Goal: Task Accomplishment & Management: Manage account settings

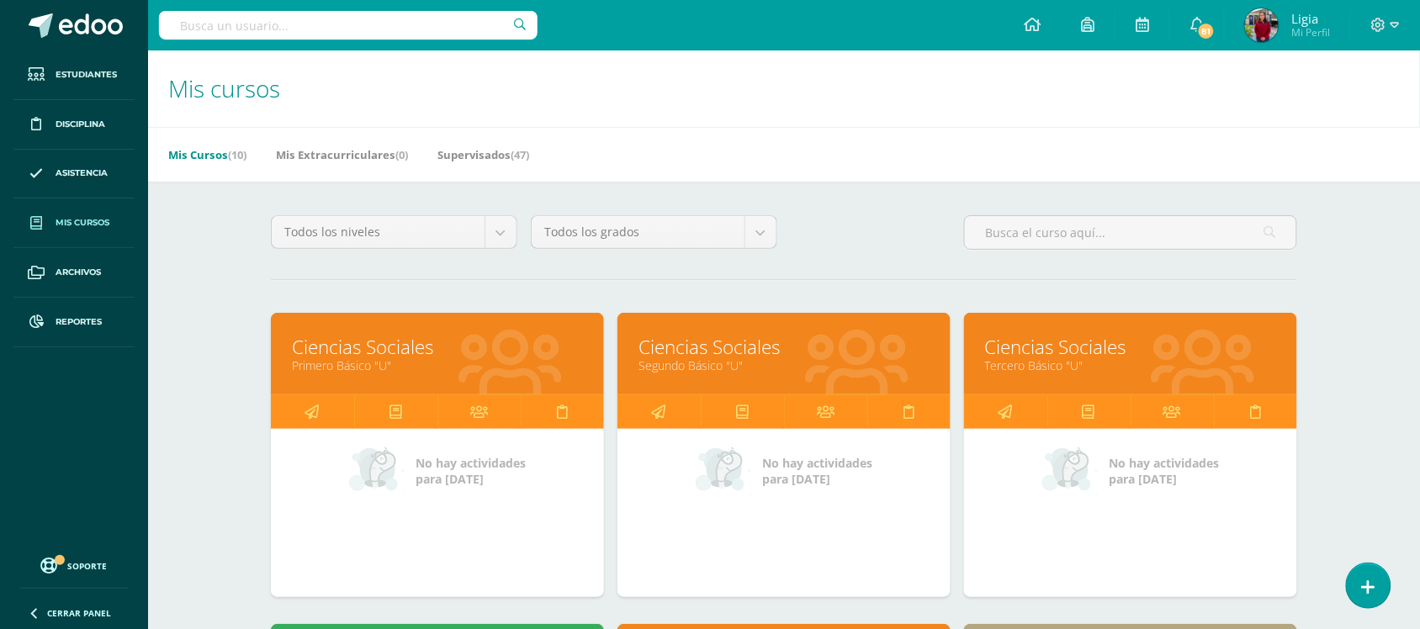
click at [872, 241] on div "Todos los niveles Todos los niveles Básico Bachillerato Preprimaria Primaria To…" at bounding box center [784, 239] width 1040 height 48
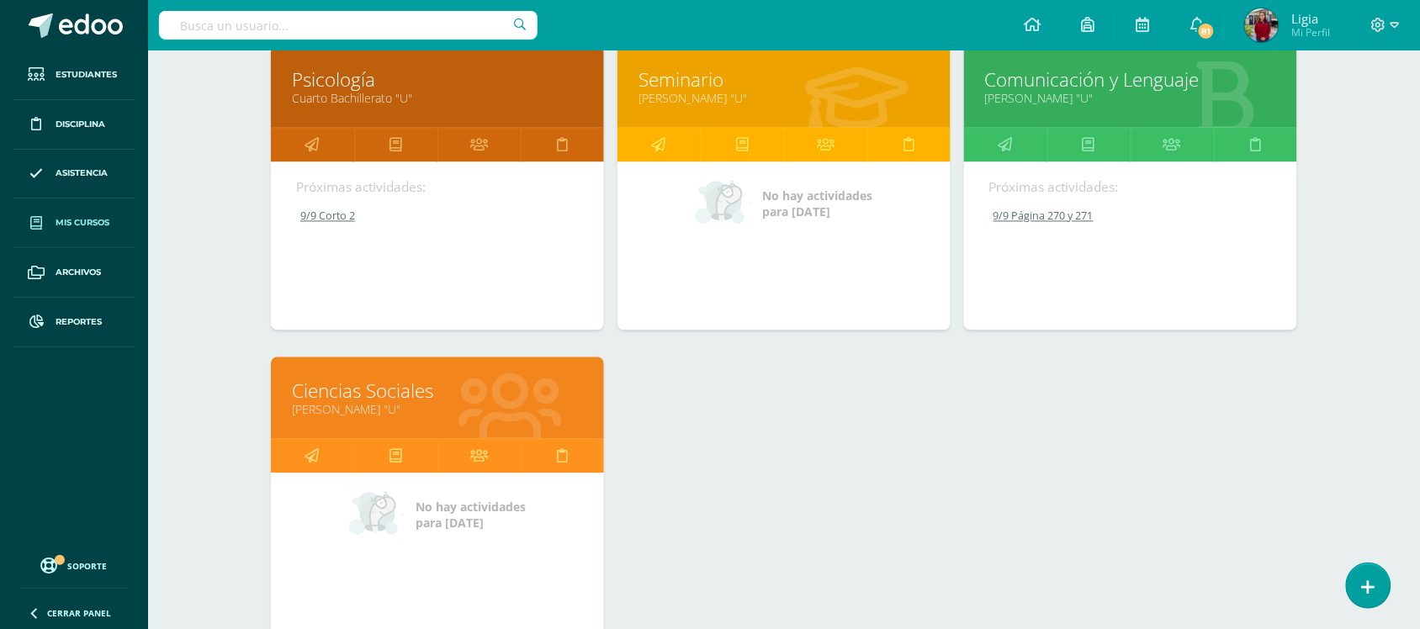
scroll to position [892, 0]
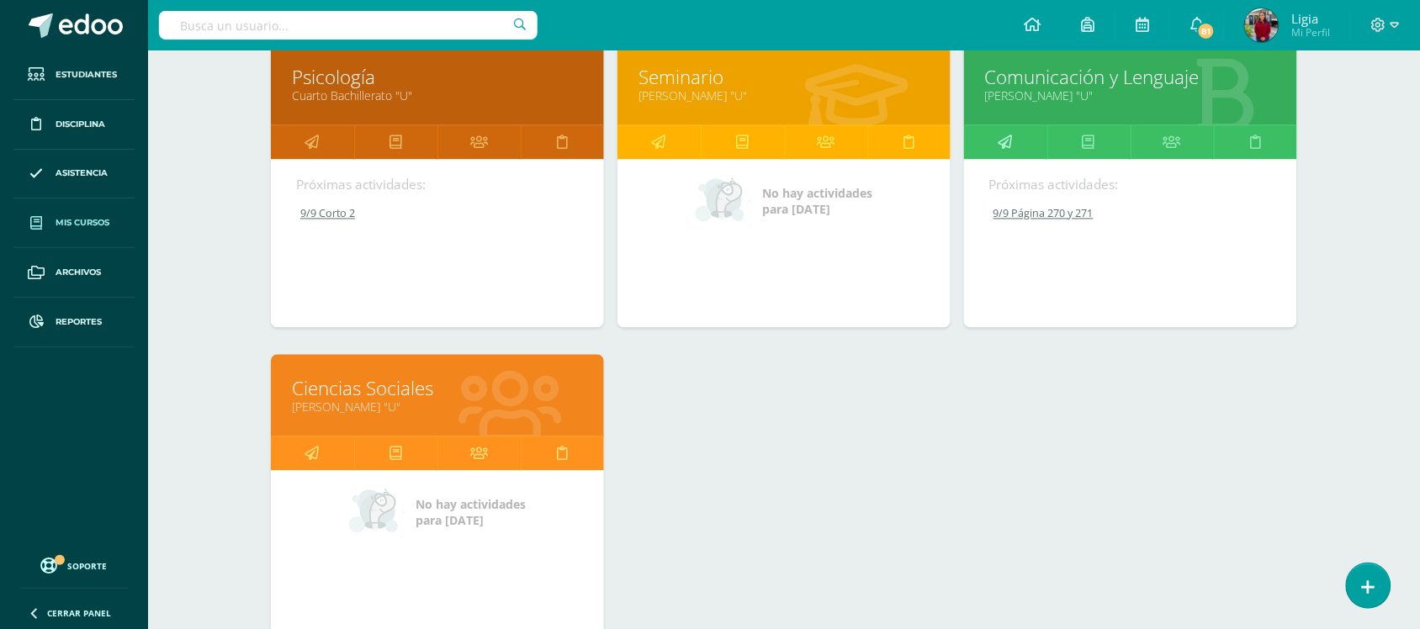
click at [1016, 135] on link at bounding box center [1005, 143] width 83 height 34
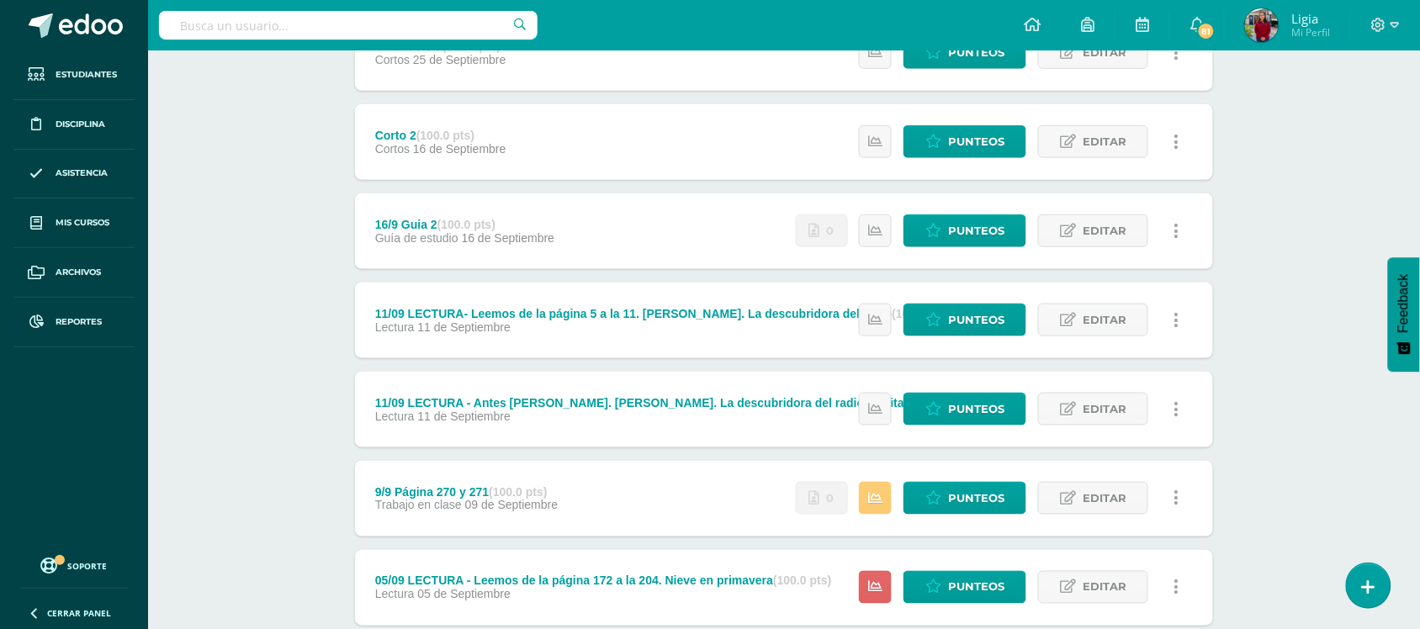
scroll to position [522, 0]
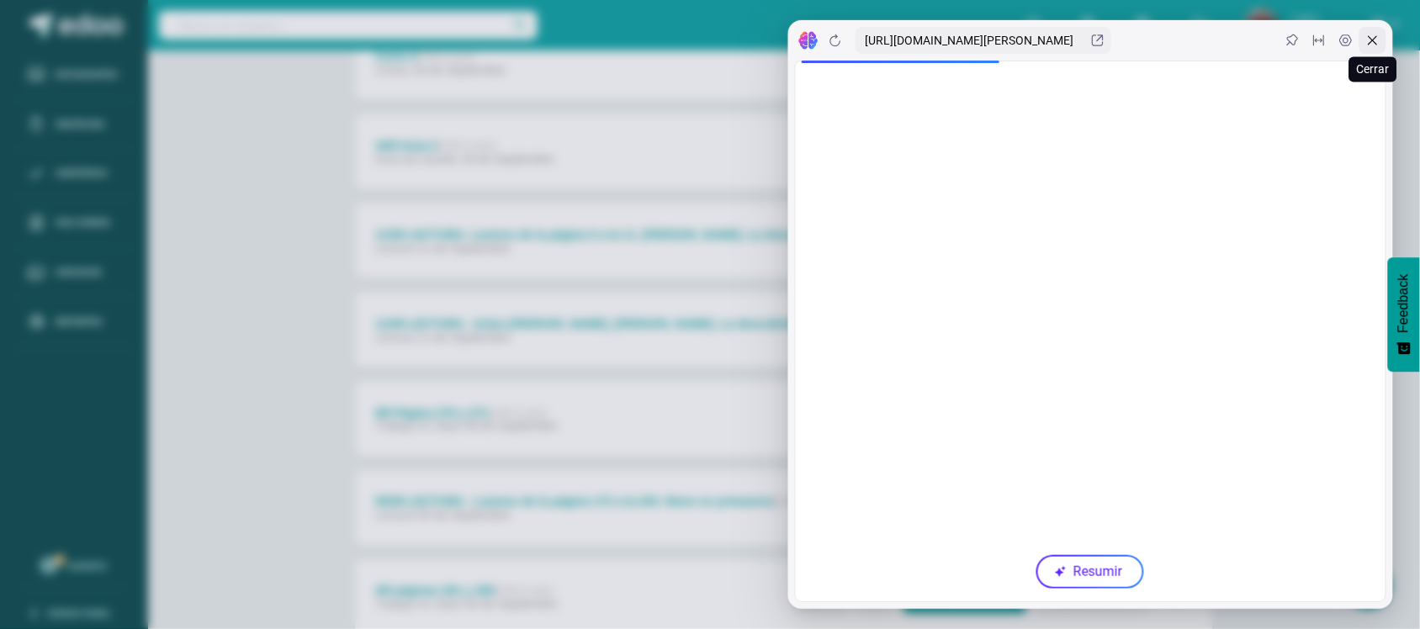
click at [1371, 51] on div at bounding box center [1373, 40] width 27 height 27
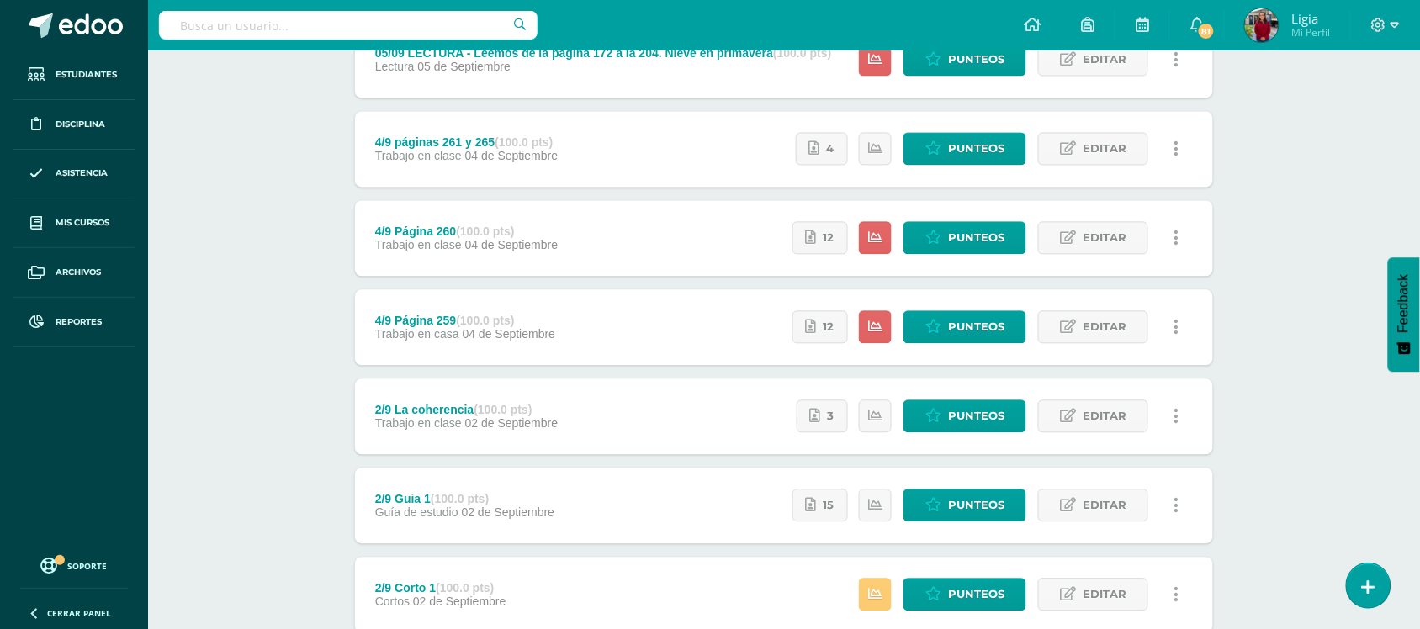
scroll to position [965, 0]
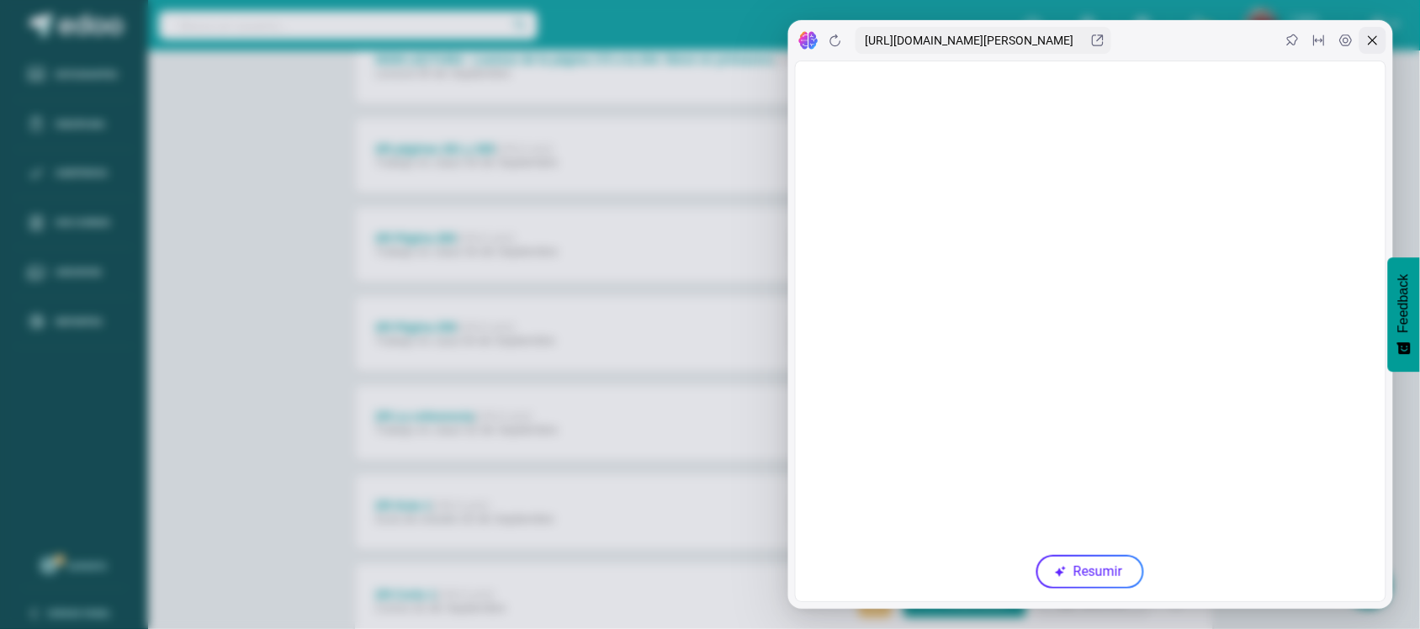
click at [1374, 38] on icon at bounding box center [1372, 40] width 13 height 13
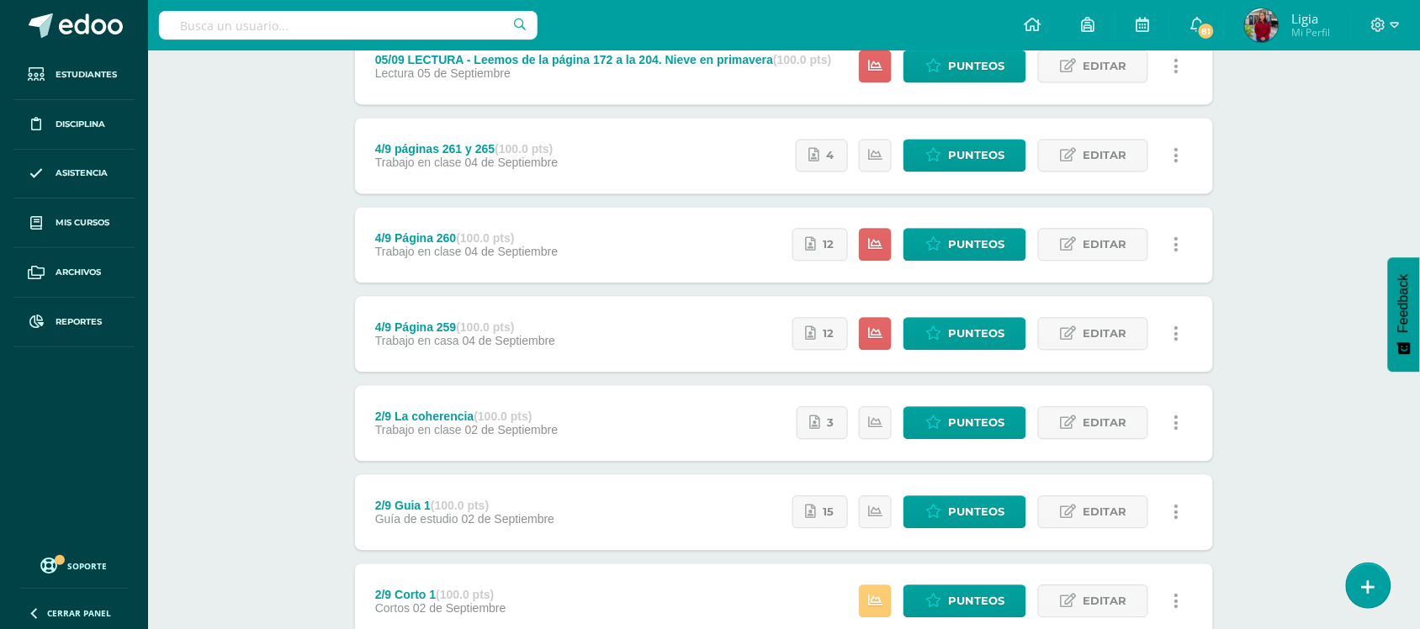
scroll to position [932, 0]
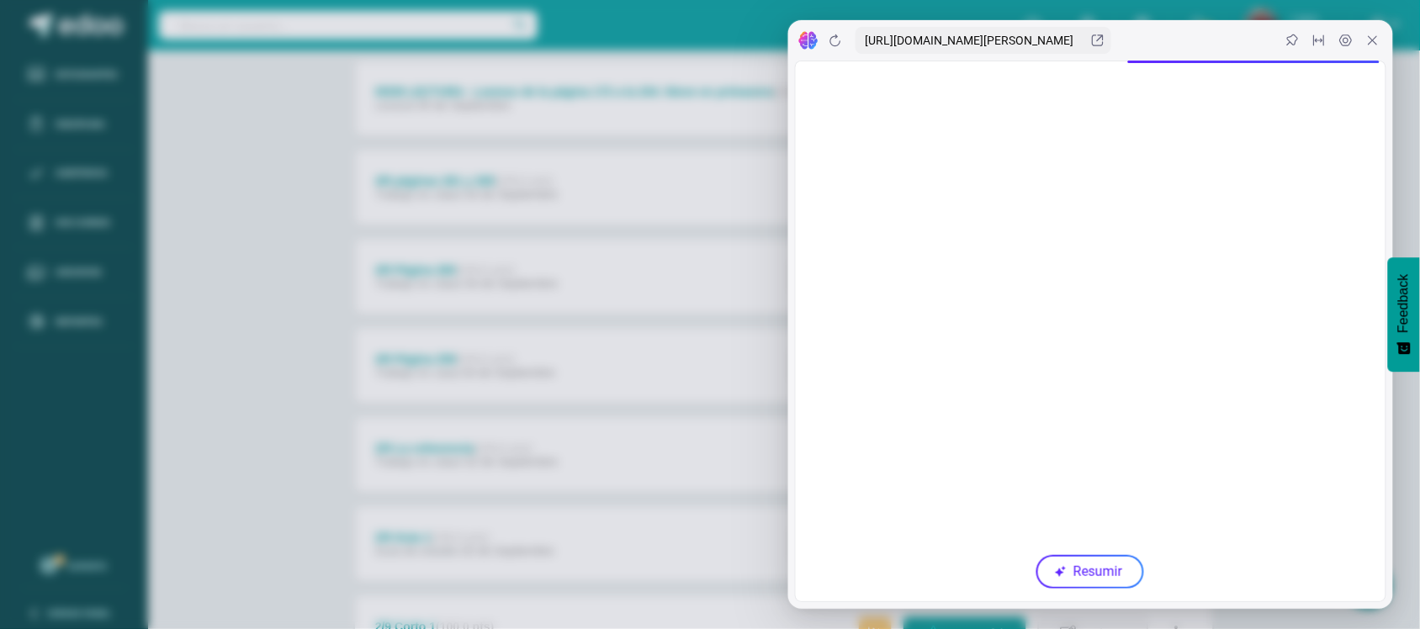
click at [1371, 25] on div at bounding box center [1091, 40] width 606 height 40
click at [1373, 46] on icon at bounding box center [1372, 40] width 13 height 13
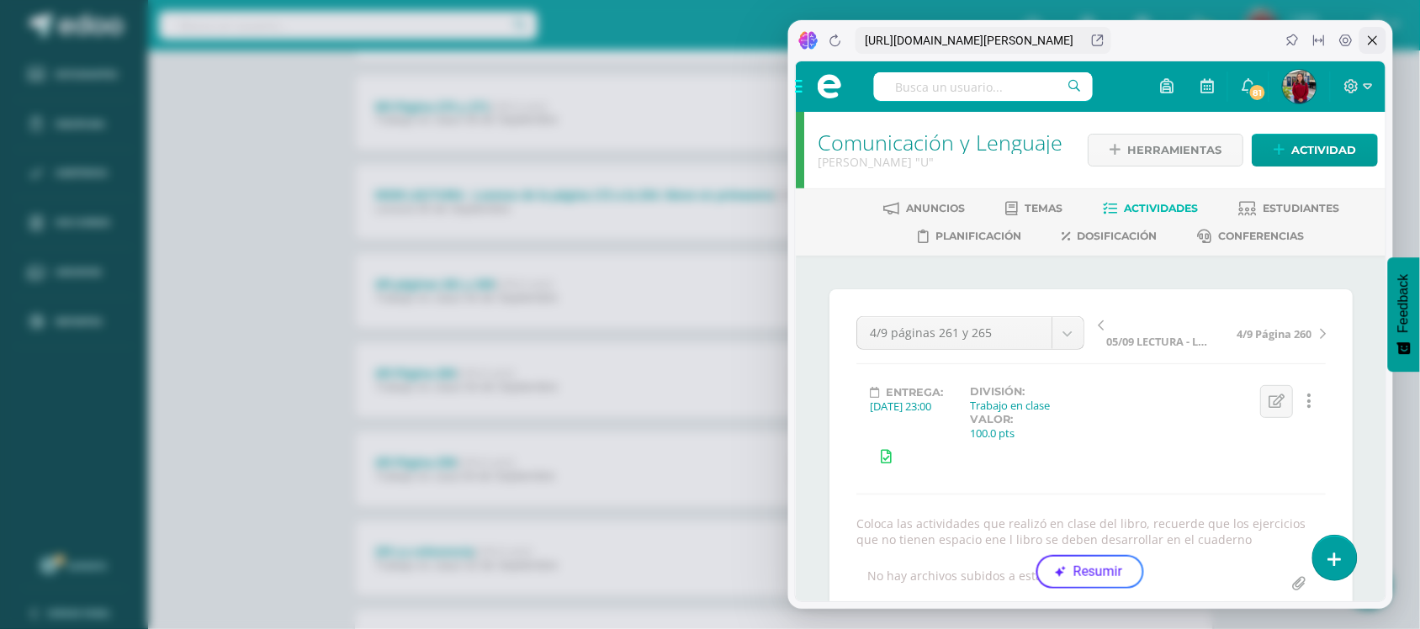
scroll to position [0, 0]
click at [1372, 44] on icon at bounding box center [1372, 40] width 13 height 13
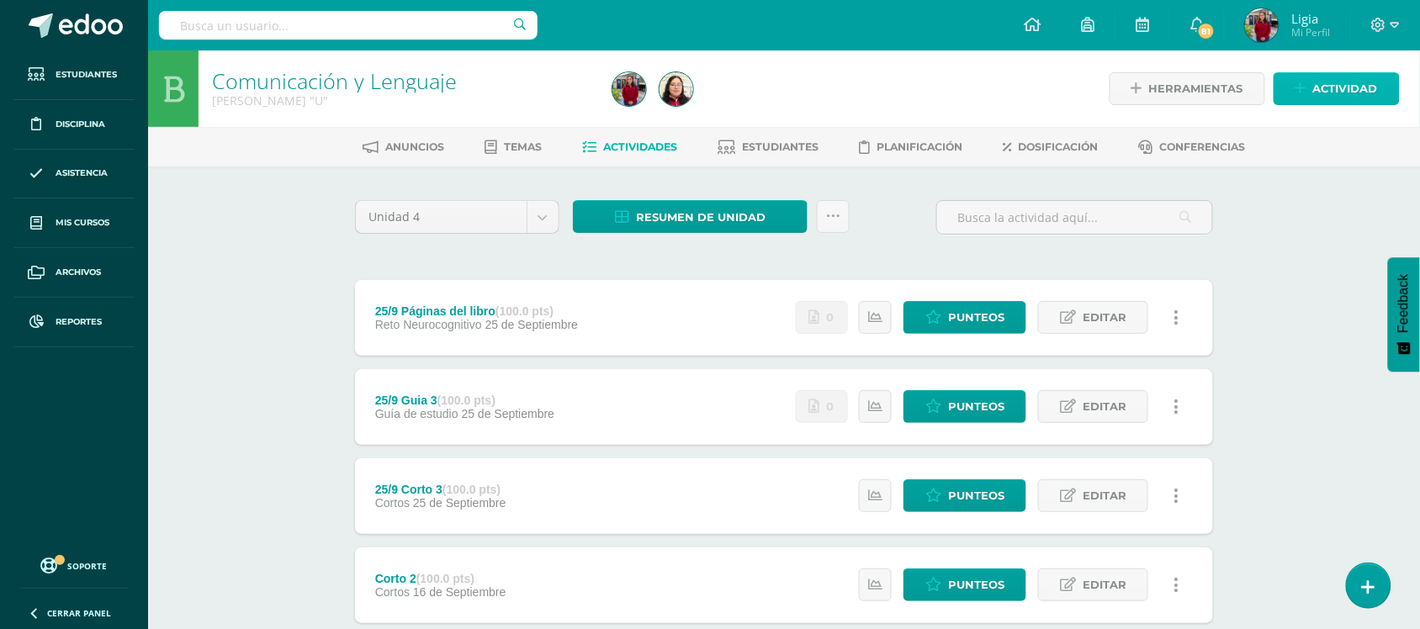
click at [1349, 93] on span "Actividad" at bounding box center [1345, 88] width 65 height 31
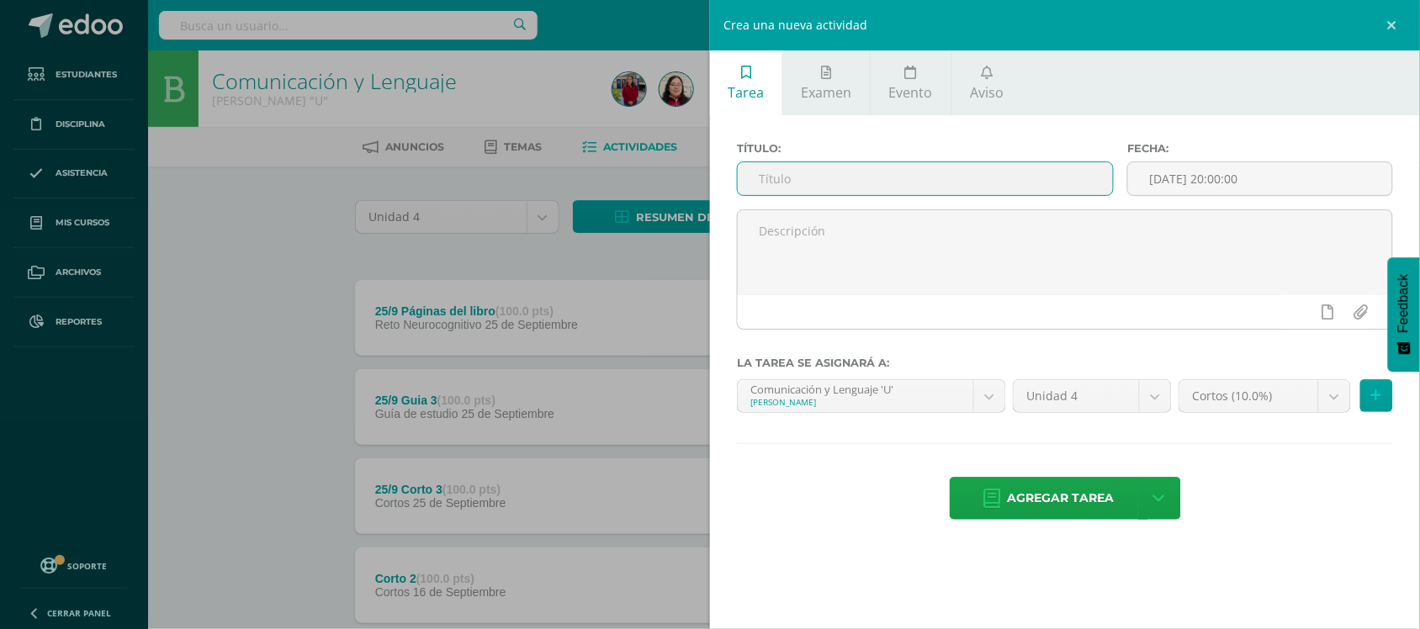
click at [892, 166] on input "text" at bounding box center [925, 178] width 375 height 33
click at [784, 183] on input "10/9Ejercicio libro" at bounding box center [925, 178] width 375 height 33
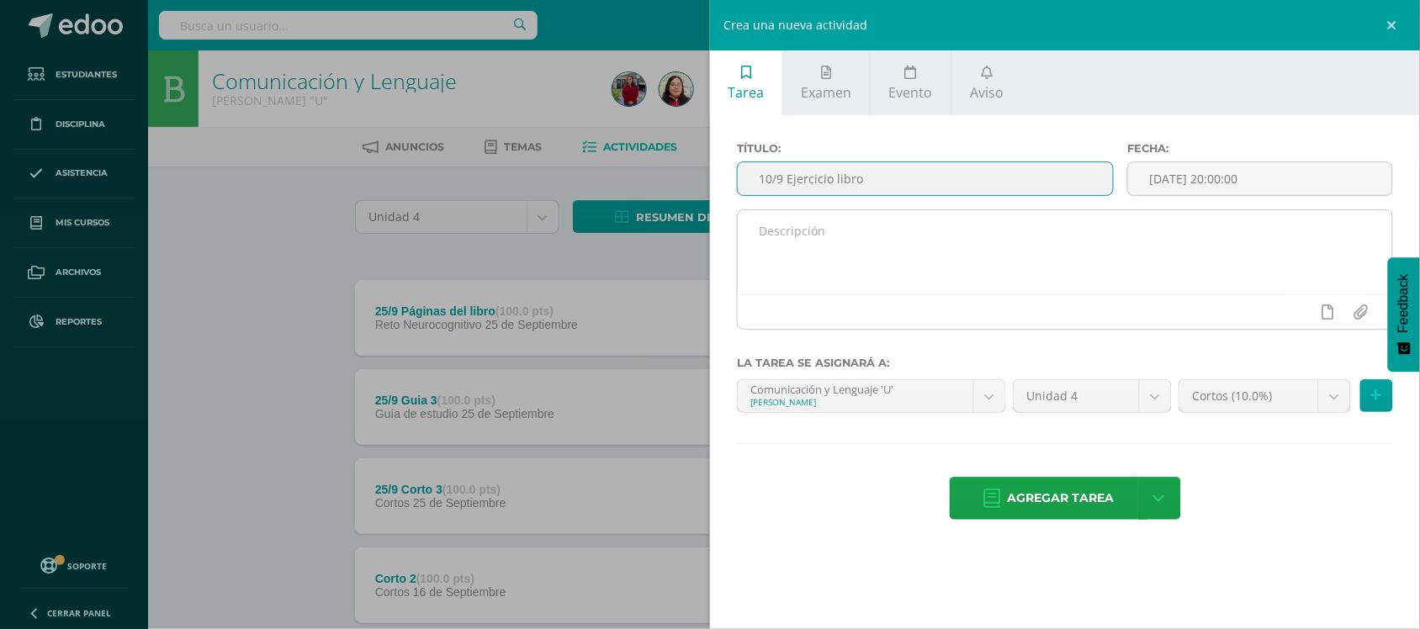
type input "10/9 Ejercicio libro"
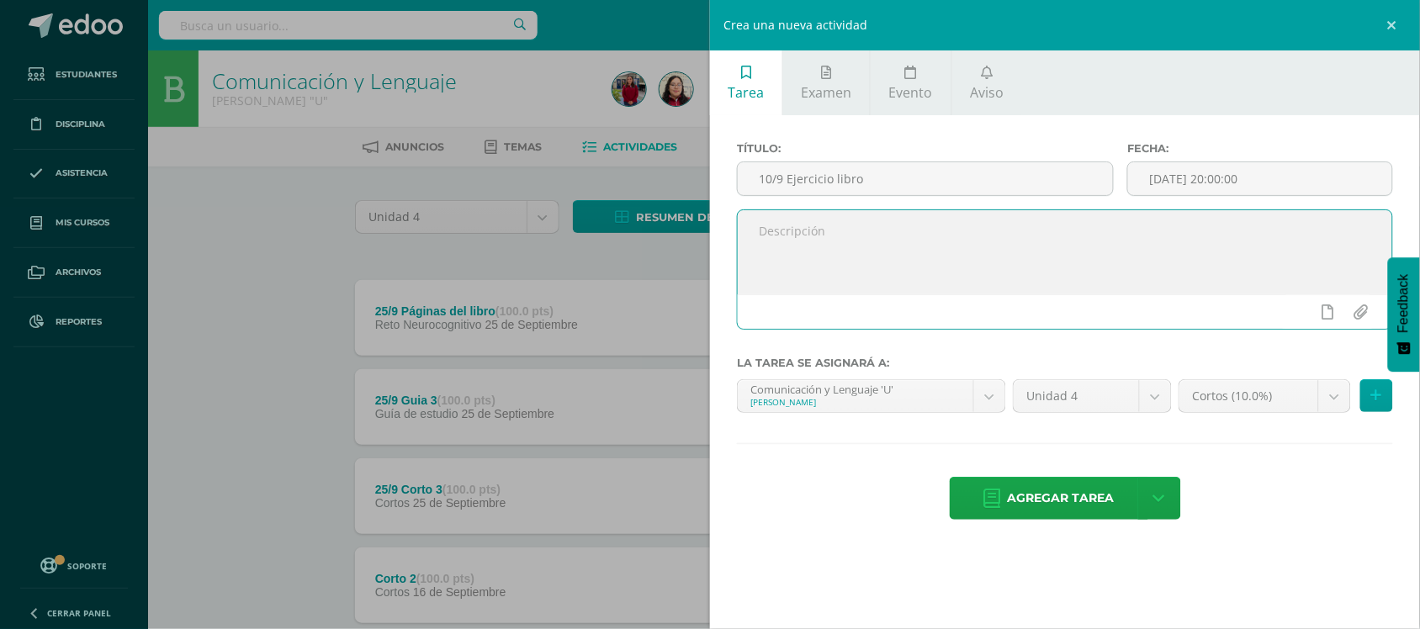
click at [799, 252] on textarea at bounding box center [1065, 252] width 655 height 84
type textarea "Páginas 278, 279 completa ejercicios de forma individual"
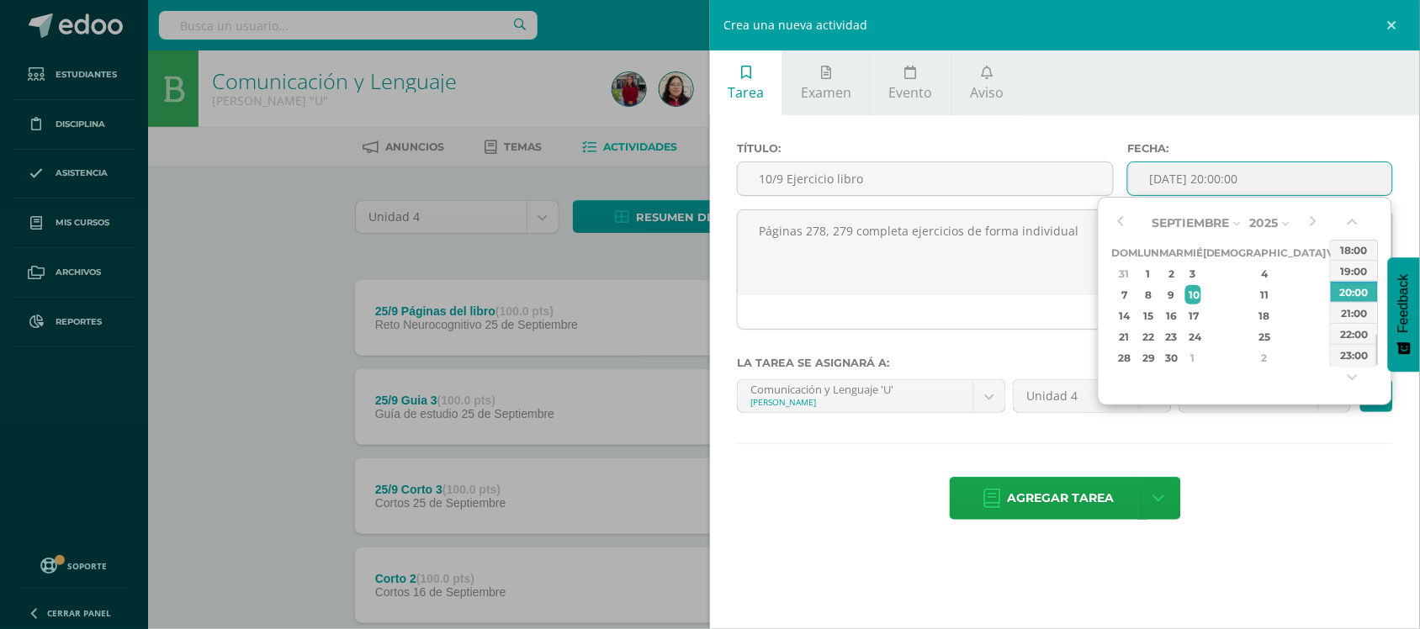
click at [1176, 177] on input "[DATE] 20:00:00" at bounding box center [1260, 178] width 264 height 33
click at [1355, 347] on div "23:00" at bounding box center [1354, 354] width 47 height 21
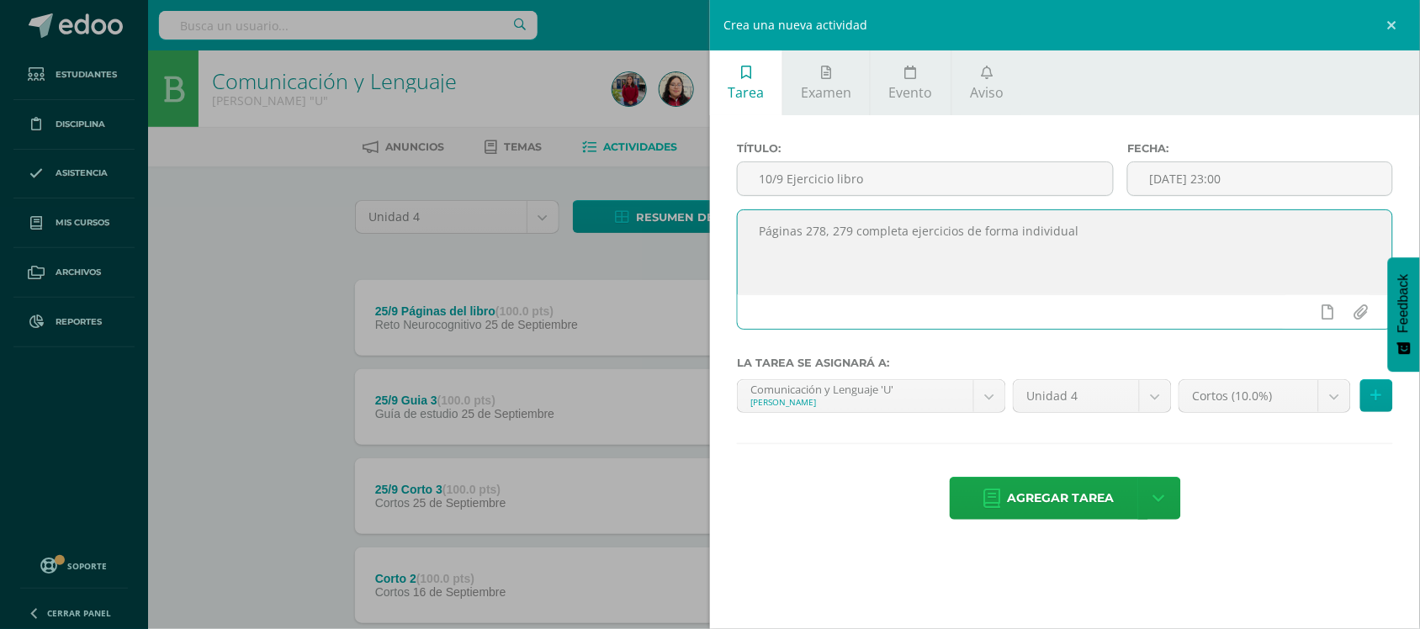
click at [1224, 249] on textarea "Páginas 278, 279 completa ejercicios de forma individual" at bounding box center [1065, 252] width 655 height 84
click at [1184, 174] on input "2025-09-10 23:00" at bounding box center [1260, 178] width 264 height 33
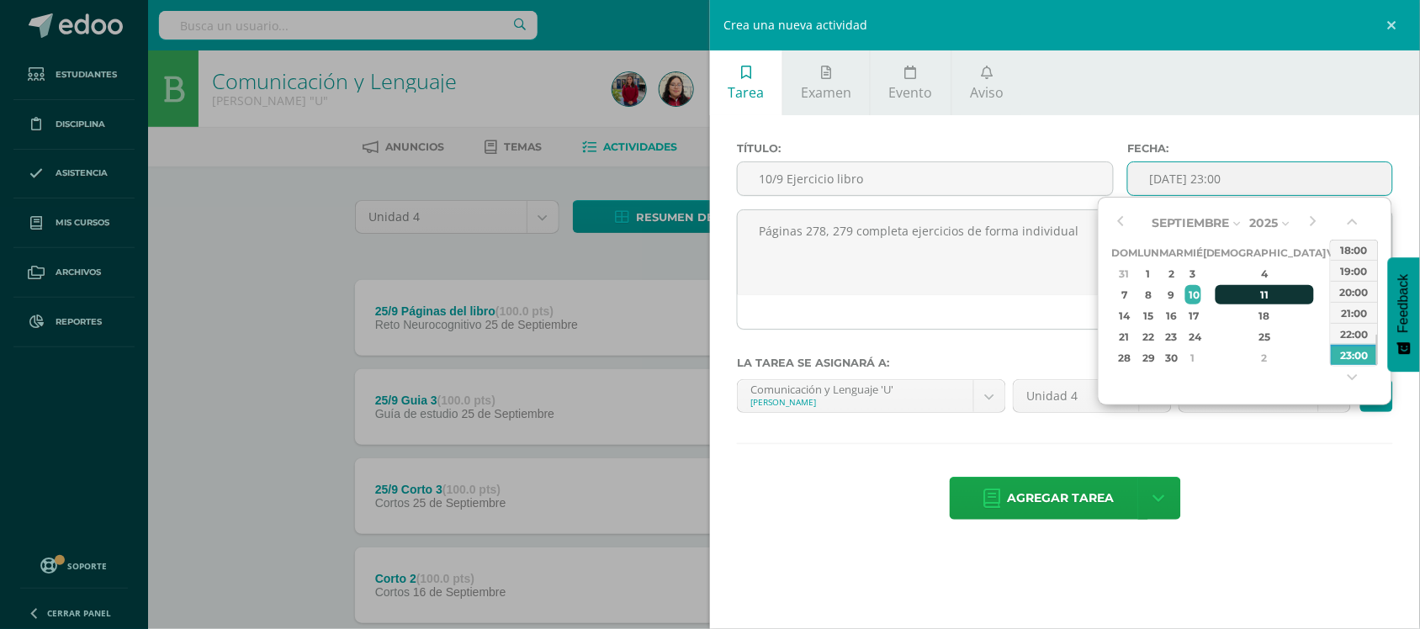
click at [1241, 299] on div "11" at bounding box center [1265, 294] width 99 height 19
type input "2025-09-11 23:00"
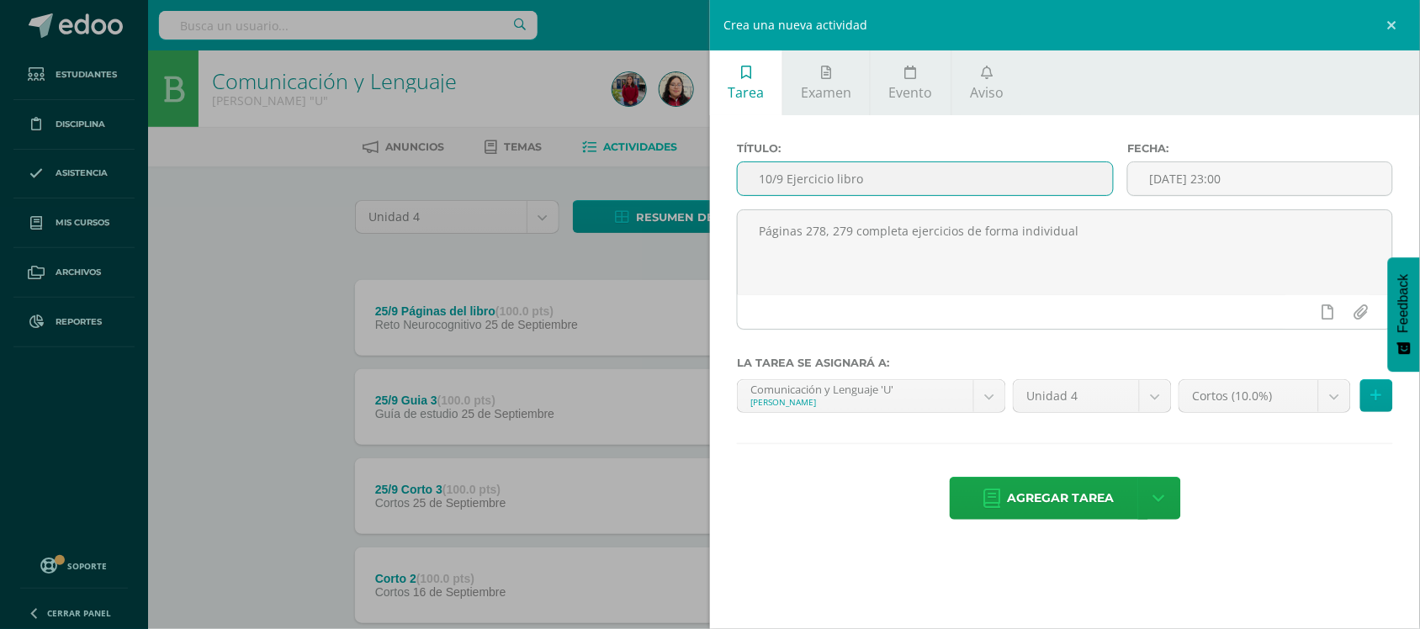
click at [770, 183] on input "10/9 Ejercicio libro" at bounding box center [925, 178] width 375 height 33
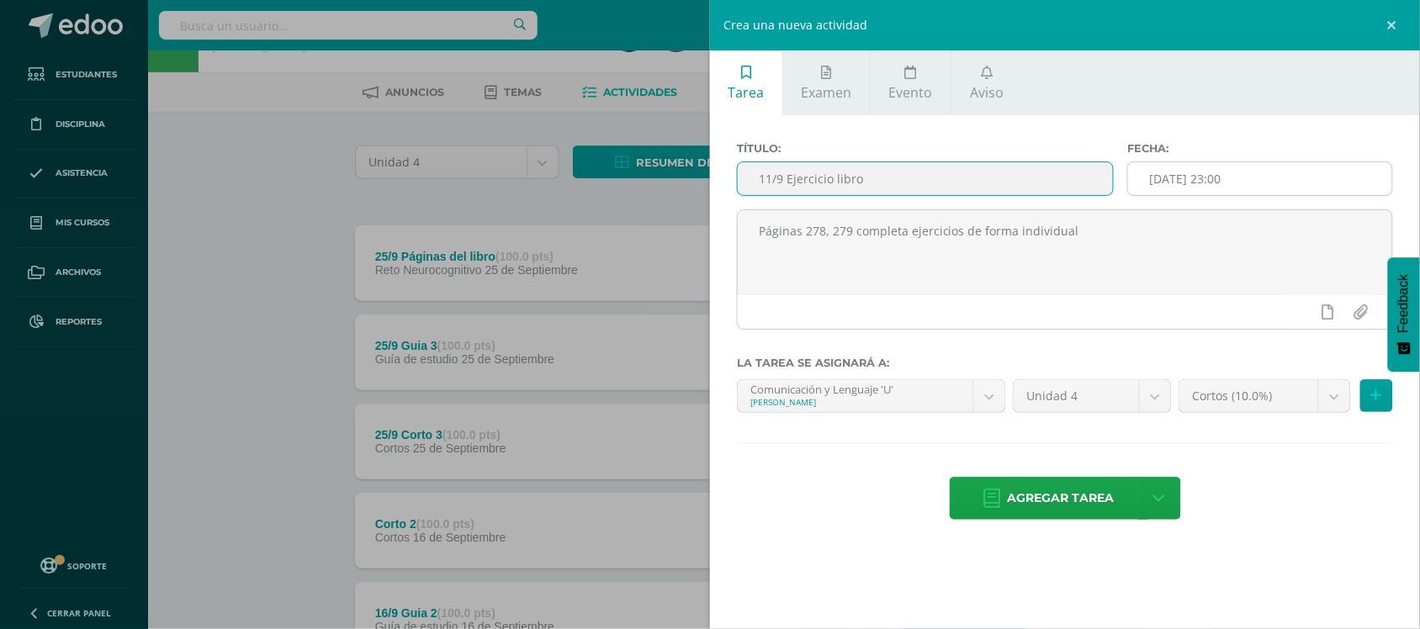
scroll to position [56, 0]
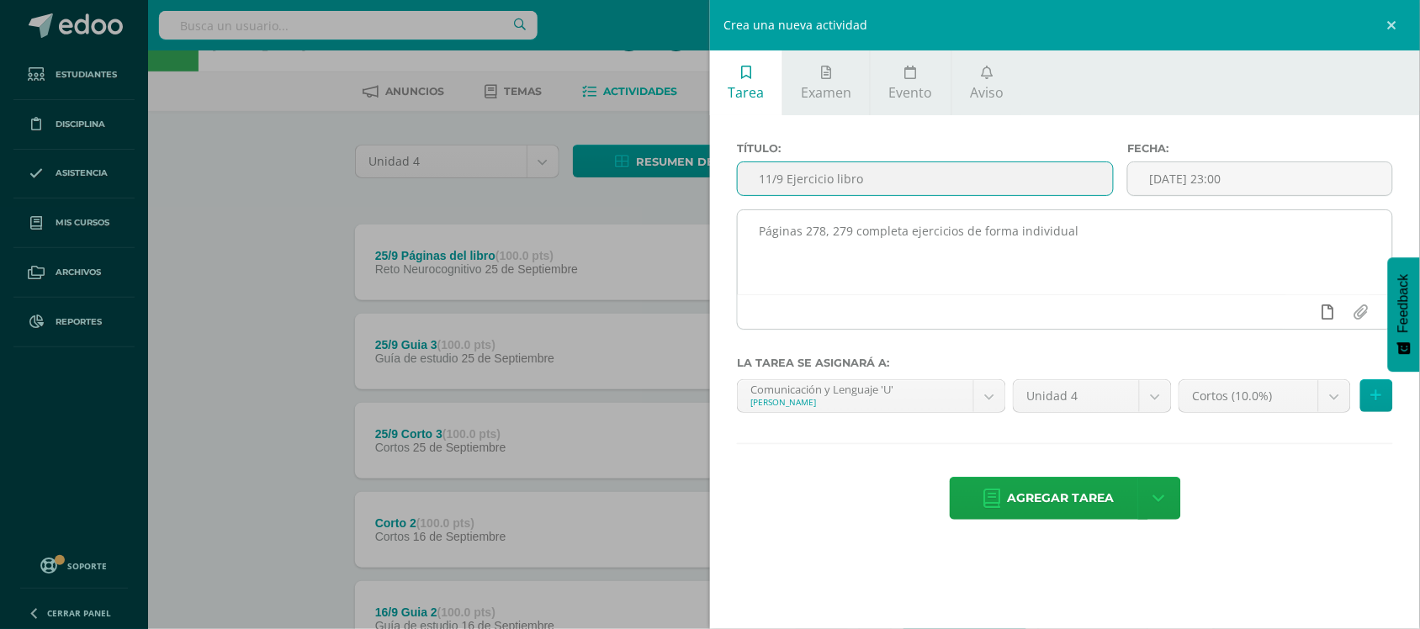
type input "11/9 Ejercicio libro"
click at [1336, 311] on link at bounding box center [1328, 312] width 33 height 32
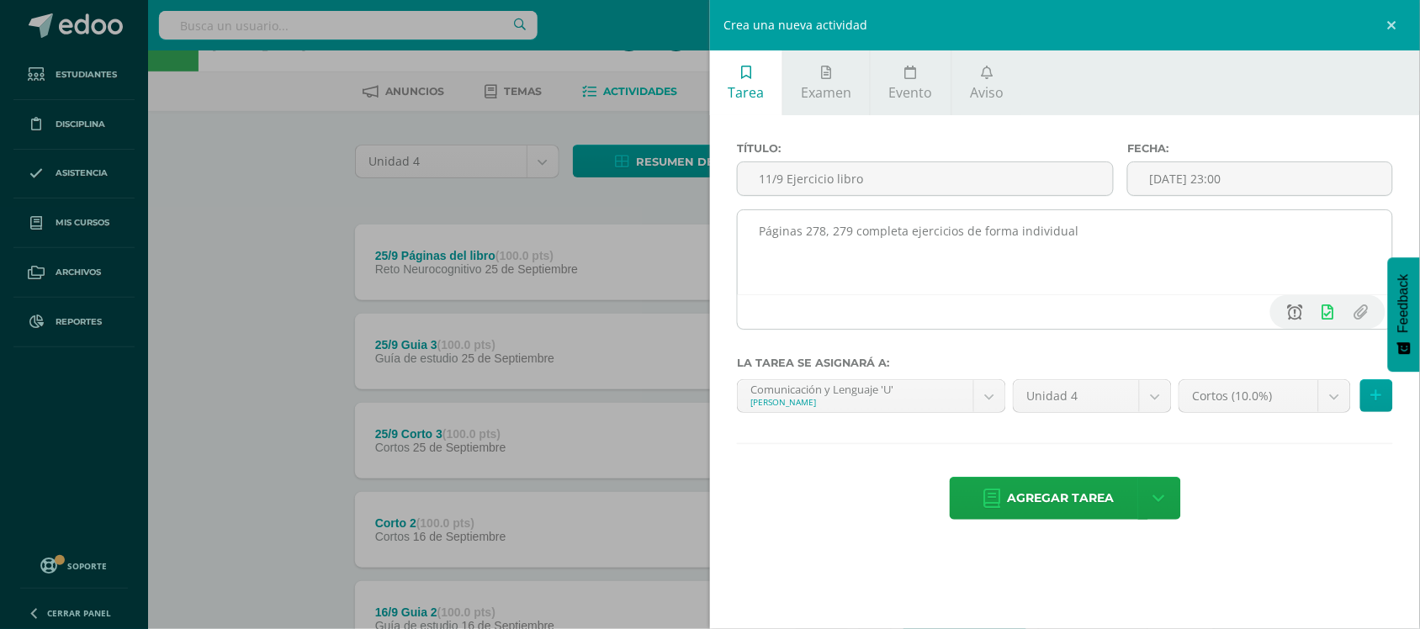
click at [1293, 312] on icon at bounding box center [1295, 312] width 15 height 15
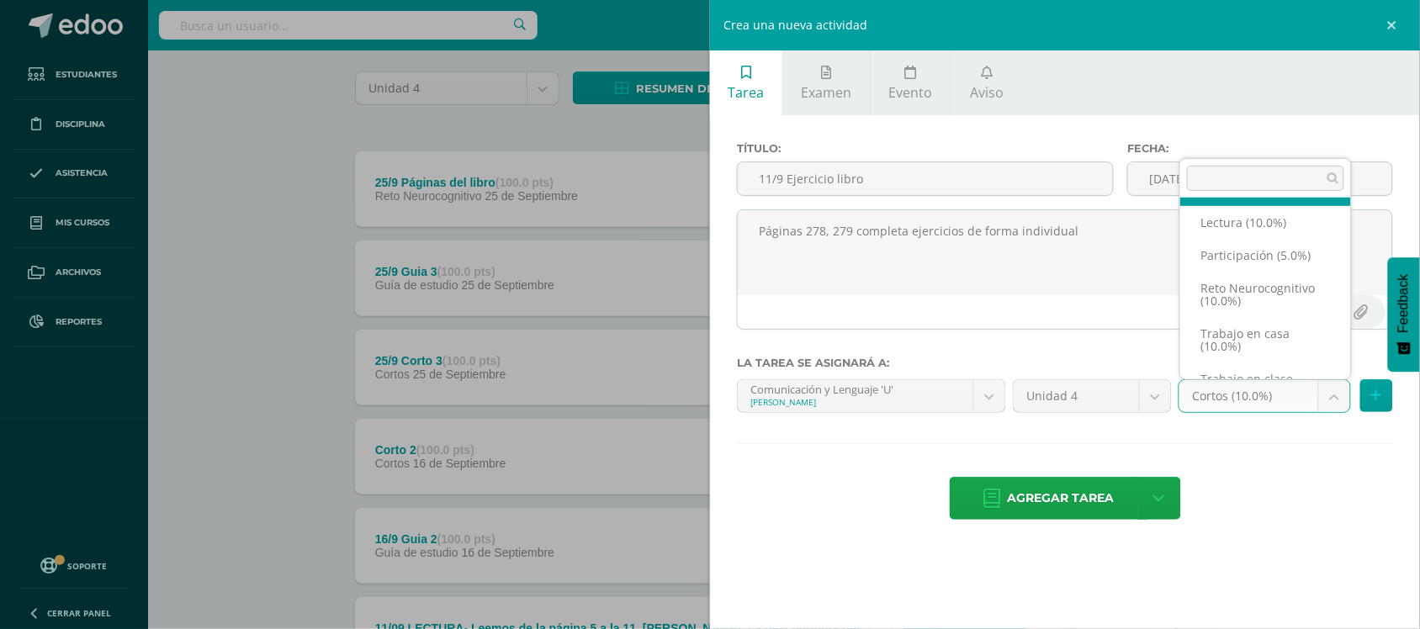
scroll to position [144, 0]
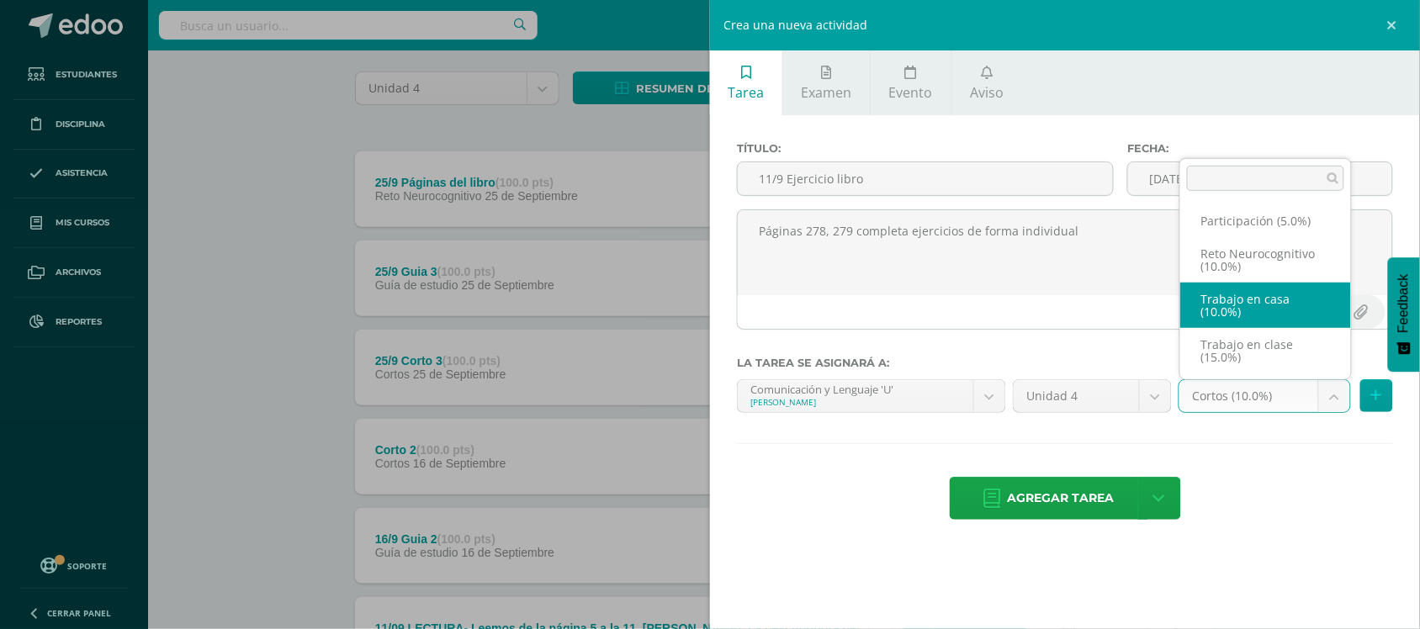
select select "203073"
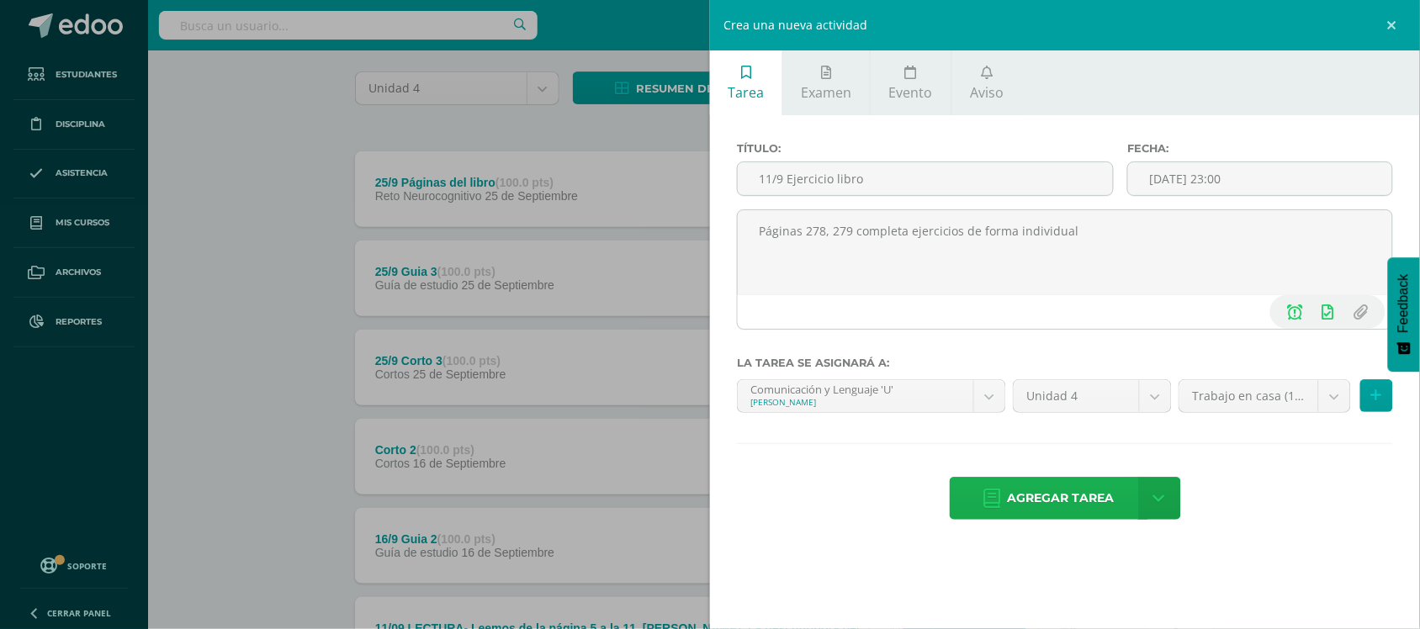
click at [1026, 489] on span "Agregar tarea" at bounding box center [1061, 498] width 107 height 41
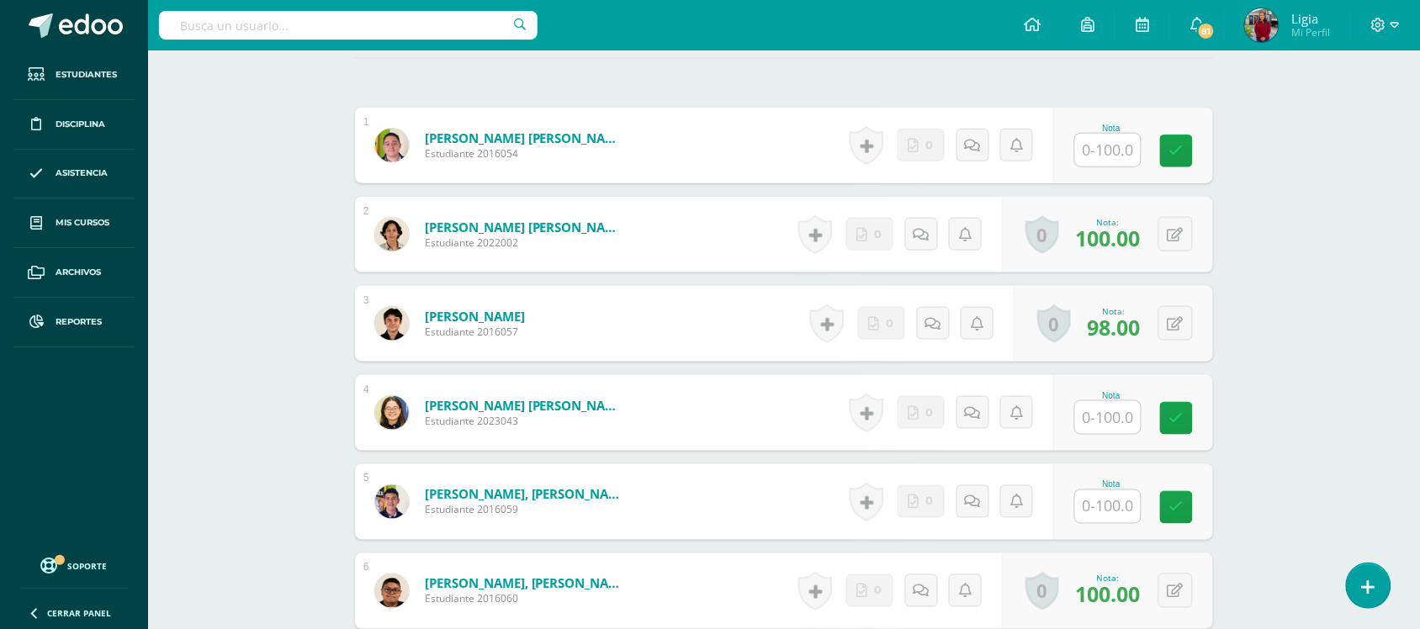
scroll to position [581, 0]
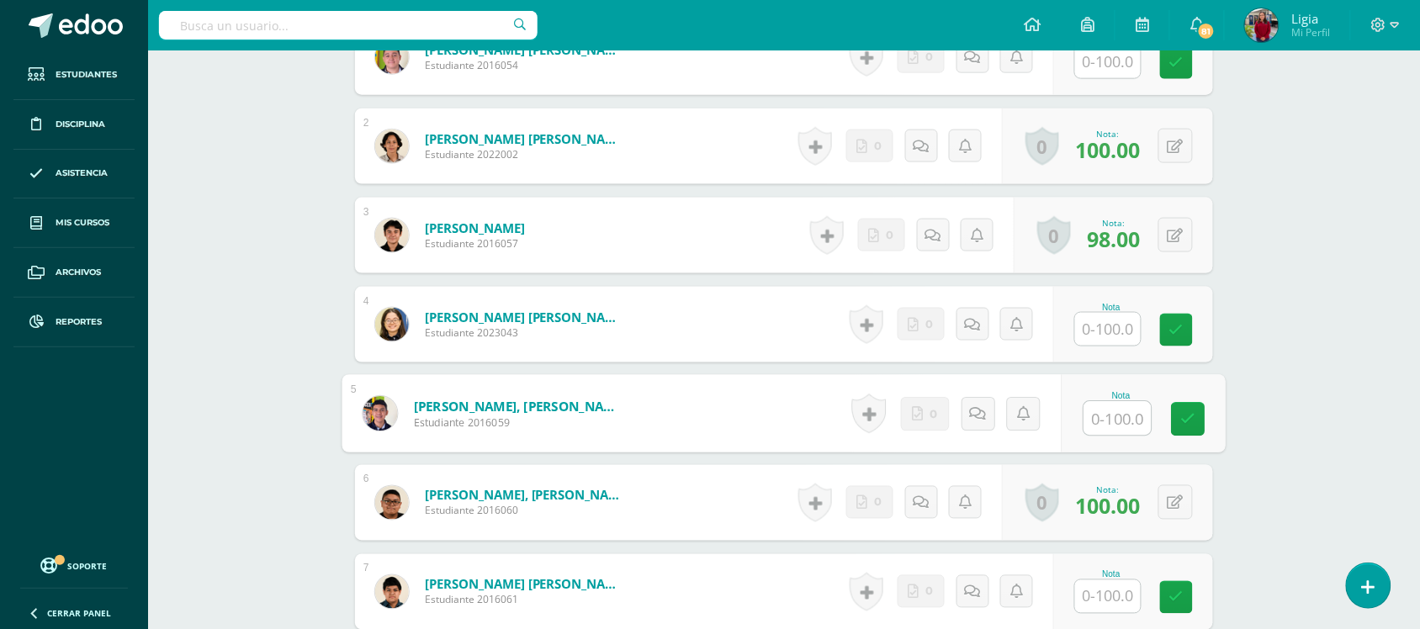
click at [1085, 412] on input "text" at bounding box center [1117, 419] width 67 height 34
type input "98"
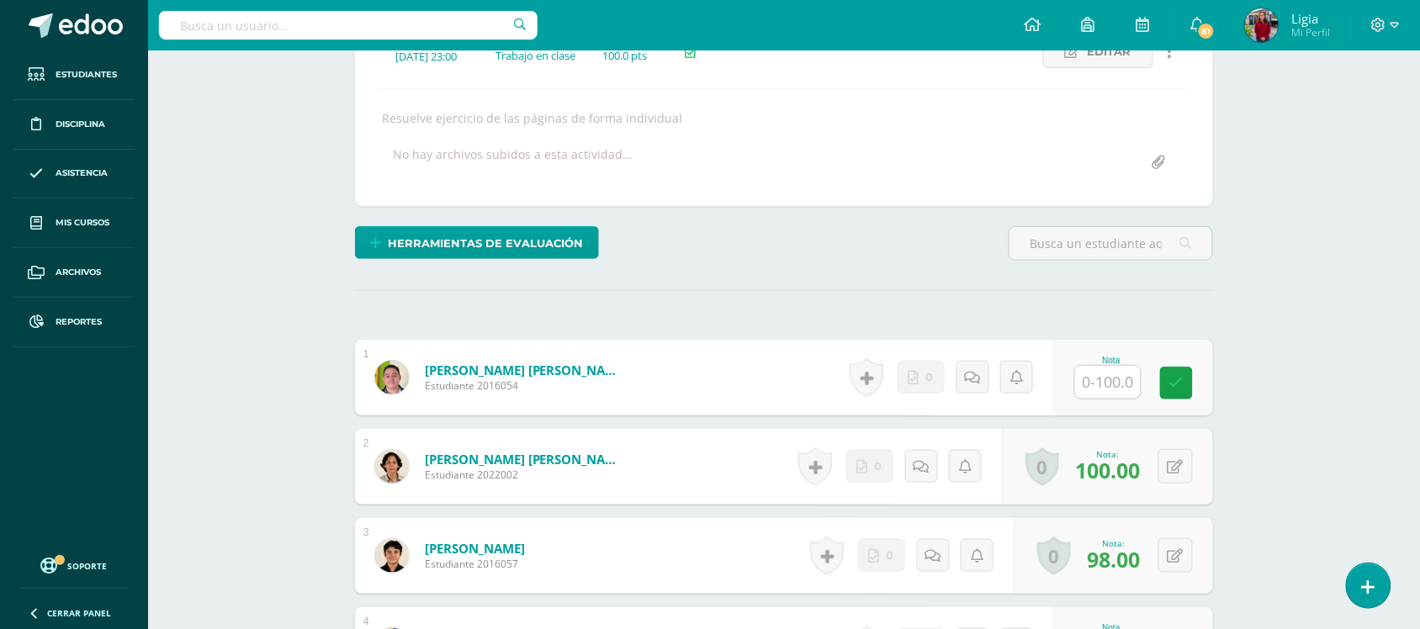
scroll to position [0, 0]
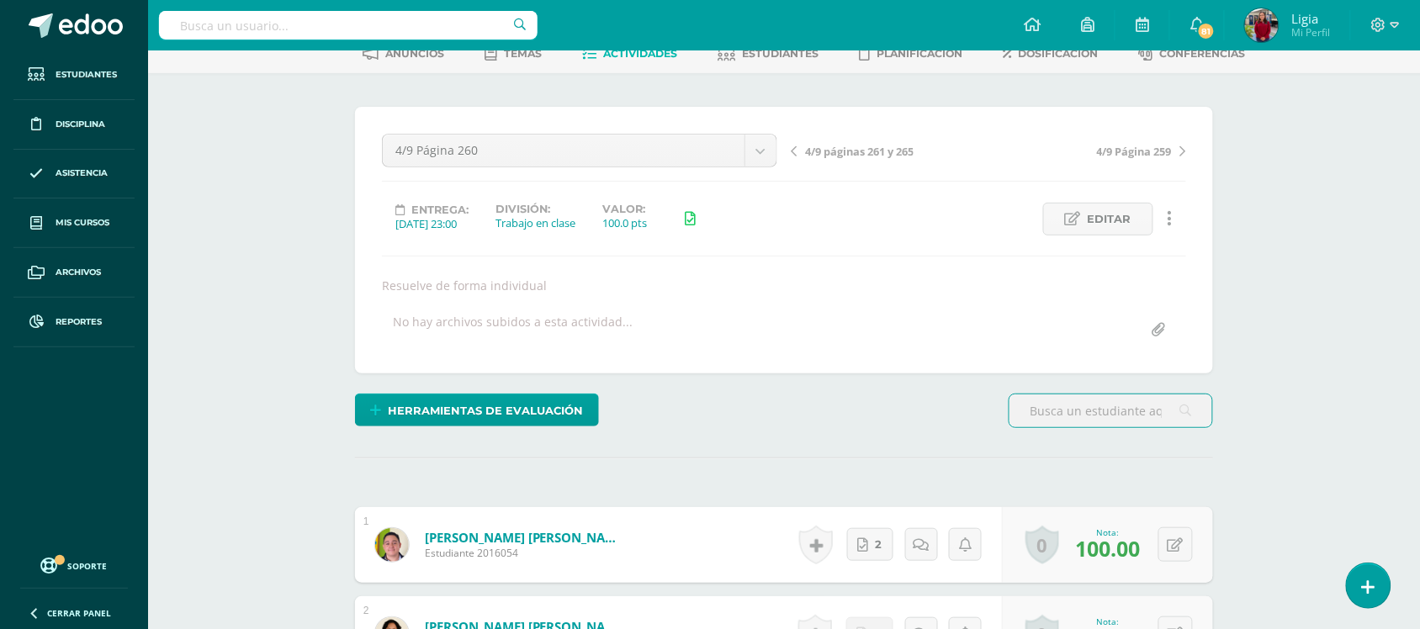
scroll to position [133, 0]
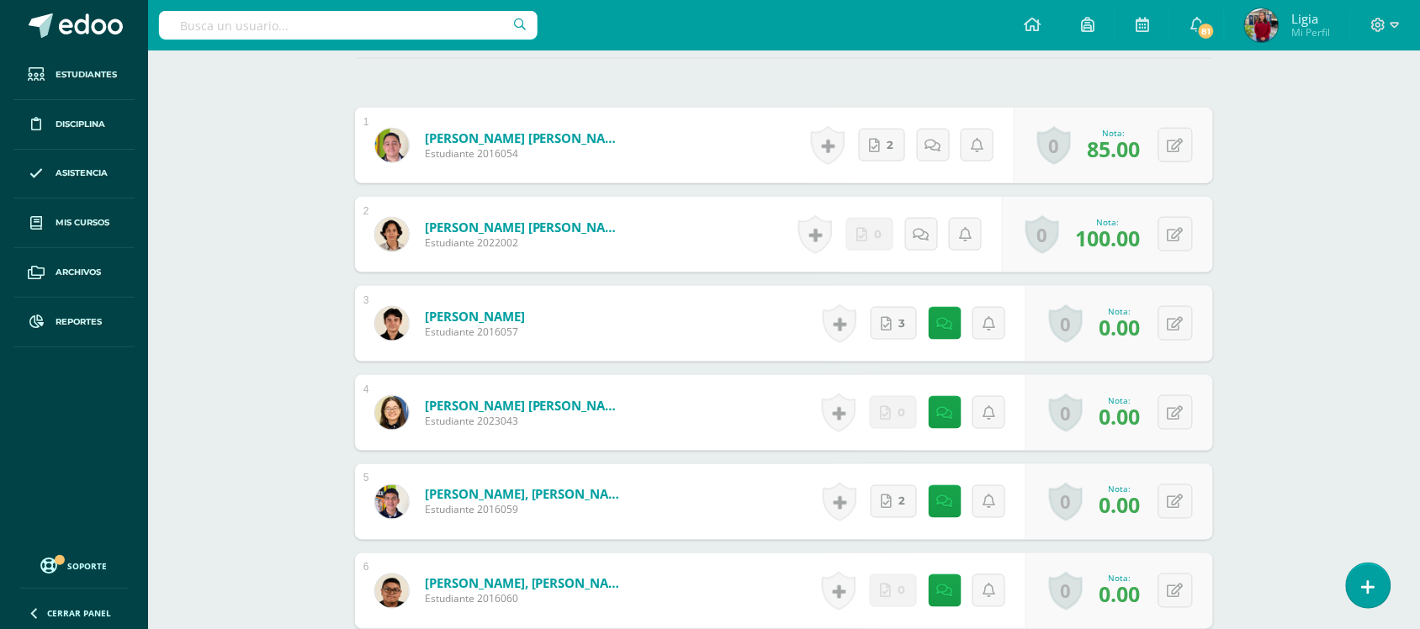
scroll to position [494, 0]
click at [1182, 501] on icon at bounding box center [1187, 501] width 17 height 14
click at [1106, 501] on div "Nota" at bounding box center [1111, 502] width 204 height 76
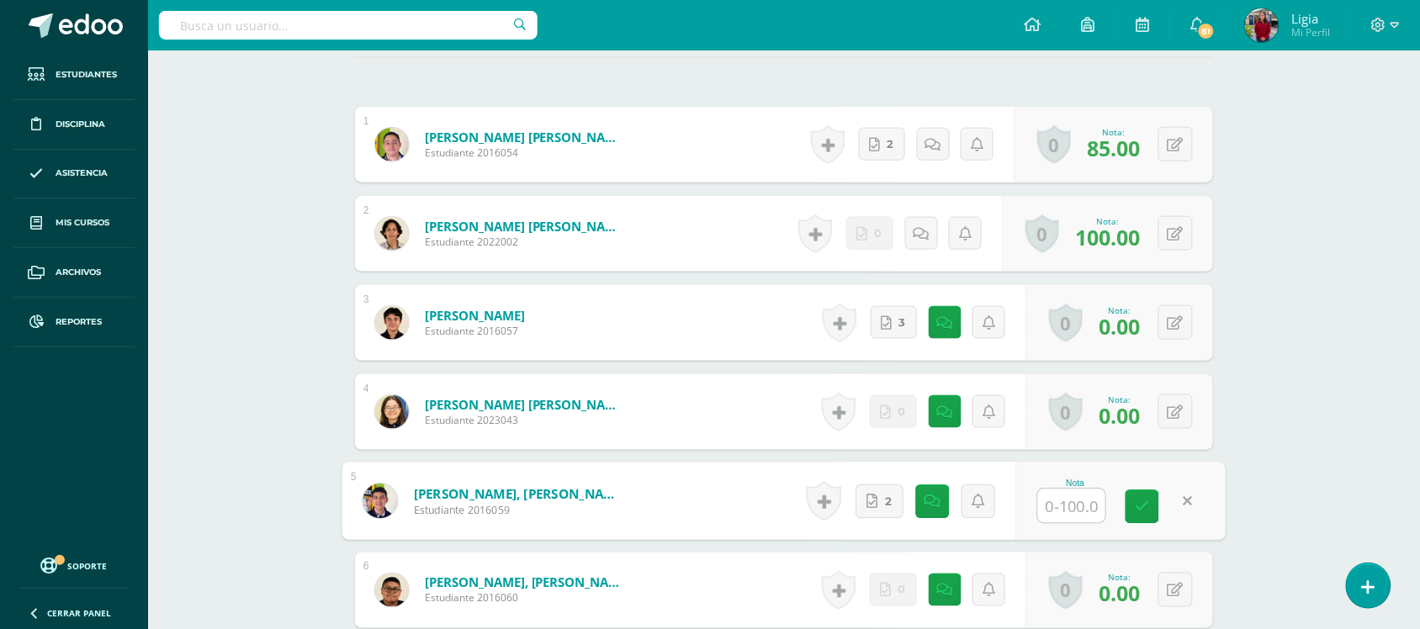
click at [1078, 502] on input "text" at bounding box center [1071, 507] width 67 height 34
type input "65"
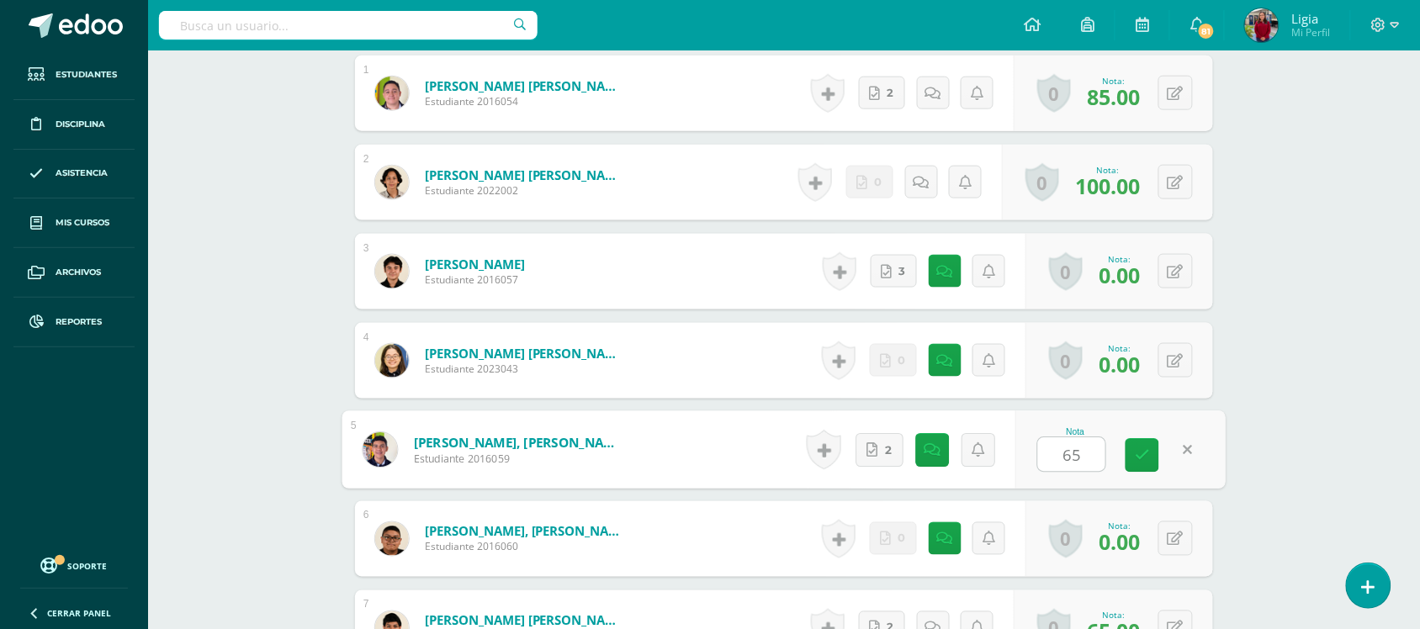
scroll to position [549, 0]
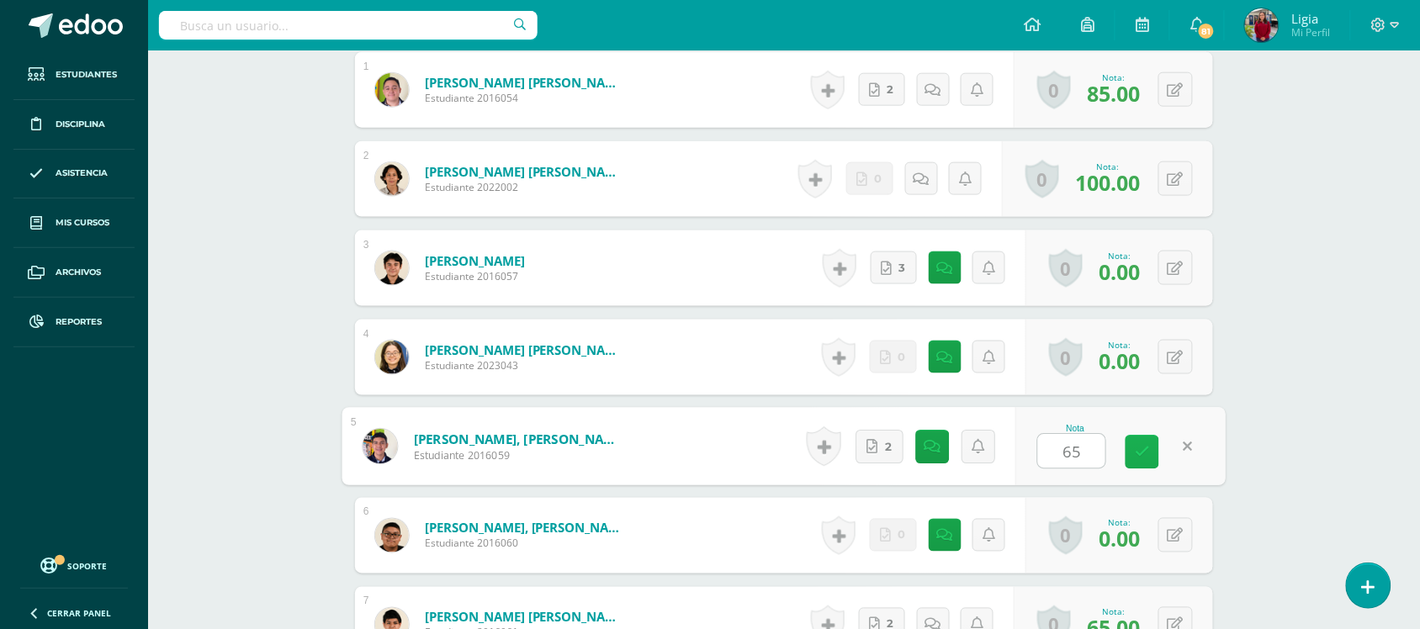
click at [1136, 465] on link at bounding box center [1143, 453] width 34 height 34
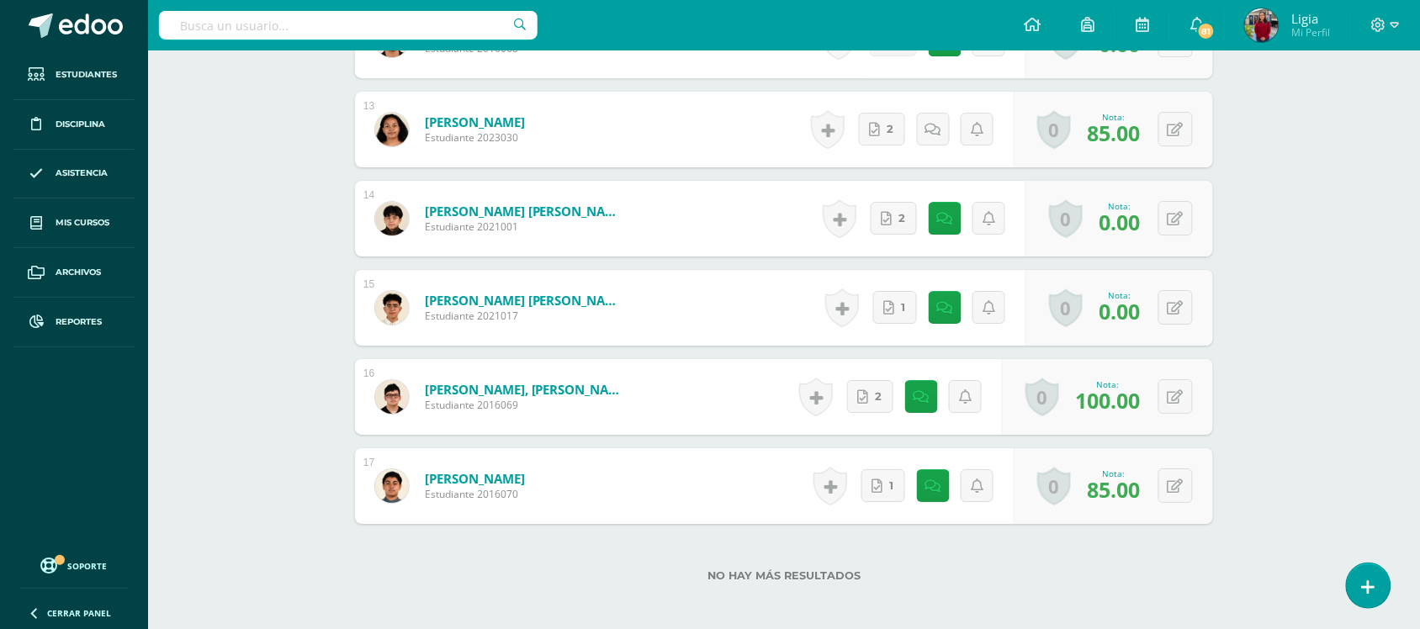
scroll to position [1580, 0]
click at [939, 225] on link at bounding box center [950, 218] width 34 height 34
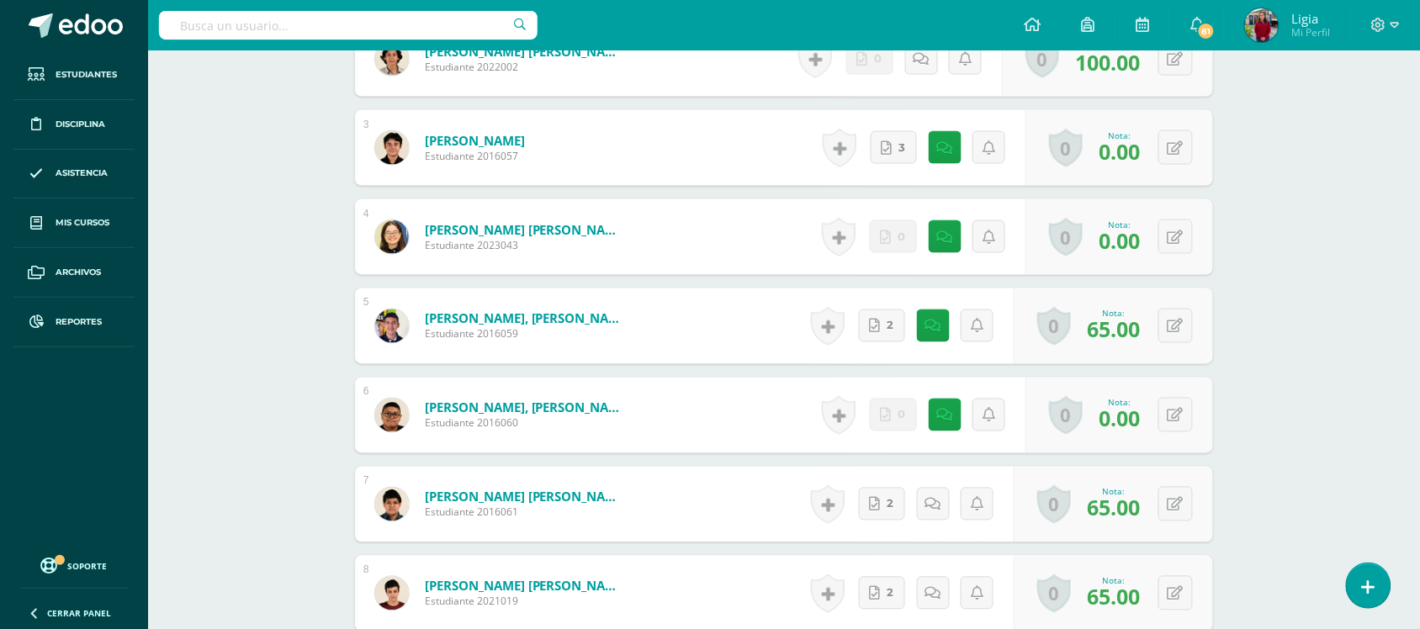
scroll to position [667, 0]
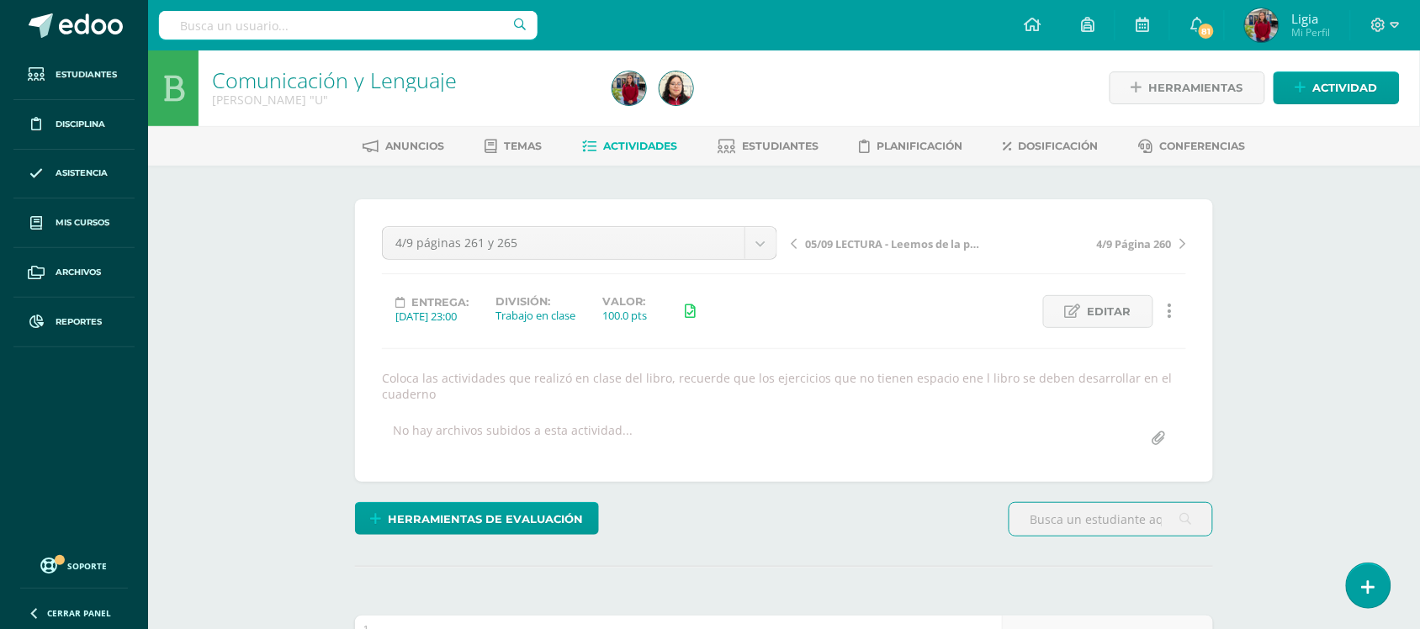
scroll to position [2, 0]
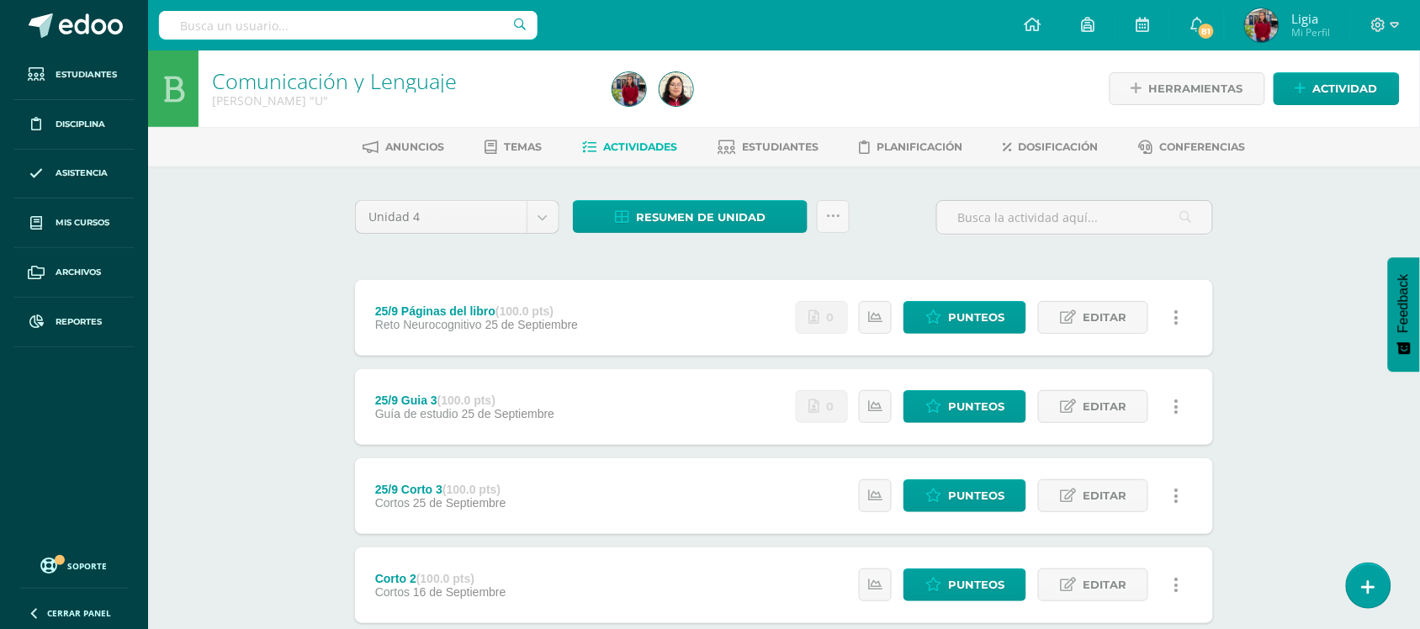
click at [781, 131] on div "Anuncios Temas Actividades Estudiantes Planificación Dosificación Conferencias" at bounding box center [804, 147] width 1312 height 40
click at [781, 135] on link "Estudiantes" at bounding box center [768, 147] width 101 height 27
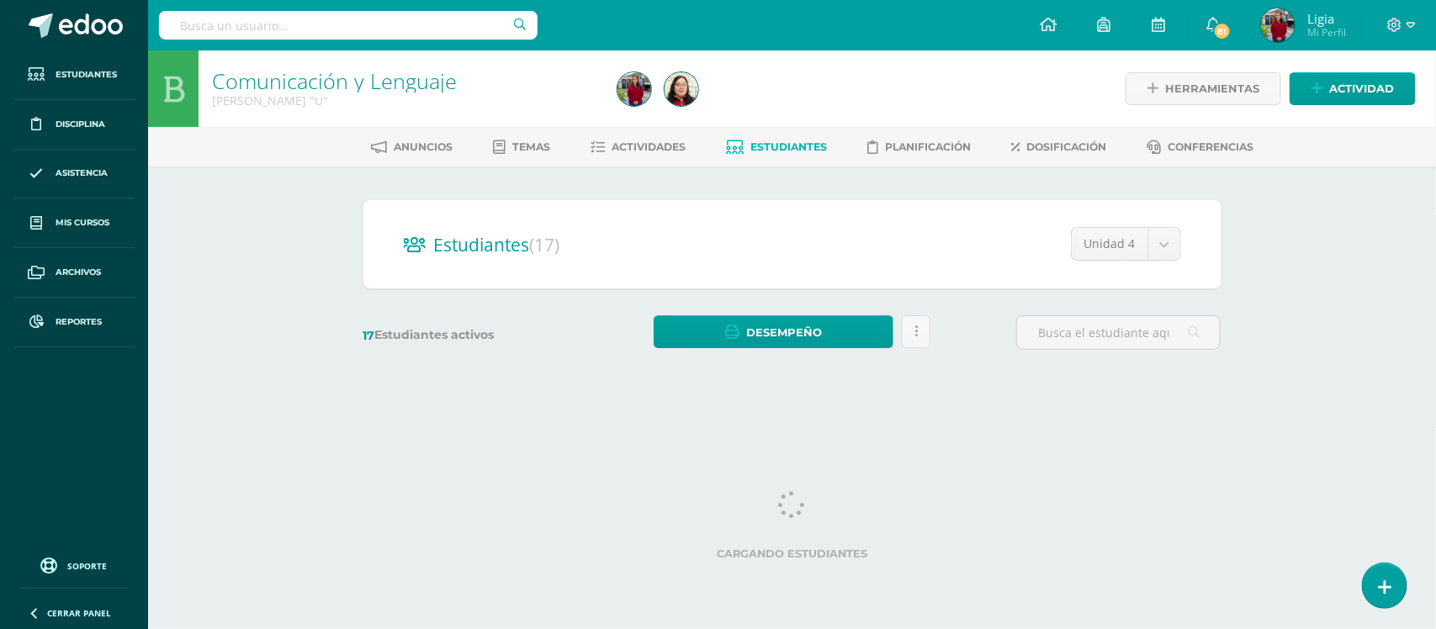
click at [1329, 305] on div "Comunicación y Lenguaje [PERSON_NAME] "U" Herramientas Detalle de asistencias A…" at bounding box center [792, 224] width 1288 height 349
click at [1328, 274] on div "Comunicación y Lenguaje [PERSON_NAME] "U" Herramientas Detalle de asistencias A…" at bounding box center [792, 224] width 1288 height 349
click at [1328, 274] on div "Comunicación y Lenguaje Quinto Bachillerato "U" Herramientas Detalle de asisten…" at bounding box center [792, 224] width 1288 height 349
click at [284, 207] on div "Comunicación y Lenguaje Quinto Bachillerato "U" Herramientas Detalle de asisten…" at bounding box center [792, 224] width 1288 height 349
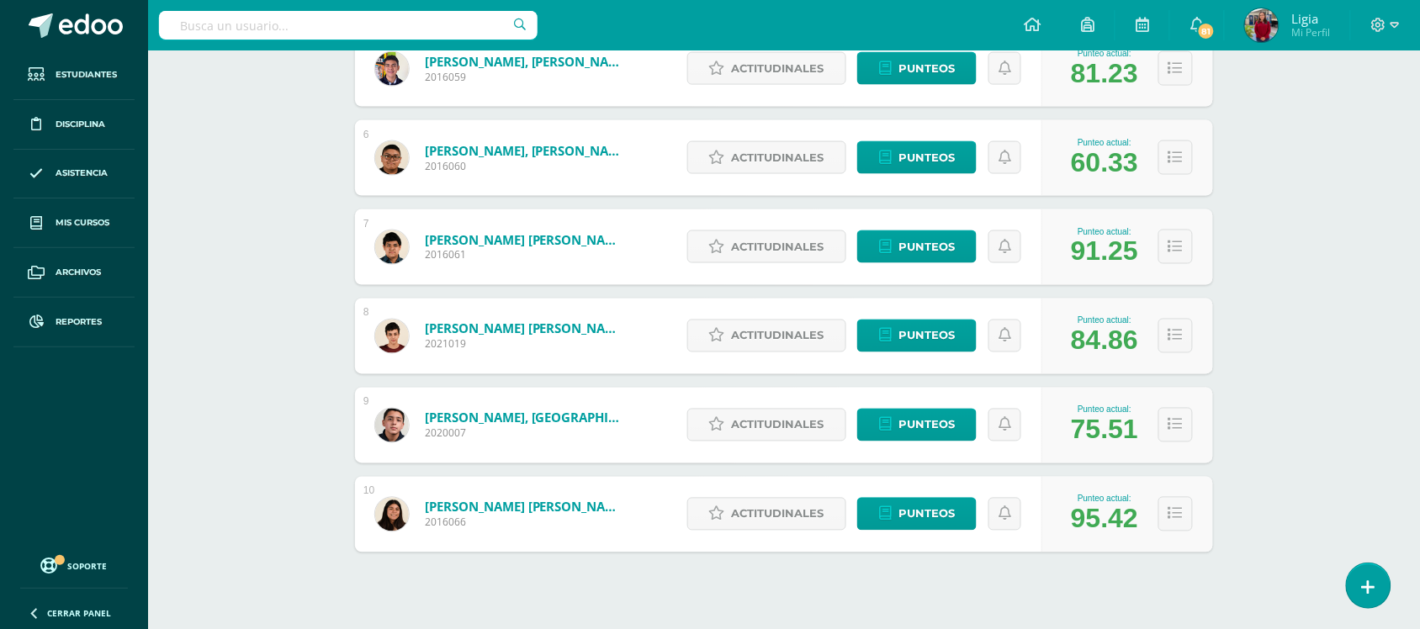
scroll to position [719, 0]
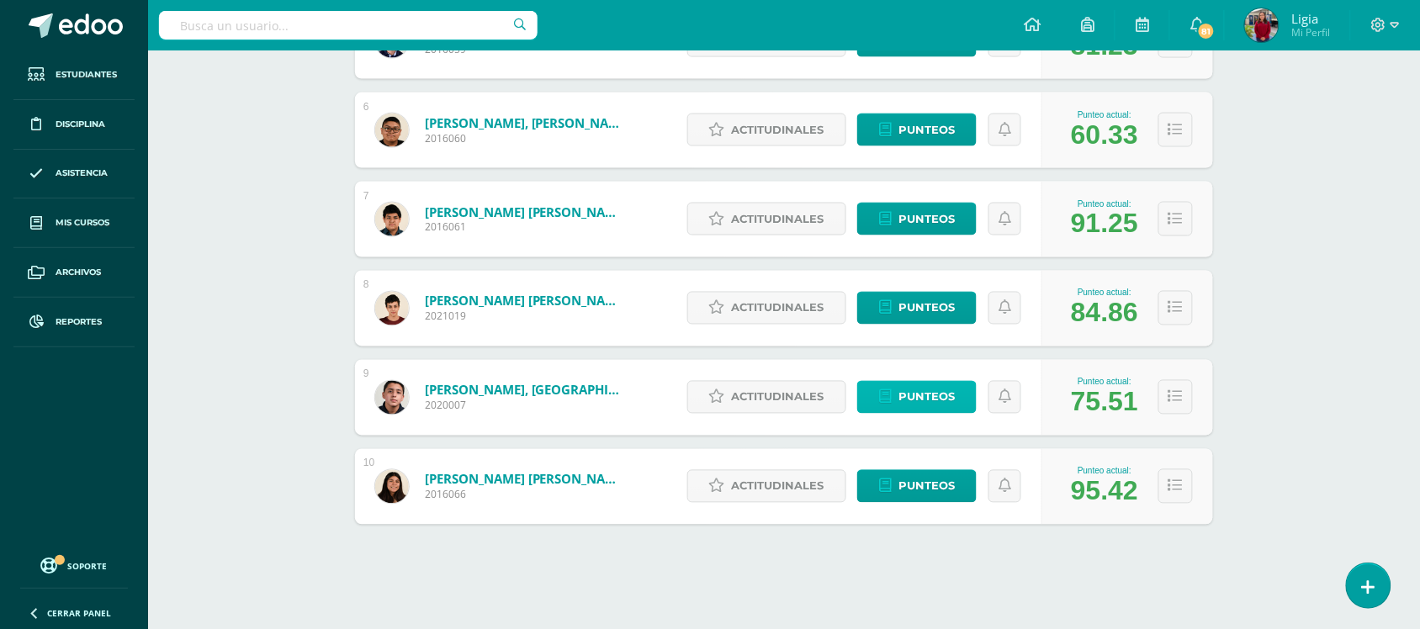
click at [883, 402] on icon at bounding box center [885, 397] width 13 height 14
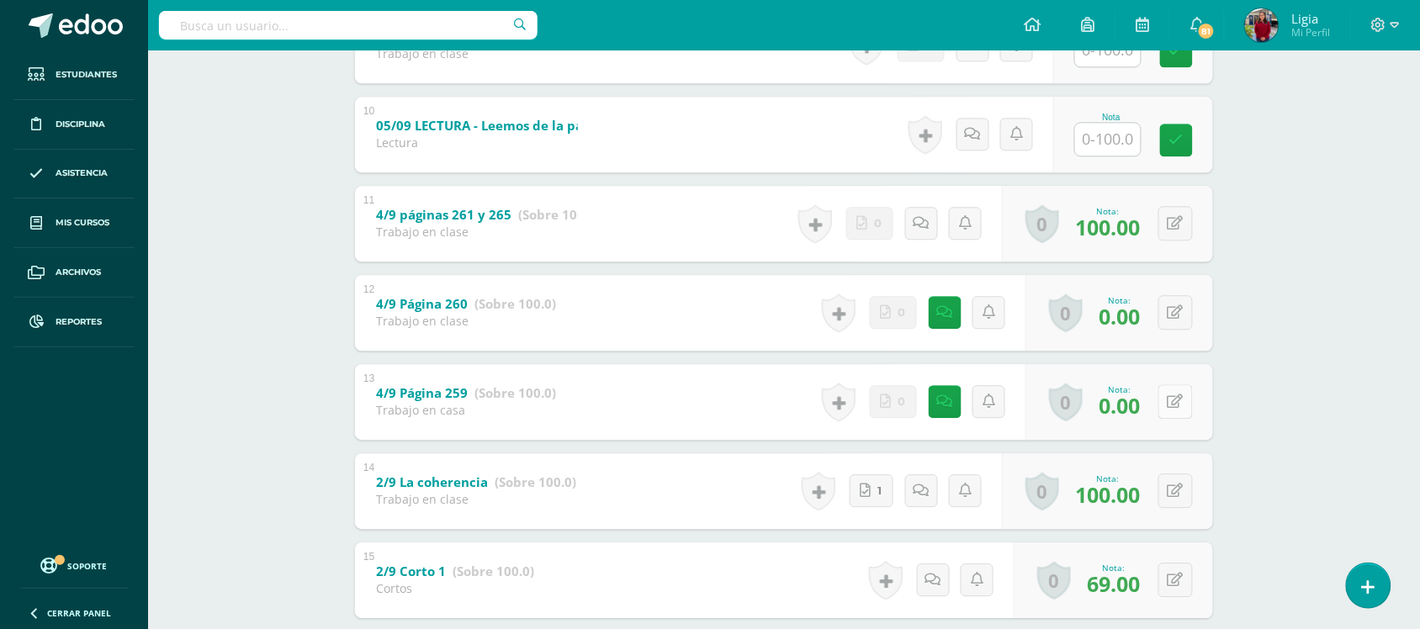
scroll to position [1127, 0]
click at [1175, 406] on button at bounding box center [1186, 400] width 35 height 35
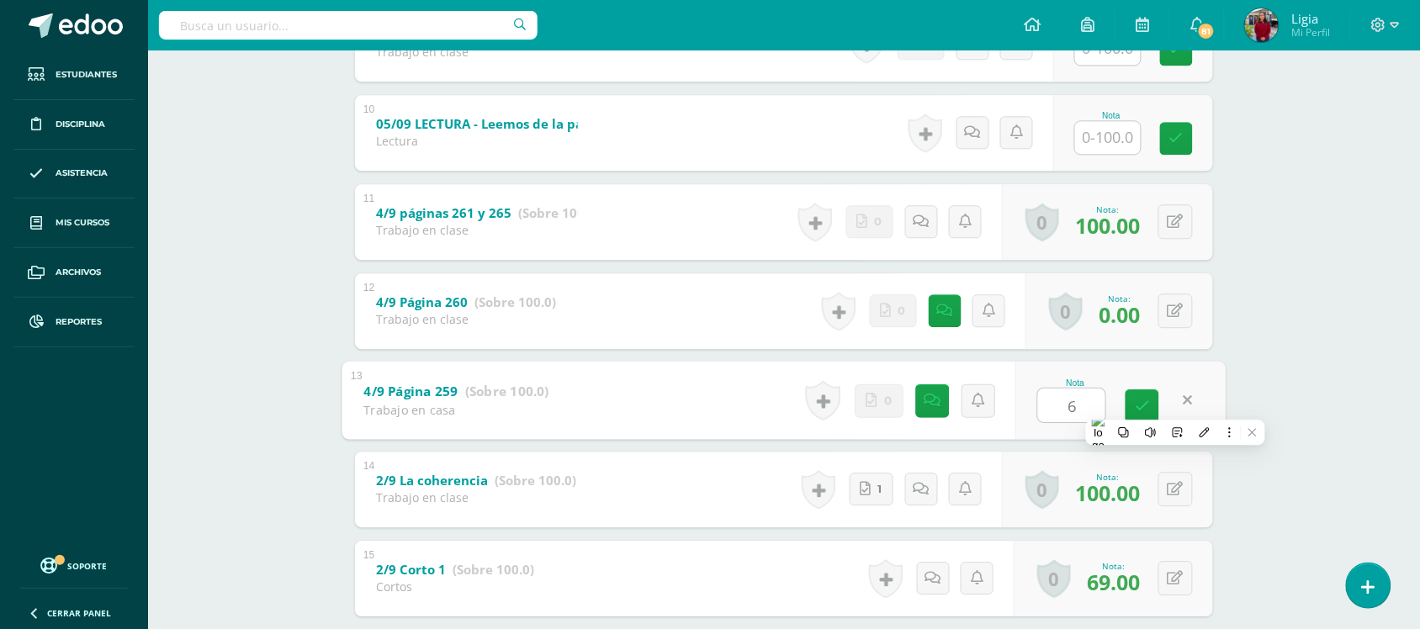
type input "60"
click at [939, 393] on link at bounding box center [937, 401] width 34 height 34
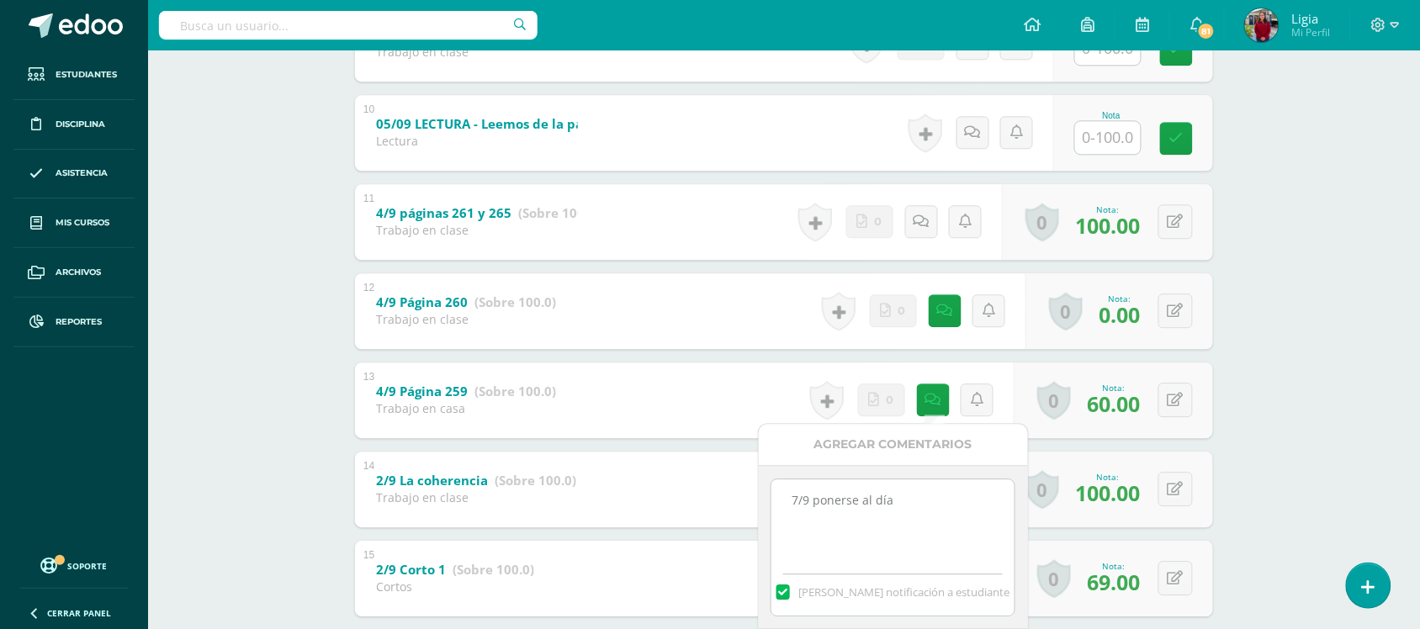
drag, startPoint x: 934, startPoint y: 520, endPoint x: 721, endPoint y: 551, distance: 215.1
click at [721, 551] on body "Estudiantes Disciplina Asistencia Mis cursos Archivos Reportes Soporte Ayuda Re…" at bounding box center [710, 202] width 1420 height 2658
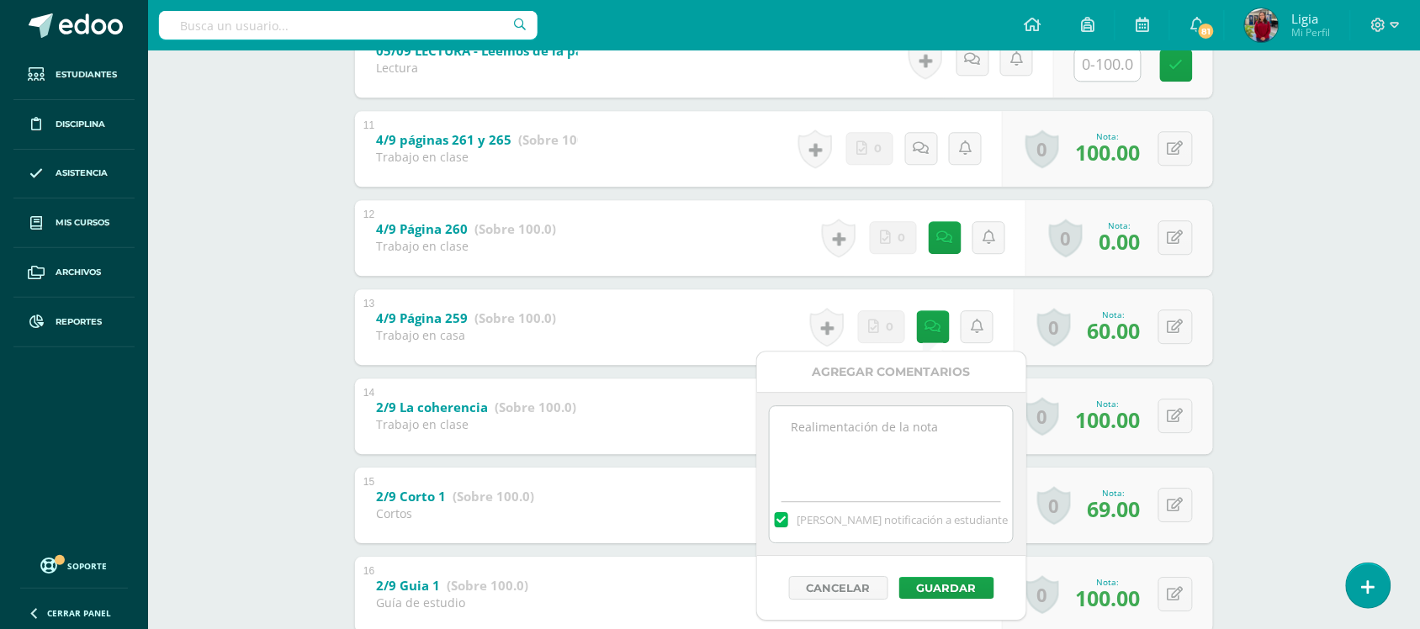
scroll to position [1203, 0]
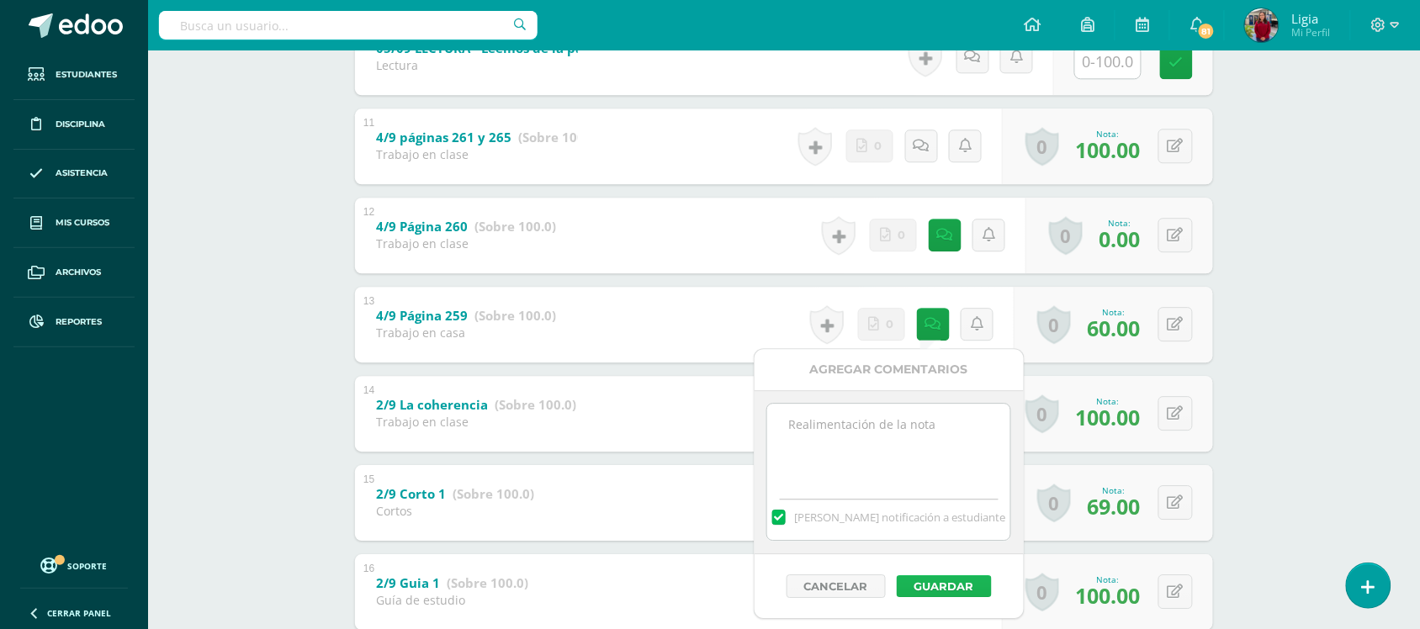
click at [951, 594] on button "Guardar" at bounding box center [944, 586] width 95 height 22
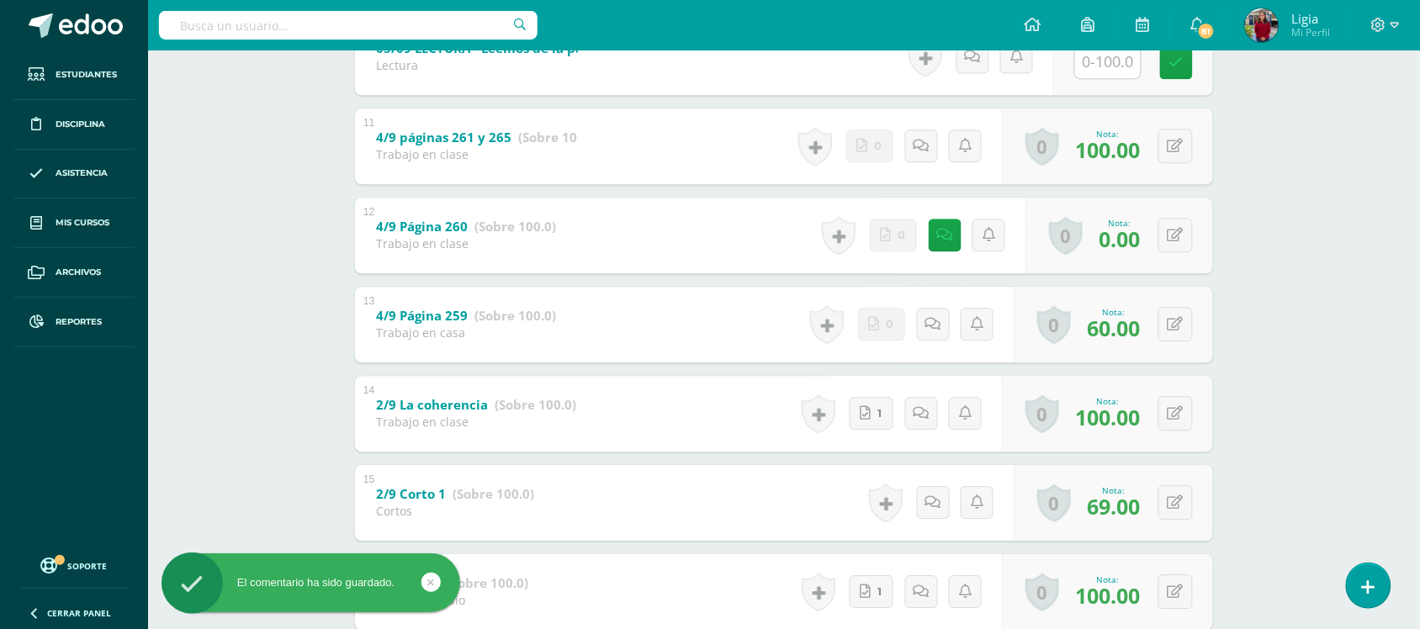
click at [1300, 417] on div "Comunicación y Lenguaje [PERSON_NAME] "U" Herramientas Detalle de asistencias A…" at bounding box center [784, 151] width 1272 height 2608
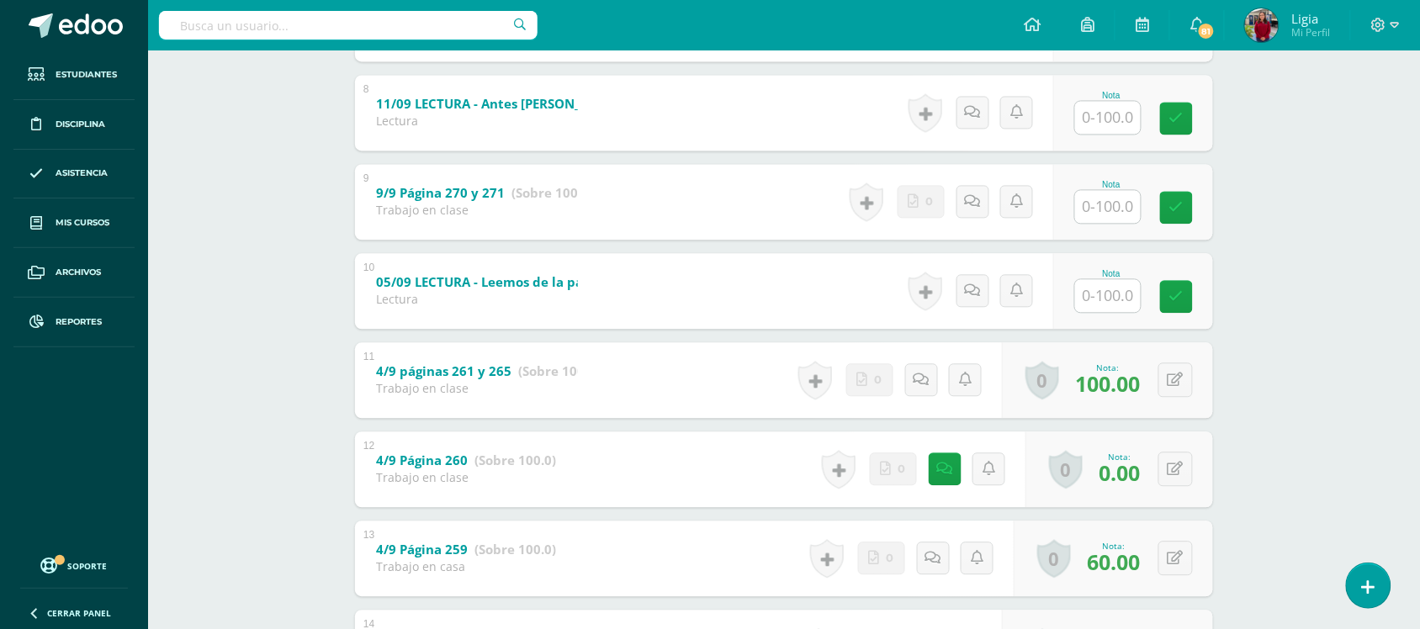
scroll to position [970, 0]
click at [1191, 473] on button at bounding box center [1186, 468] width 35 height 35
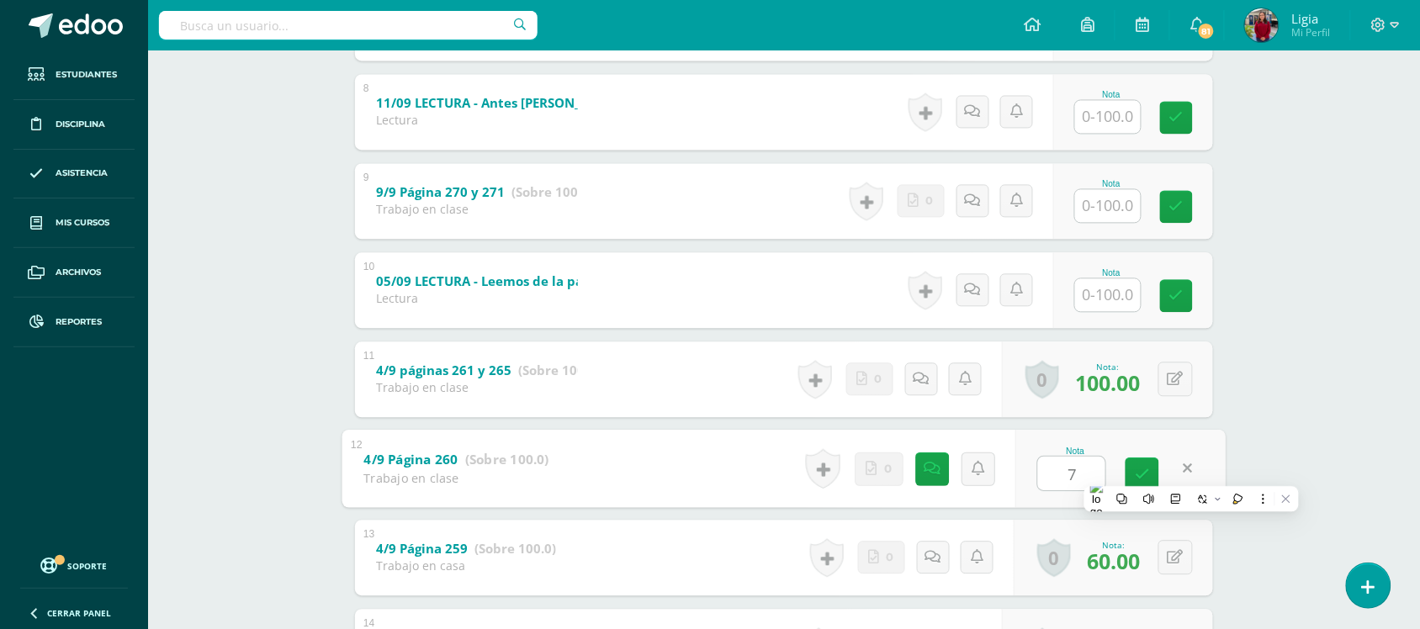
type input "70"
click at [930, 480] on link at bounding box center [933, 468] width 33 height 33
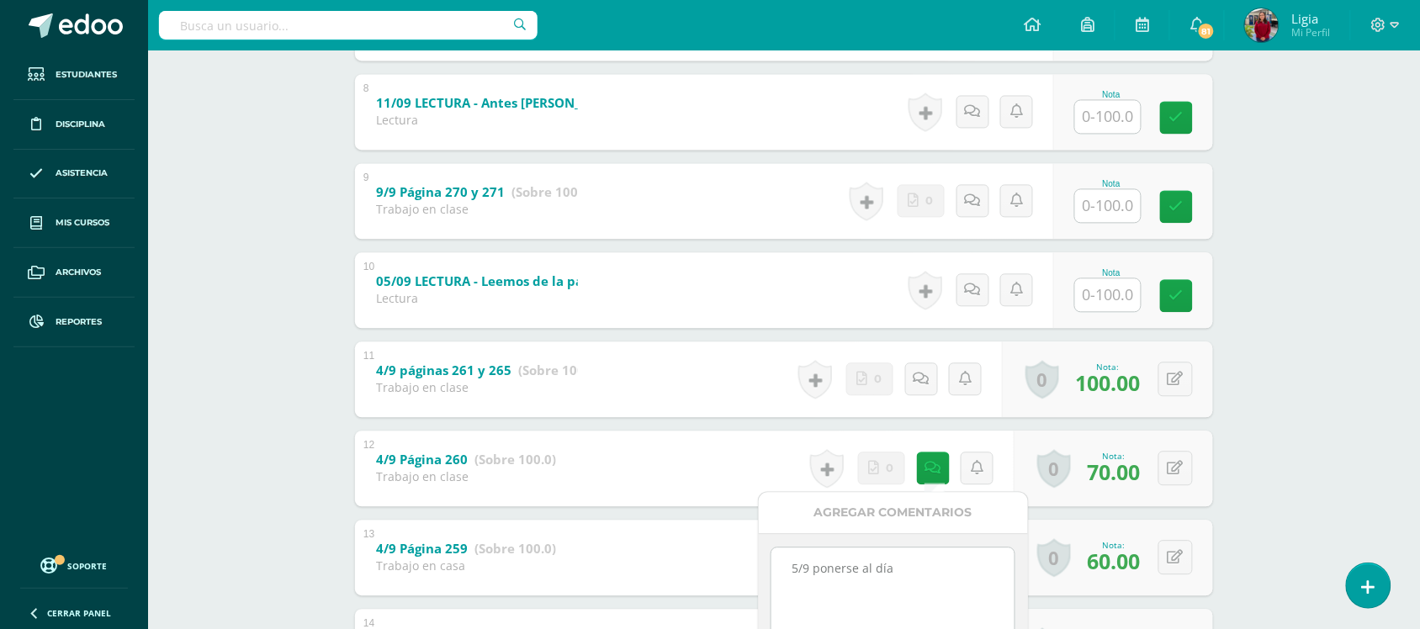
drag, startPoint x: 927, startPoint y: 561, endPoint x: 751, endPoint y: 570, distance: 176.0
click at [751, 570] on body "El comentario ha sido guardado. Estudiantes Disciplina Asistencia Mis cursos Ar…" at bounding box center [710, 359] width 1420 height 2658
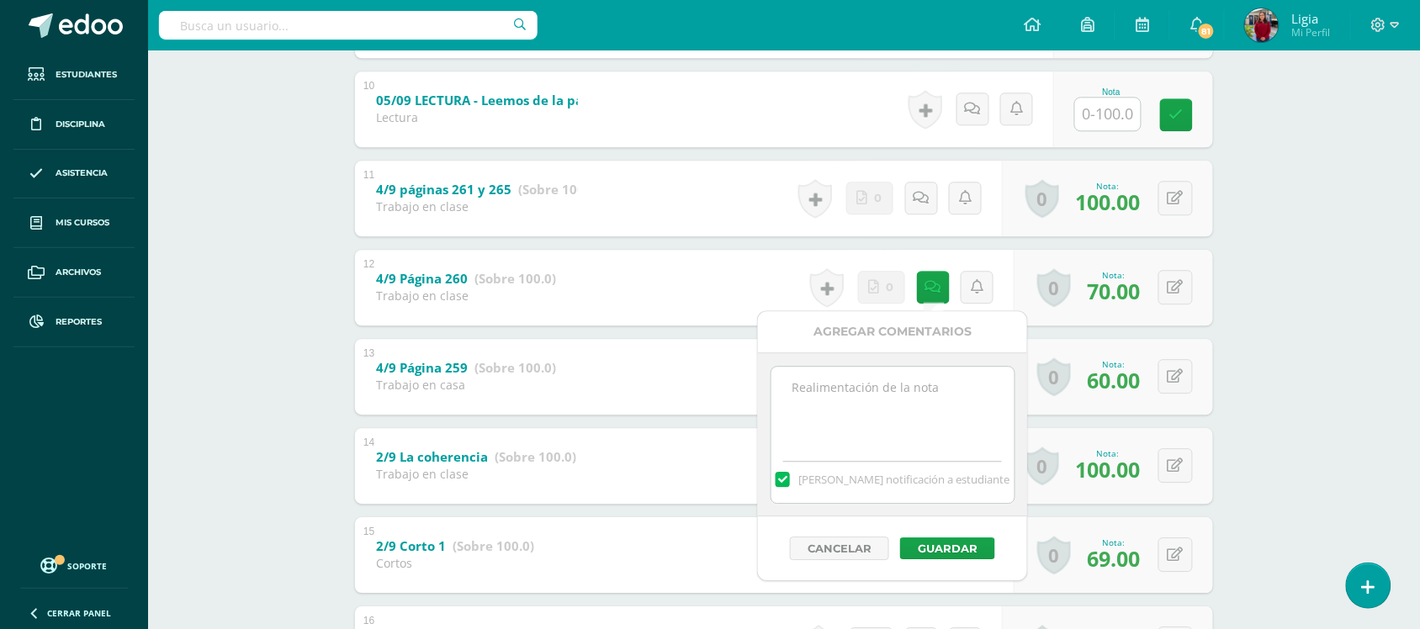
scroll to position [1153, 0]
click at [925, 540] on button "Guardar" at bounding box center [944, 548] width 95 height 22
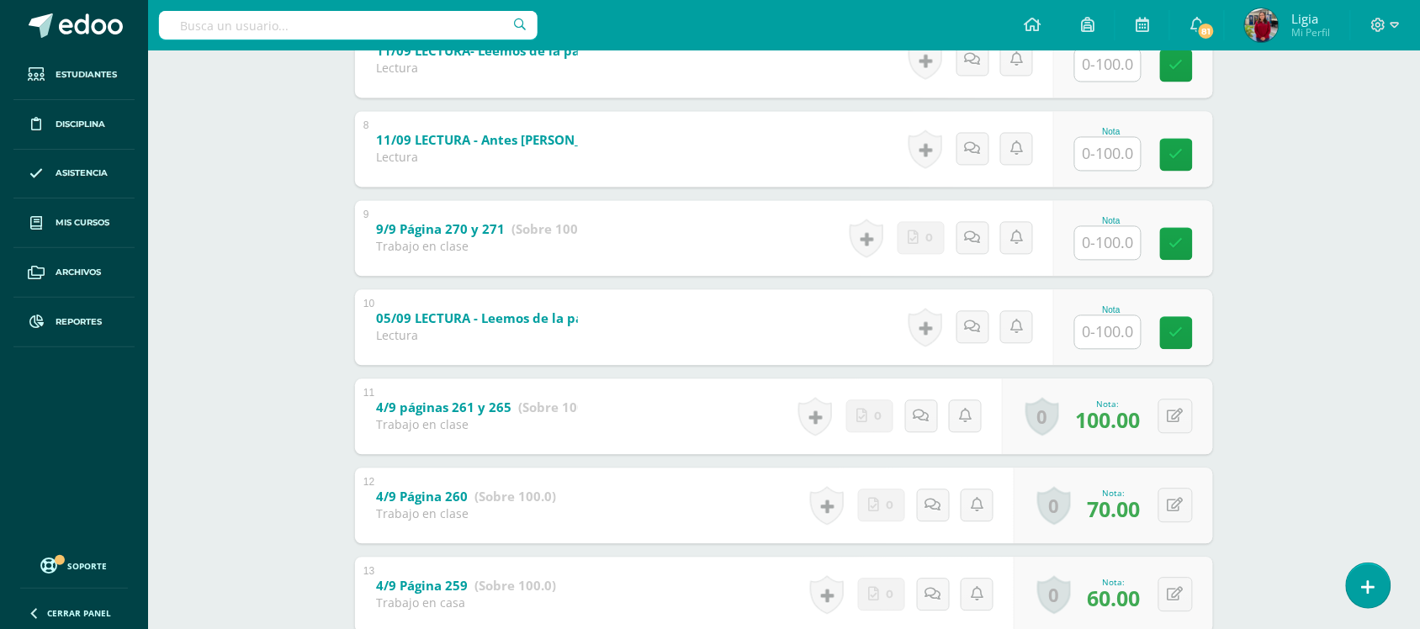
scroll to position [931, 0]
click at [1127, 238] on input "text" at bounding box center [1117, 244] width 67 height 34
type input "85"
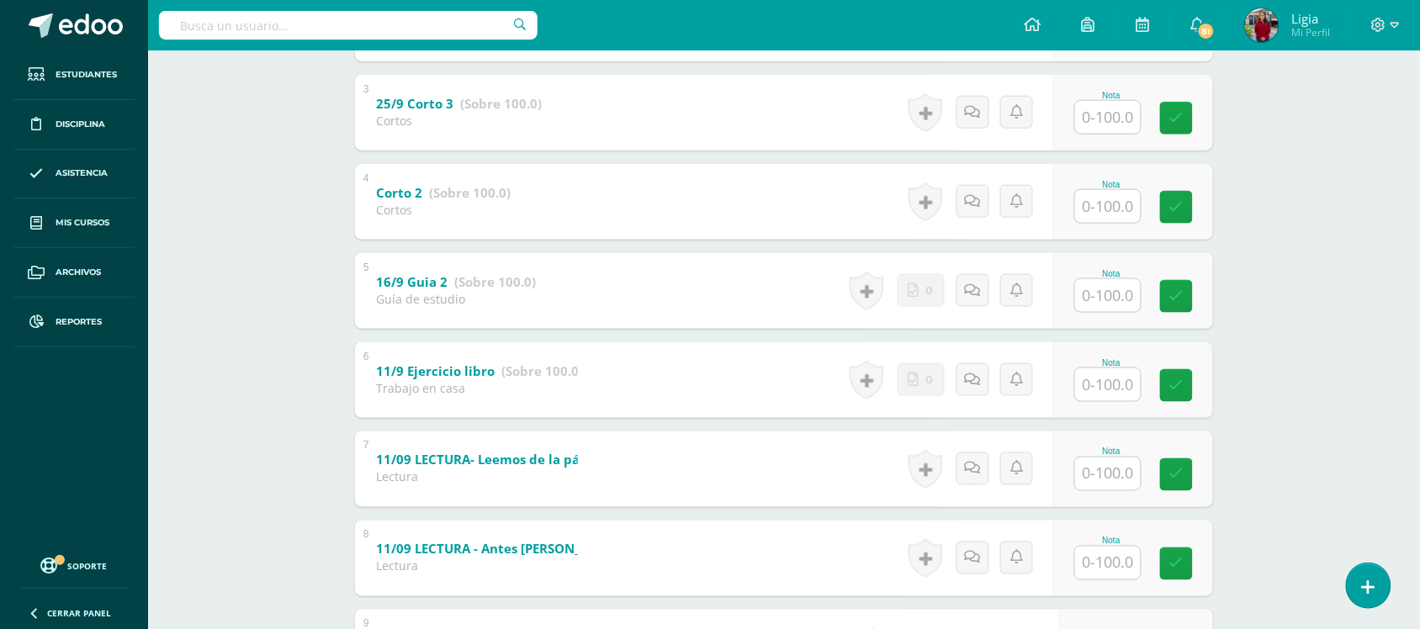
scroll to position [0, 0]
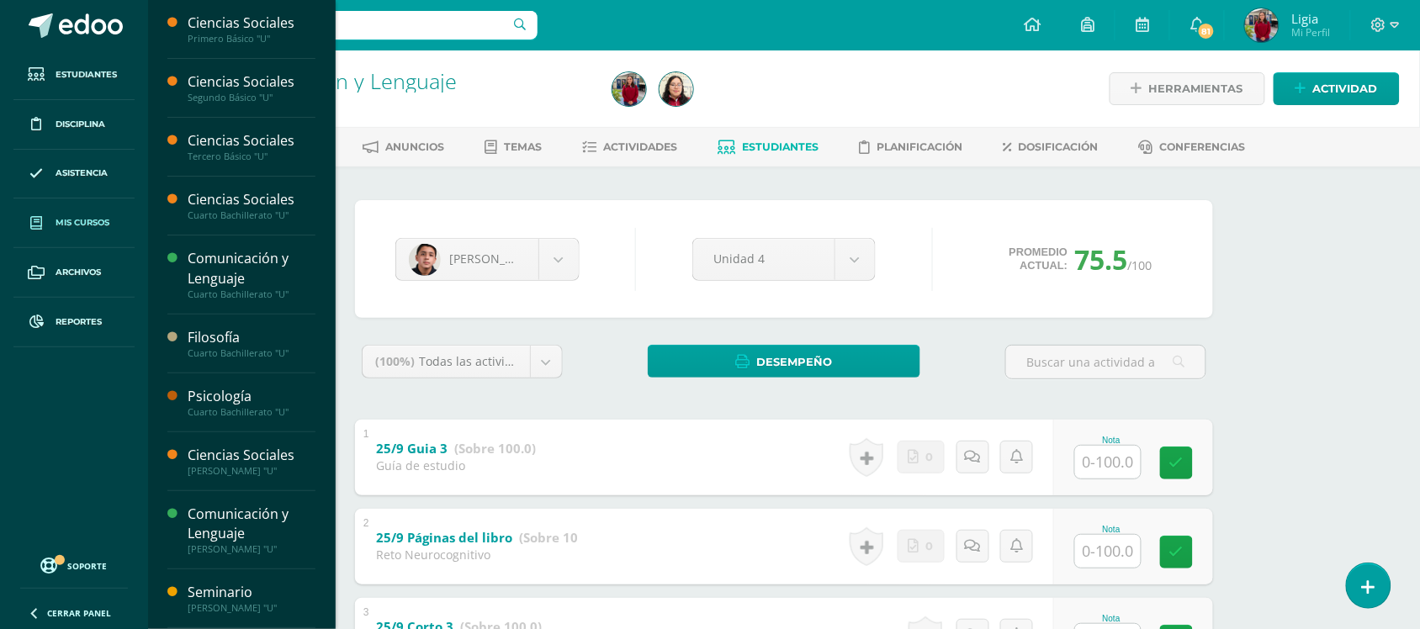
click at [82, 229] on span "Mis cursos" at bounding box center [83, 222] width 54 height 13
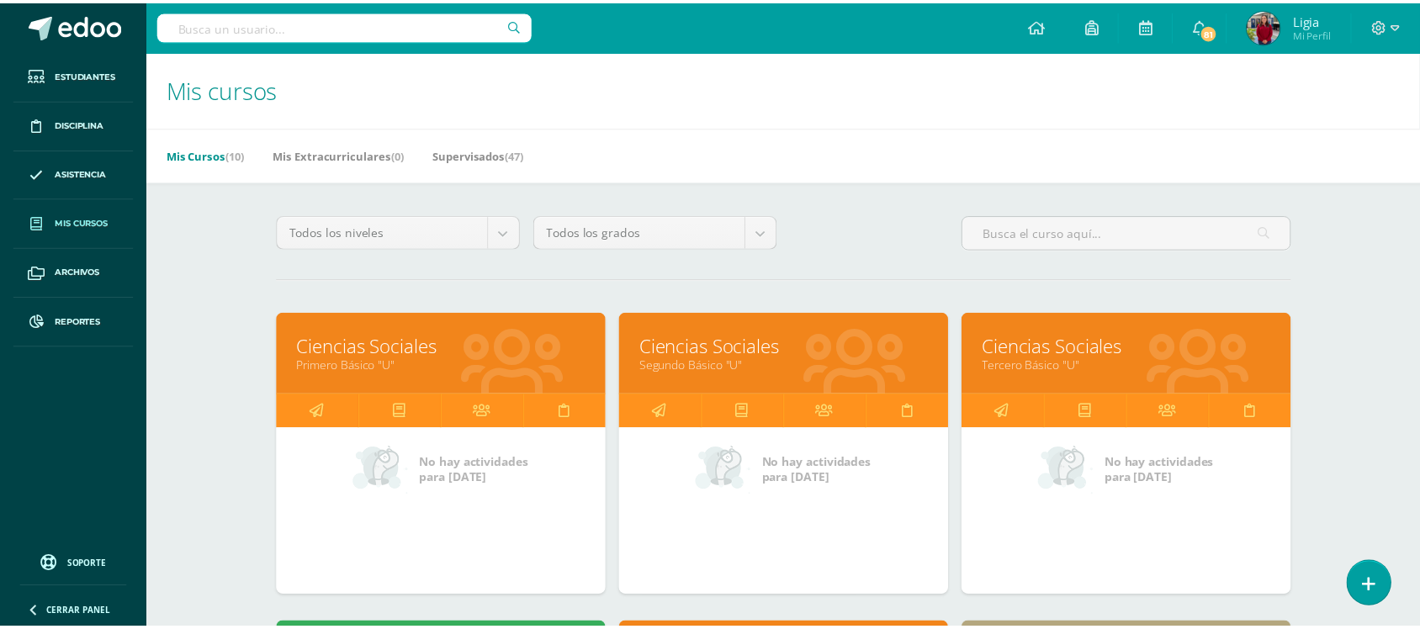
scroll to position [15, 0]
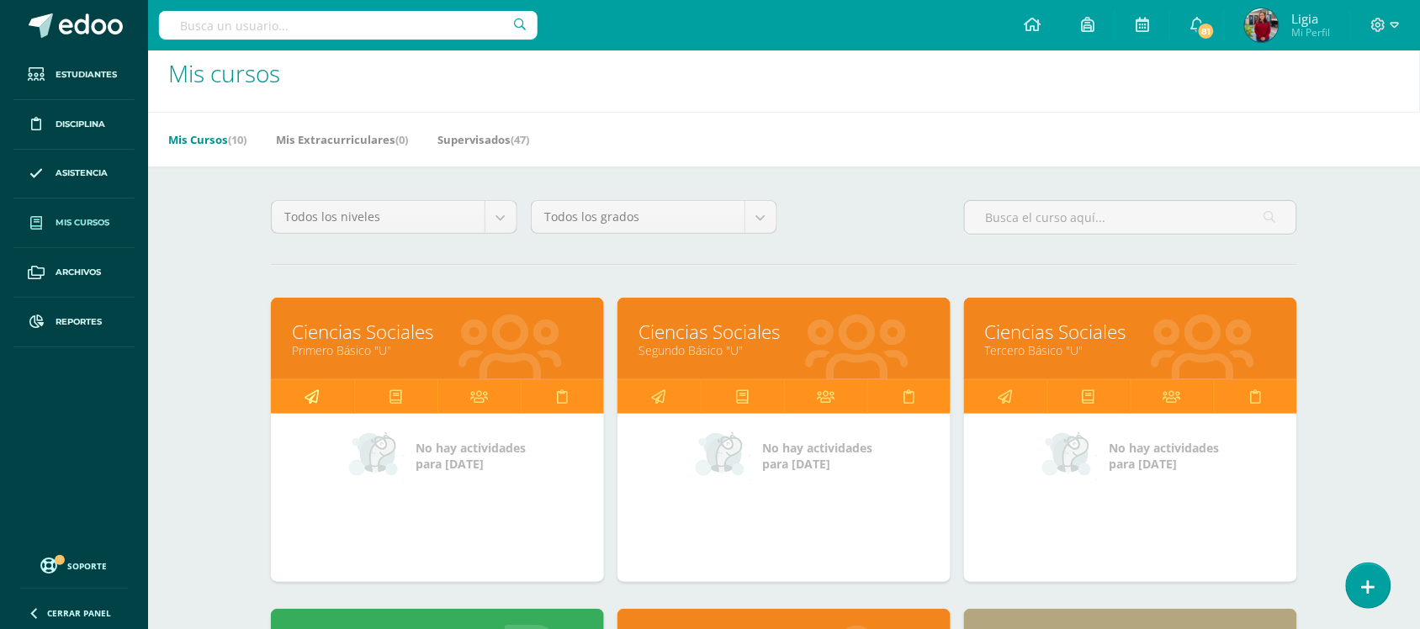
click at [301, 387] on link at bounding box center [312, 397] width 83 height 34
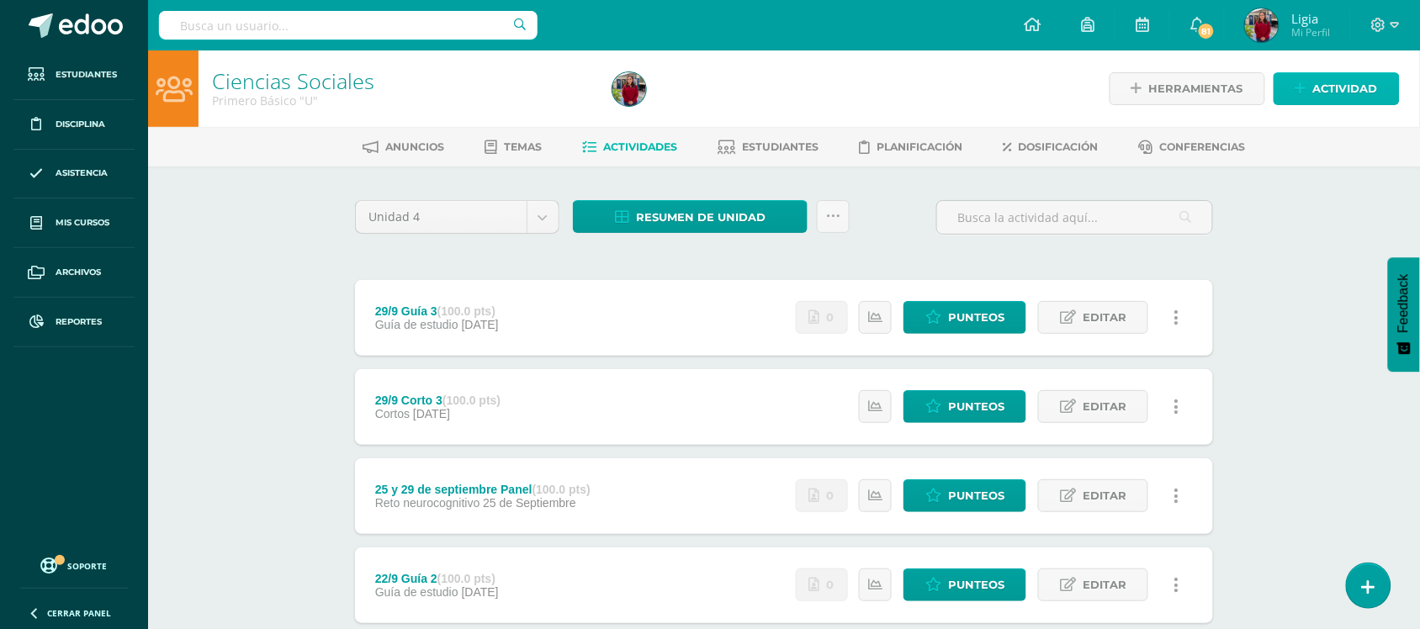
click at [1344, 77] on span "Actividad" at bounding box center [1345, 88] width 65 height 31
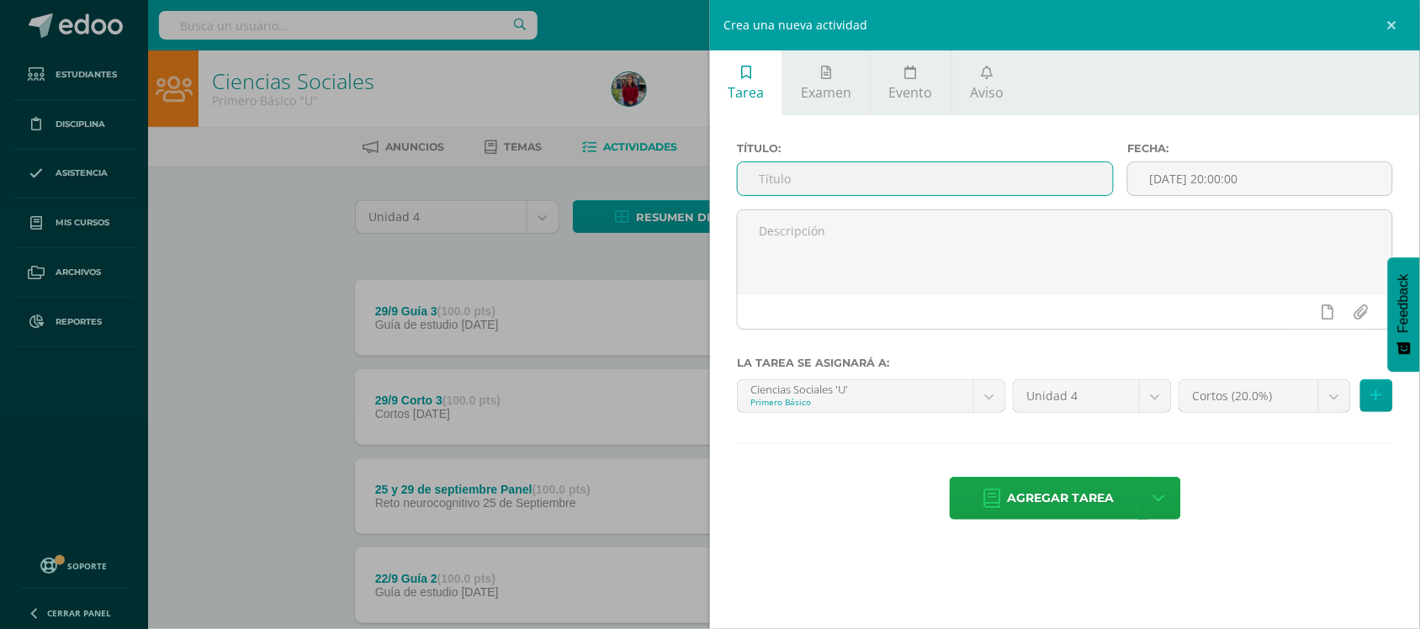
click at [1026, 185] on input "text" at bounding box center [925, 178] width 375 height 33
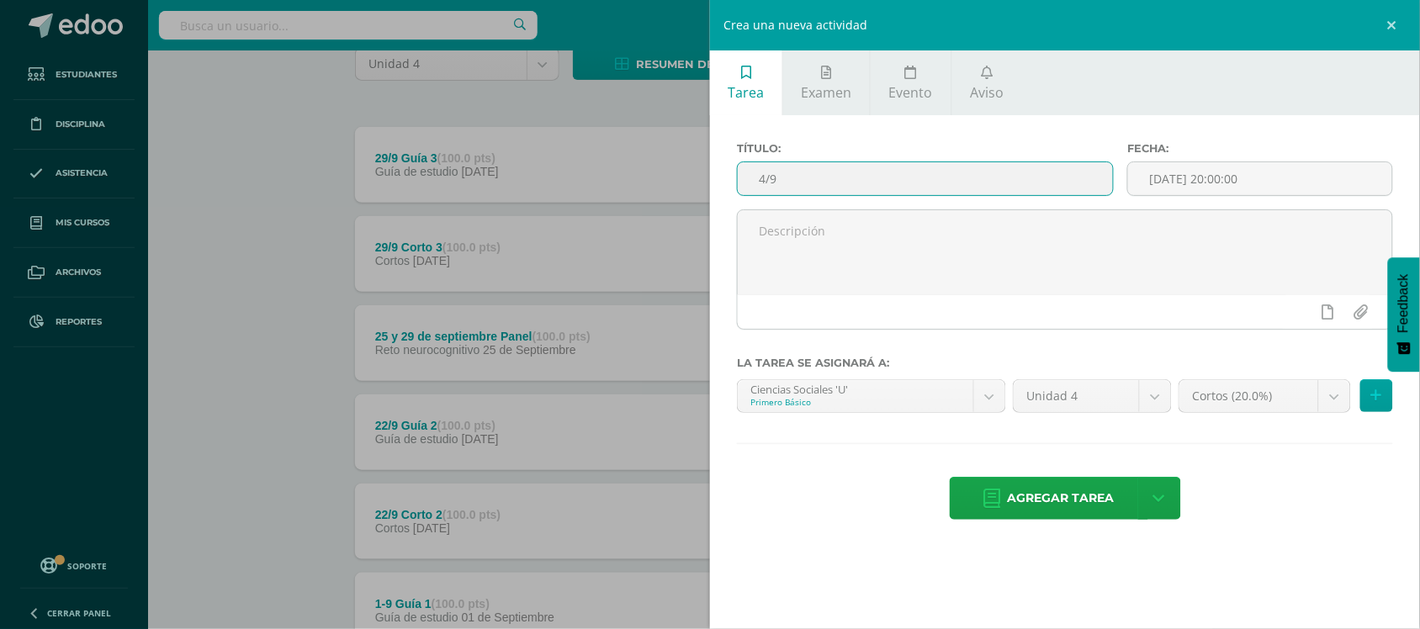
scroll to position [152, 0]
type input "4/9 Cultura de Paz"
click at [1175, 162] on div "Fecha: 2025-09-10 20:00:00" at bounding box center [1260, 175] width 279 height 67
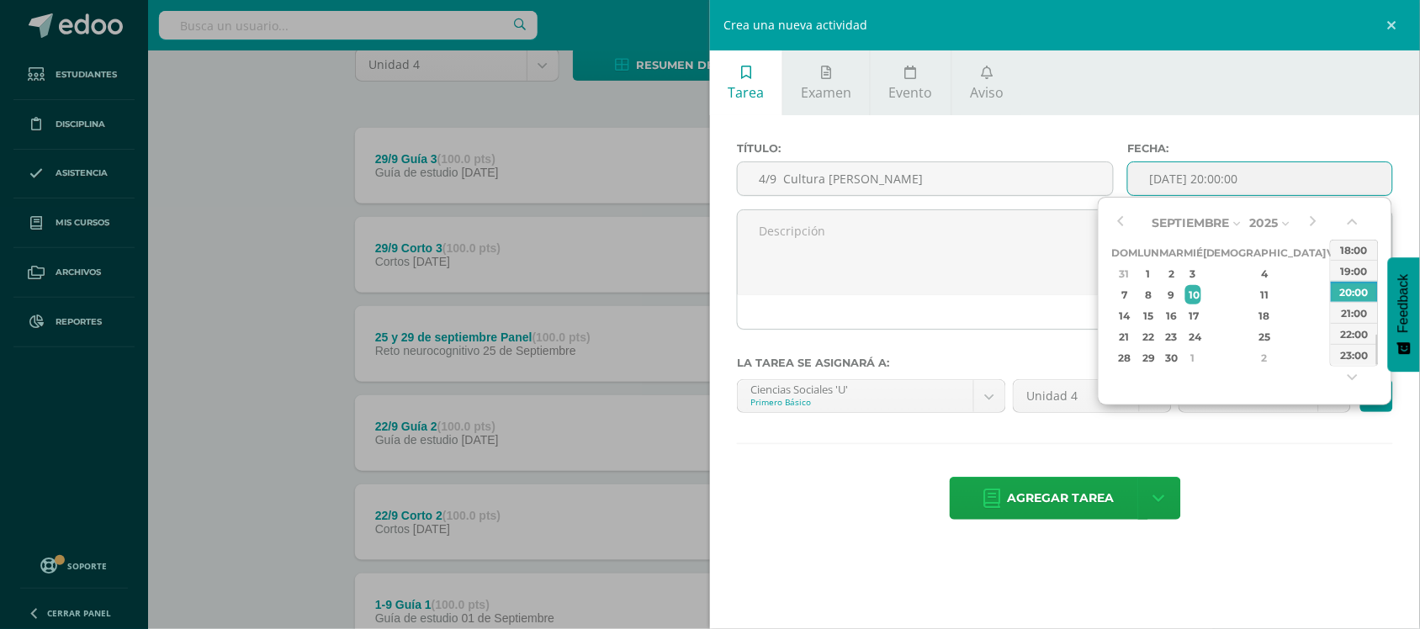
click at [1183, 171] on input "[DATE] 20:00:00" at bounding box center [1260, 178] width 264 height 33
click at [1243, 263] on td "4" at bounding box center [1265, 273] width 124 height 21
type input "2025-09-04 20:00"
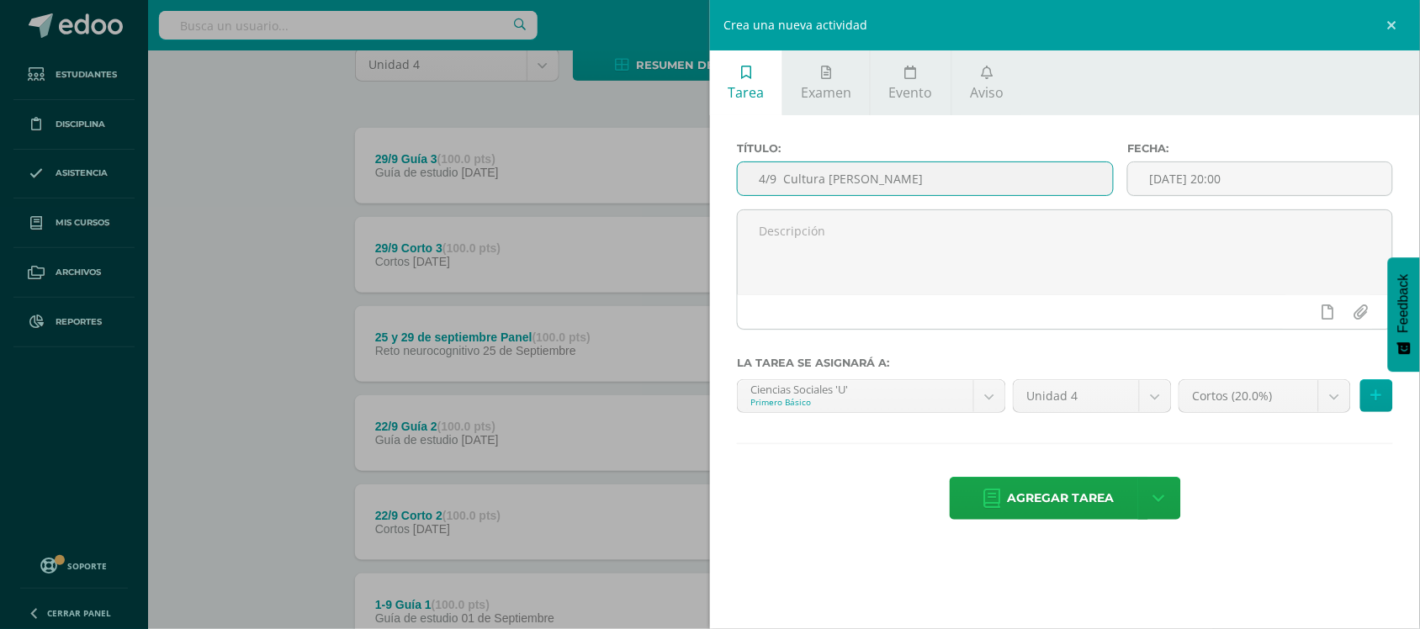
click at [761, 182] on input "4/9 Cultura de Paz" at bounding box center [925, 178] width 375 height 33
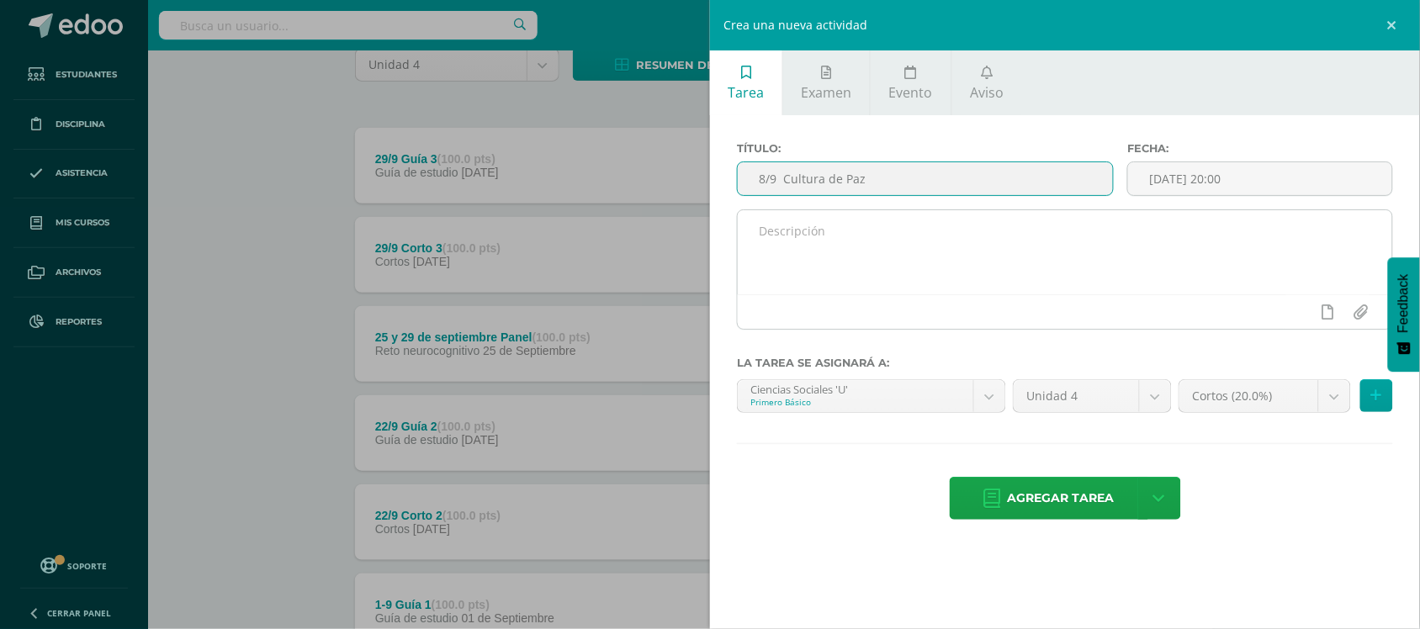
type input "8/9 Cultura de Paz"
click at [789, 227] on textarea at bounding box center [1065, 252] width 655 height 84
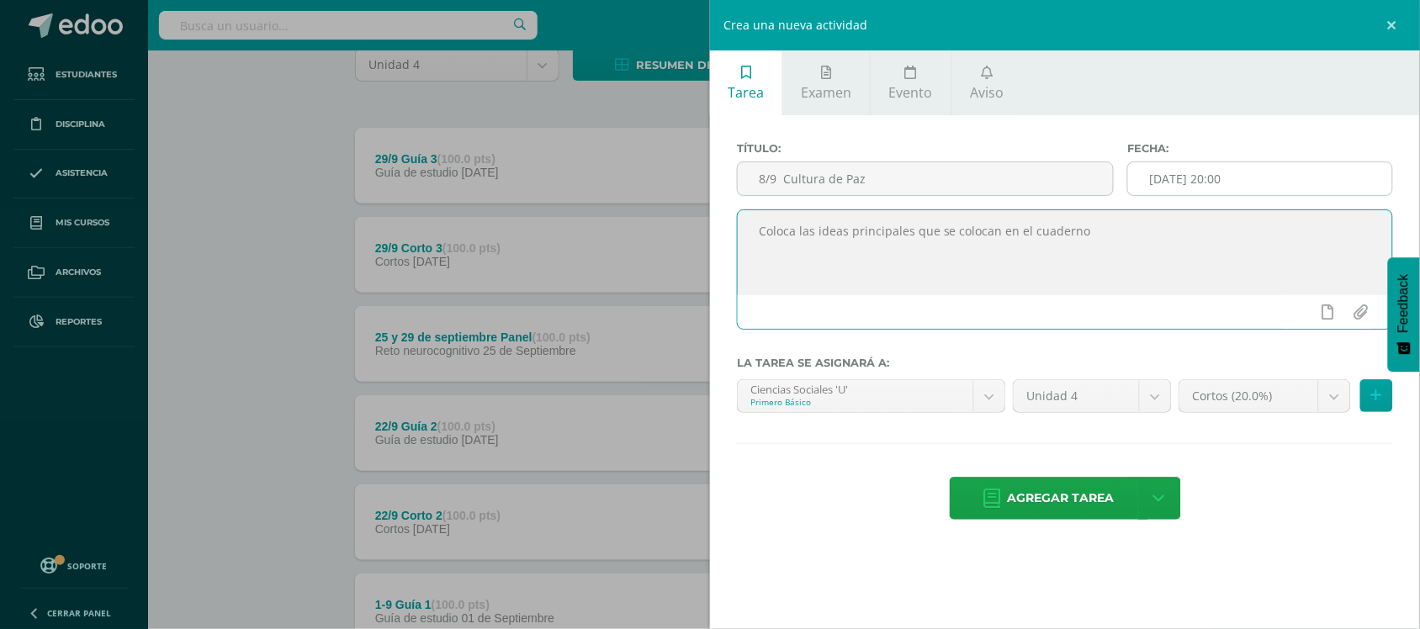
type textarea "Coloca las ideas principales que se colocan en el cuaderno"
click at [1176, 162] on div "2025-09-04 20:00" at bounding box center [1260, 179] width 266 height 34
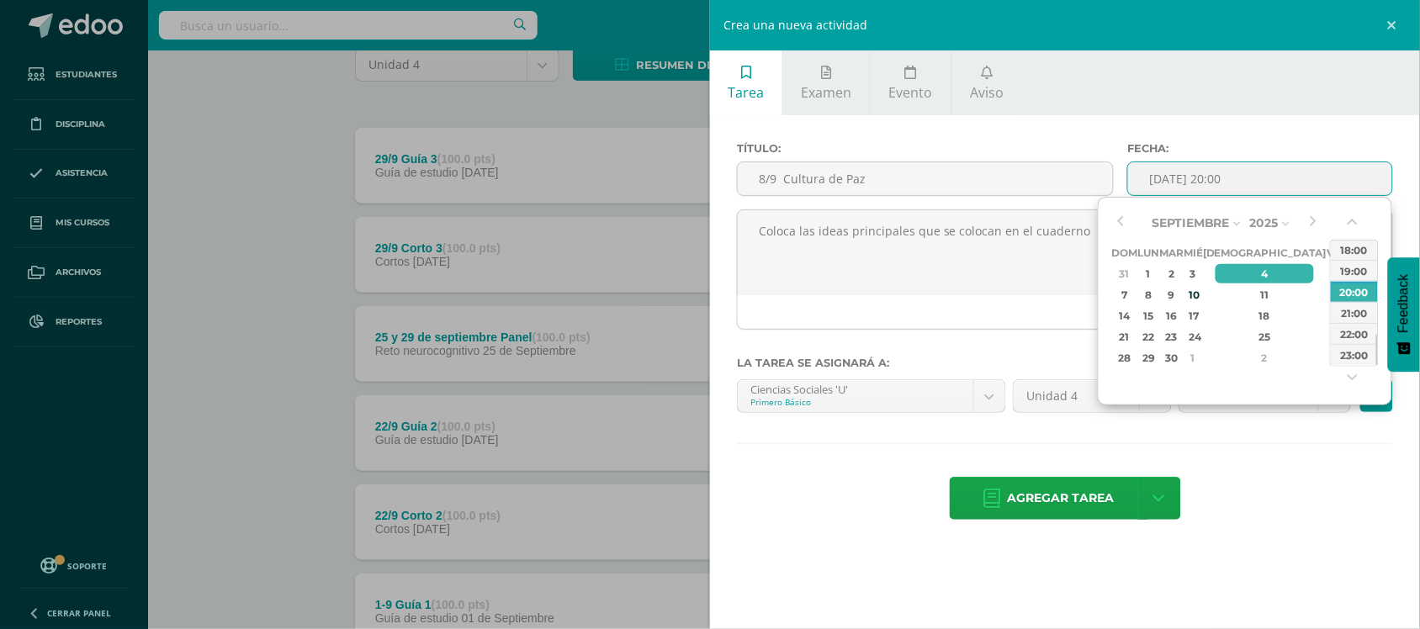
click at [1182, 183] on input "2025-09-04 20:00" at bounding box center [1260, 178] width 264 height 33
click at [1158, 294] on div "8" at bounding box center [1149, 294] width 18 height 19
click at [1343, 364] on div "23:00" at bounding box center [1354, 354] width 47 height 21
type input "2025-09-08 23:00"
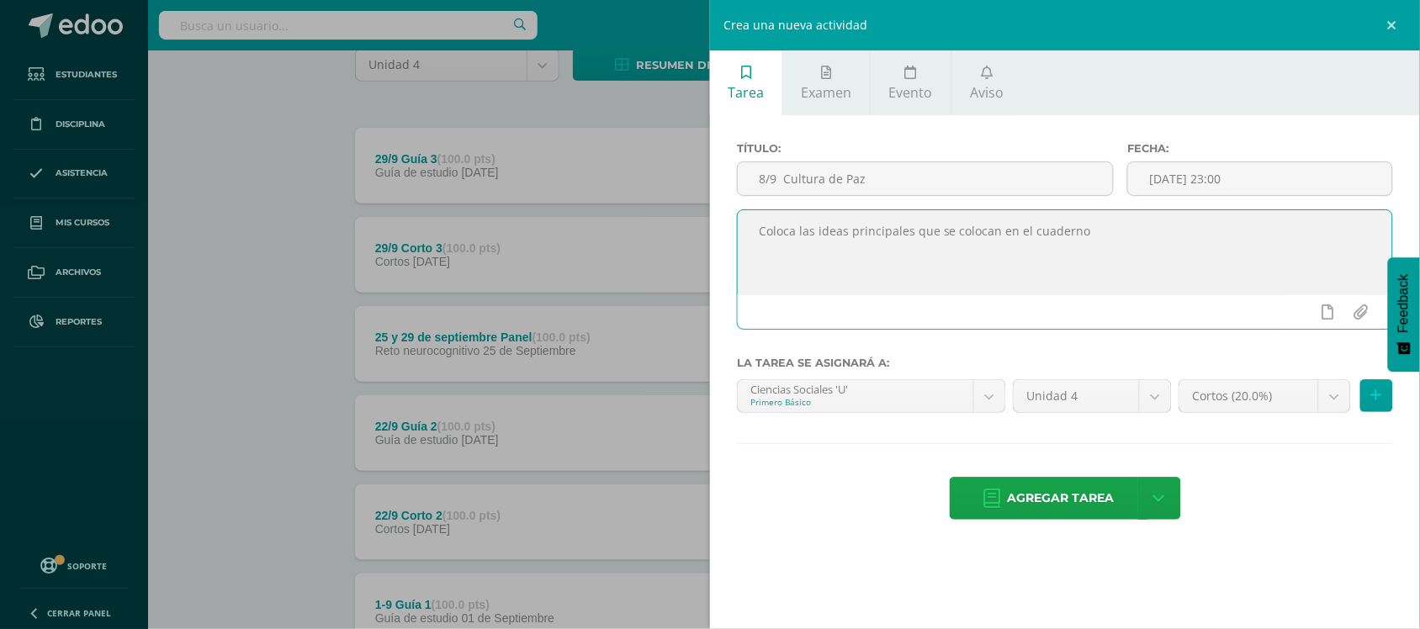
click at [1200, 231] on textarea "Coloca las ideas principales que se colocan en el cuaderno" at bounding box center [1065, 252] width 655 height 84
type textarea "Coloca las ideas principales que se colocan en el cuaderno."
click at [1338, 311] on link at bounding box center [1328, 312] width 33 height 32
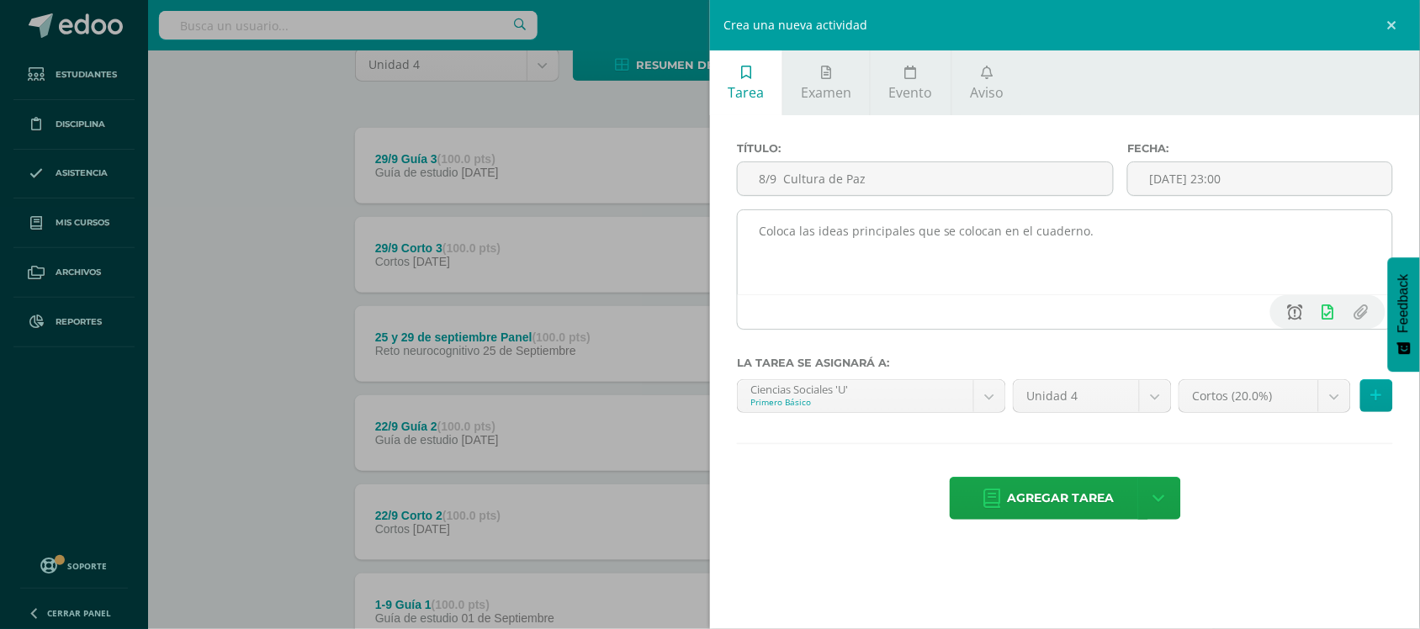
click at [1292, 305] on link at bounding box center [1295, 312] width 33 height 32
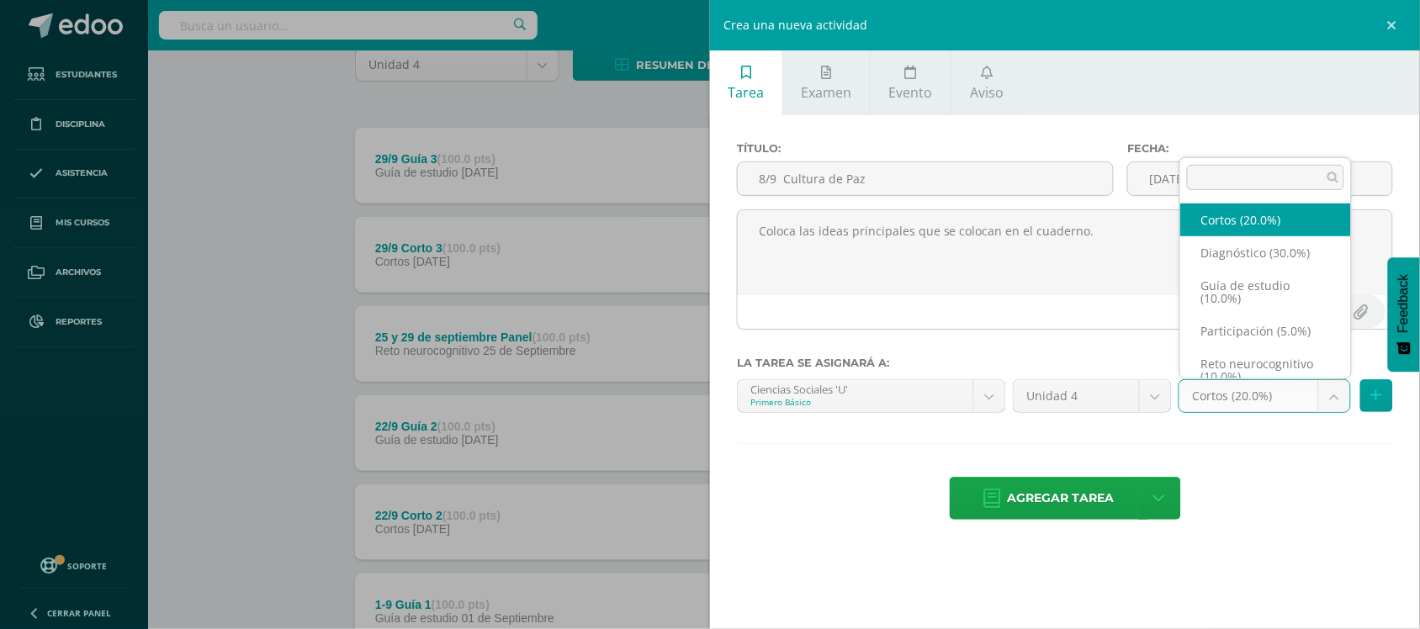
click at [1323, 400] on body "Estudiantes Disciplina Asistencia Mis cursos Archivos Reportes Soporte Ayuda Re…" at bounding box center [710, 528] width 1420 height 1360
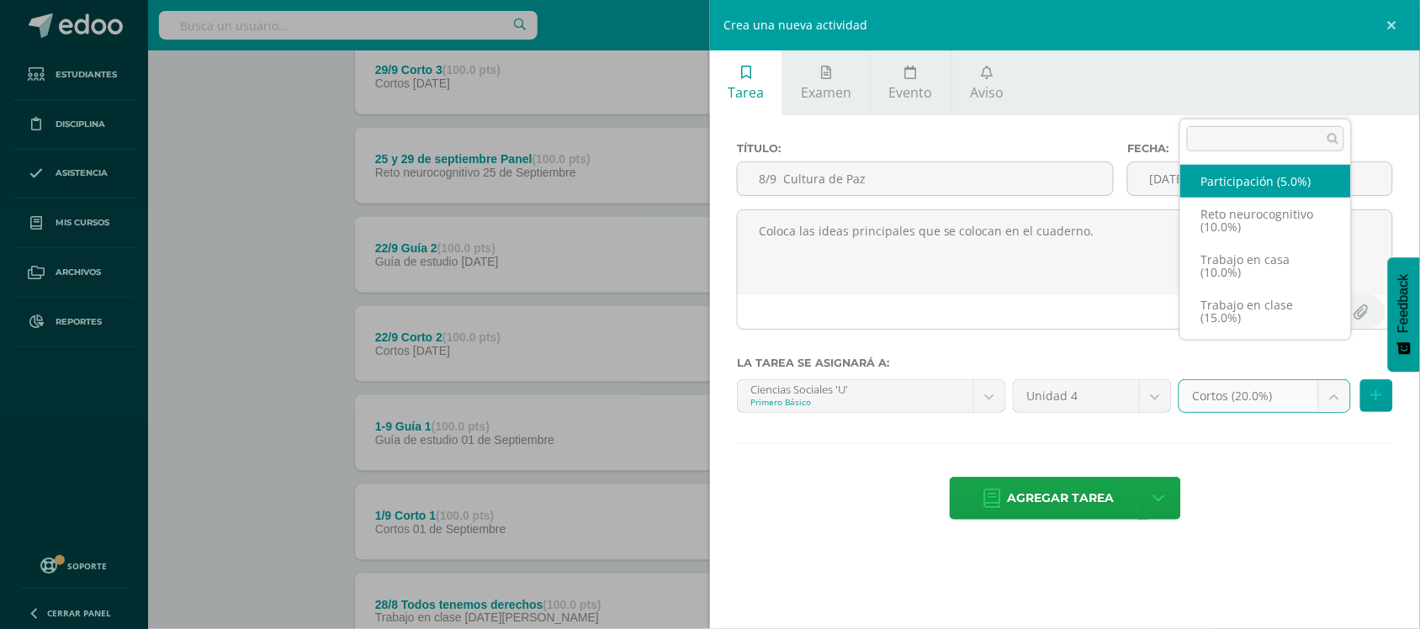
scroll to position [333, 0]
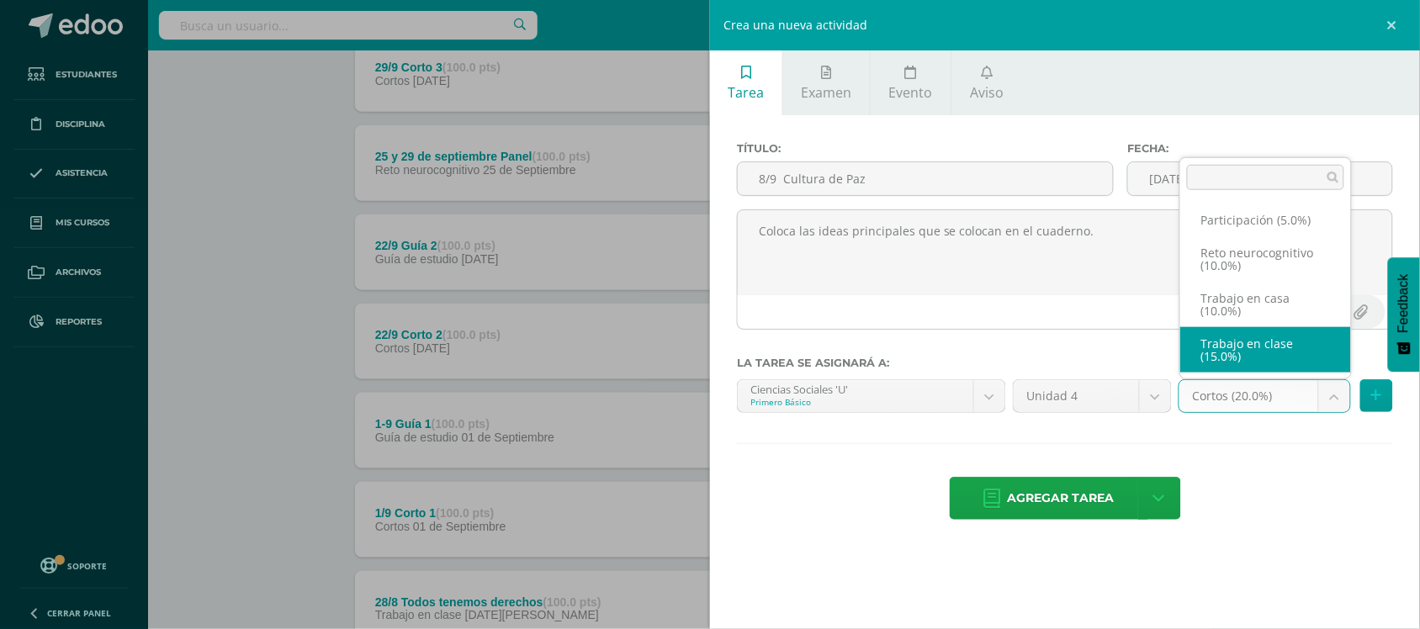
select select "202898"
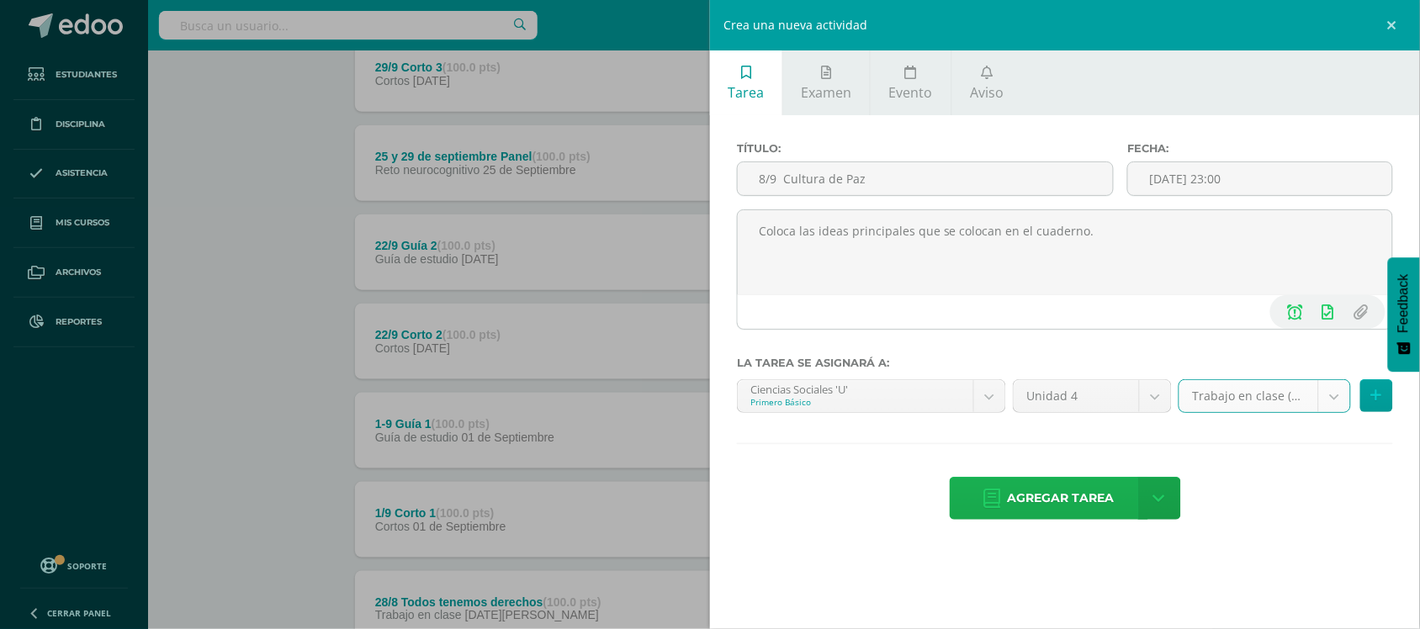
click at [1057, 498] on span "Agregar tarea" at bounding box center [1061, 498] width 107 height 41
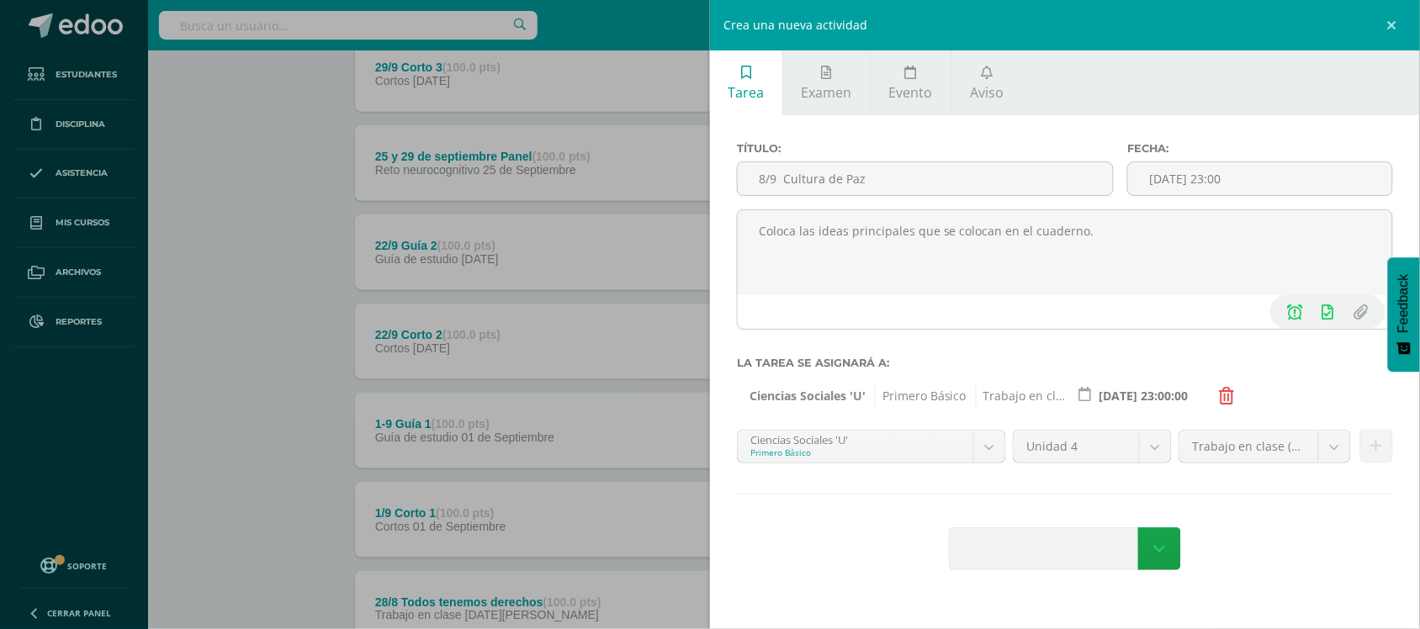
click at [174, 257] on div "Crea una nueva actividad Tarea Examen Evento Aviso Título: 8/9 Cultura de Paz F…" at bounding box center [710, 314] width 1420 height 629
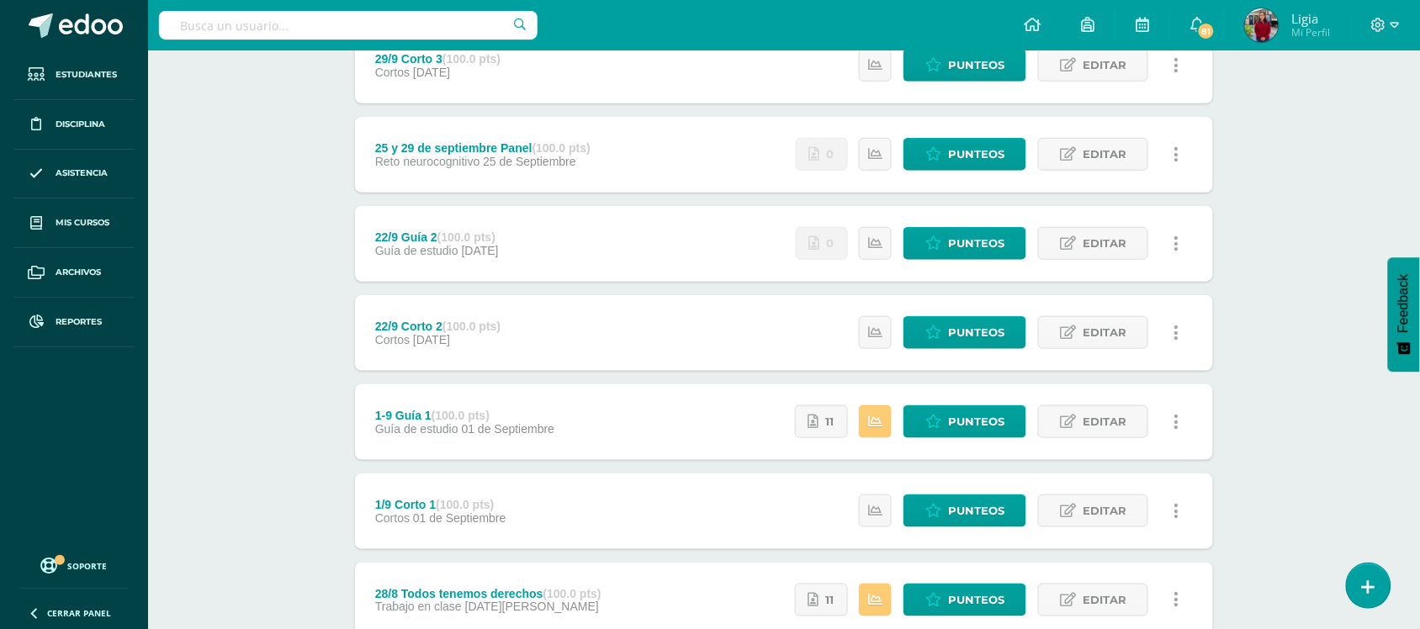
scroll to position [433, 0]
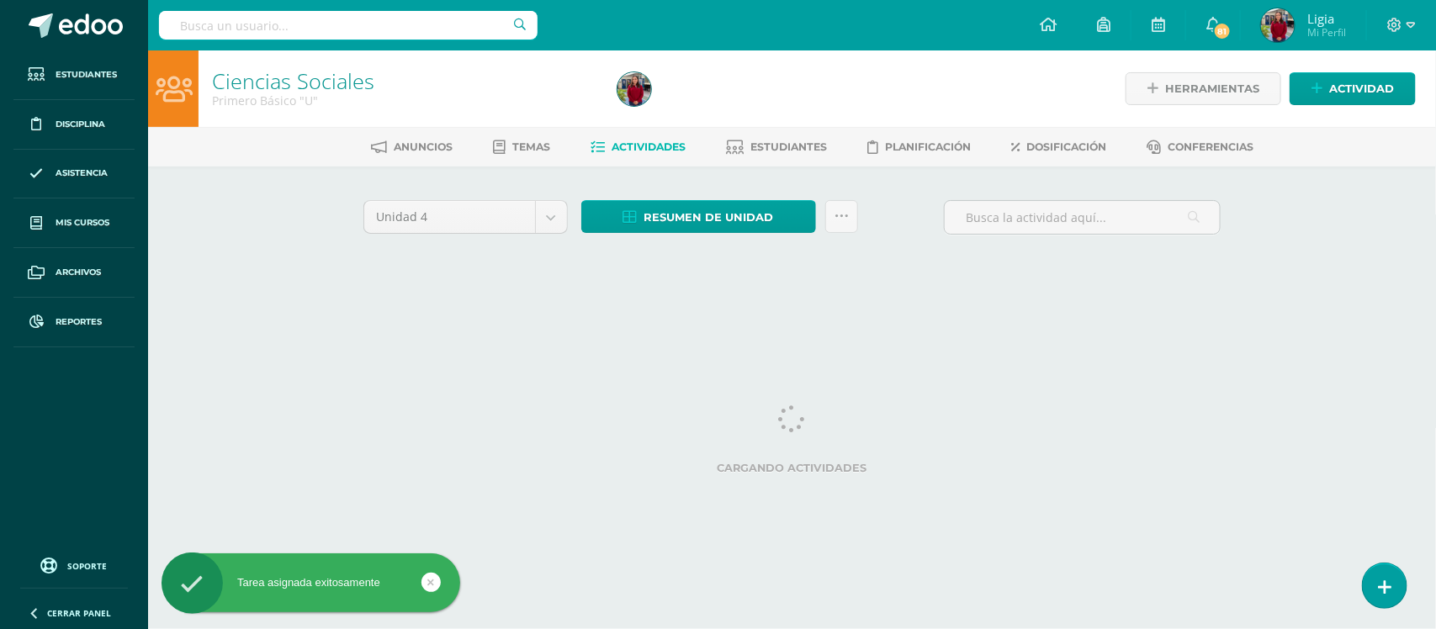
click at [257, 171] on div "Ciencias Sociales Primero Básico "U" Herramientas Detalle de asistencias Activi…" at bounding box center [792, 181] width 1288 height 263
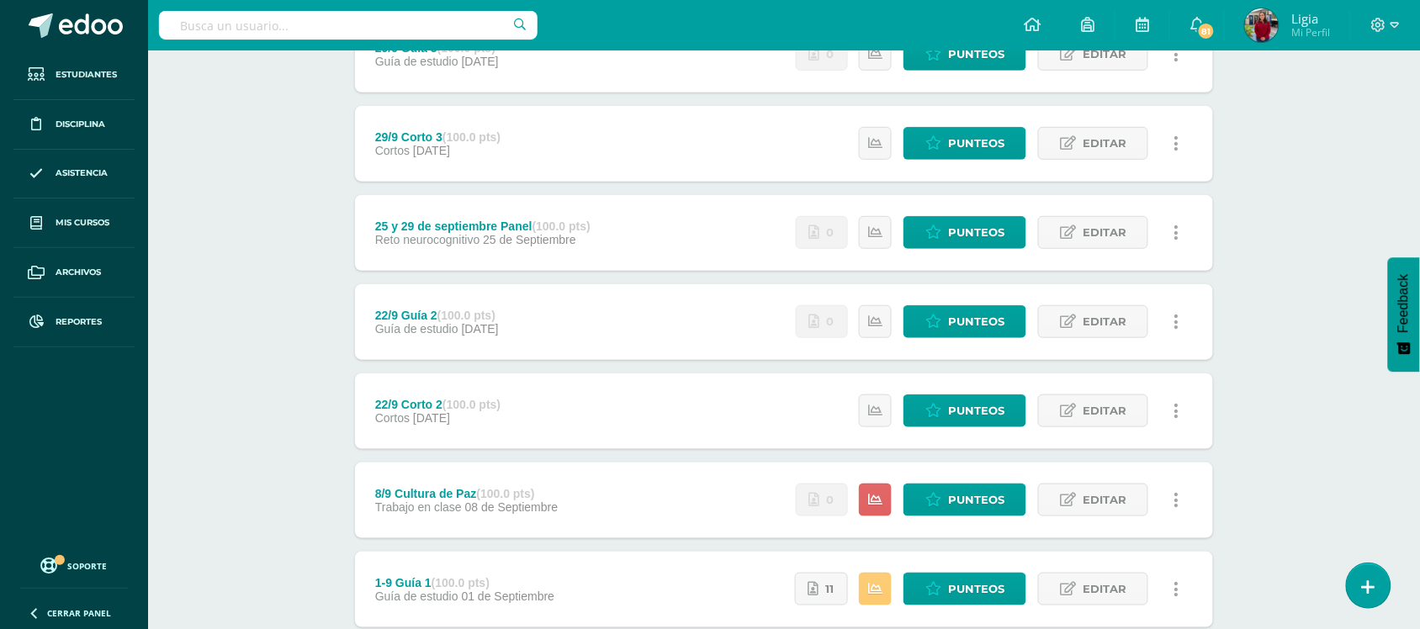
scroll to position [303, 0]
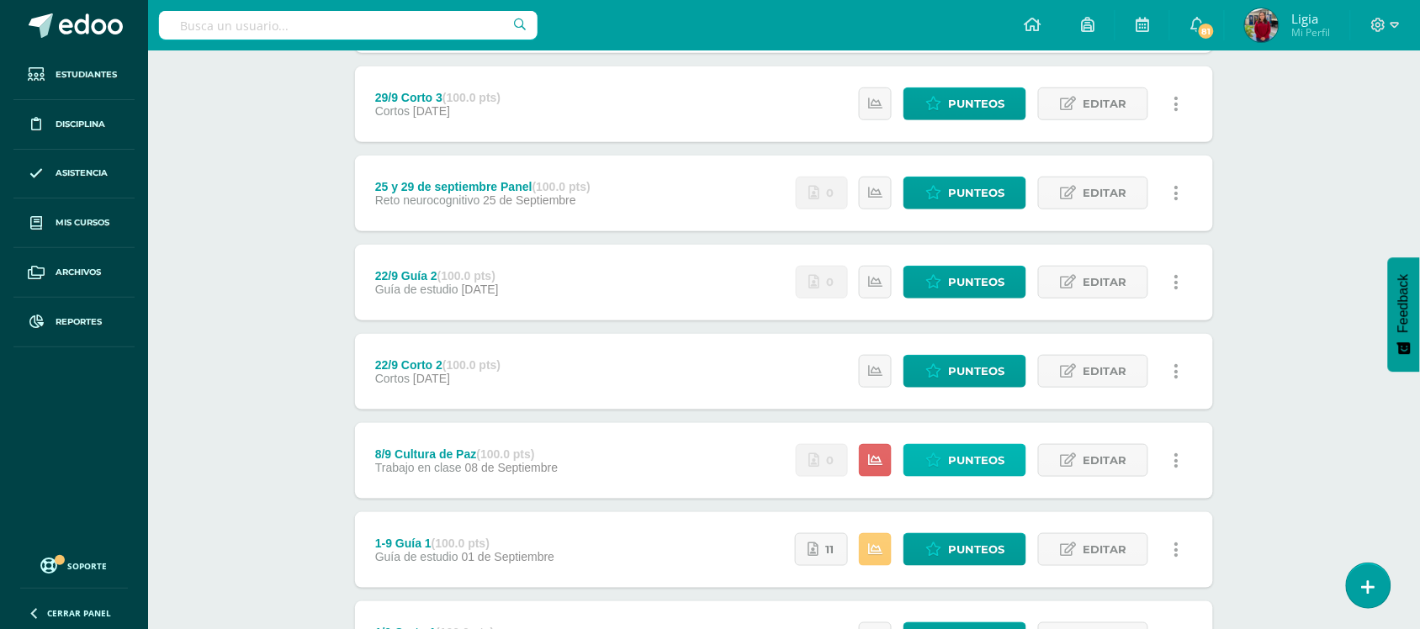
click at [960, 460] on span "Punteos" at bounding box center [976, 460] width 56 height 31
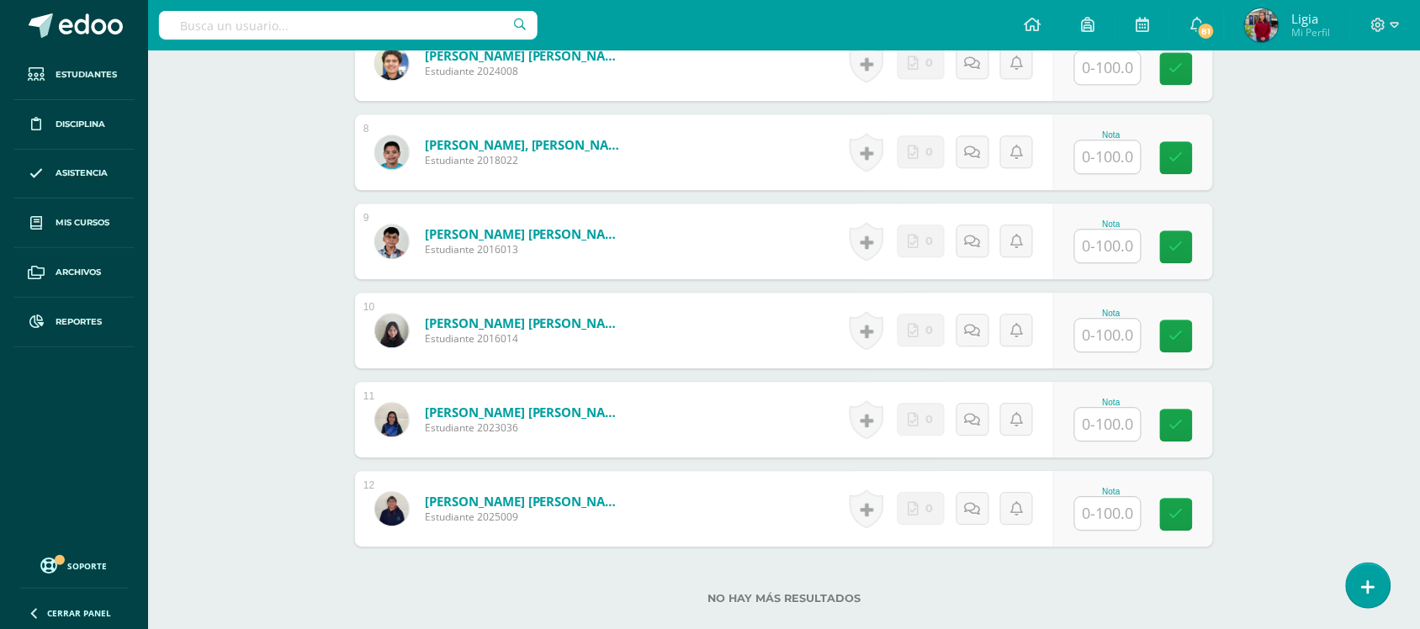
scroll to position [1112, 0]
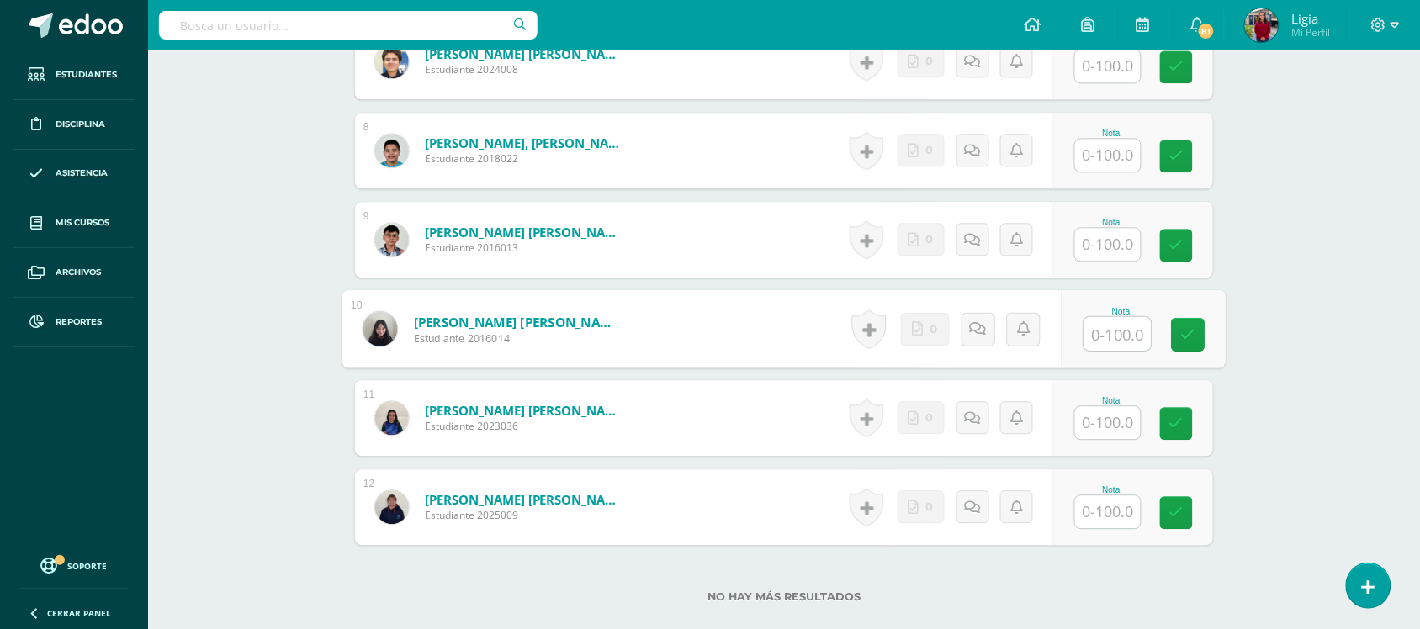
click at [1100, 343] on input "text" at bounding box center [1117, 334] width 67 height 34
type input "100"
click at [1100, 343] on span "100.00" at bounding box center [1107, 332] width 65 height 29
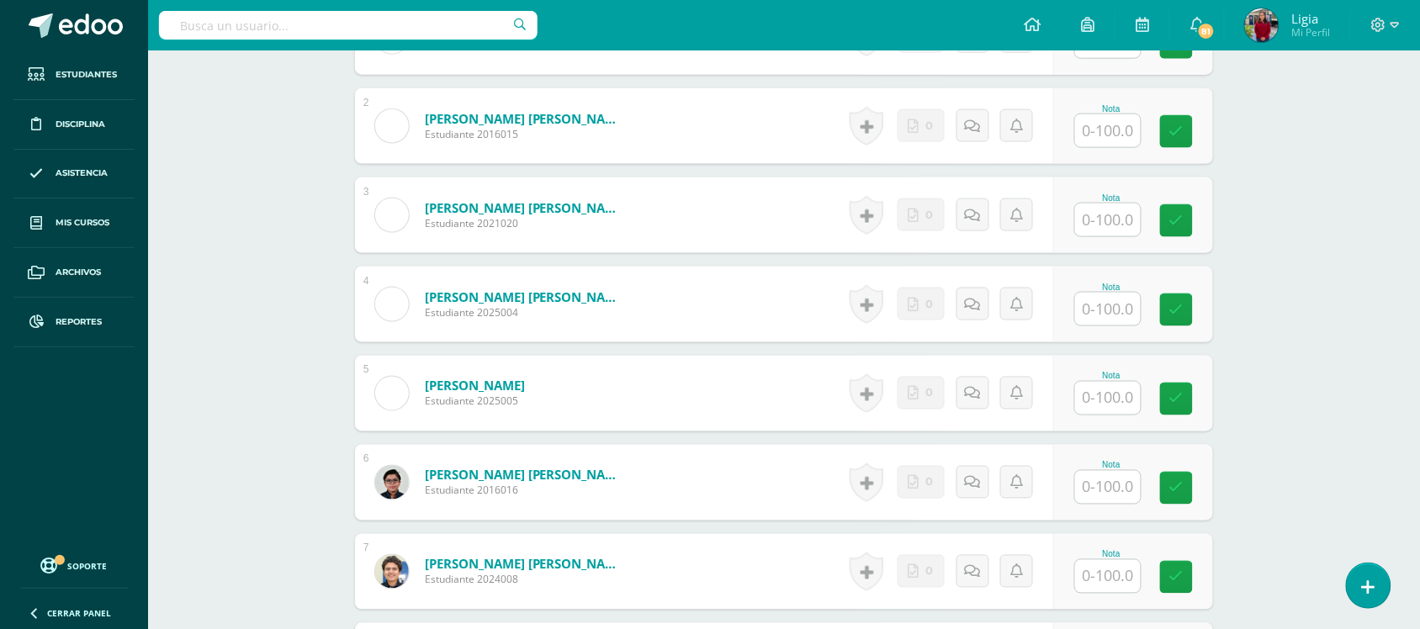
scroll to position [603, 0]
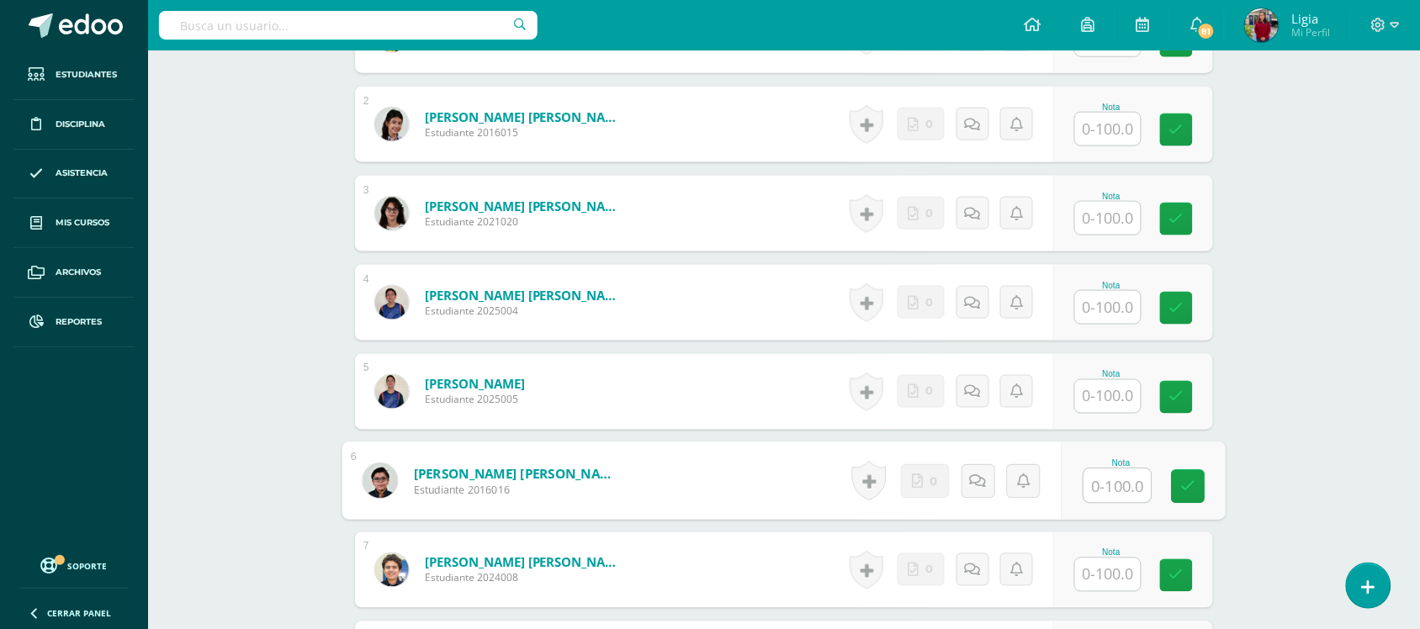
click at [1096, 486] on input "text" at bounding box center [1117, 486] width 67 height 34
type input "100"
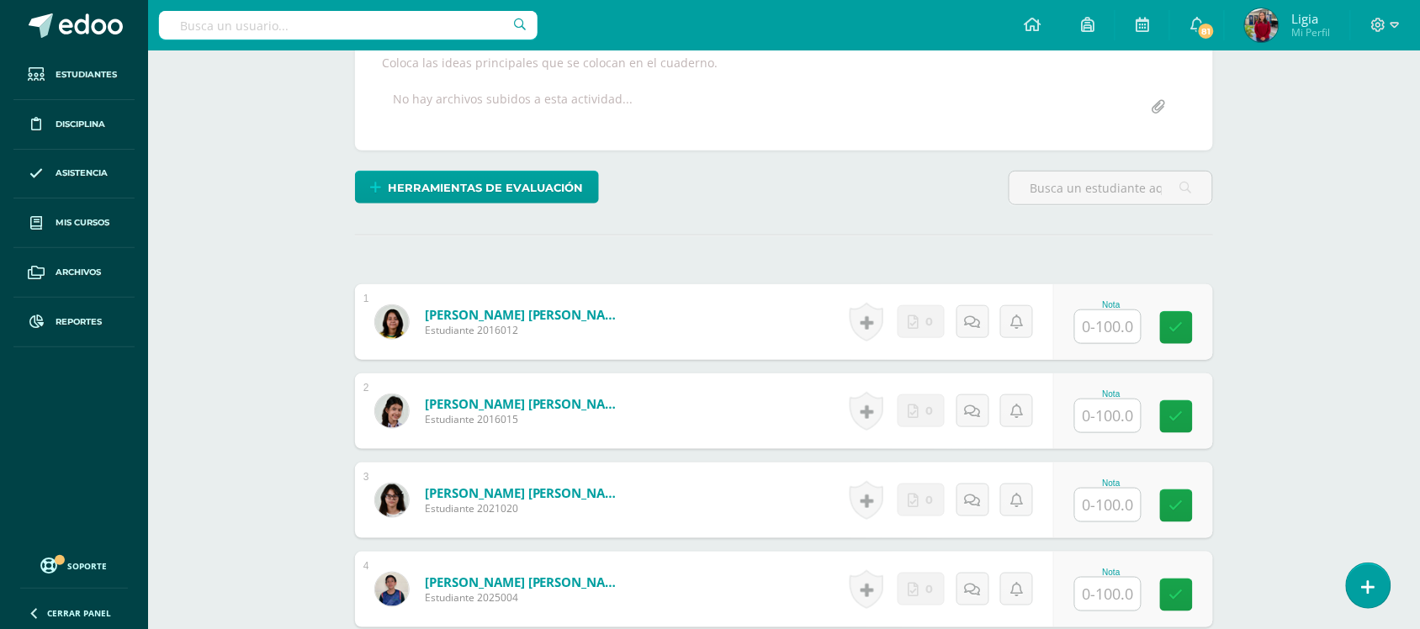
scroll to position [315, 0]
click at [1096, 339] on input "text" at bounding box center [1117, 328] width 67 height 34
type input "100"
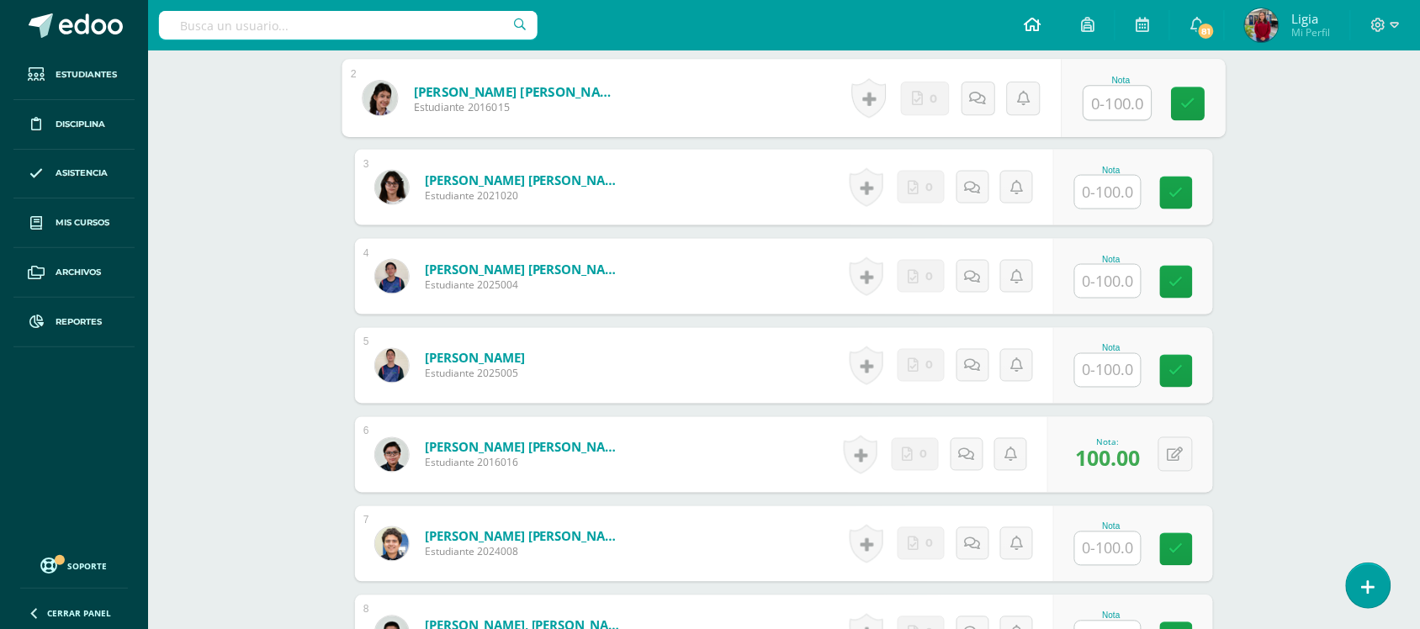
scroll to position [738, 0]
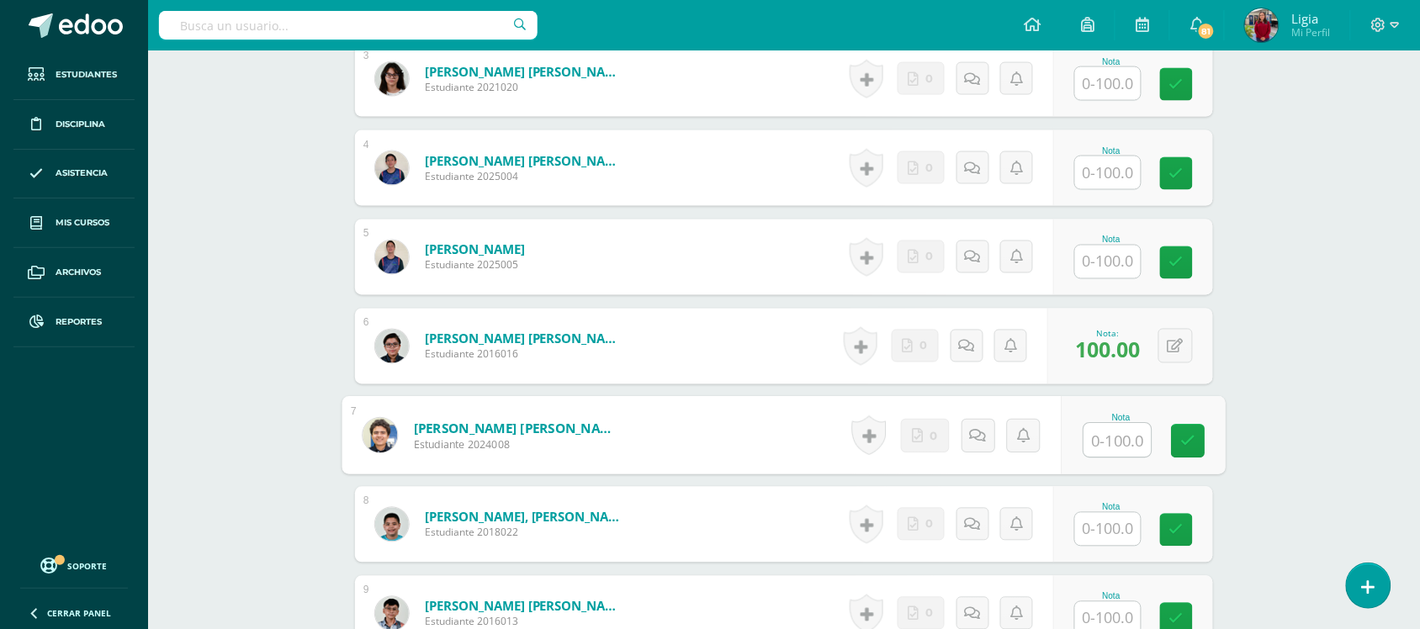
click at [1116, 453] on input "text" at bounding box center [1117, 441] width 67 height 34
type input "15"
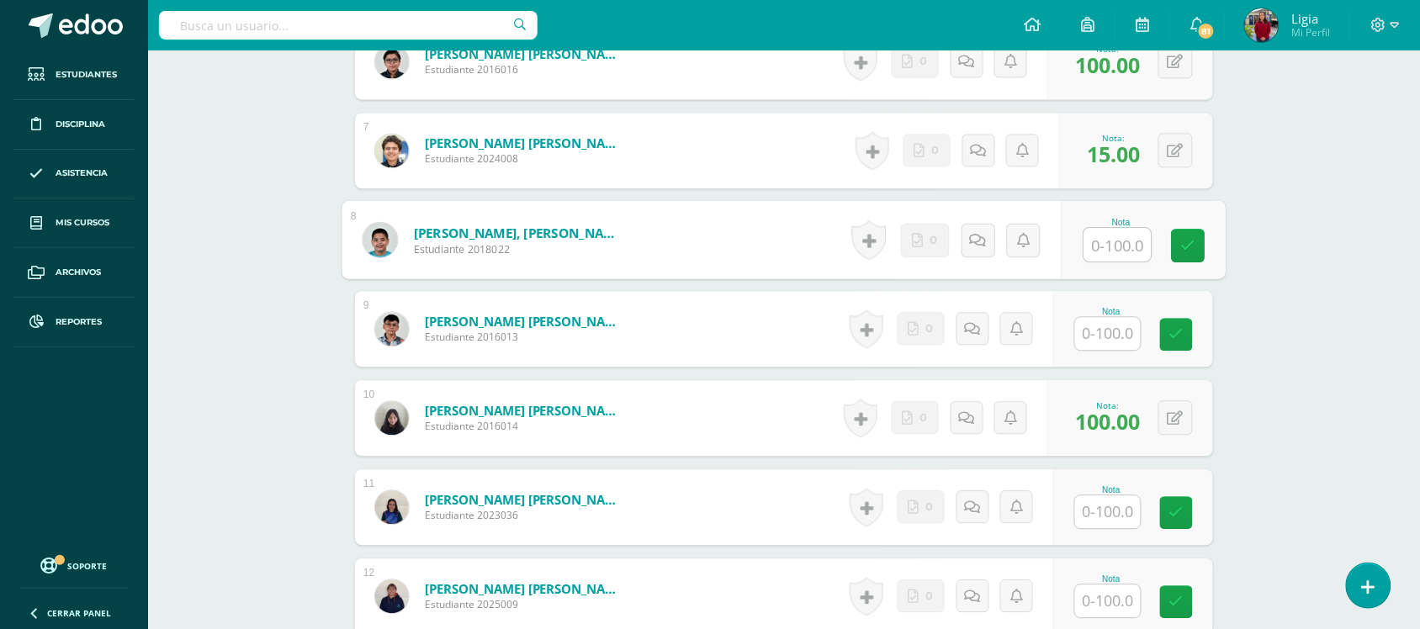
scroll to position [966, 0]
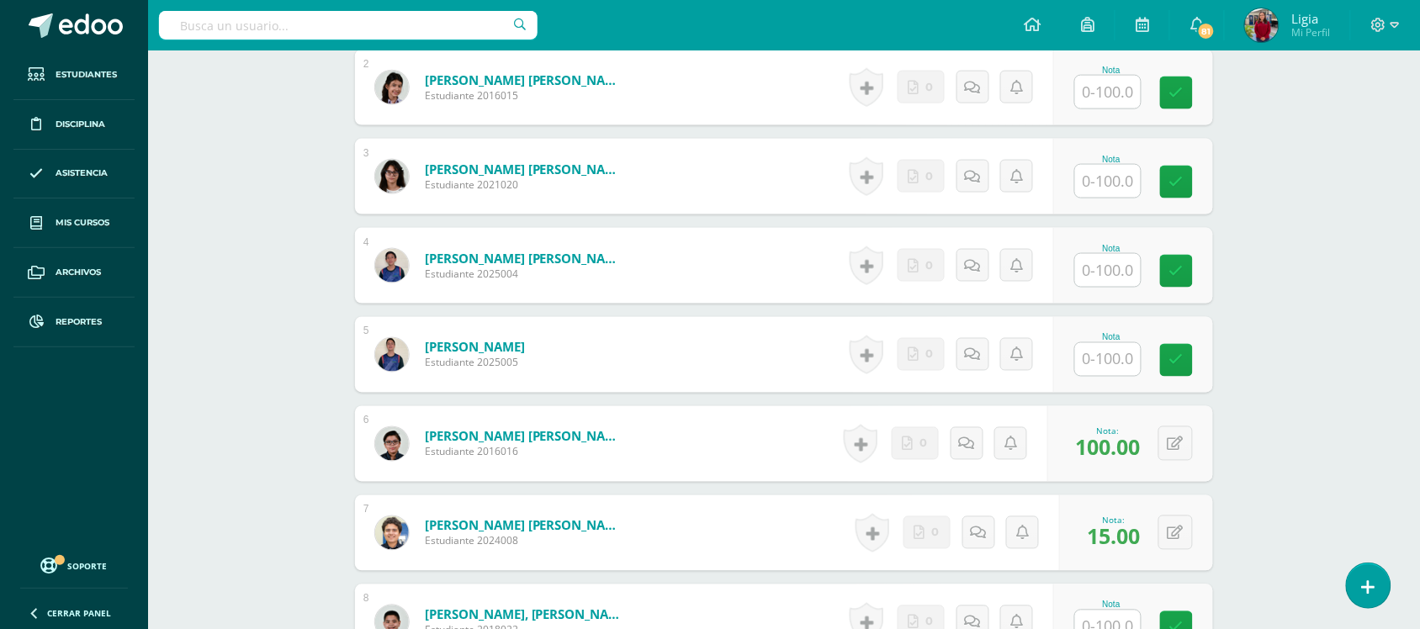
scroll to position [639, 0]
click at [1103, 195] on input "text" at bounding box center [1117, 183] width 67 height 34
type input "100"
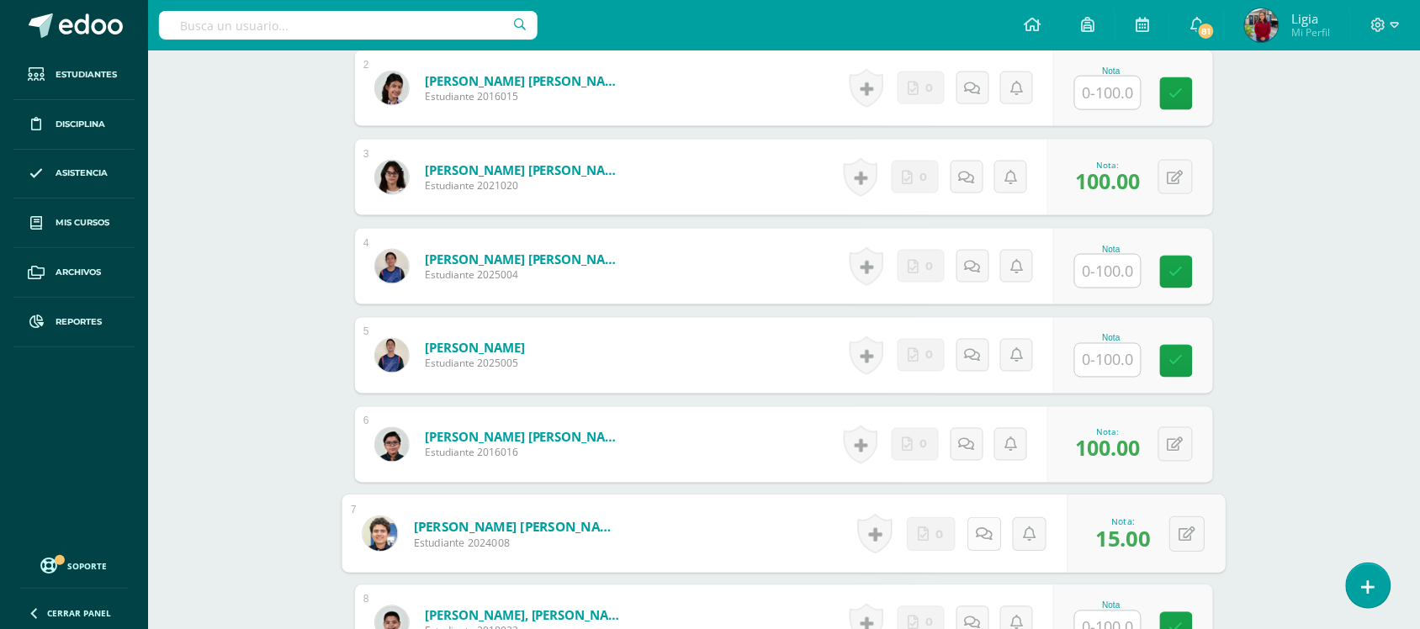
click at [973, 543] on link at bounding box center [984, 534] width 34 height 34
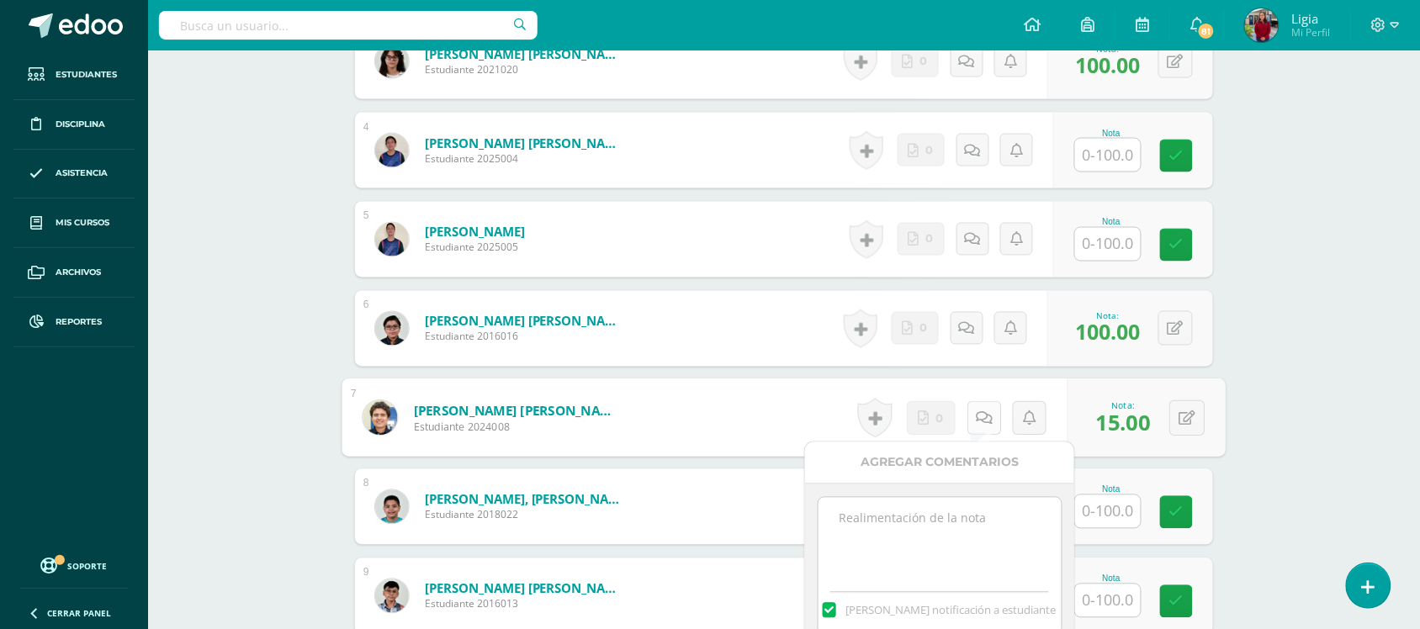
scroll to position [758, 0]
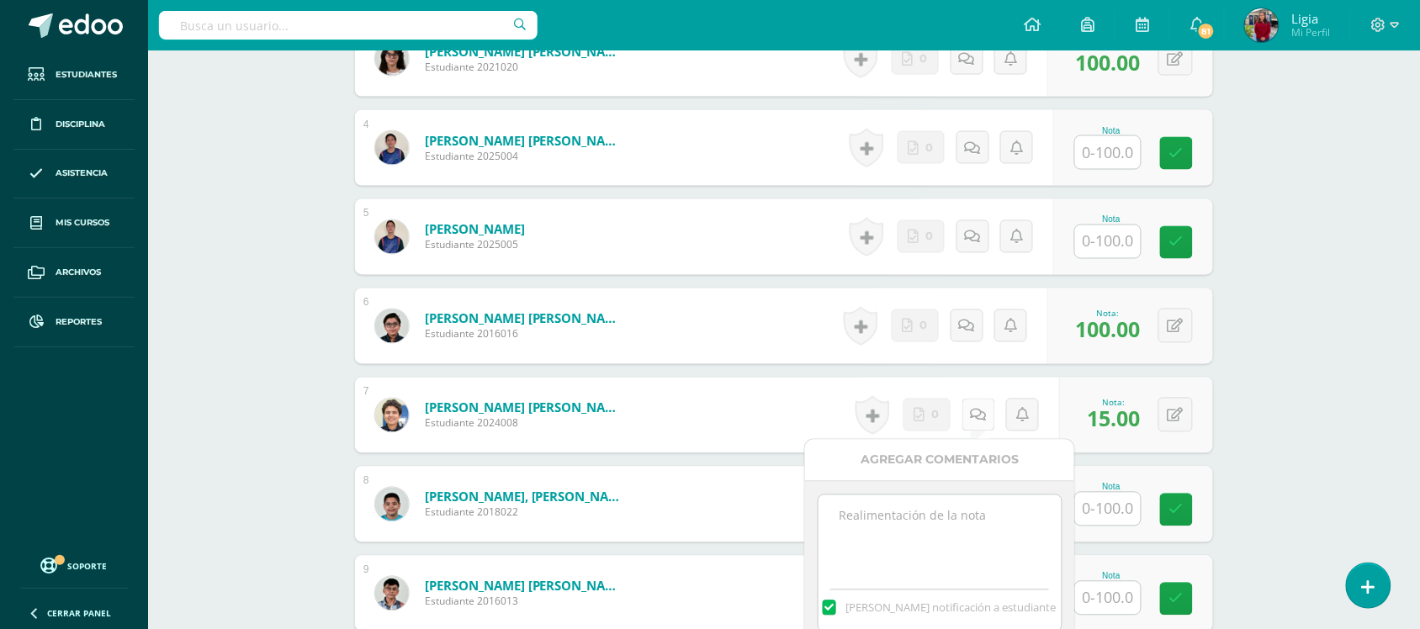
click at [973, 543] on textarea at bounding box center [940, 538] width 243 height 84
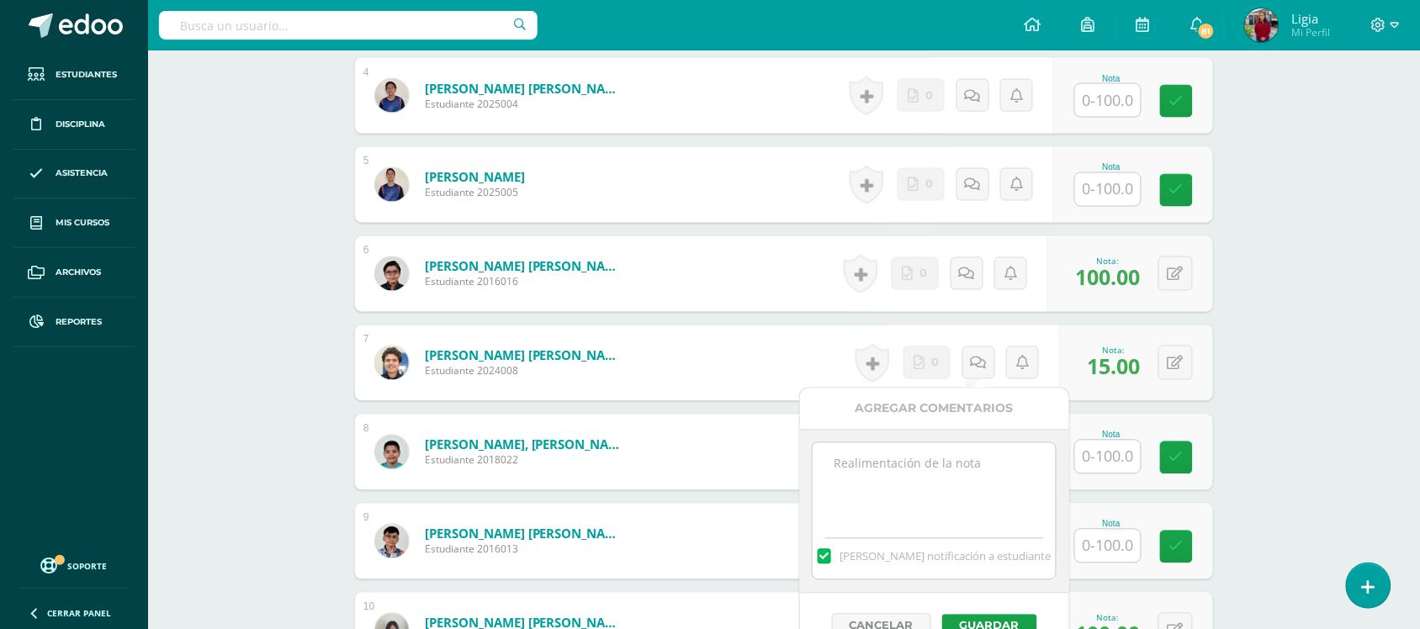
click at [952, 517] on textarea at bounding box center [934, 485] width 243 height 84
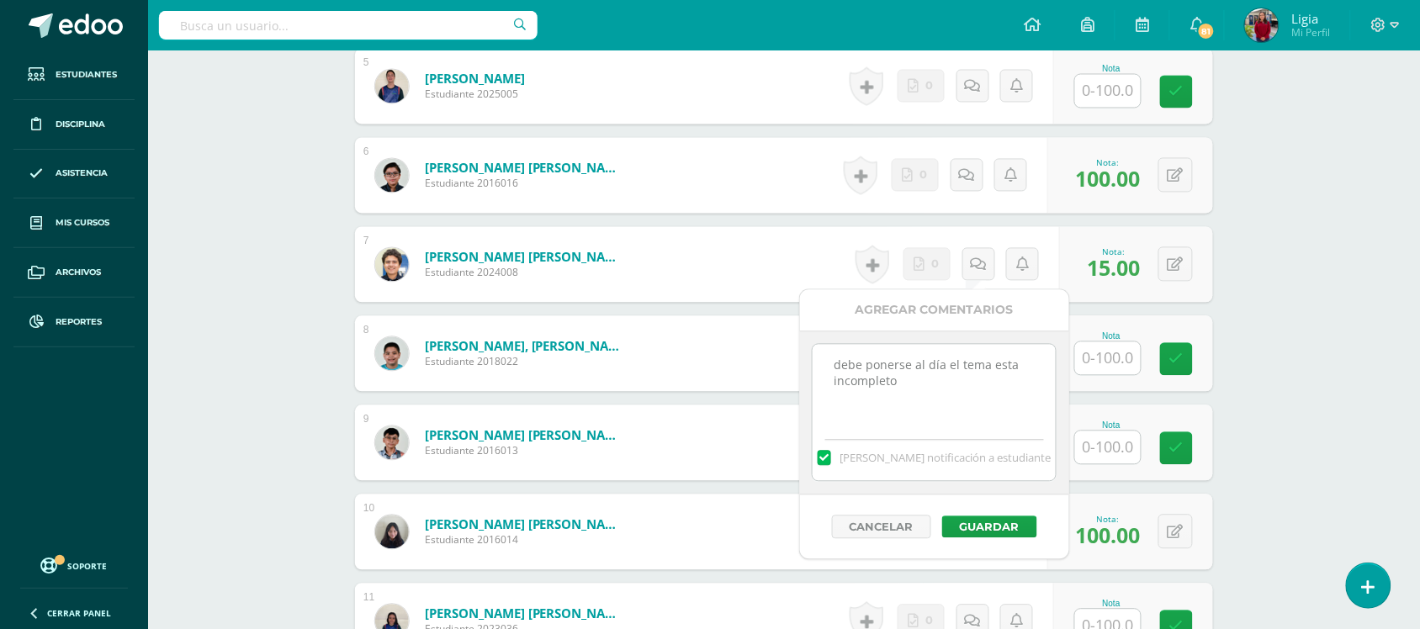
scroll to position [909, 0]
type textarea "debe ponerse al día el tema esta incompleto"
click at [1006, 522] on button "Guardar" at bounding box center [989, 527] width 95 height 22
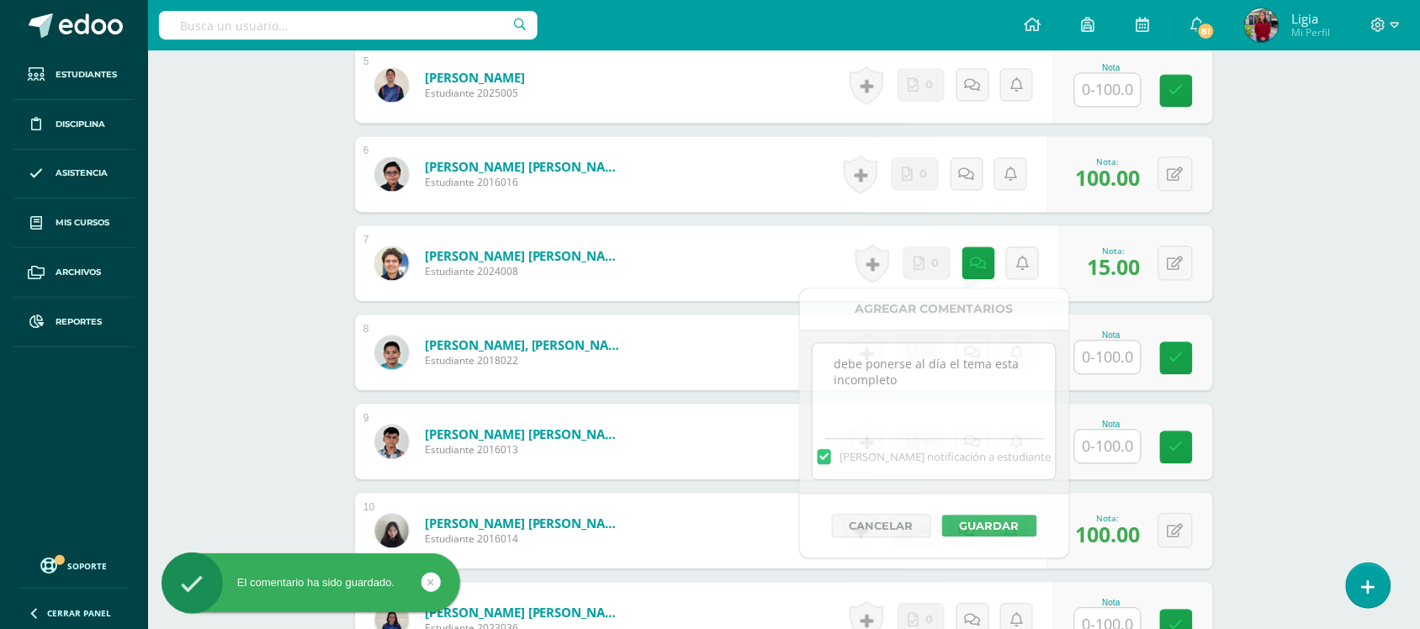
click at [1006, 522] on body "El comentario ha sido guardado. Estudiantes Disciplina Asistencia Mis cursos Ar…" at bounding box center [710, 16] width 1420 height 1850
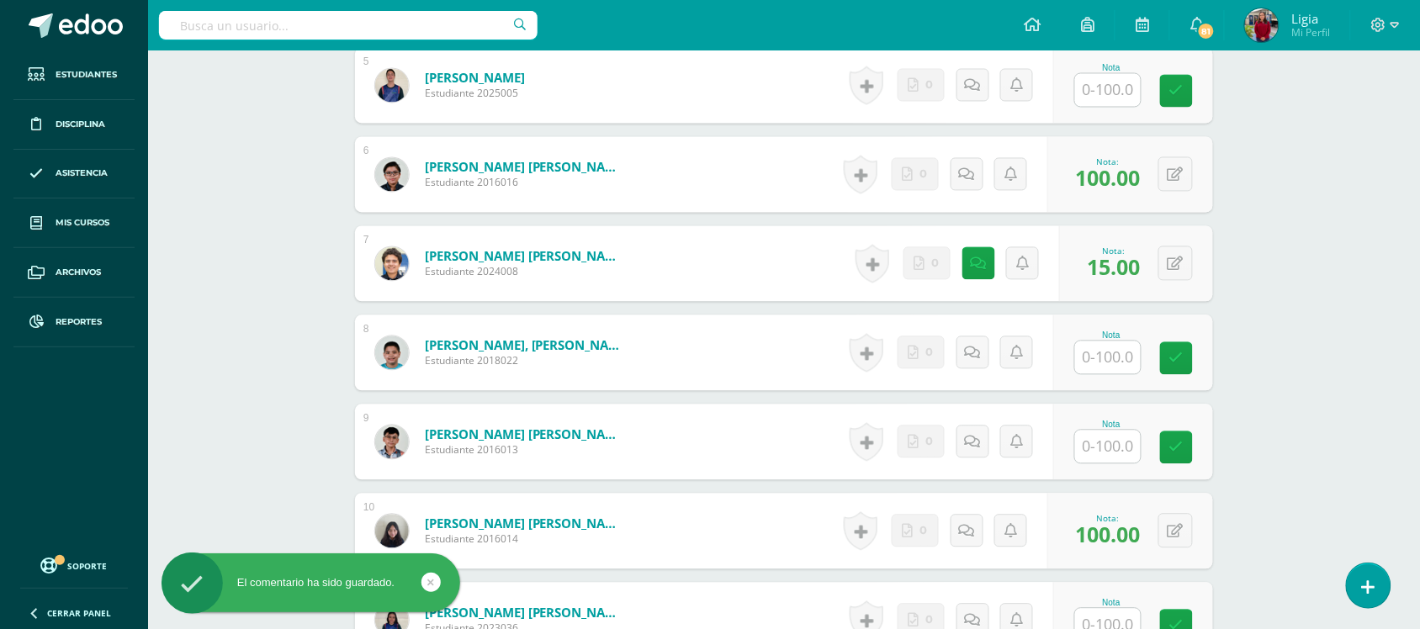
click at [1305, 333] on div "Ciencias Sociales Primero Básico "U" Herramientas Detalle de asistencias Activi…" at bounding box center [784, 41] width 1272 height 1800
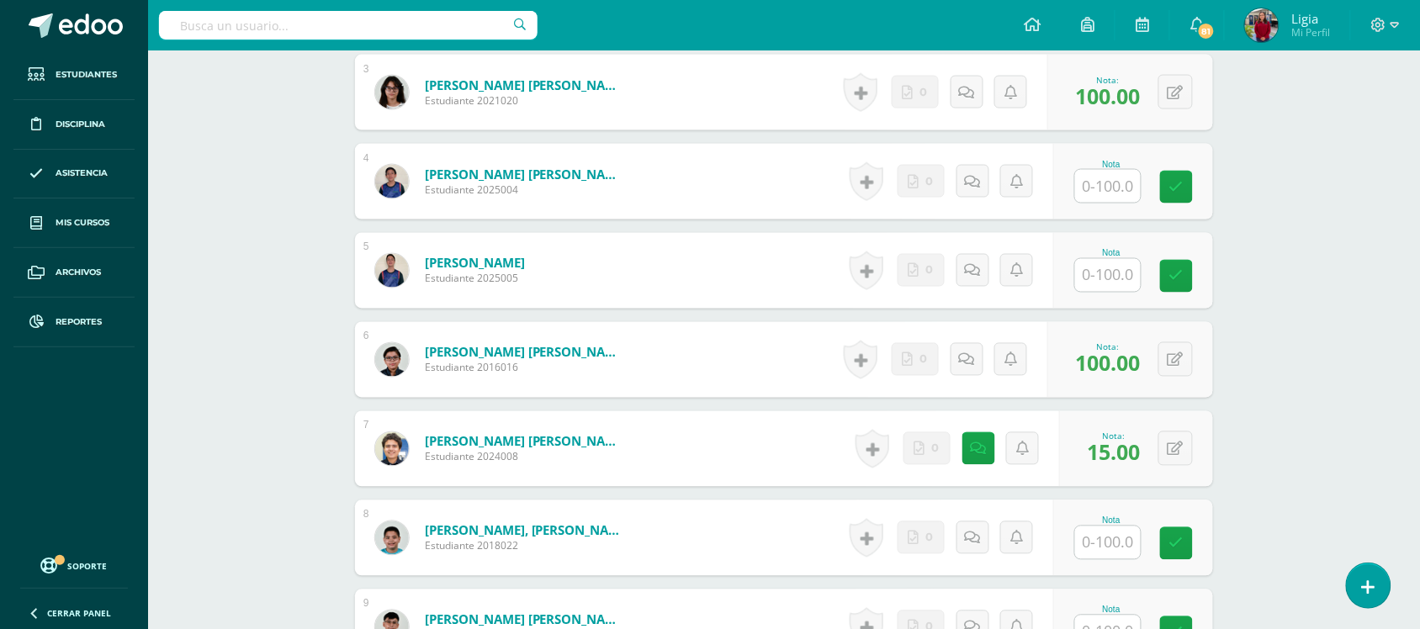
scroll to position [724, 0]
click at [1106, 275] on input "text" at bounding box center [1117, 277] width 67 height 34
type input "100"
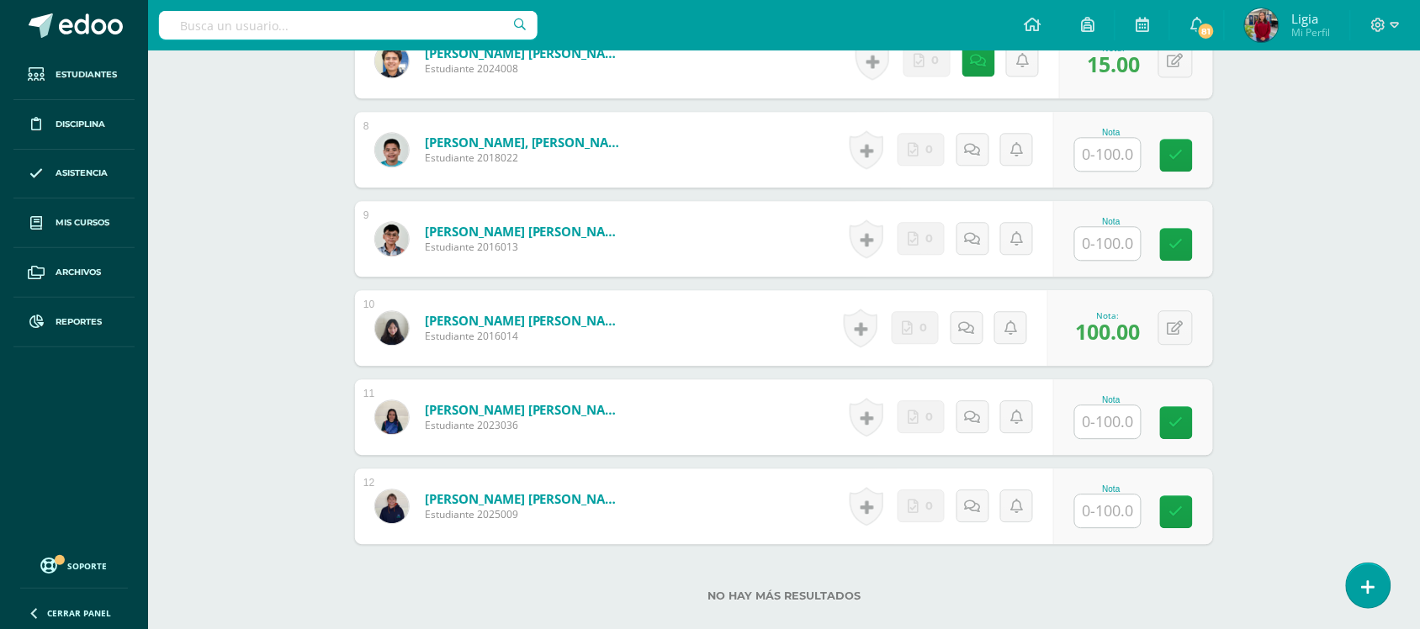
scroll to position [1112, 0]
click at [1094, 532] on div "Nota" at bounding box center [1133, 507] width 160 height 76
click at [1106, 512] on input "text" at bounding box center [1117, 513] width 67 height 34
type input "100"
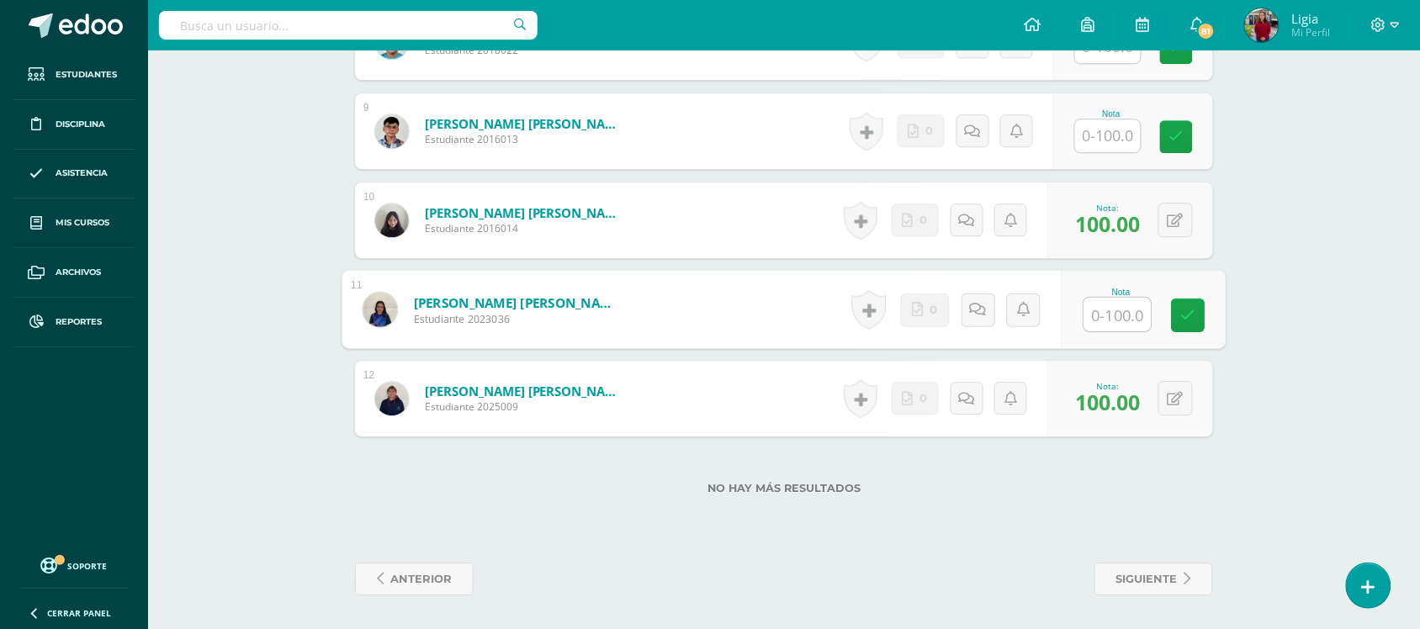
click at [1106, 311] on input "text" at bounding box center [1117, 315] width 67 height 34
type input "100"
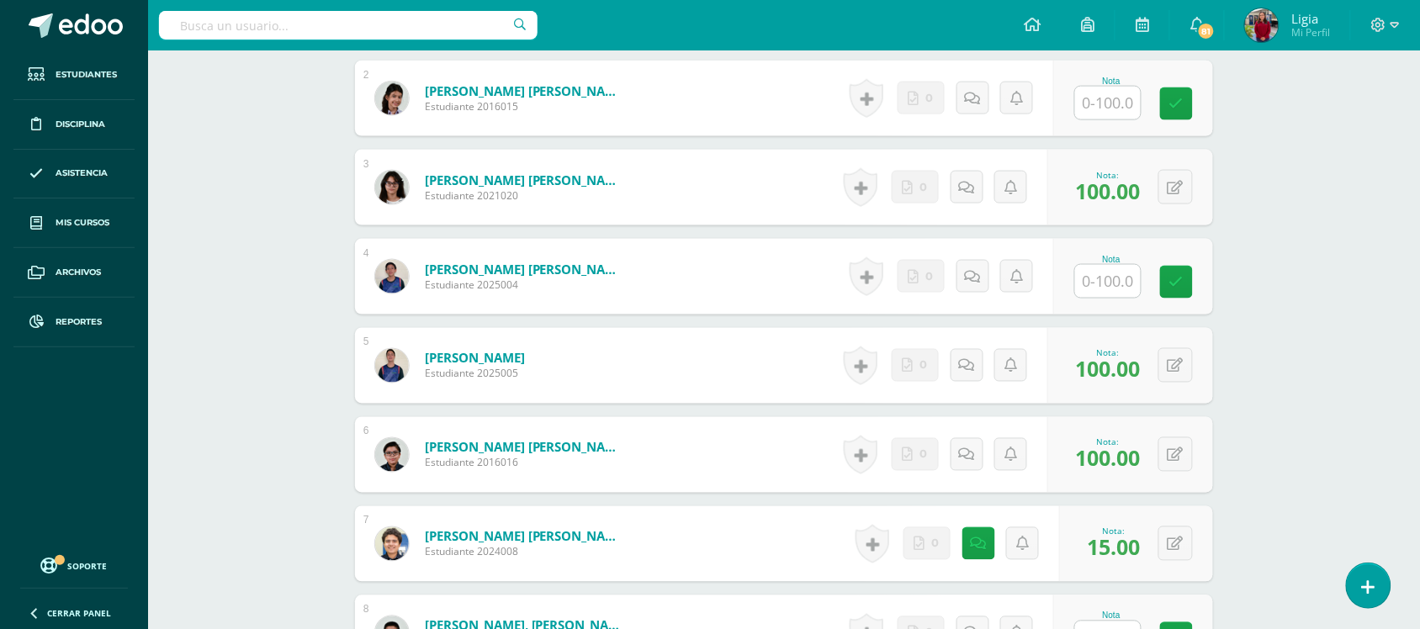
scroll to position [628, 0]
click at [1085, 274] on input "text" at bounding box center [1117, 283] width 67 height 34
type input "100"
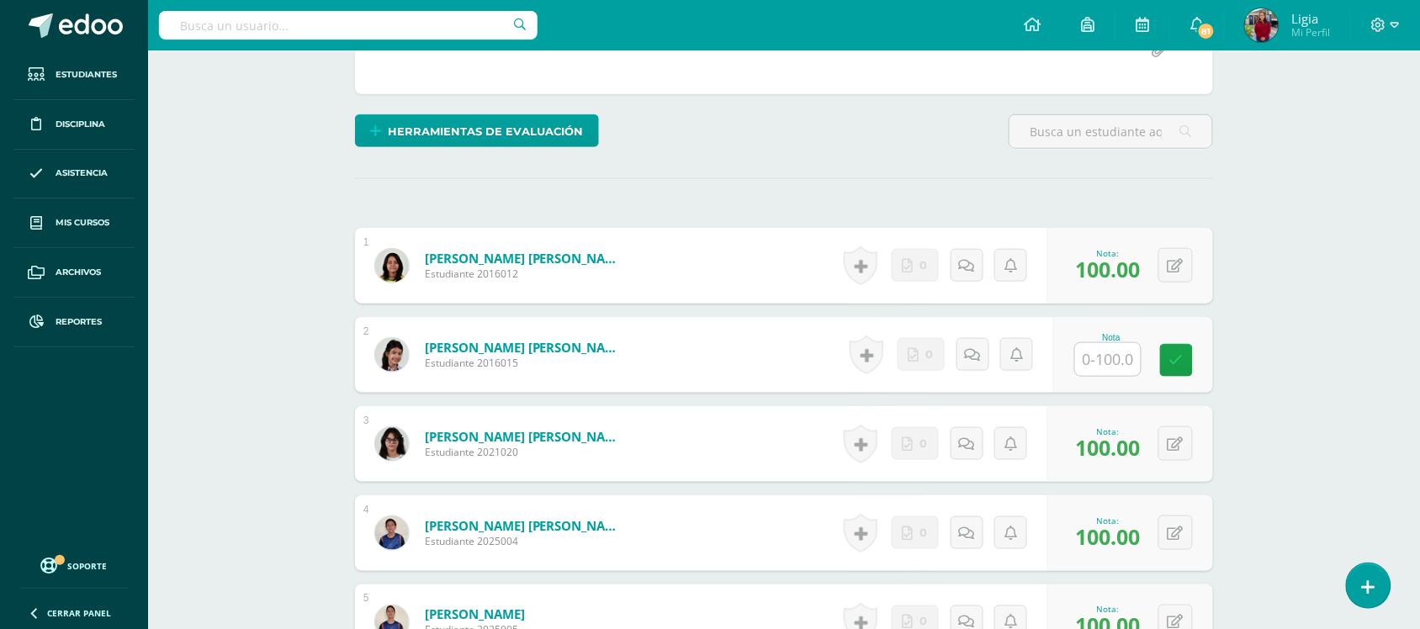
scroll to position [372, 0]
click at [1106, 341] on div "Nota" at bounding box center [1111, 338] width 74 height 9
click at [1106, 354] on input "text" at bounding box center [1117, 361] width 67 height 34
type input "100"
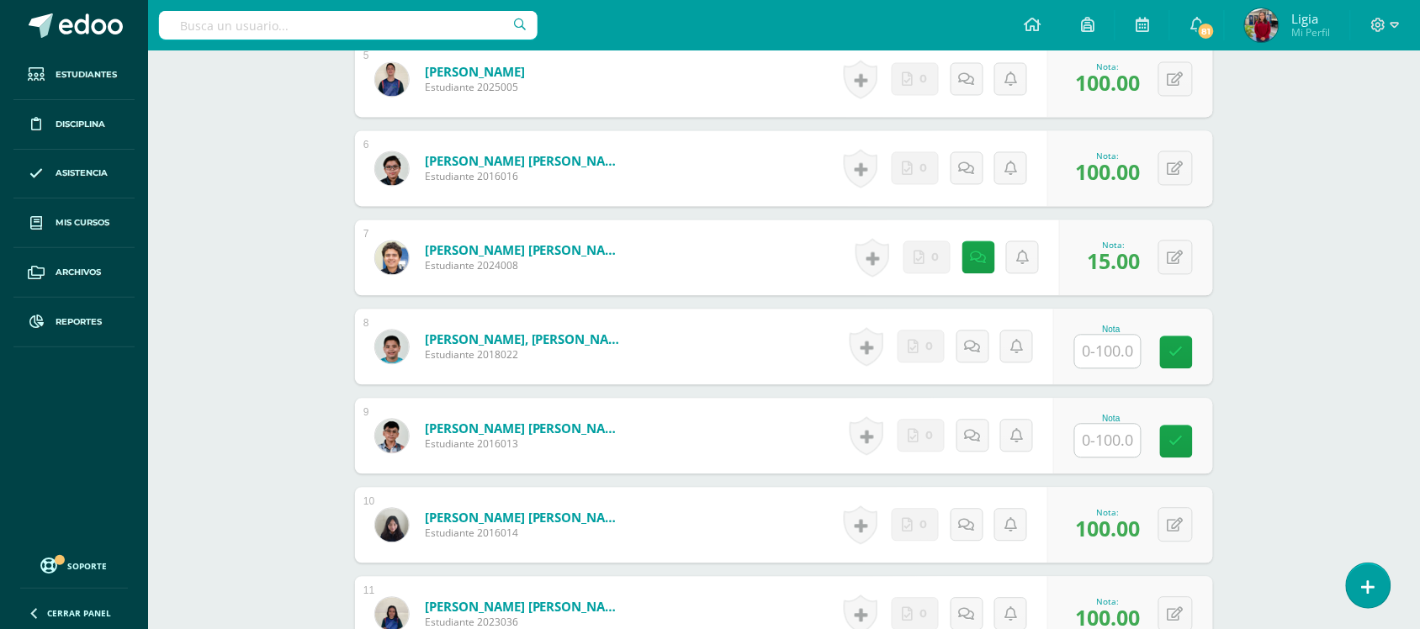
scroll to position [917, 0]
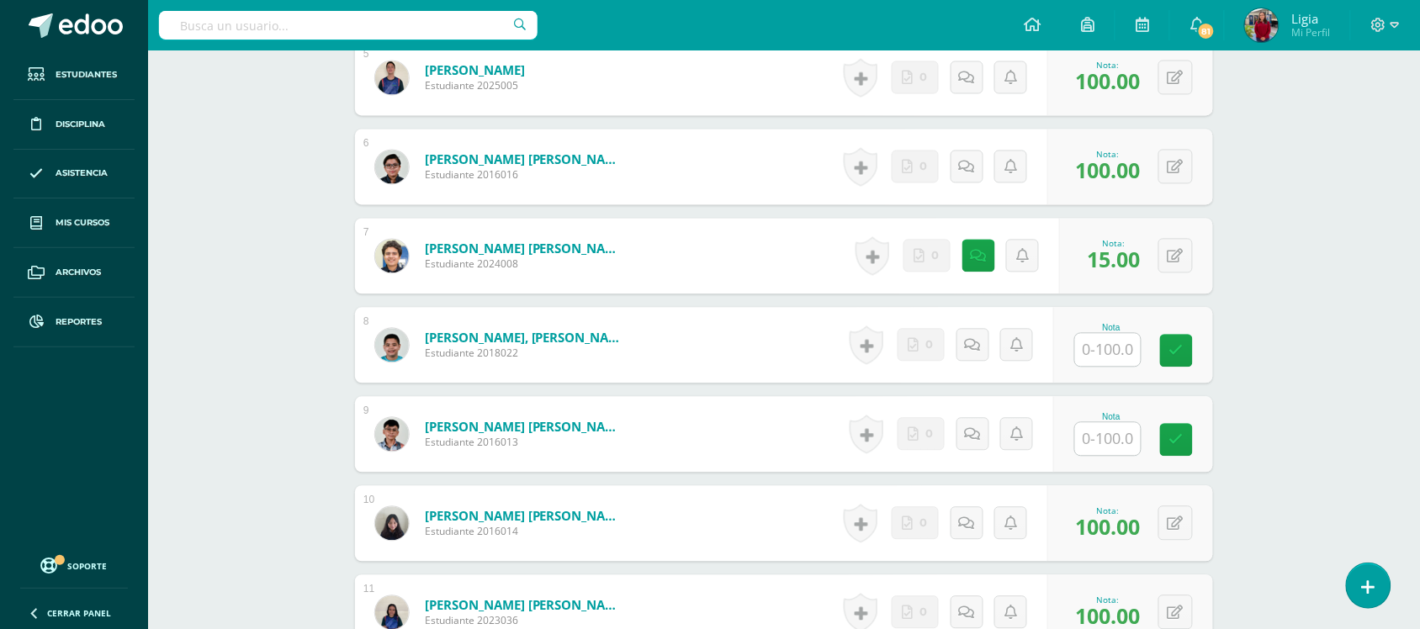
click at [1271, 414] on div "Ciencias Sociales Primero Básico "U" Herramientas Detalle de asistencias Activi…" at bounding box center [784, 33] width 1272 height 1800
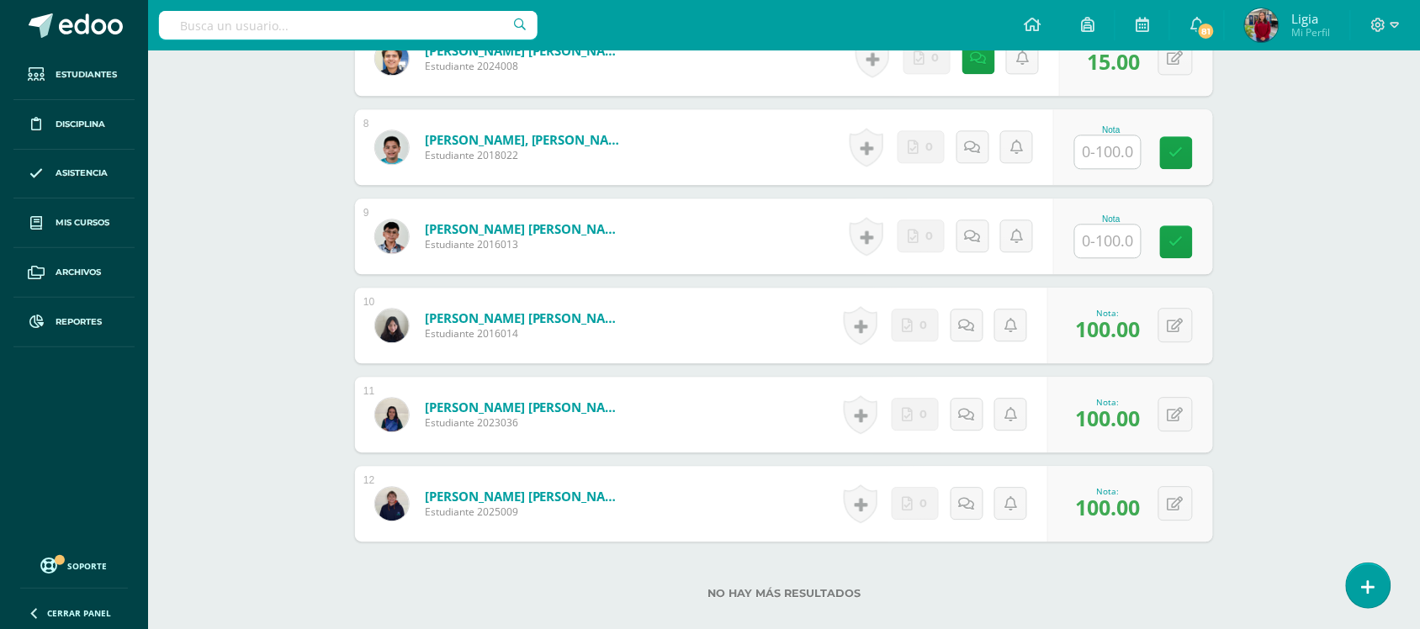
scroll to position [1115, 0]
click at [1102, 140] on input "text" at bounding box center [1117, 153] width 67 height 34
type input "0"
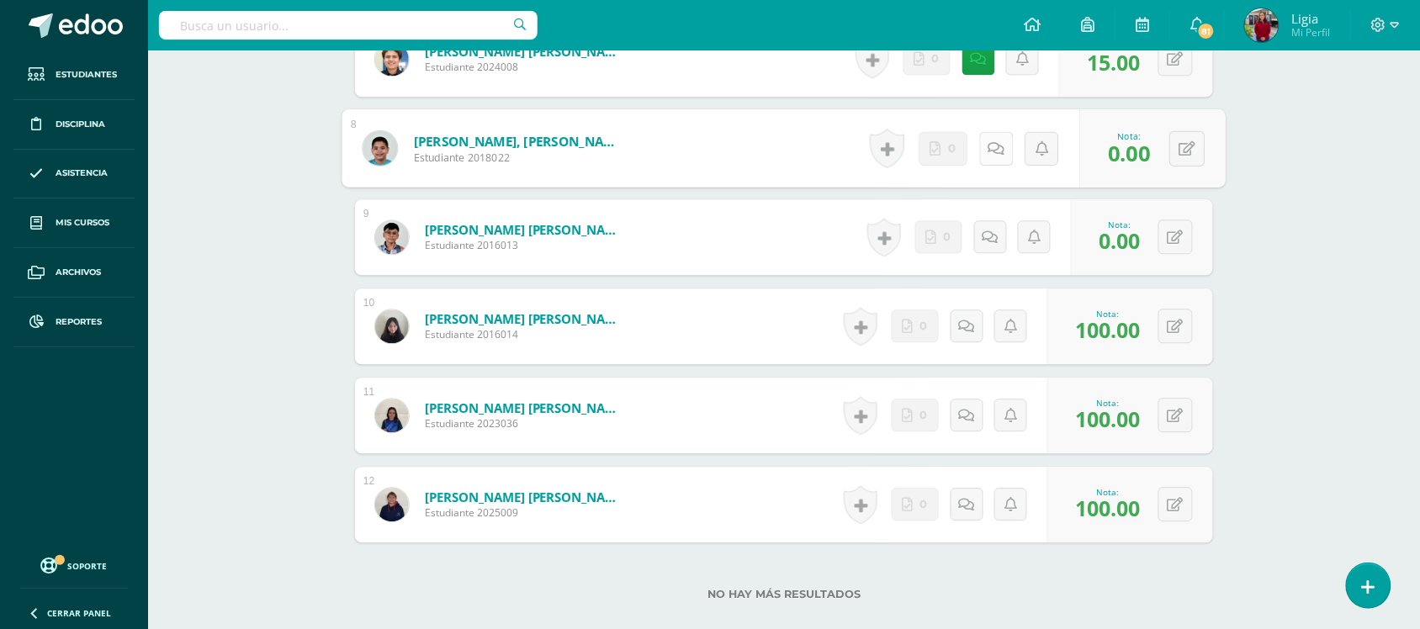
click at [990, 156] on link at bounding box center [996, 148] width 34 height 34
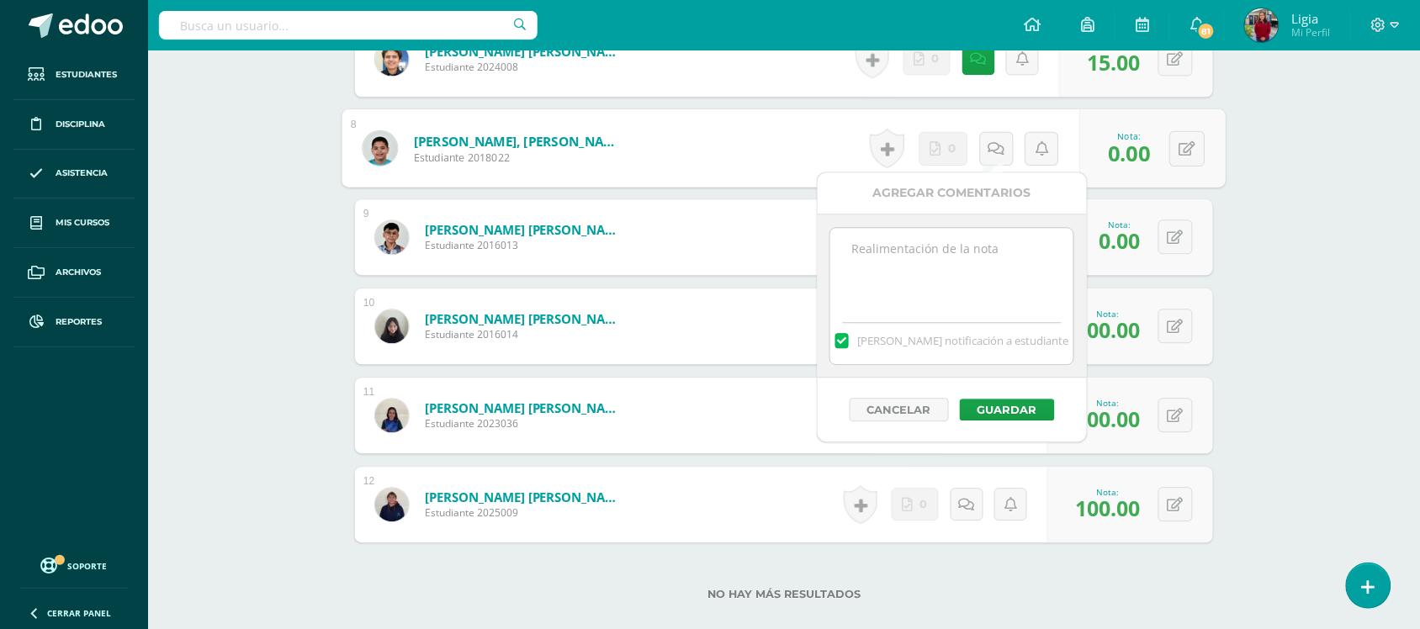
click at [914, 273] on textarea at bounding box center [951, 270] width 243 height 84
drag, startPoint x: 969, startPoint y: 253, endPoint x: 825, endPoint y: 279, distance: 146.2
click at [825, 279] on div "debe ponerse Mandar notificación a estudiante" at bounding box center [952, 296] width 269 height 164
type textarea "debe ponerse"
click at [999, 415] on button "Guardar" at bounding box center [1007, 410] width 95 height 22
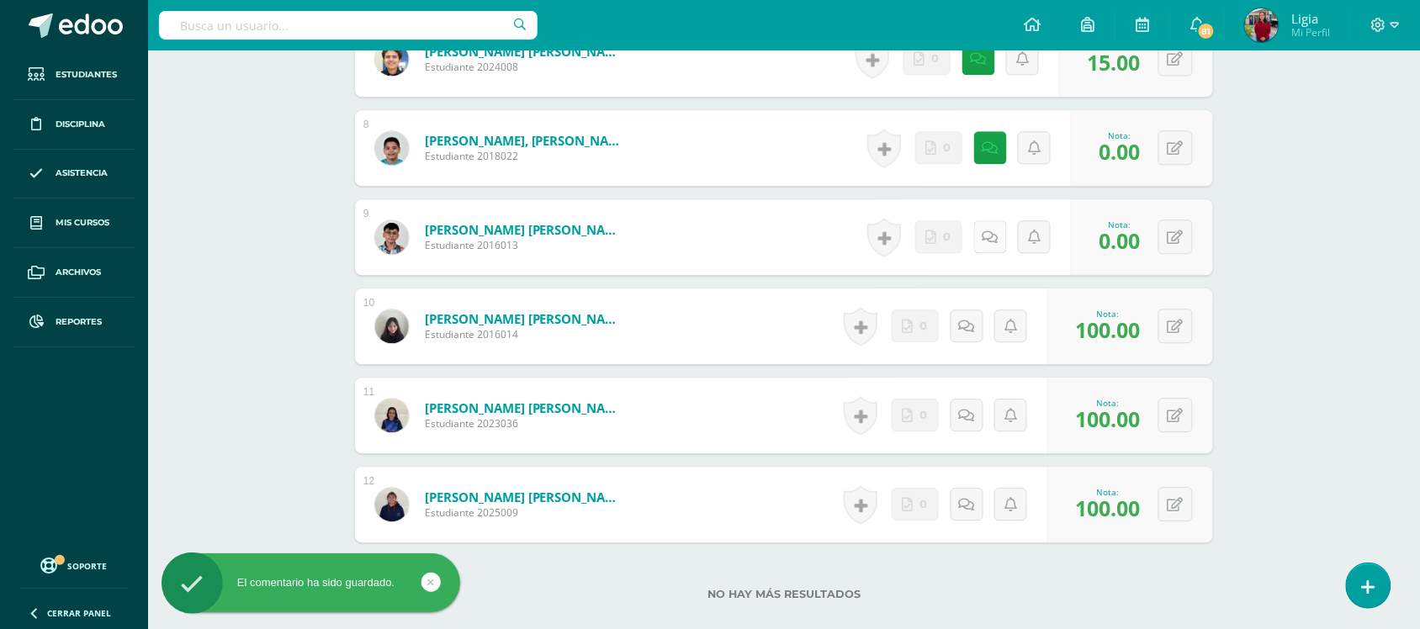
click at [989, 224] on link at bounding box center [990, 236] width 33 height 33
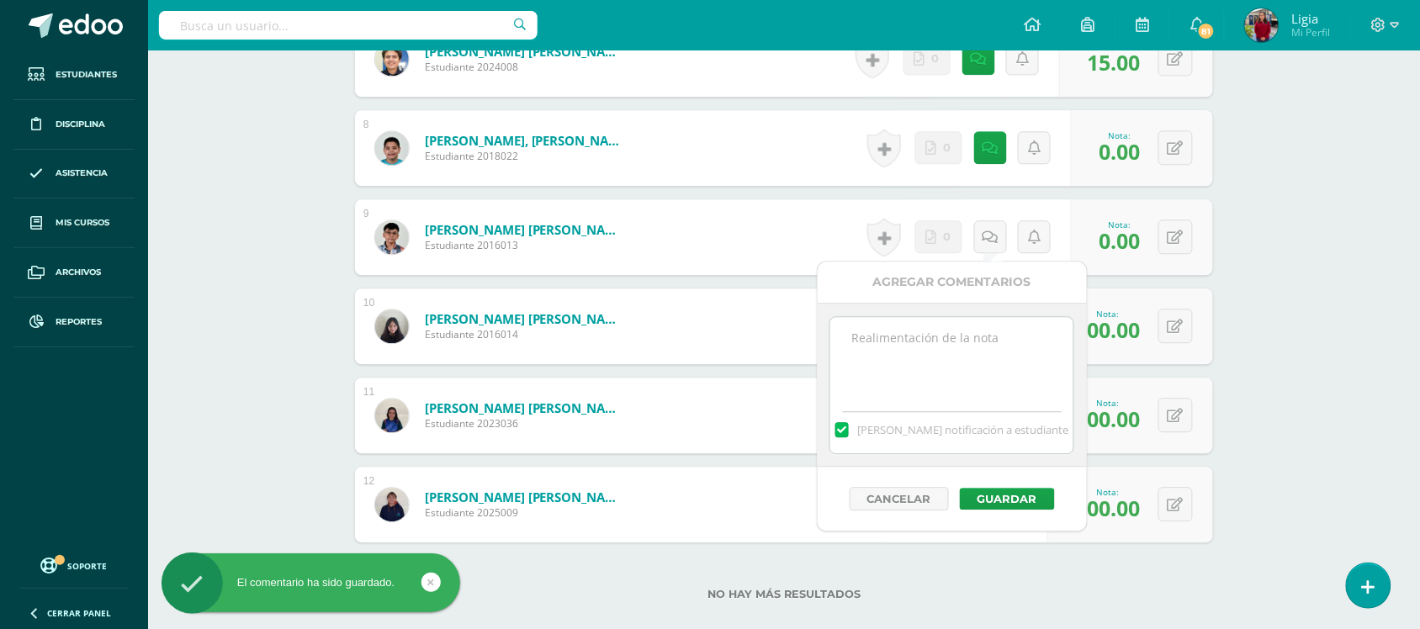
click at [968, 352] on textarea at bounding box center [951, 359] width 243 height 84
paste textarea "debe ponerse"
click at [968, 352] on textarea "debe ponerse" at bounding box center [951, 359] width 243 height 84
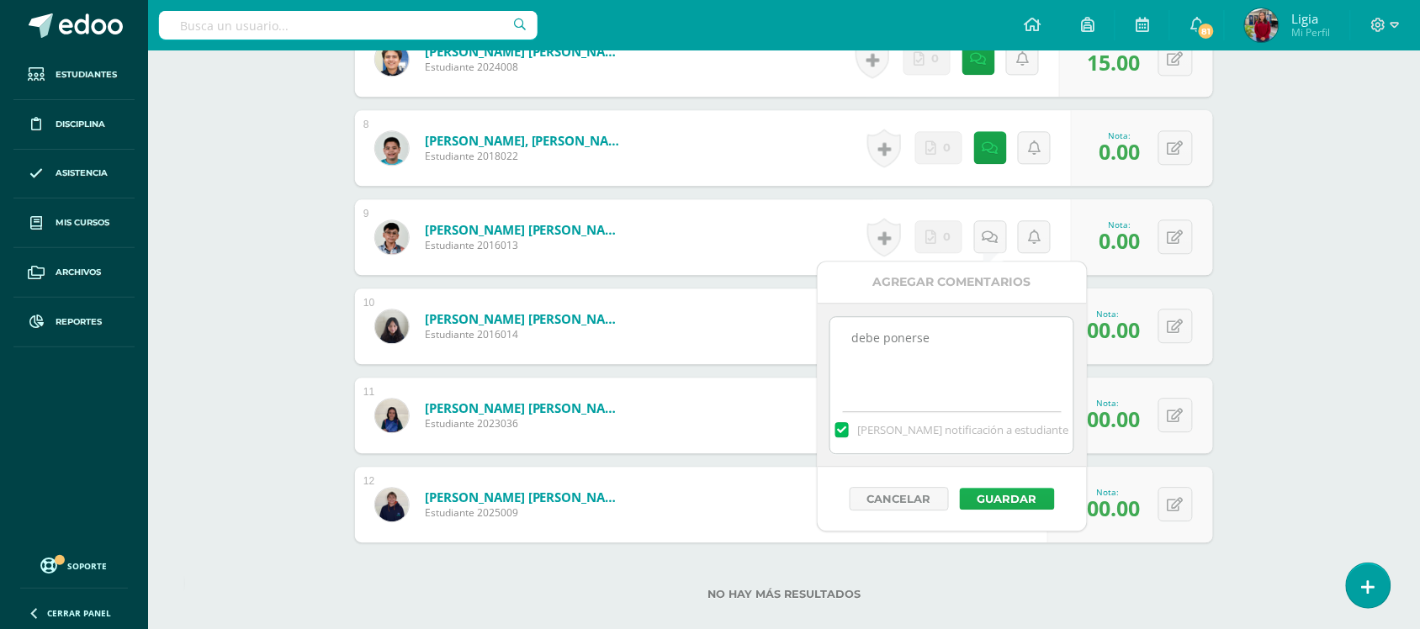
type textarea "debe ponerse"
click at [995, 497] on button "Guardar" at bounding box center [1007, 499] width 95 height 22
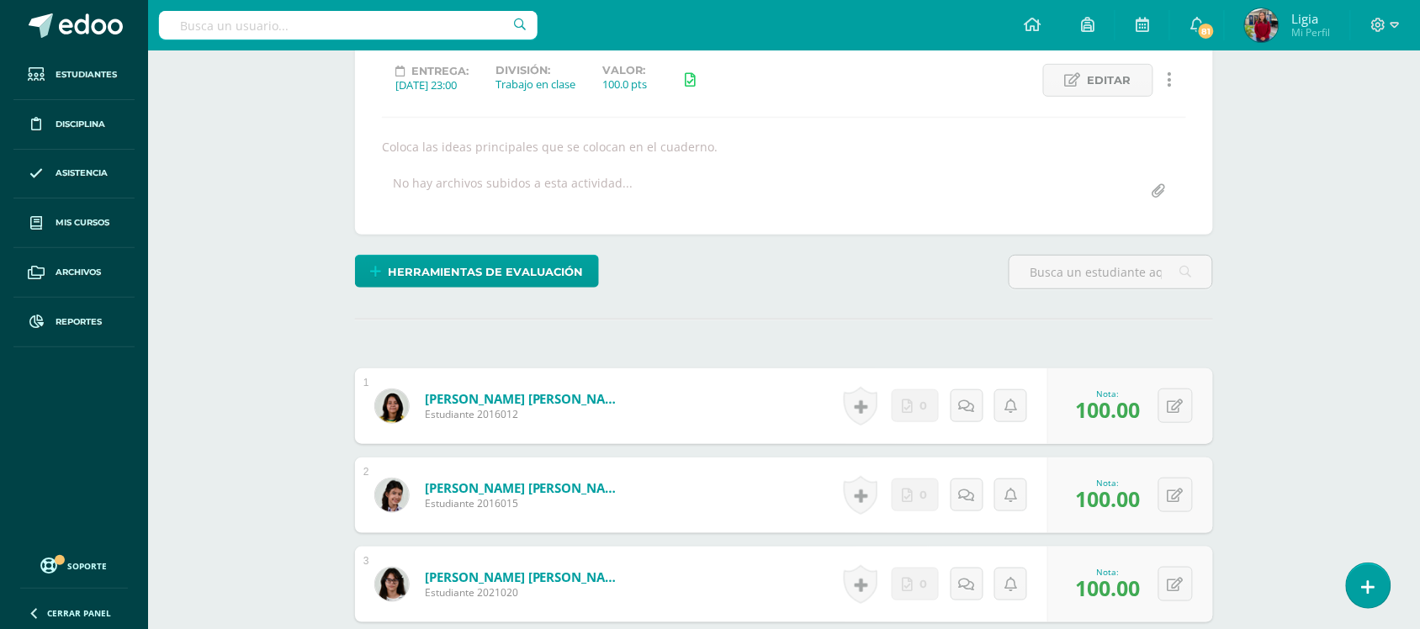
scroll to position [231, 0]
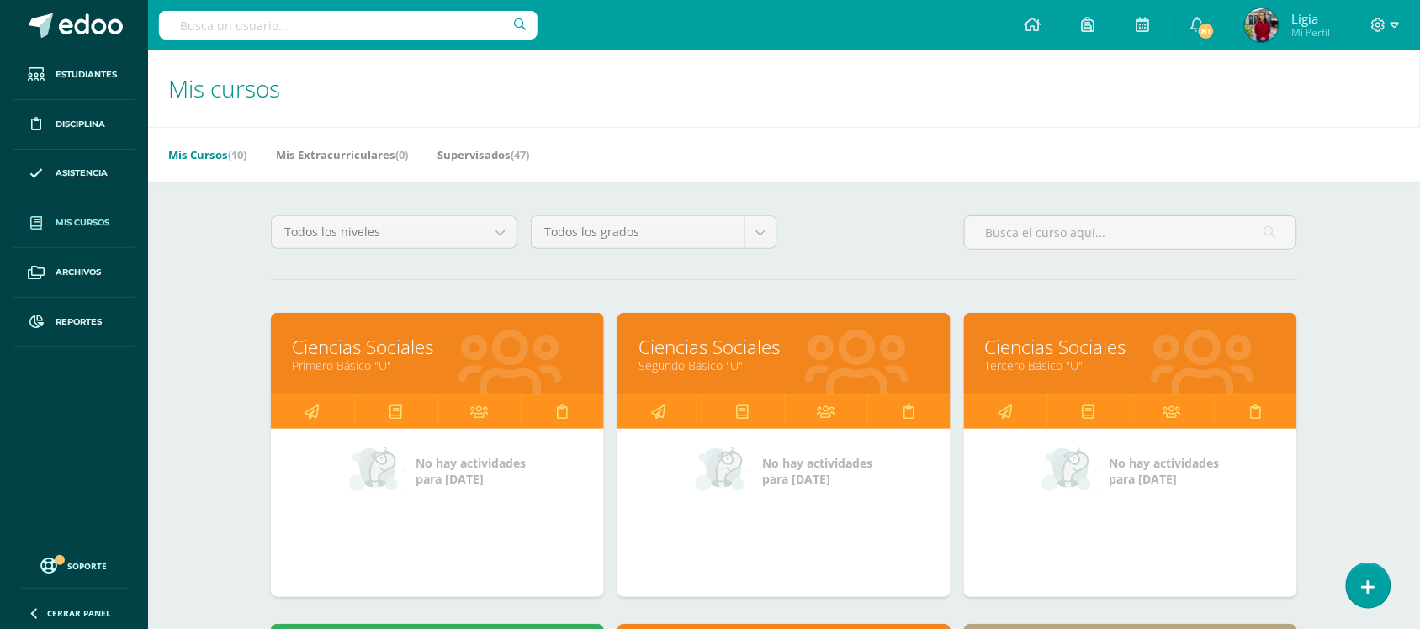
click at [839, 225] on div "Todos los niveles Todos los niveles Básico Bachillerato Preprimaria Primaria To…" at bounding box center [784, 239] width 1040 height 48
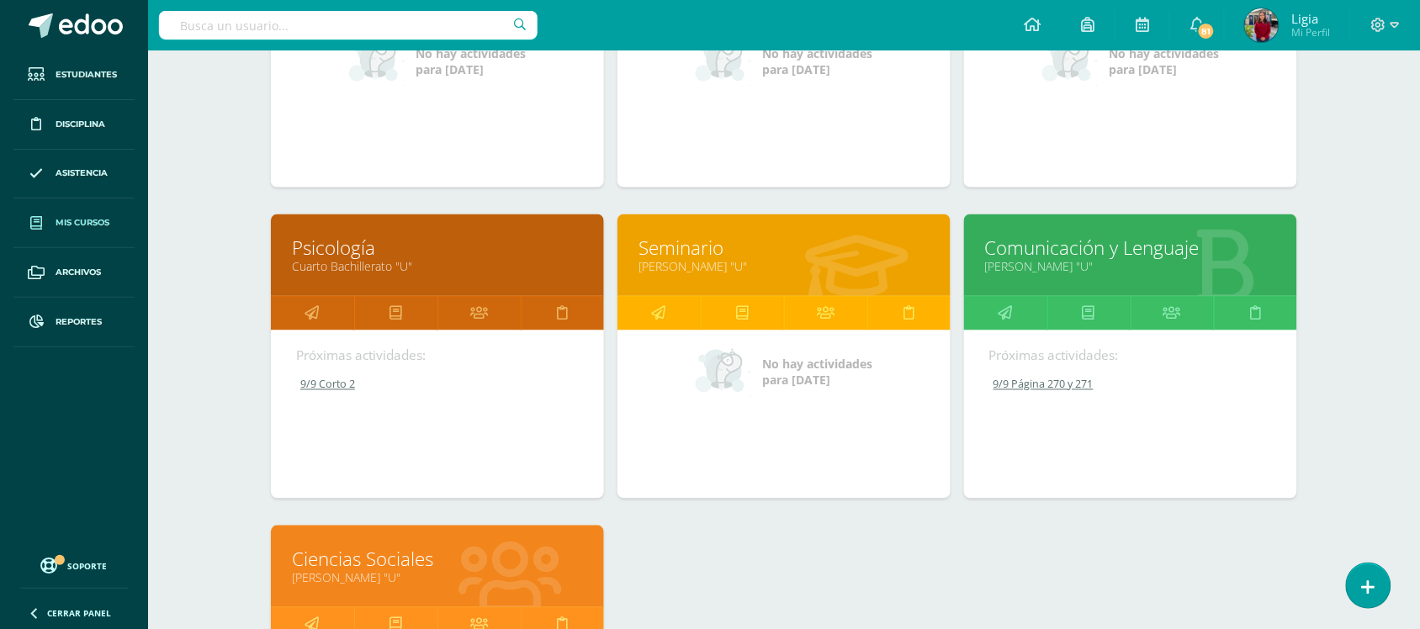
scroll to position [758, 0]
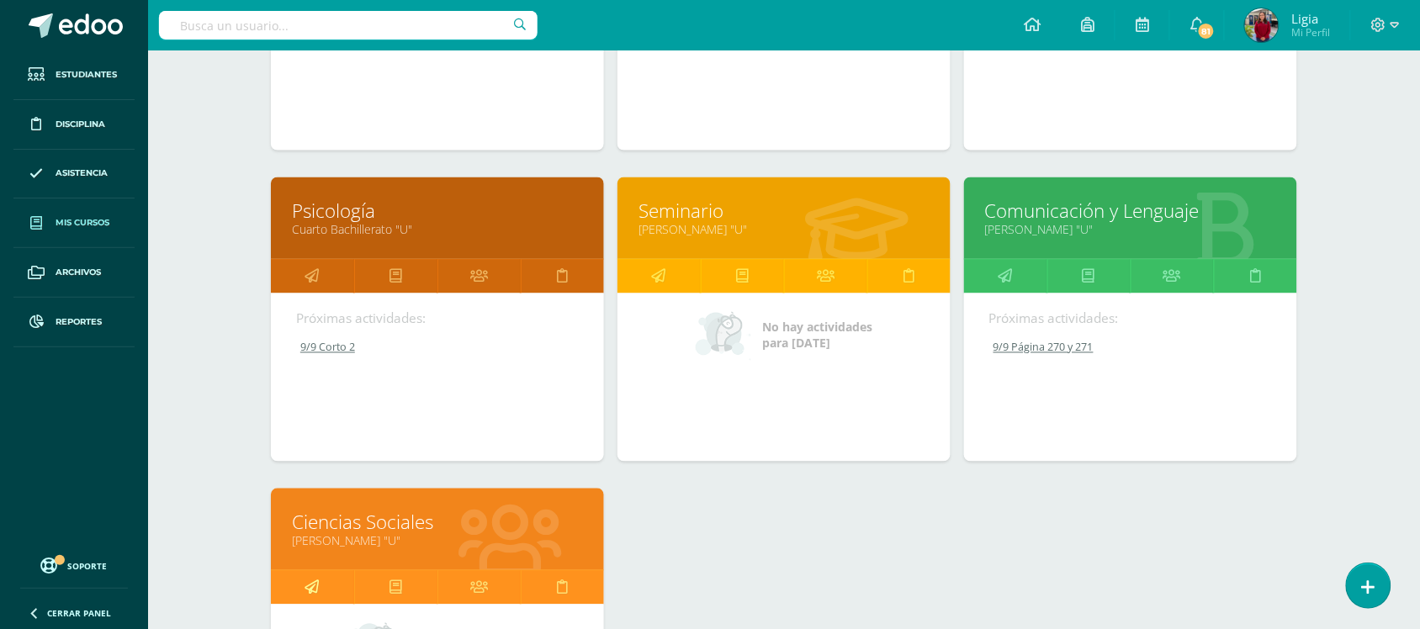
click at [307, 583] on icon at bounding box center [312, 587] width 14 height 33
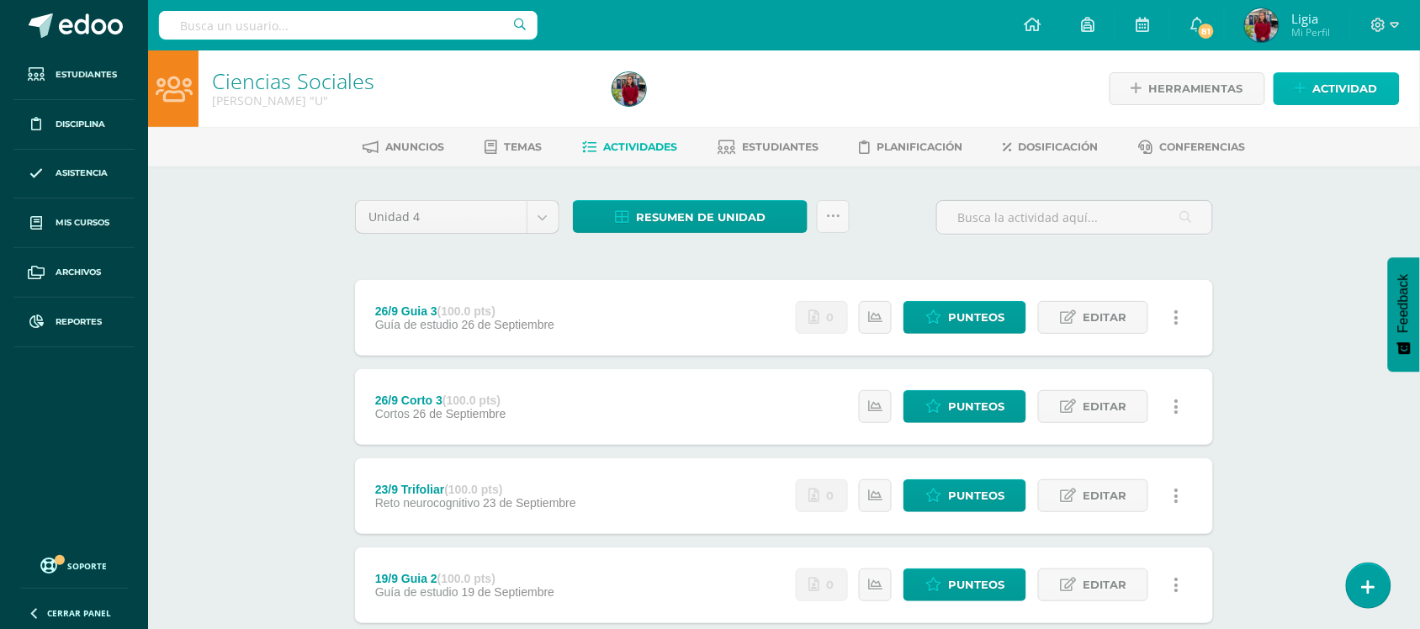
click at [1355, 88] on span "Actividad" at bounding box center [1345, 88] width 65 height 31
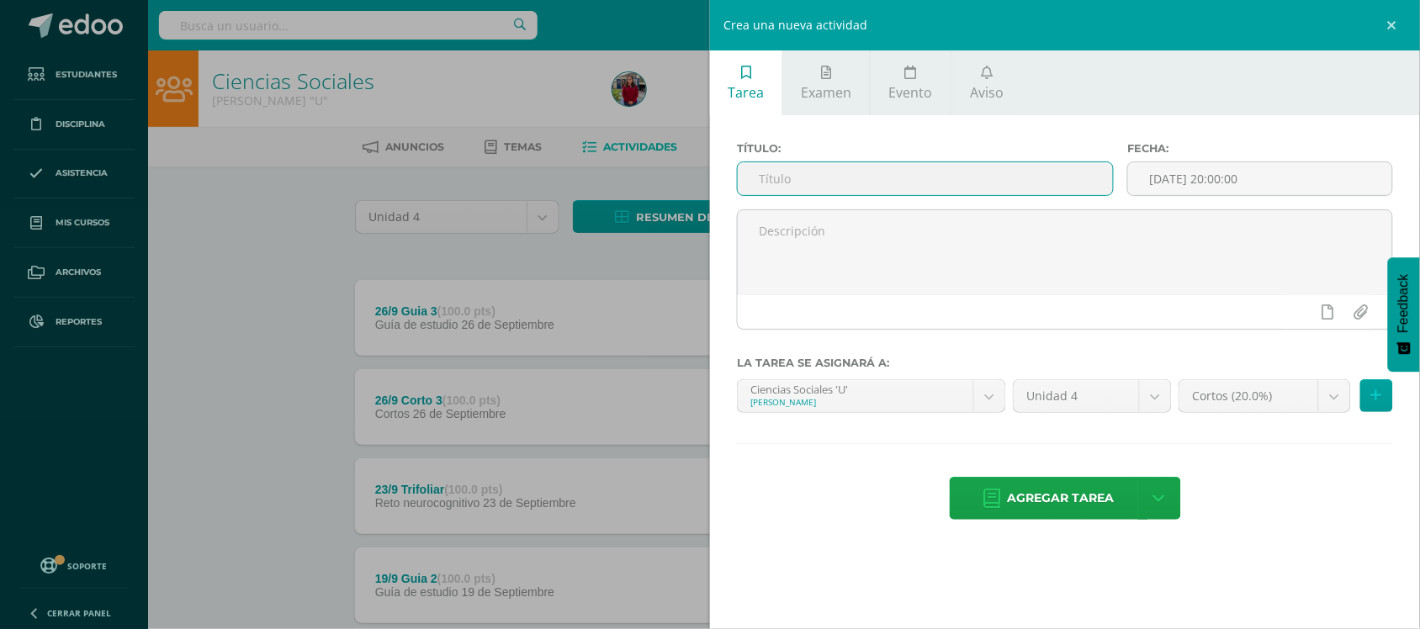
click at [943, 191] on input "text" at bounding box center [925, 178] width 375 height 33
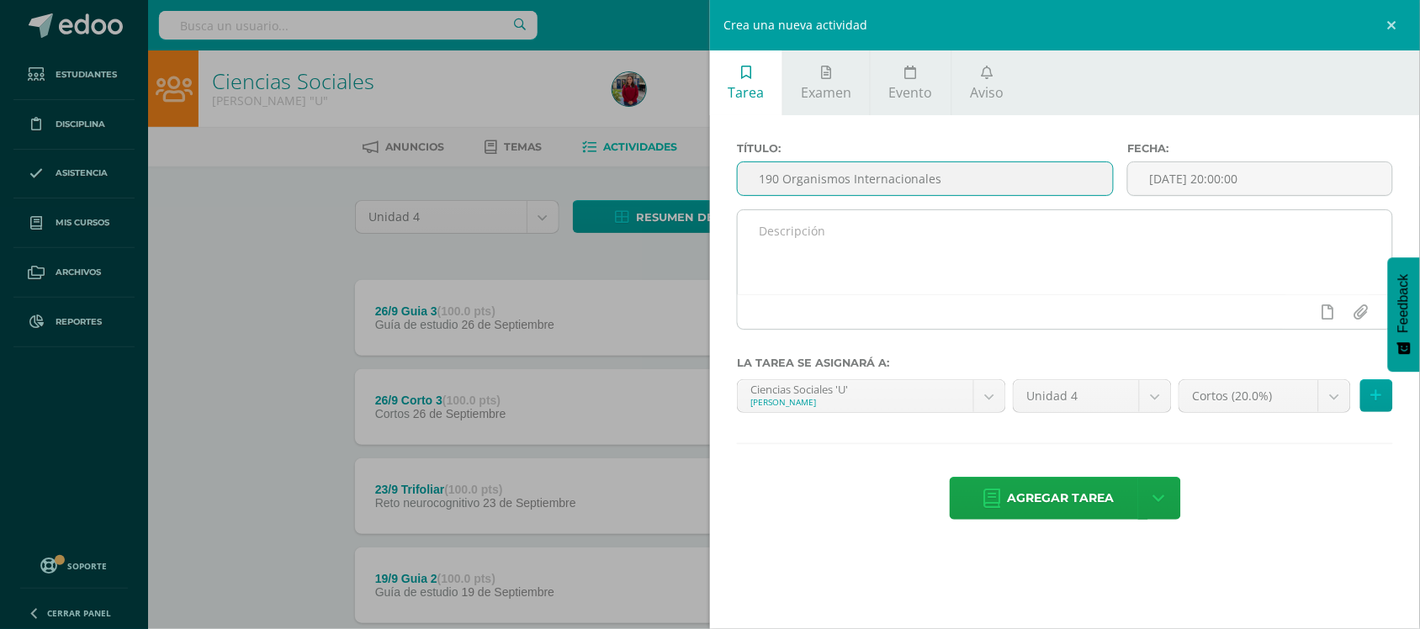
type input "190 Organismos Internacionales"
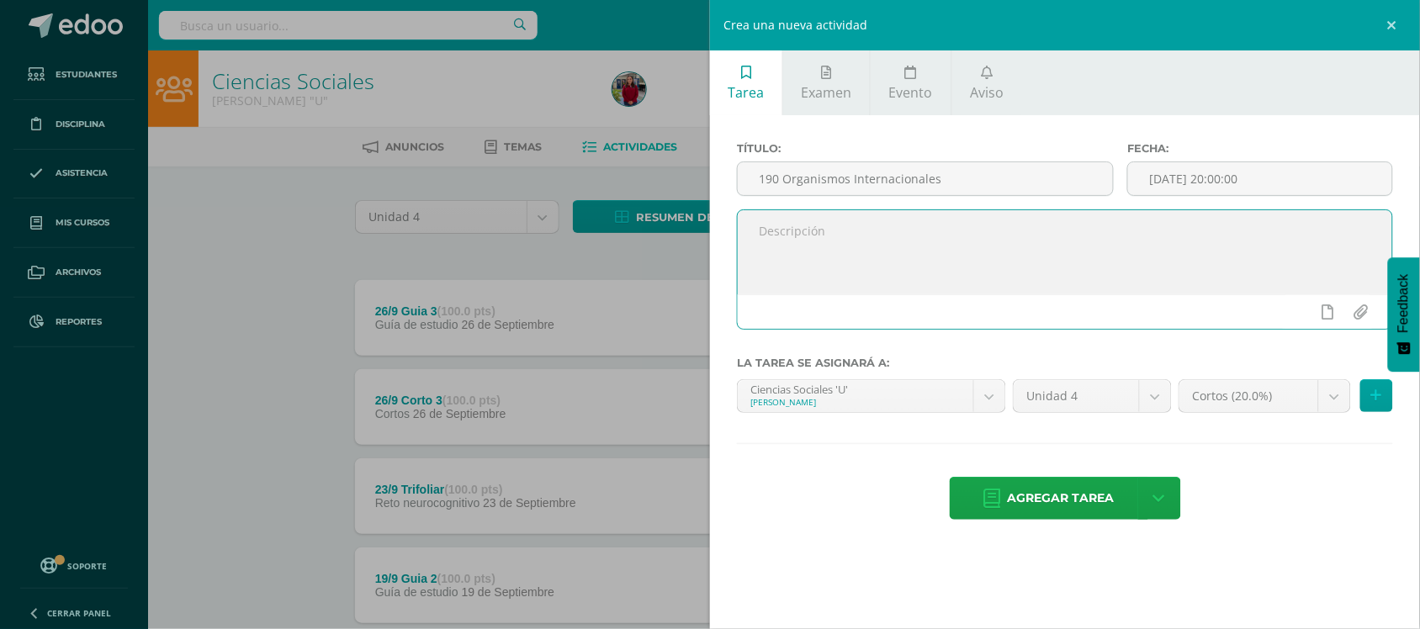
click at [942, 221] on textarea at bounding box center [1065, 252] width 655 height 84
click at [942, 221] on textarea "[PERSON_NAME] y subraya libro trabaja la pági na 193" at bounding box center [1065, 252] width 655 height 84
type textarea "[PERSON_NAME] y subraya libro trabaja la página 193"
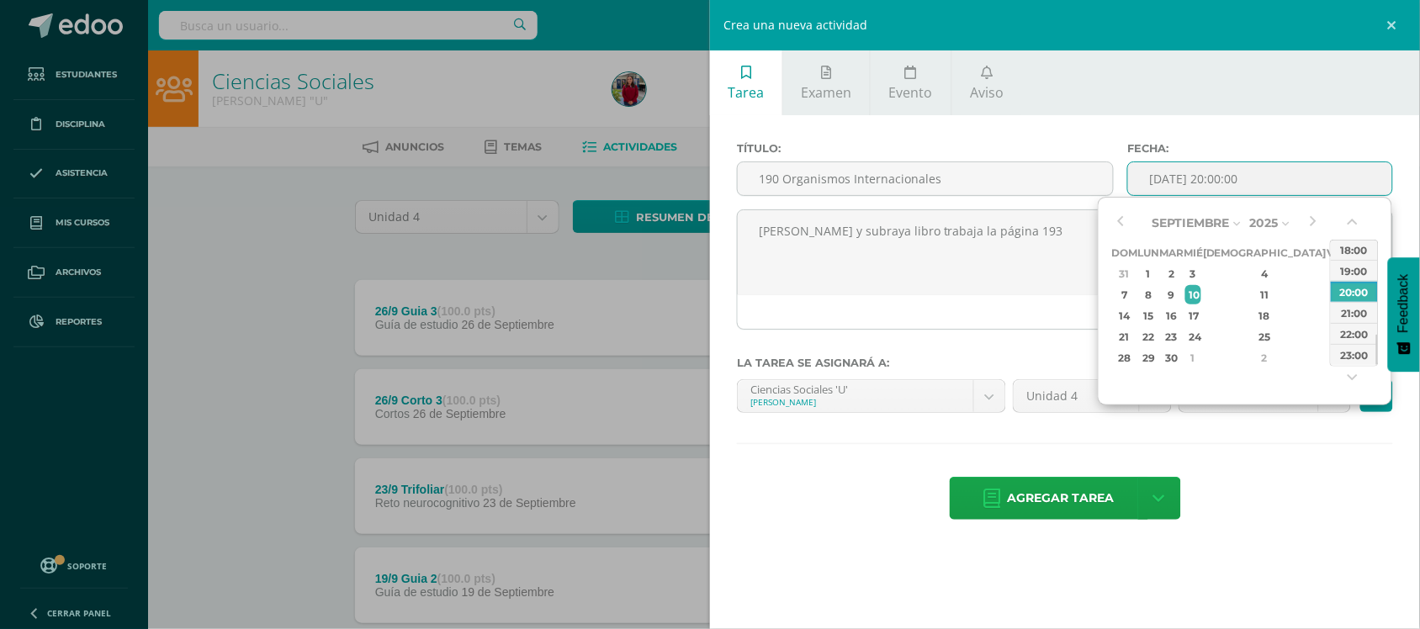
click at [1224, 170] on input "[DATE] 20:00:00" at bounding box center [1260, 178] width 264 height 33
type input "[DATE] 20:00"
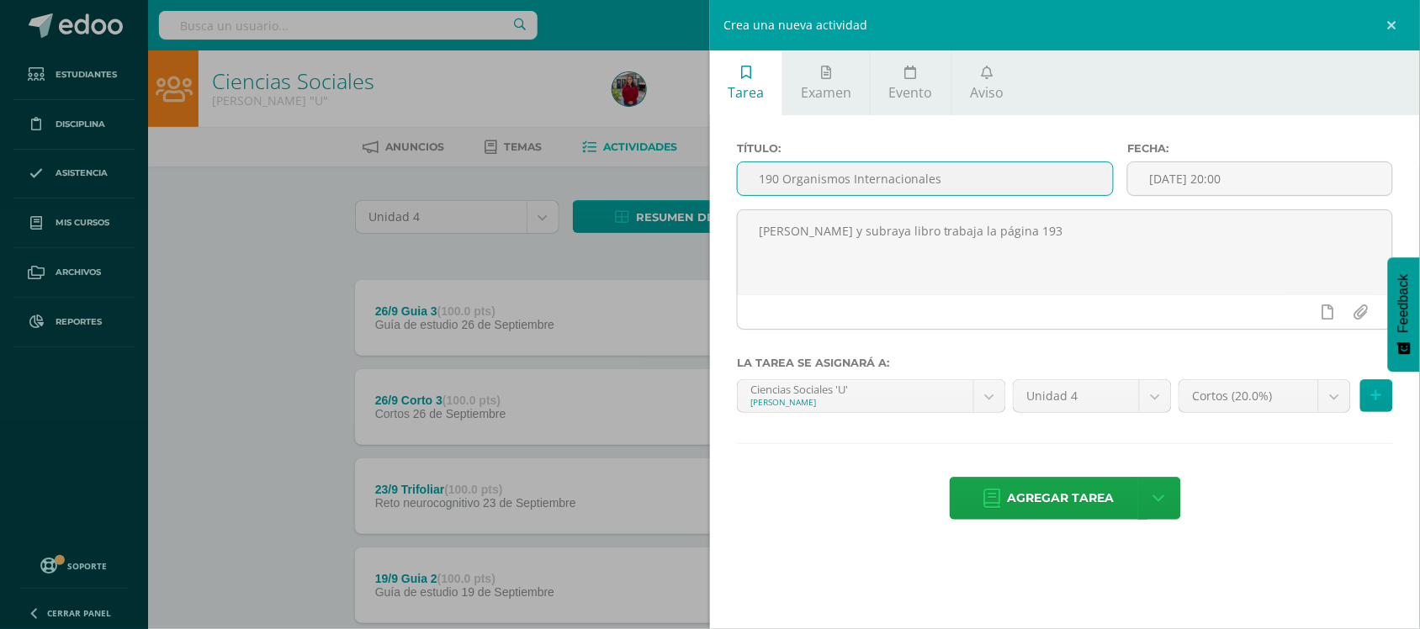
click at [780, 178] on input "190 Organismos Internacionales" at bounding box center [925, 178] width 375 height 33
click at [780, 178] on input "9/10 Organismos Internacionales" at bounding box center [925, 178] width 375 height 33
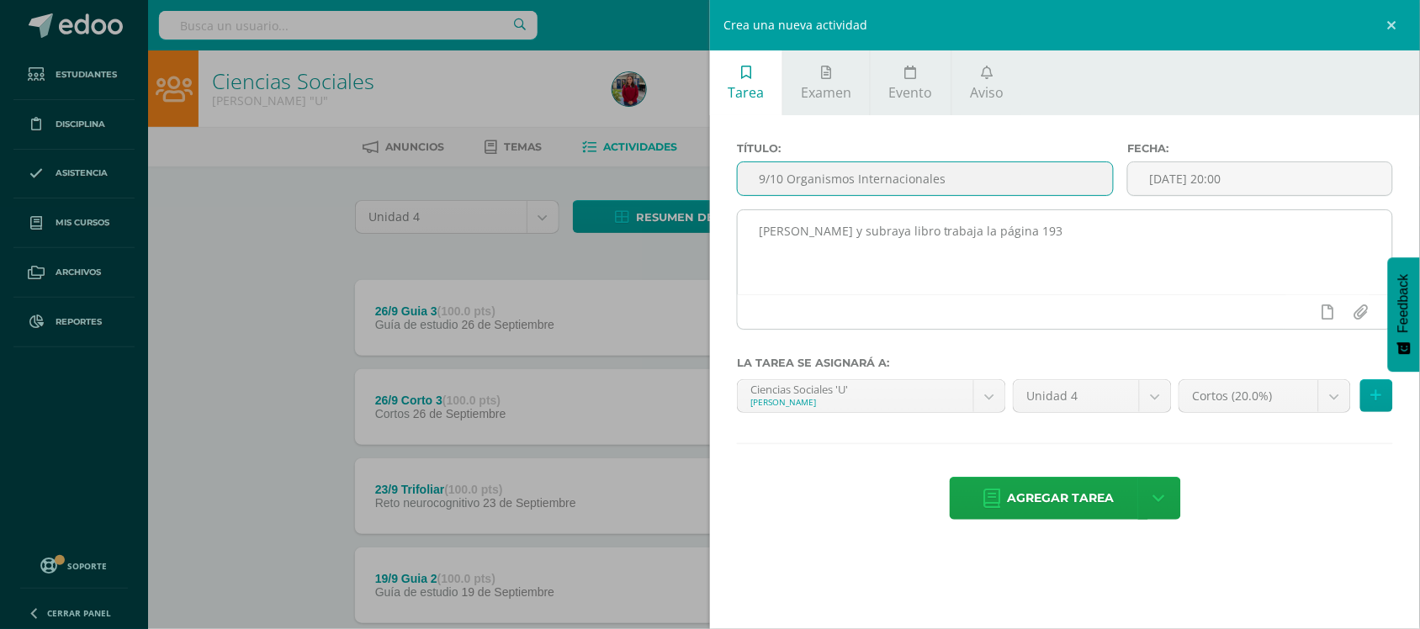
type input "9/10 Organismos Internacionales"
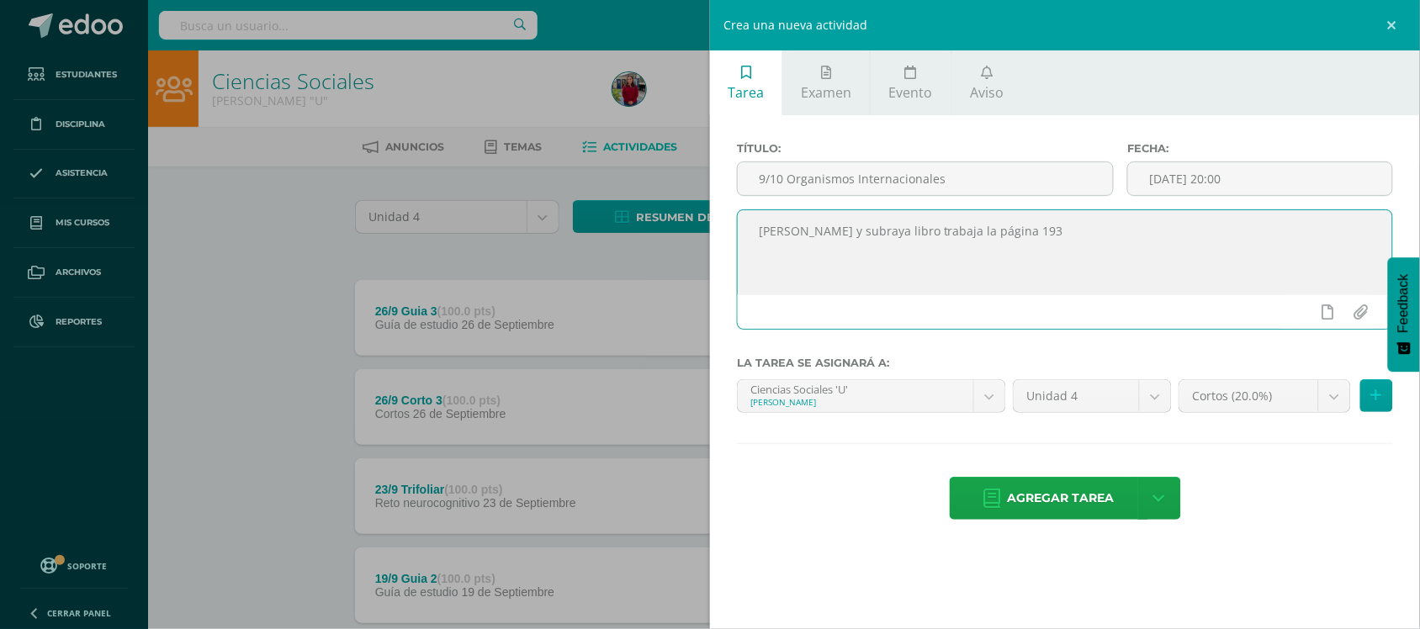
click at [1033, 257] on textarea "[PERSON_NAME] y subraya libro trabaja la página 193" at bounding box center [1065, 252] width 655 height 84
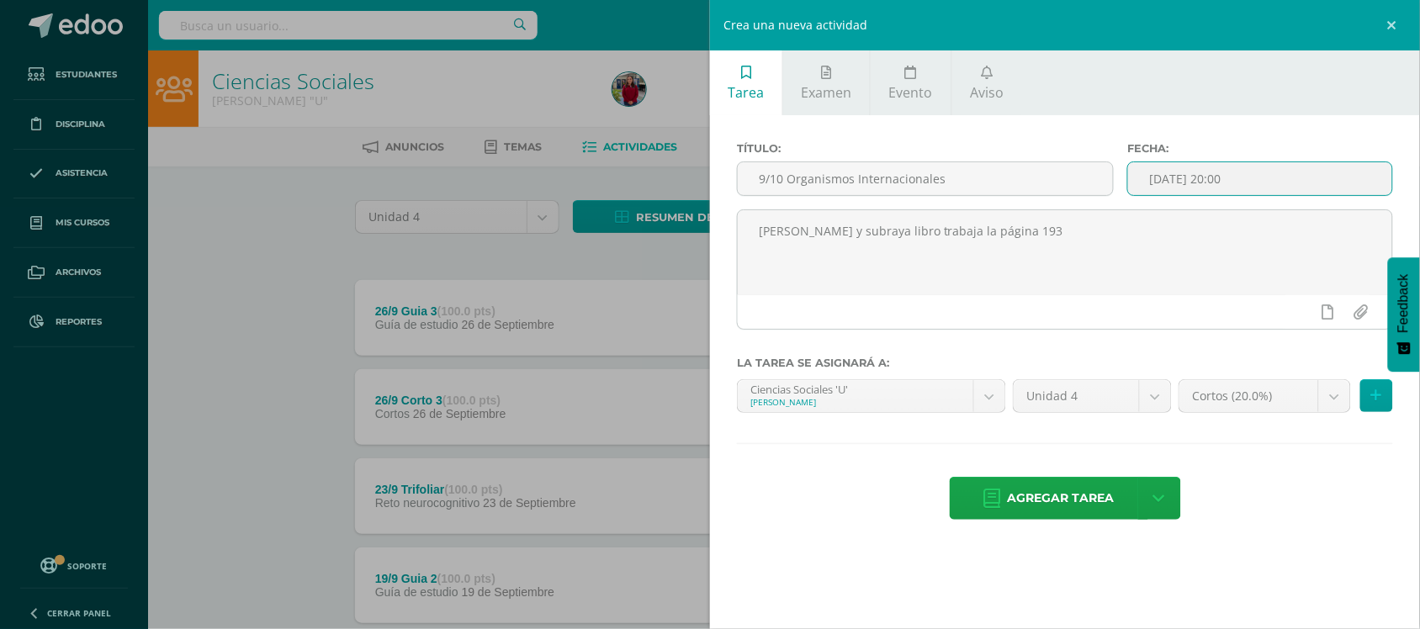
click at [1272, 177] on input "[DATE] 20:00" at bounding box center [1260, 178] width 264 height 33
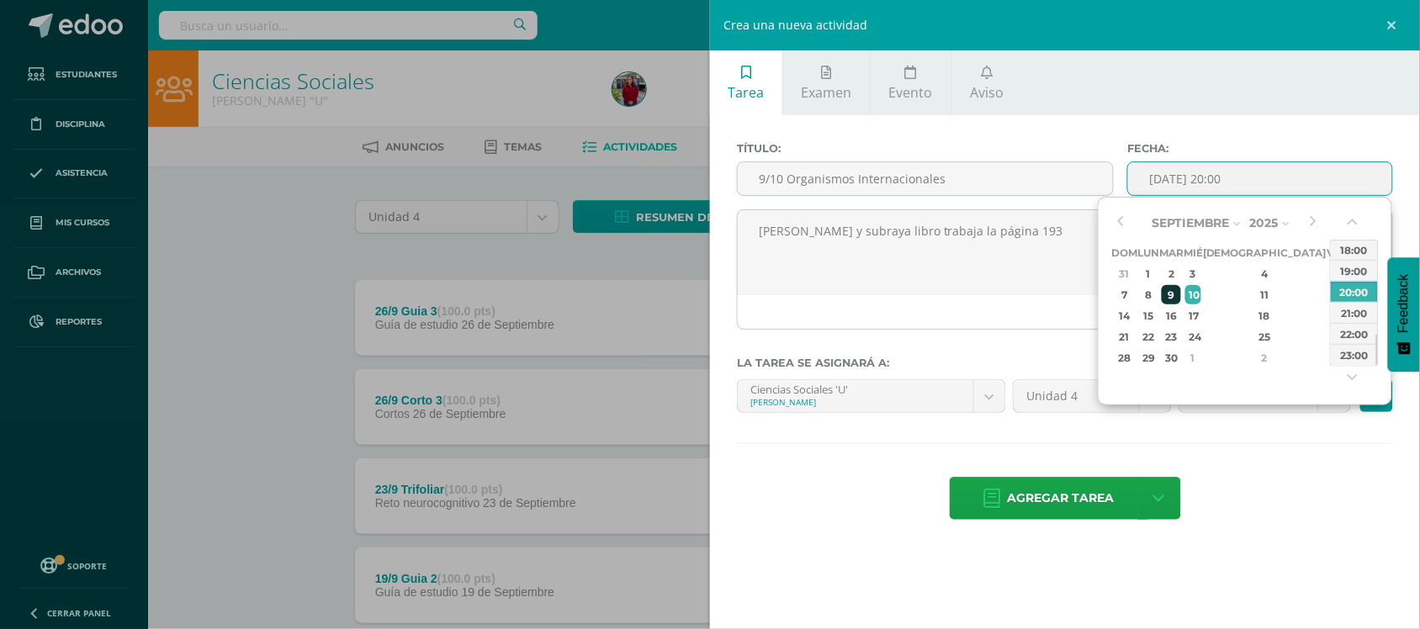
click at [1181, 289] on div "9" at bounding box center [1171, 294] width 19 height 19
click at [1351, 354] on div "23:00" at bounding box center [1354, 354] width 47 height 21
type input "2025-09-09 23:00"
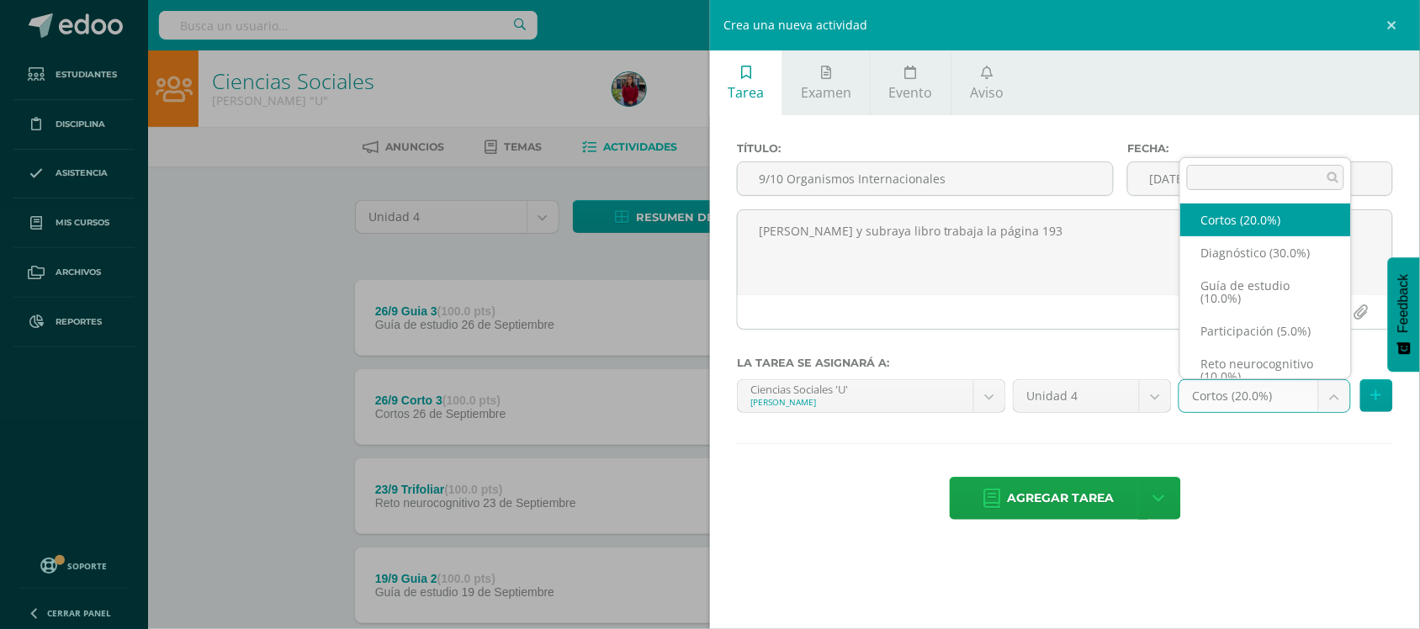
click at [1249, 394] on body "Estudiantes Disciplina Asistencia Mis cursos Archivos Reportes Soporte Ayuda Re…" at bounding box center [710, 632] width 1420 height 1264
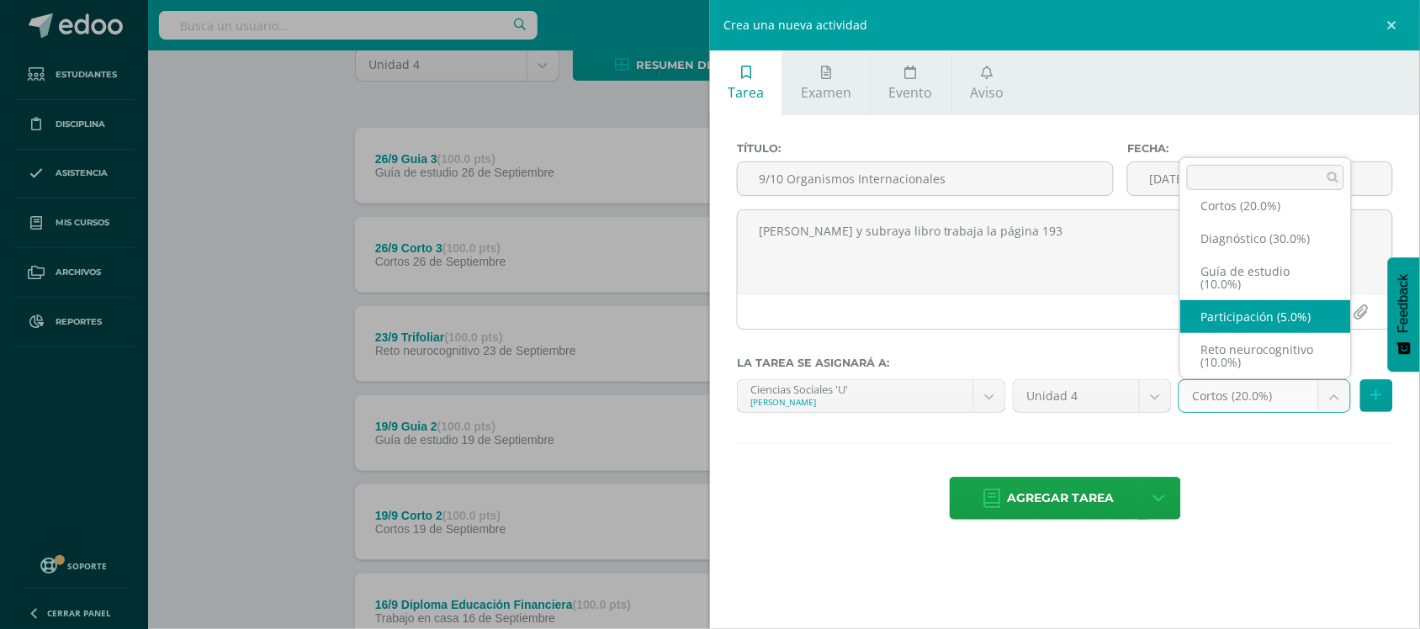
scroll to position [111, 0]
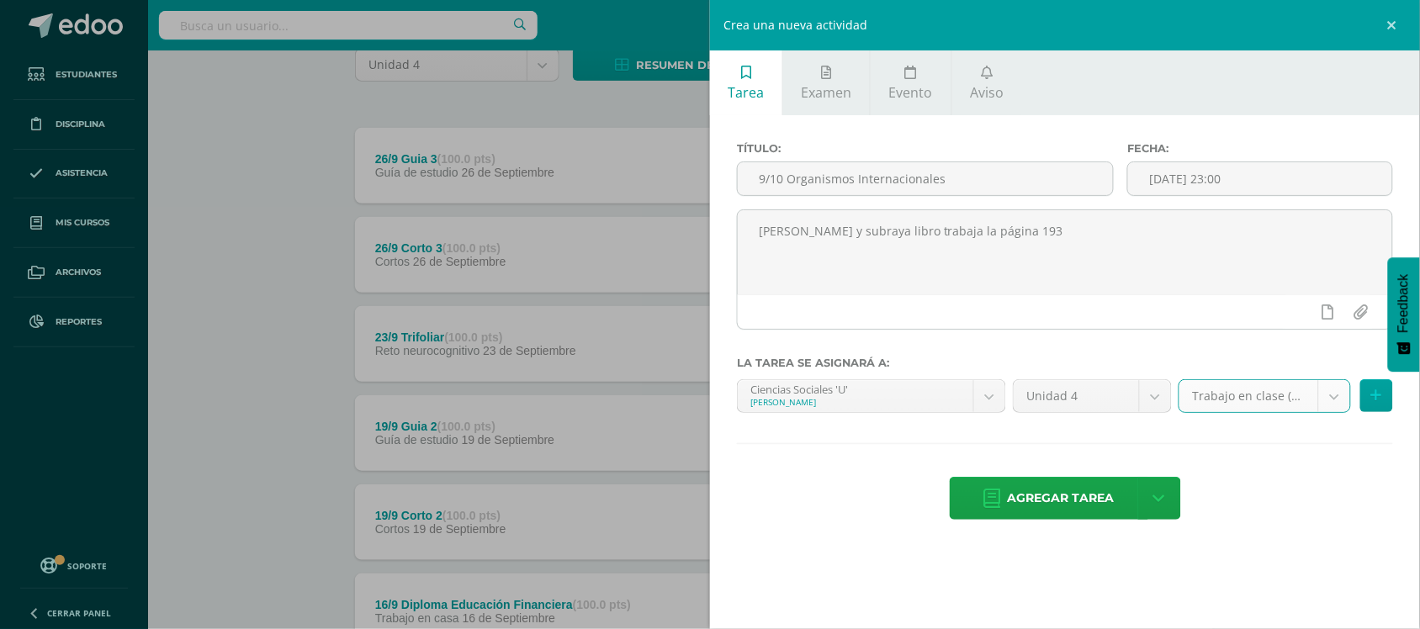
select select "203096"
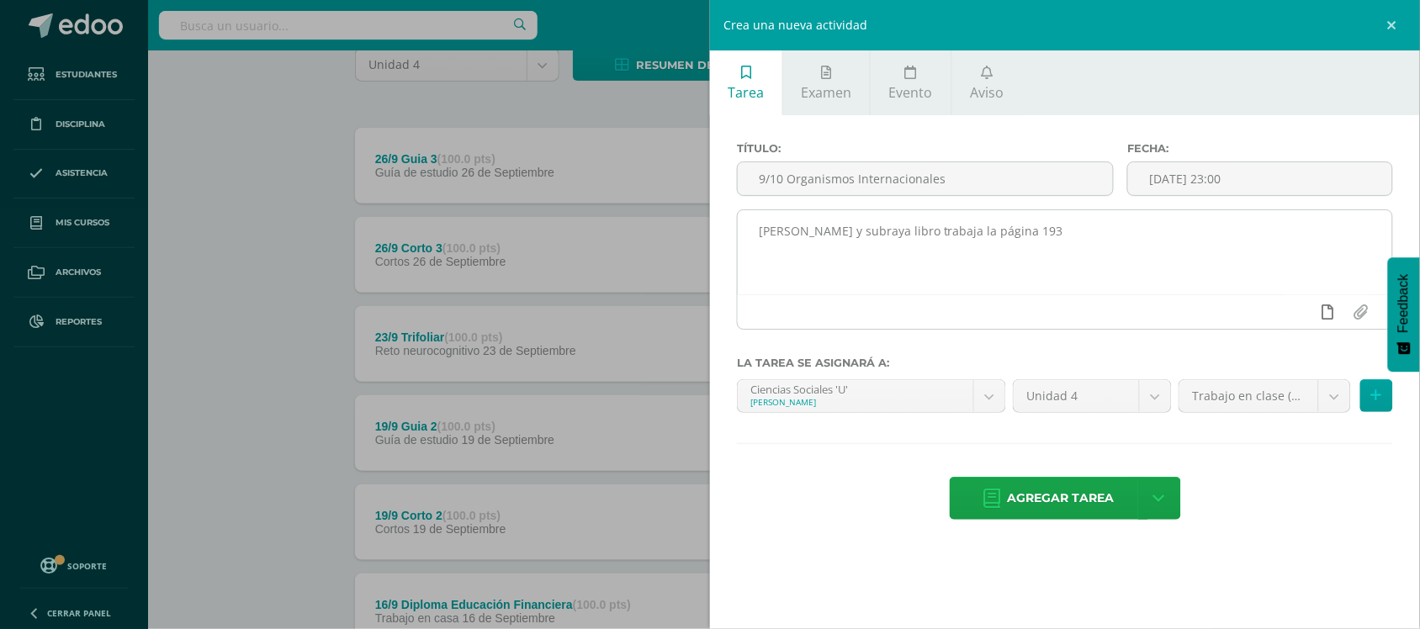
click at [1330, 315] on icon at bounding box center [1329, 312] width 12 height 15
drag, startPoint x: 1260, startPoint y: 311, endPoint x: 1287, endPoint y: 314, distance: 27.0
click at [1287, 314] on div at bounding box center [1065, 311] width 655 height 34
click at [1288, 314] on icon at bounding box center [1295, 312] width 15 height 15
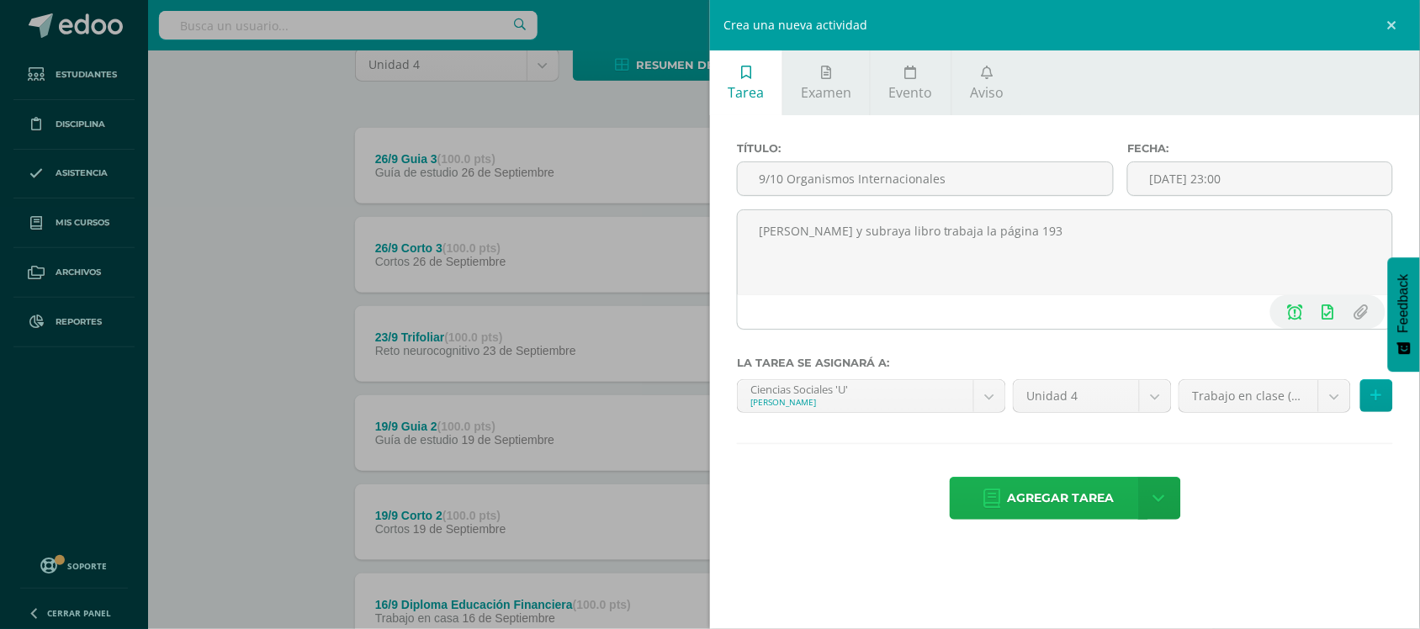
click at [1067, 494] on span "Agregar tarea" at bounding box center [1061, 498] width 107 height 41
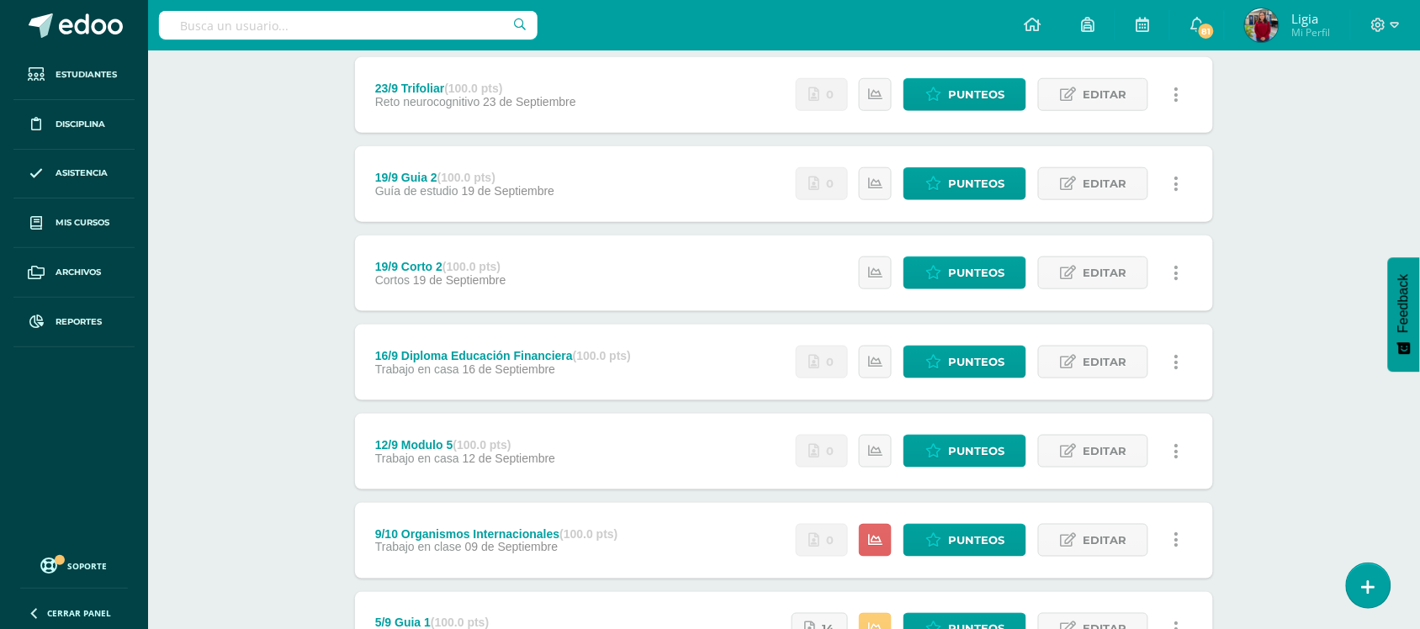
scroll to position [447, 0]
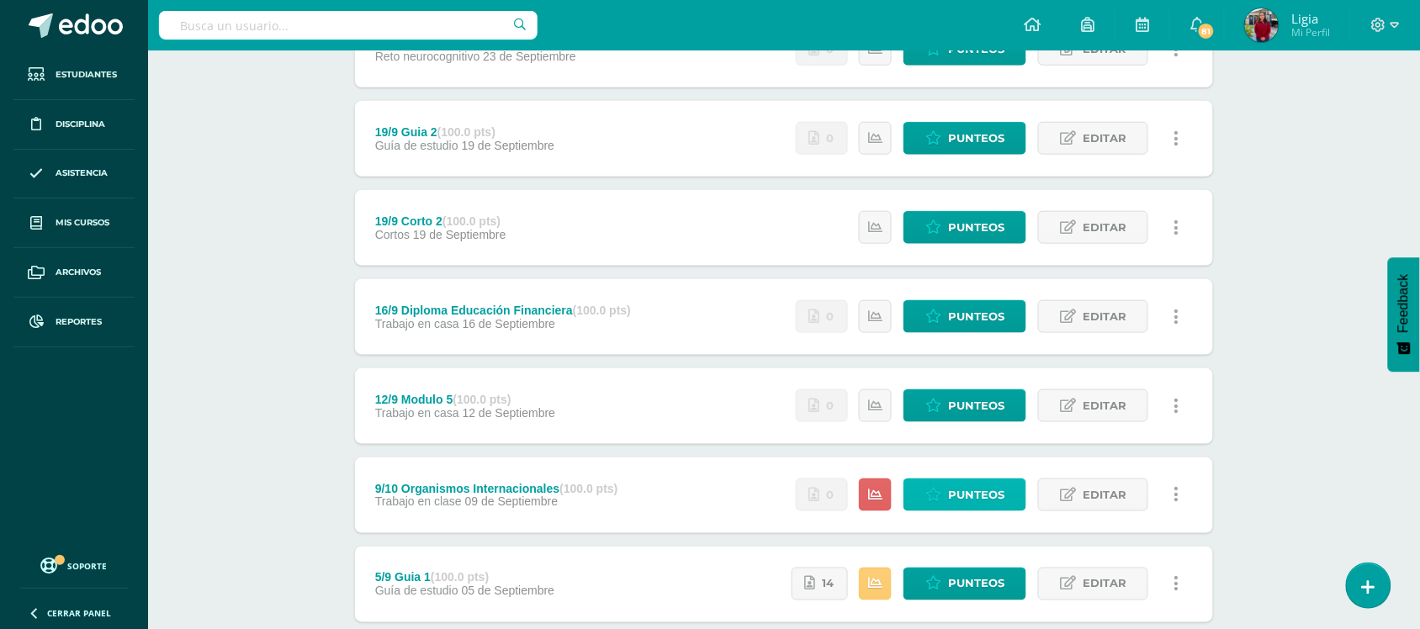
click at [989, 493] on span "Punteos" at bounding box center [976, 495] width 56 height 31
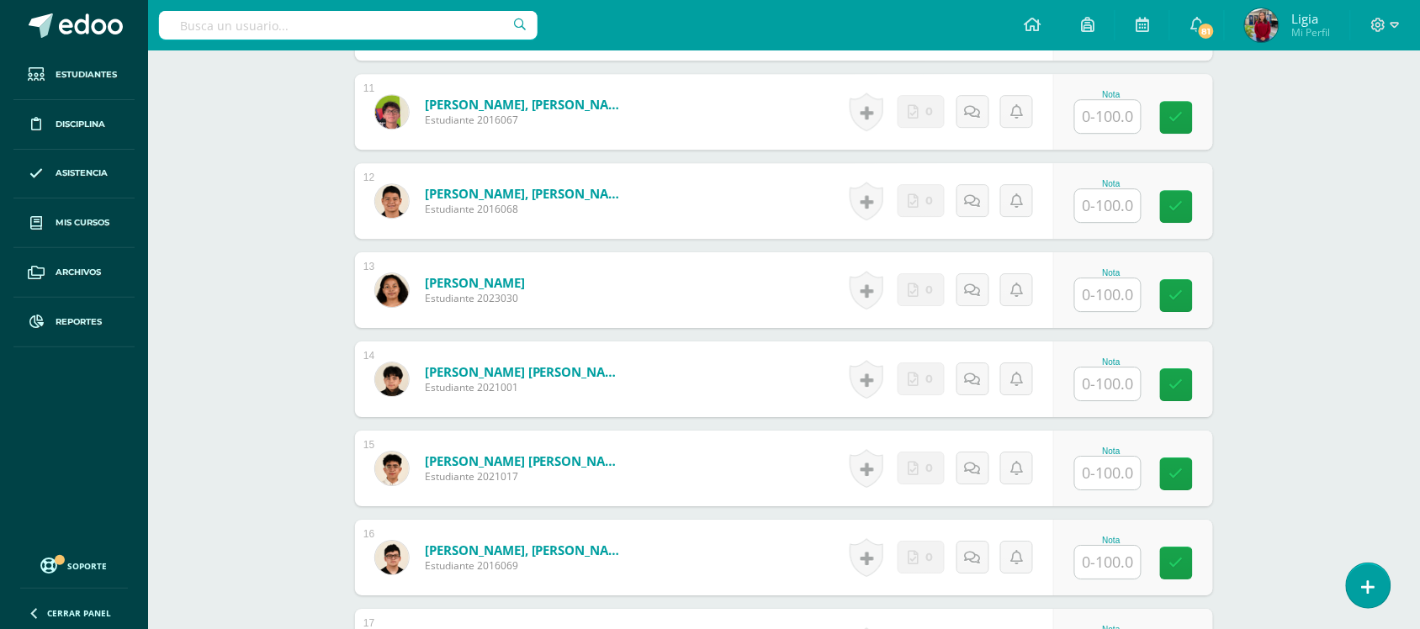
scroll to position [1487, 0]
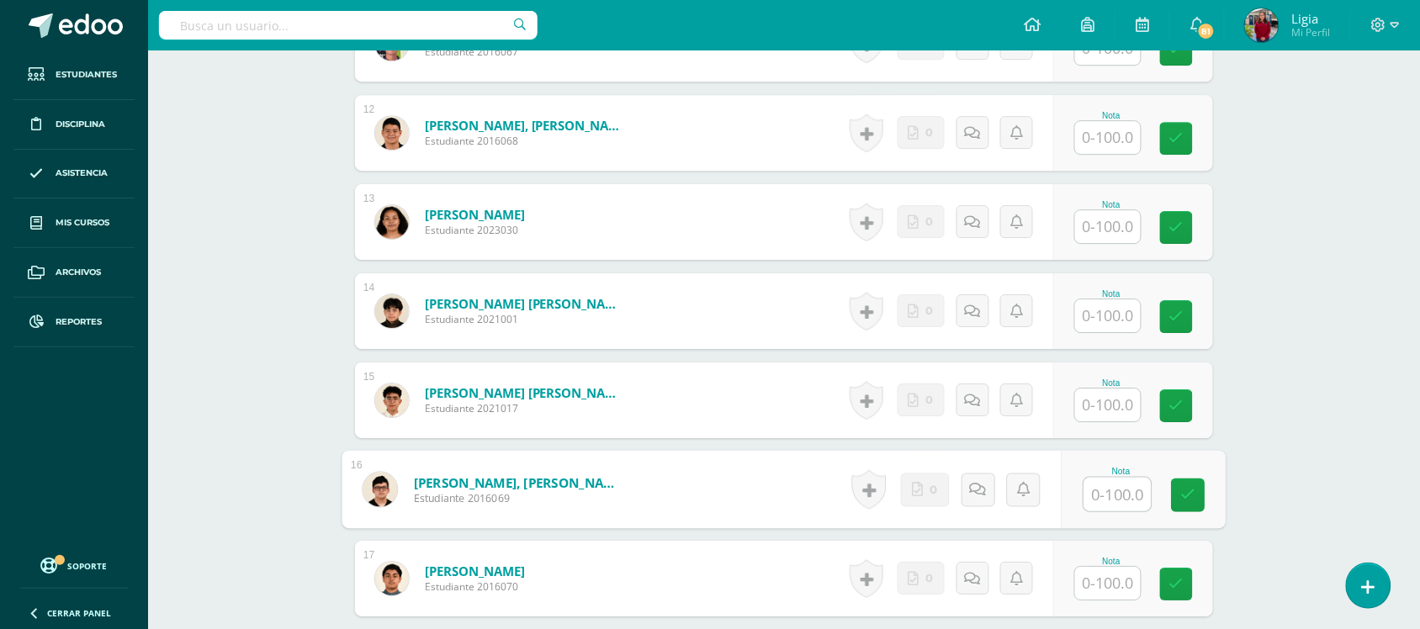
click at [1092, 490] on input "text" at bounding box center [1117, 495] width 67 height 34
type input "100"
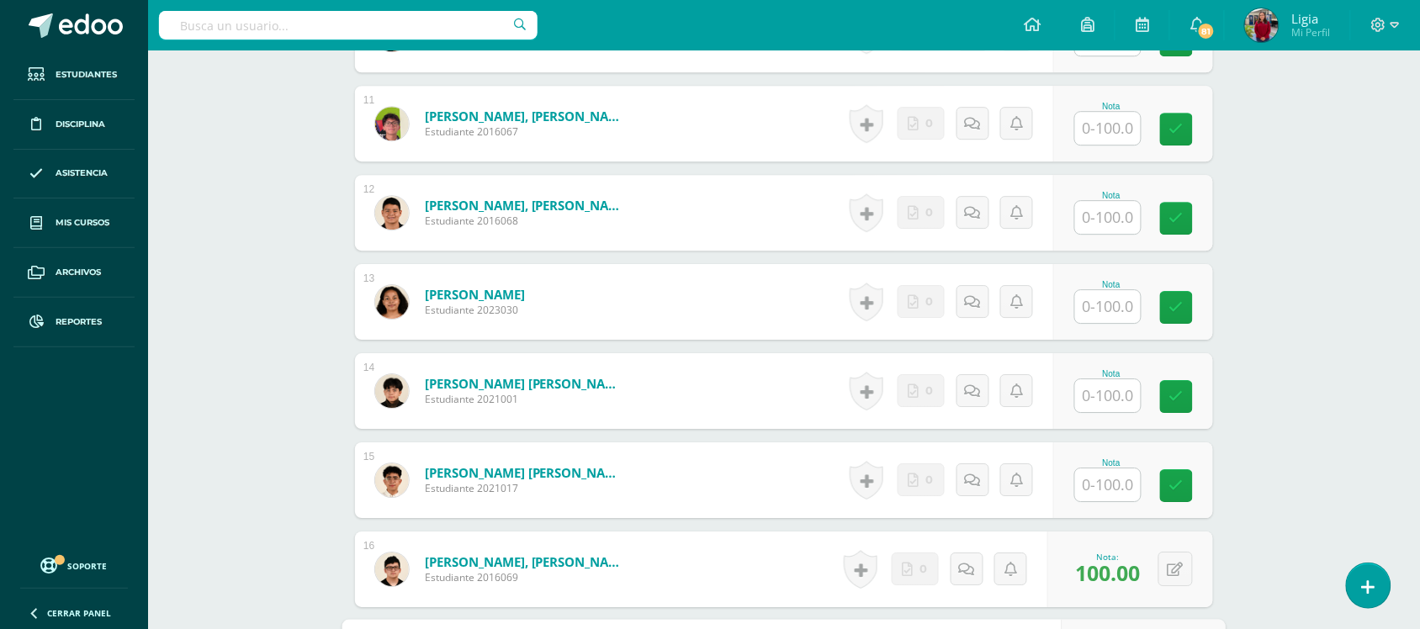
scroll to position [1407, 0]
click at [1098, 464] on div "Nota" at bounding box center [1111, 462] width 74 height 9
click at [1100, 486] on input "text" at bounding box center [1117, 485] width 67 height 34
type input "100"
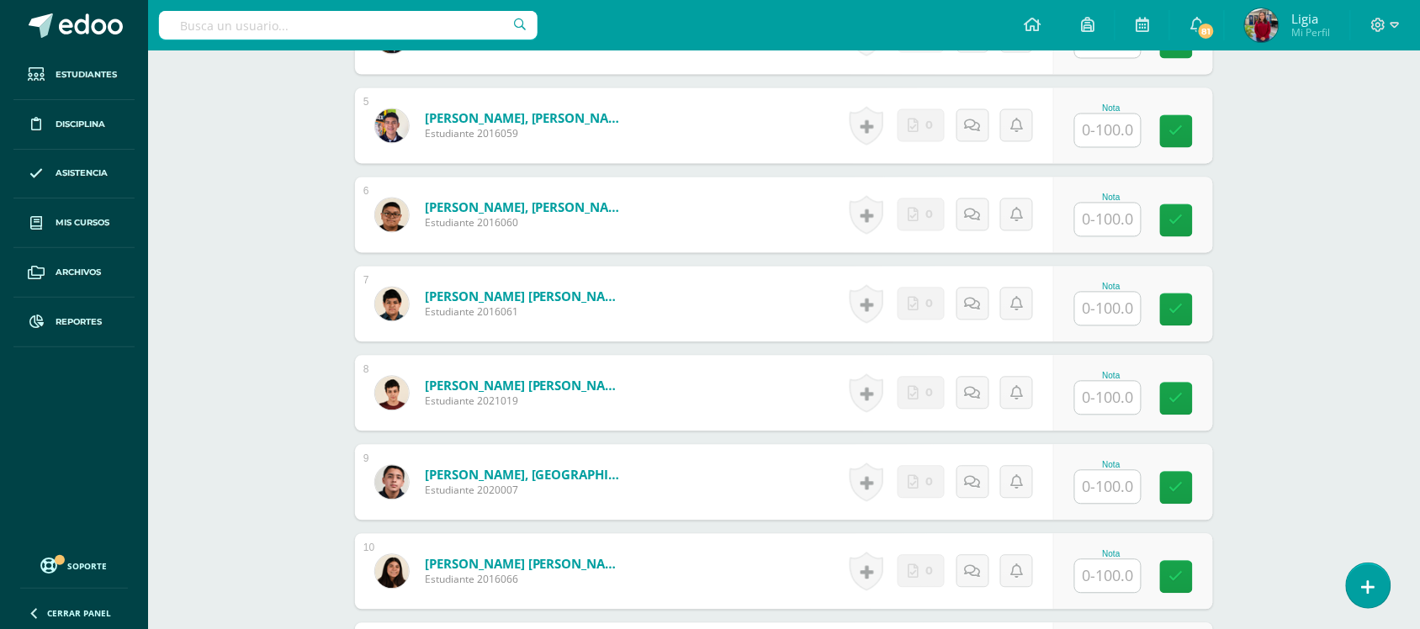
scroll to position [872, 0]
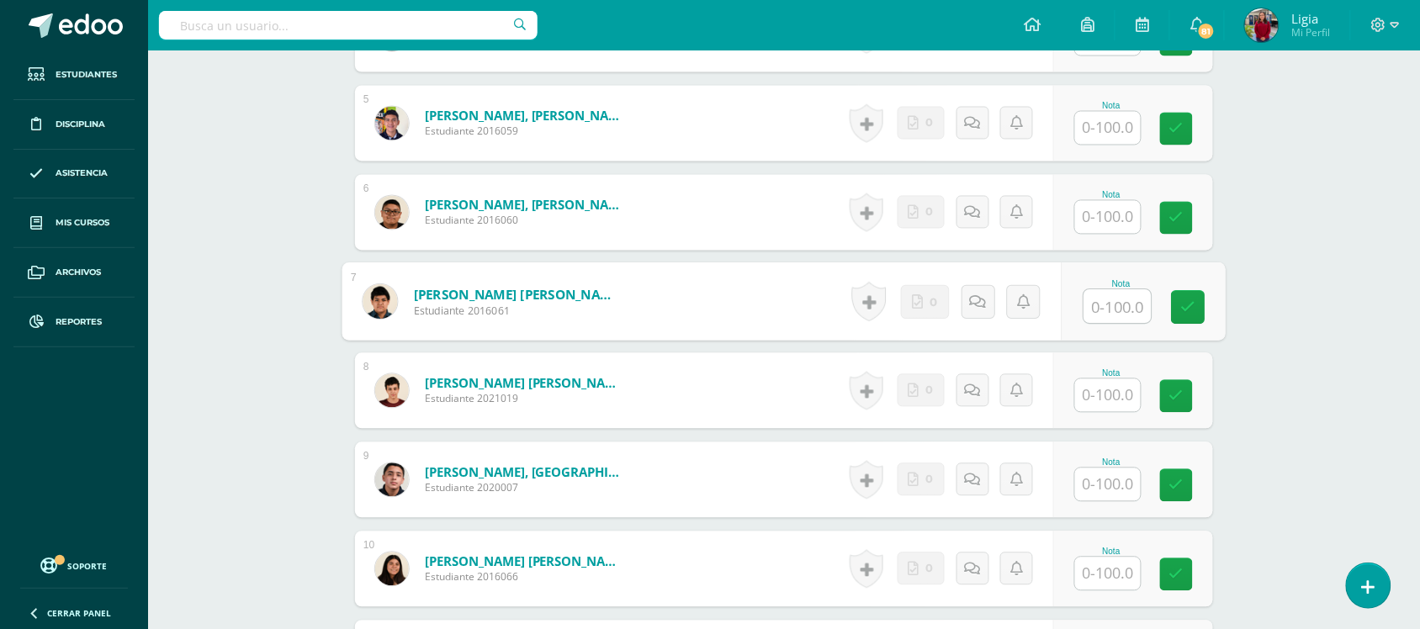
click at [1098, 310] on input "text" at bounding box center [1117, 307] width 67 height 34
type input "100"
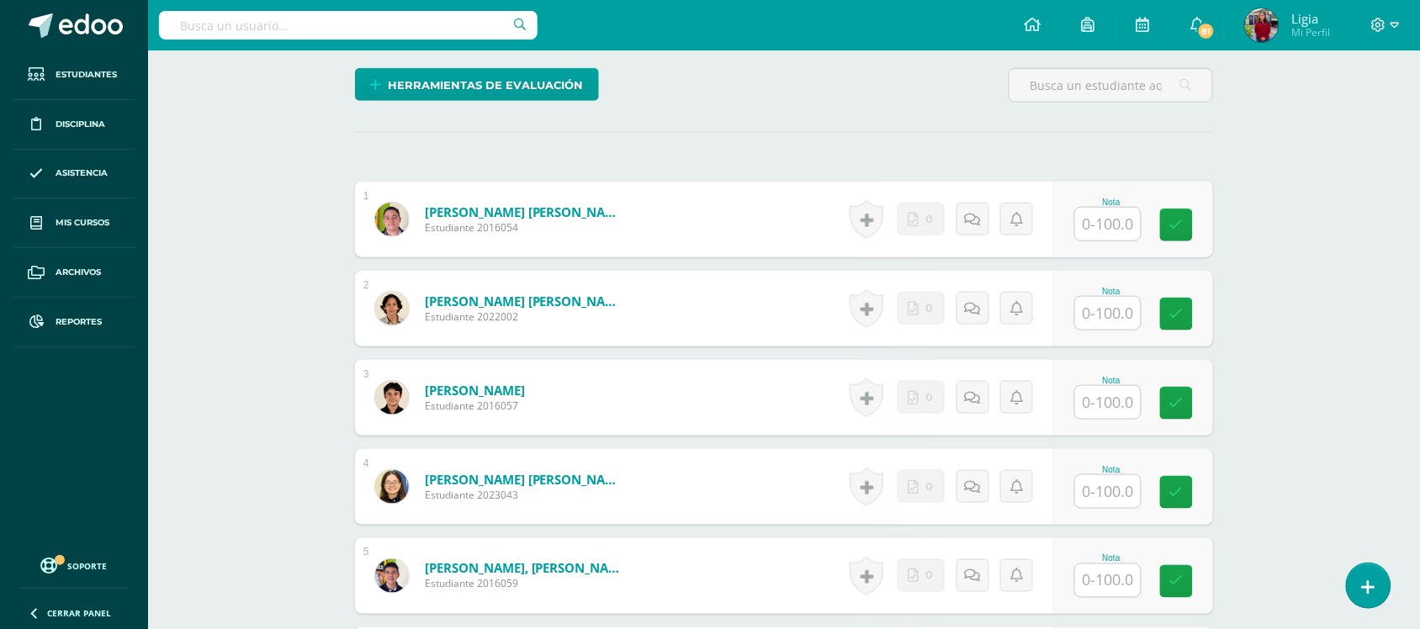
scroll to position [425, 0]
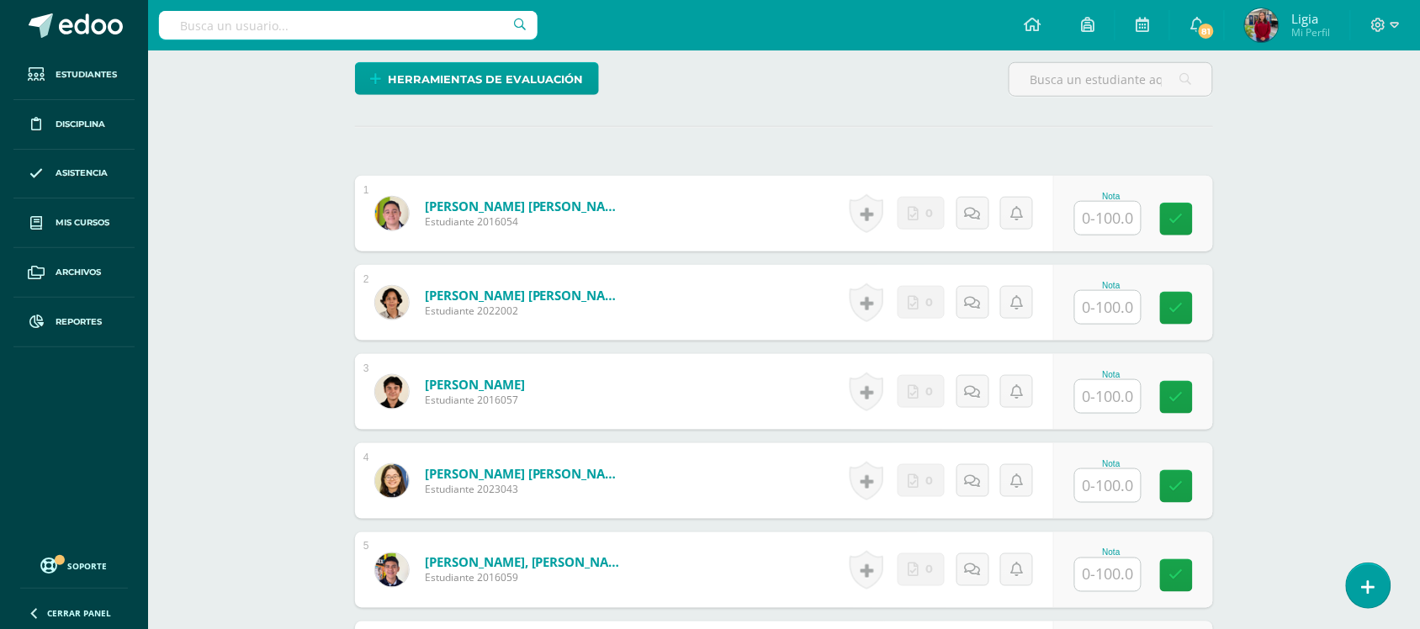
click at [1092, 416] on div "Nota" at bounding box center [1133, 392] width 160 height 76
click at [1102, 402] on input "text" at bounding box center [1117, 397] width 67 height 34
type input "100"
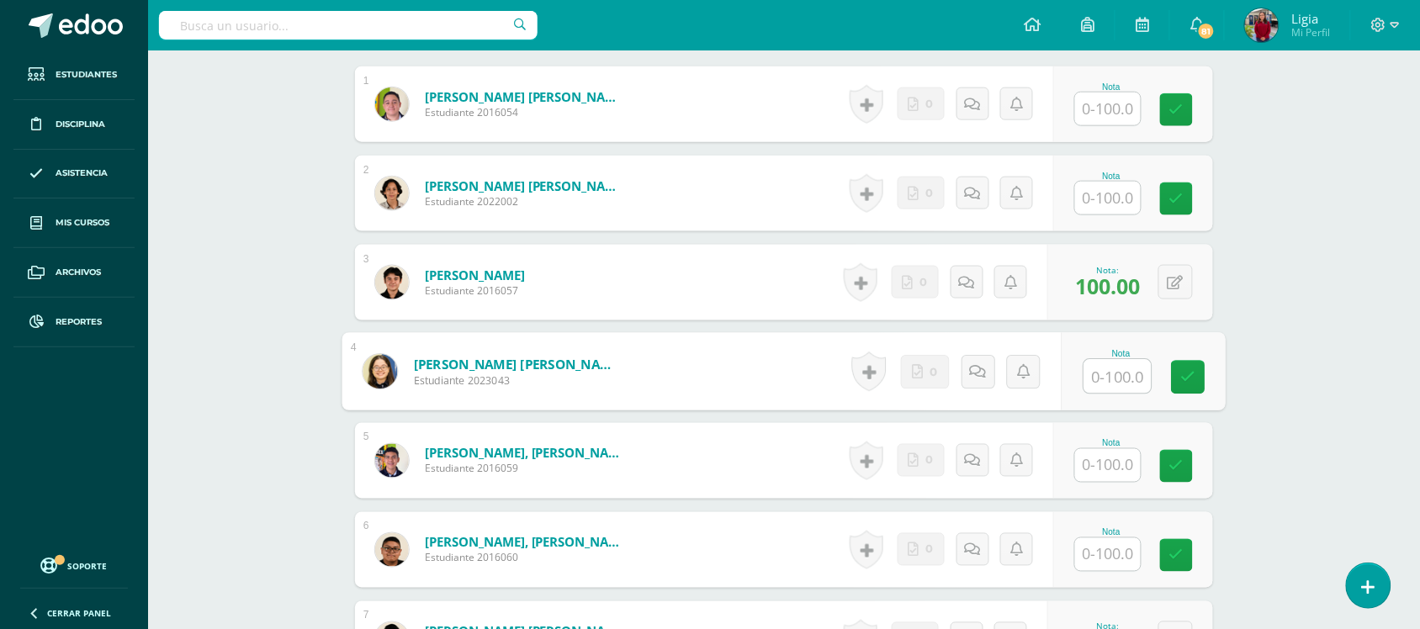
scroll to position [291, 0]
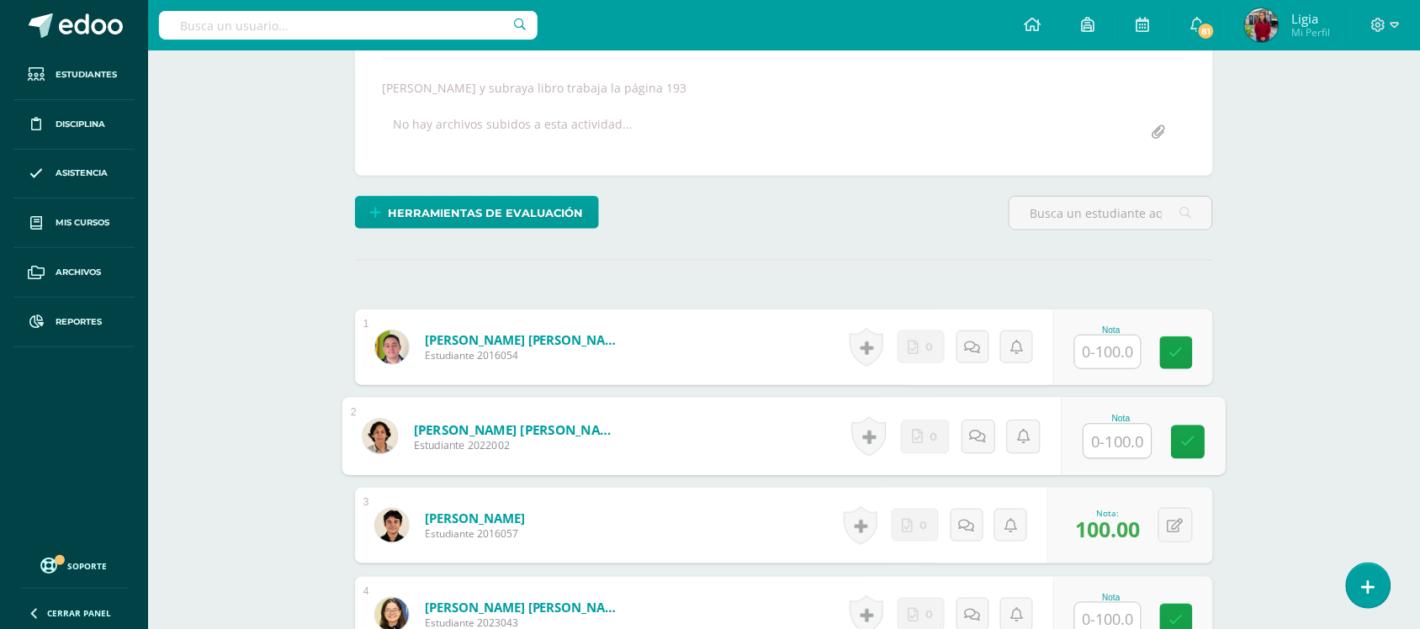
click at [1110, 436] on input "text" at bounding box center [1117, 442] width 67 height 34
type input "100"
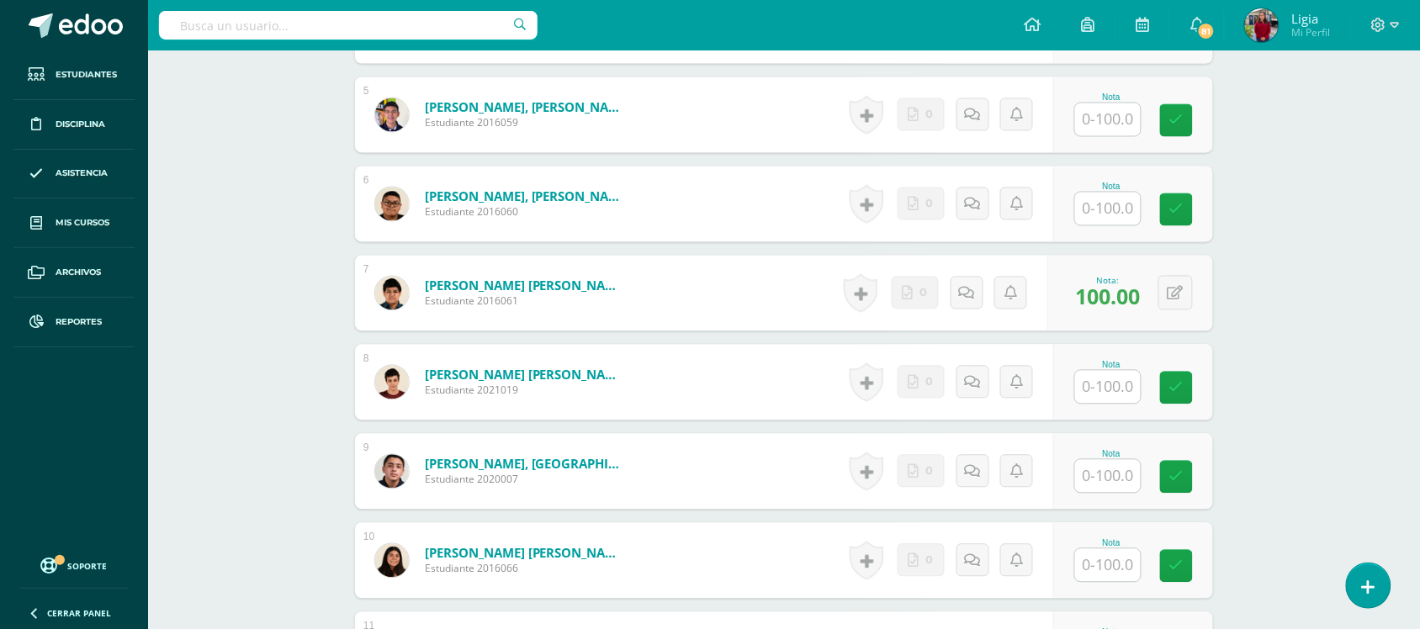
scroll to position [881, 0]
click at [1125, 558] on input "text" at bounding box center [1117, 566] width 67 height 34
type input "100"
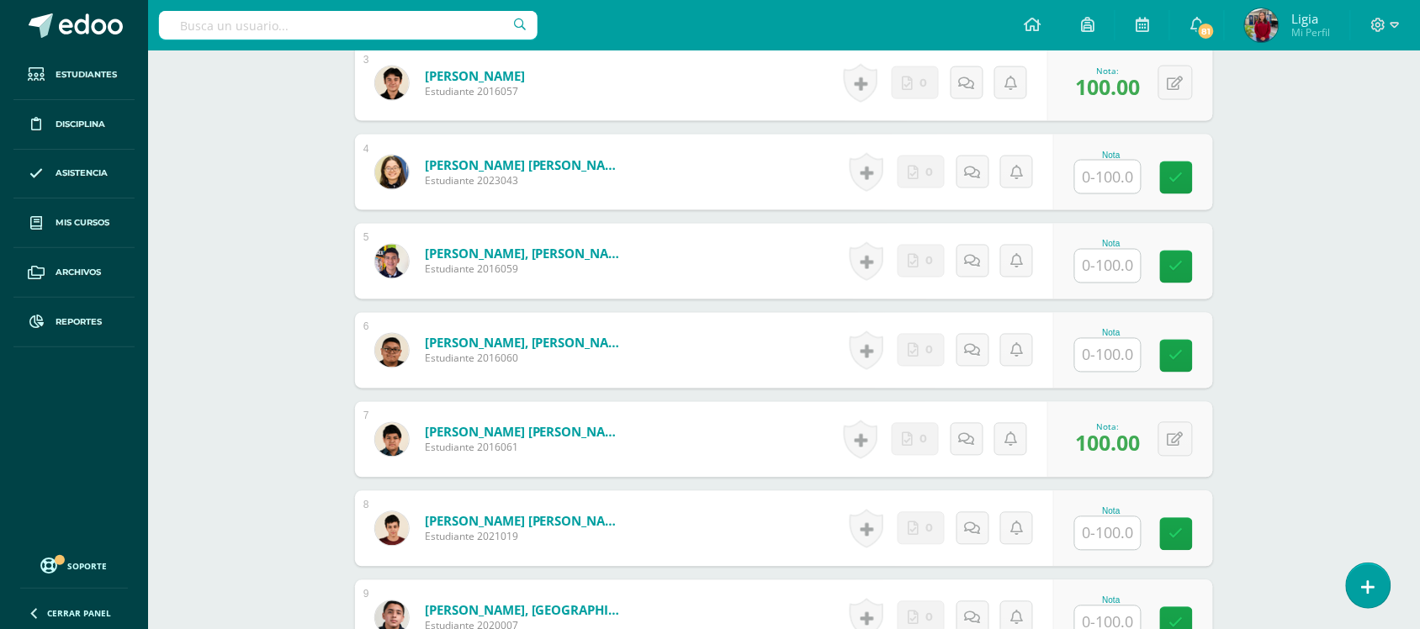
scroll to position [733, 0]
click at [1109, 174] on input "text" at bounding box center [1117, 179] width 67 height 34
type input "100"
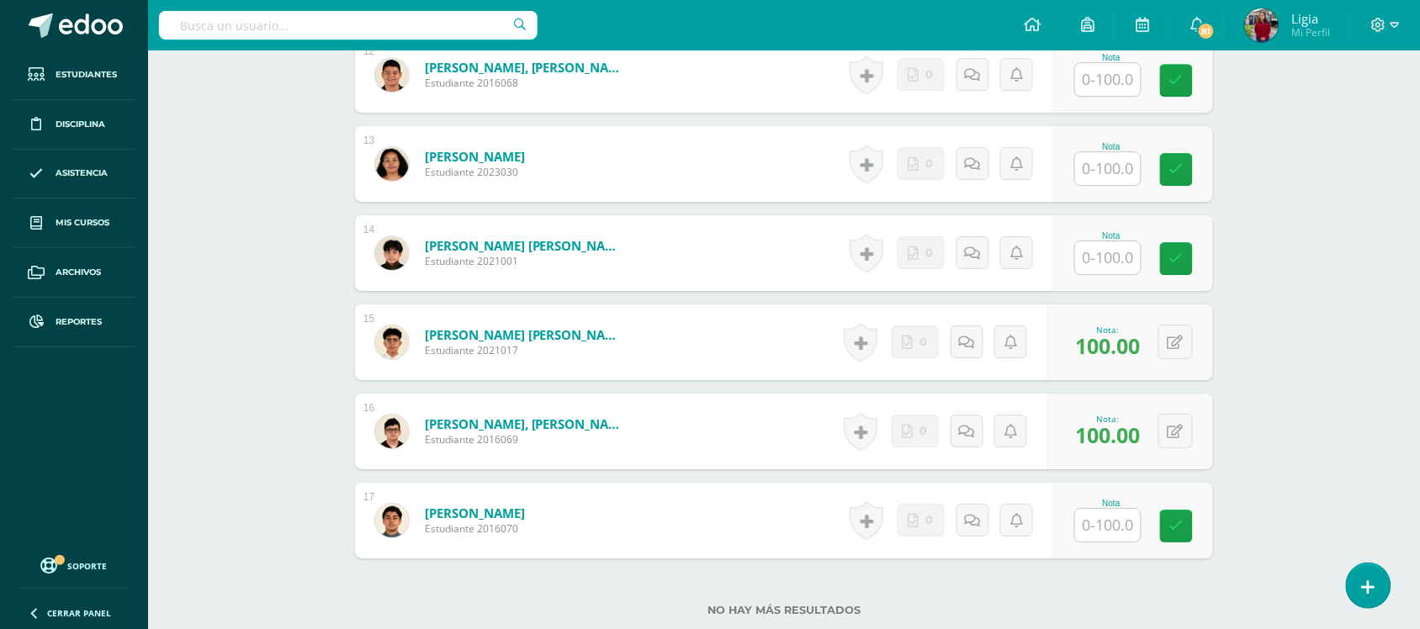
scroll to position [1545, 0]
click at [1103, 257] on input "text" at bounding box center [1117, 258] width 67 height 34
type input "100"
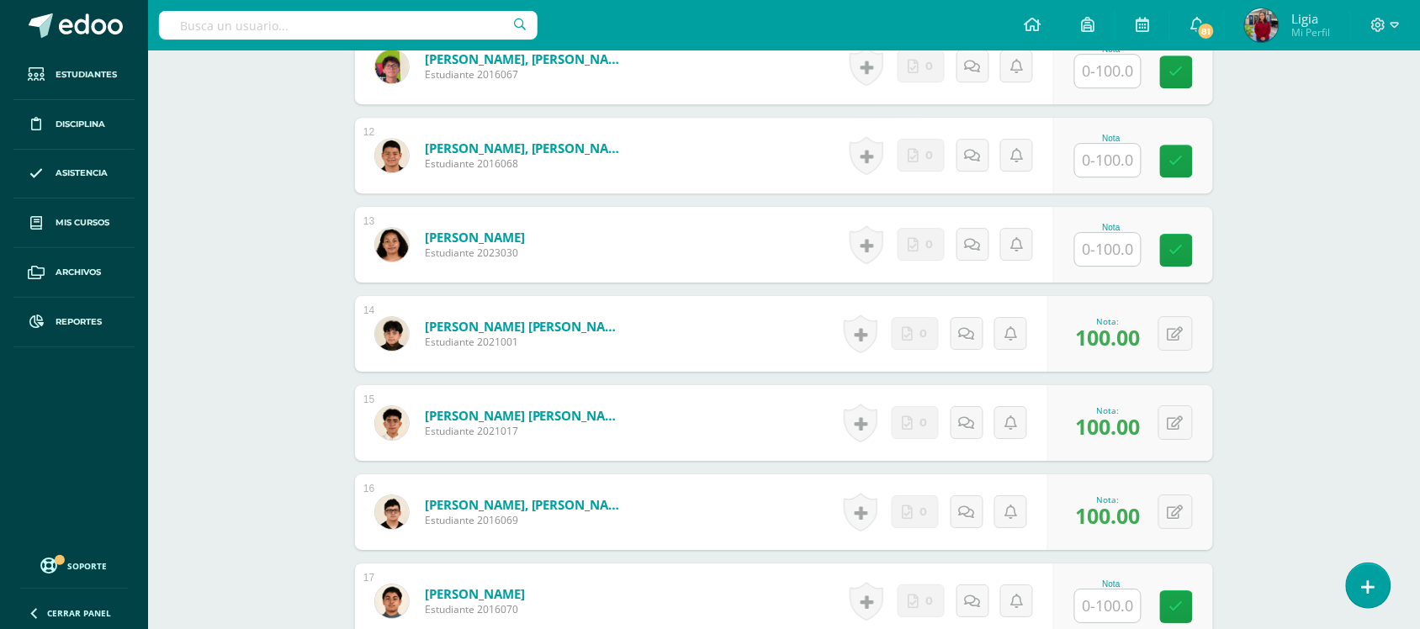
scroll to position [1462, 0]
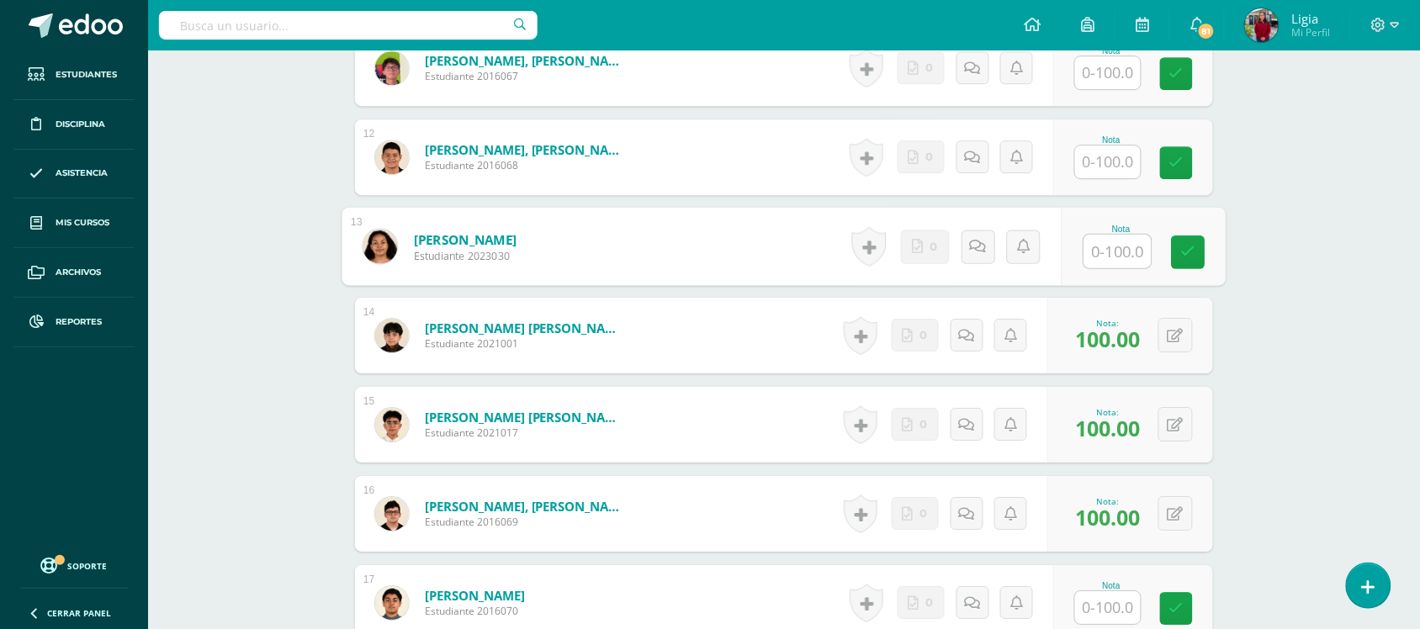
click at [1103, 257] on input "text" at bounding box center [1117, 252] width 67 height 34
type input "100"
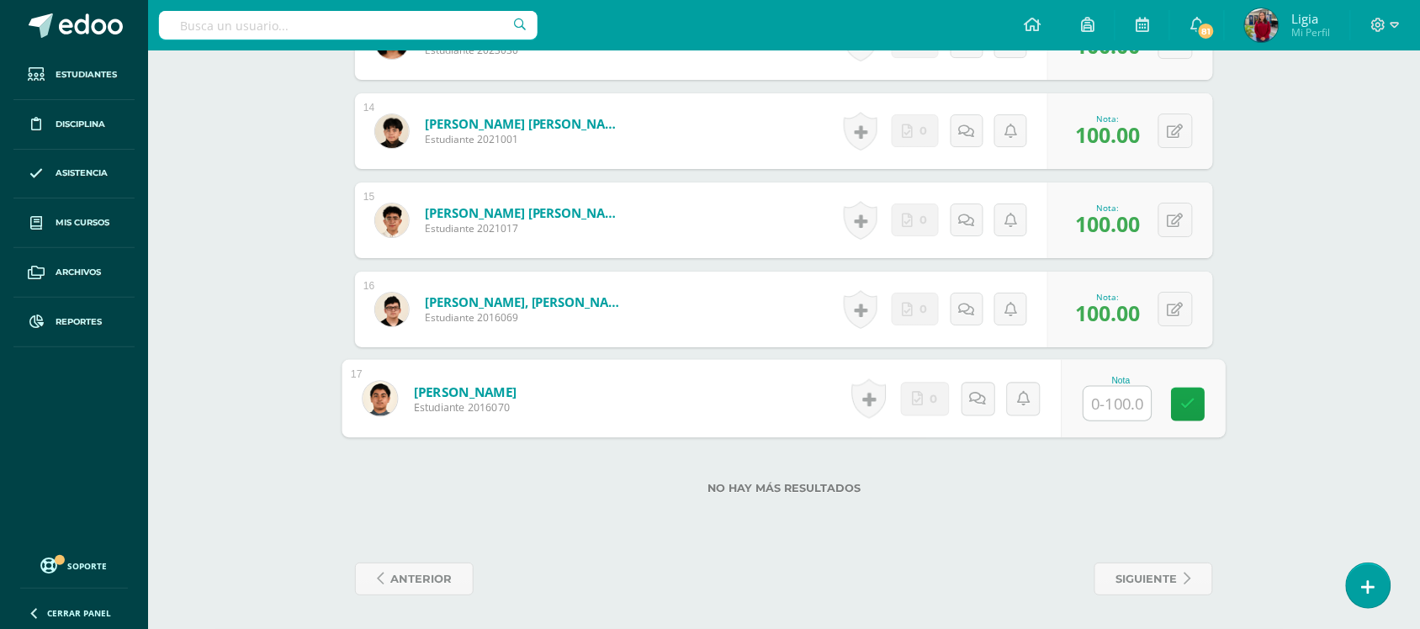
click at [1113, 393] on input "text" at bounding box center [1117, 404] width 67 height 34
type input "100"
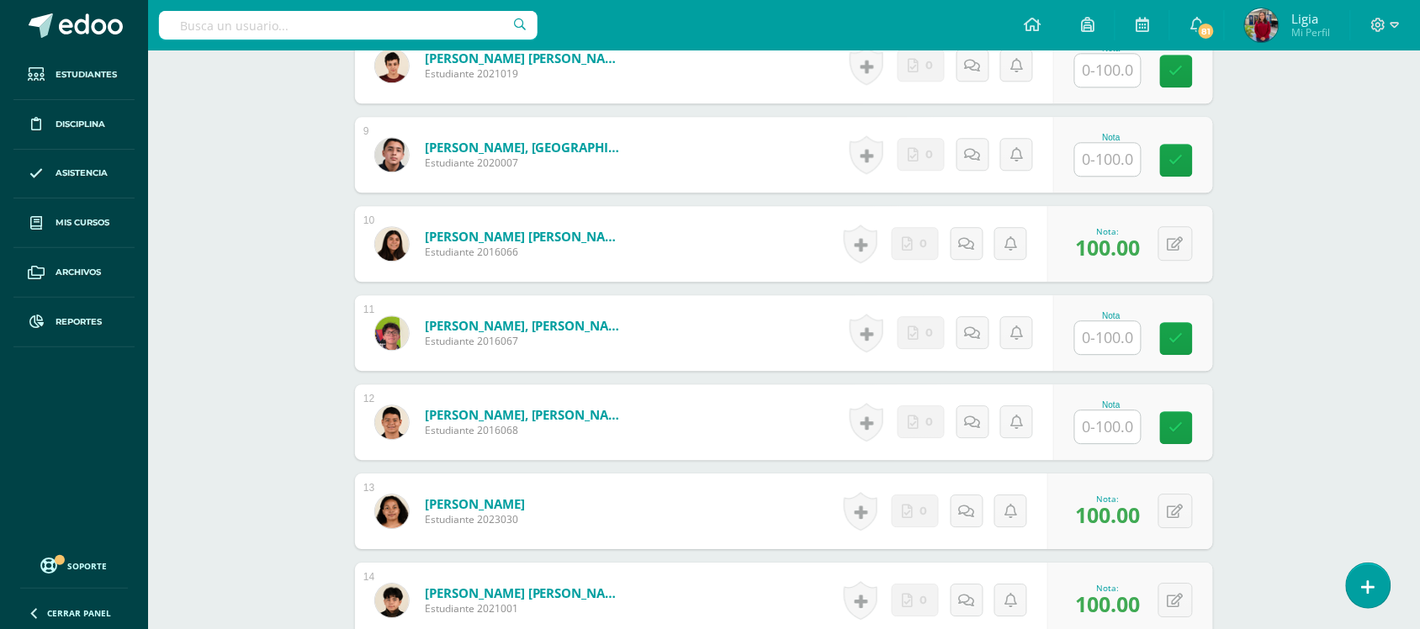
scroll to position [1170, 0]
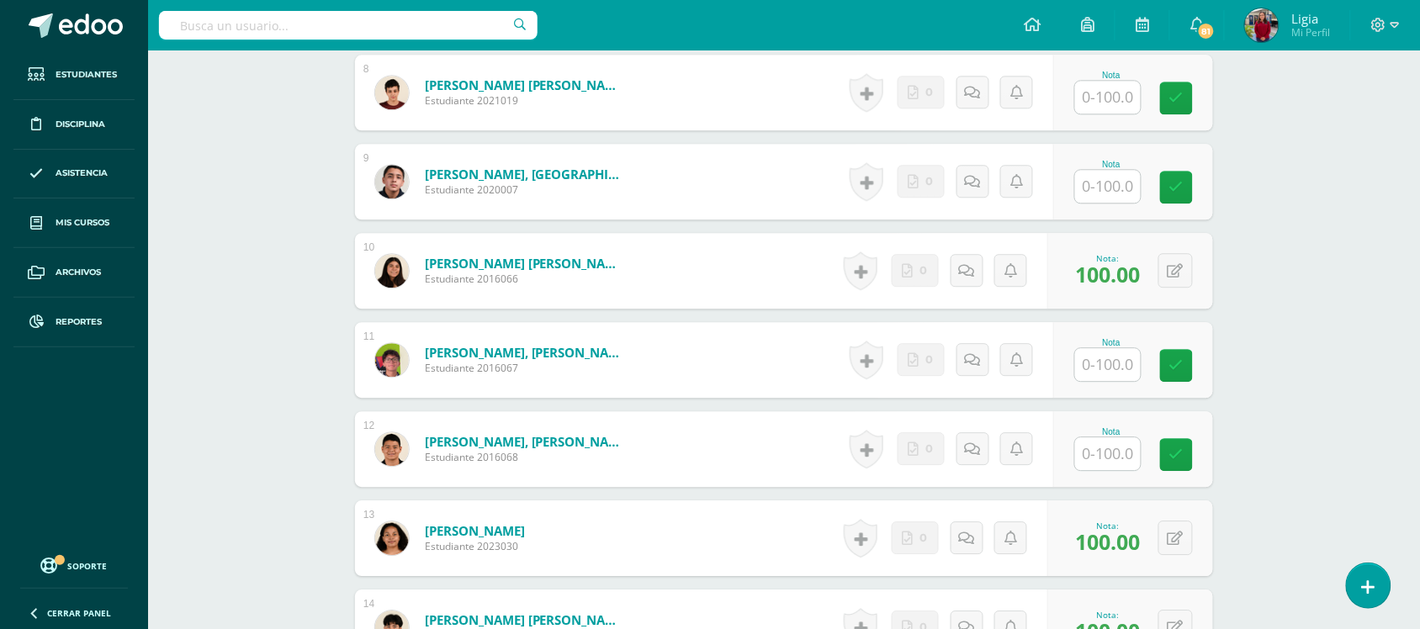
click at [1123, 367] on input "text" at bounding box center [1108, 364] width 66 height 33
type input "100"
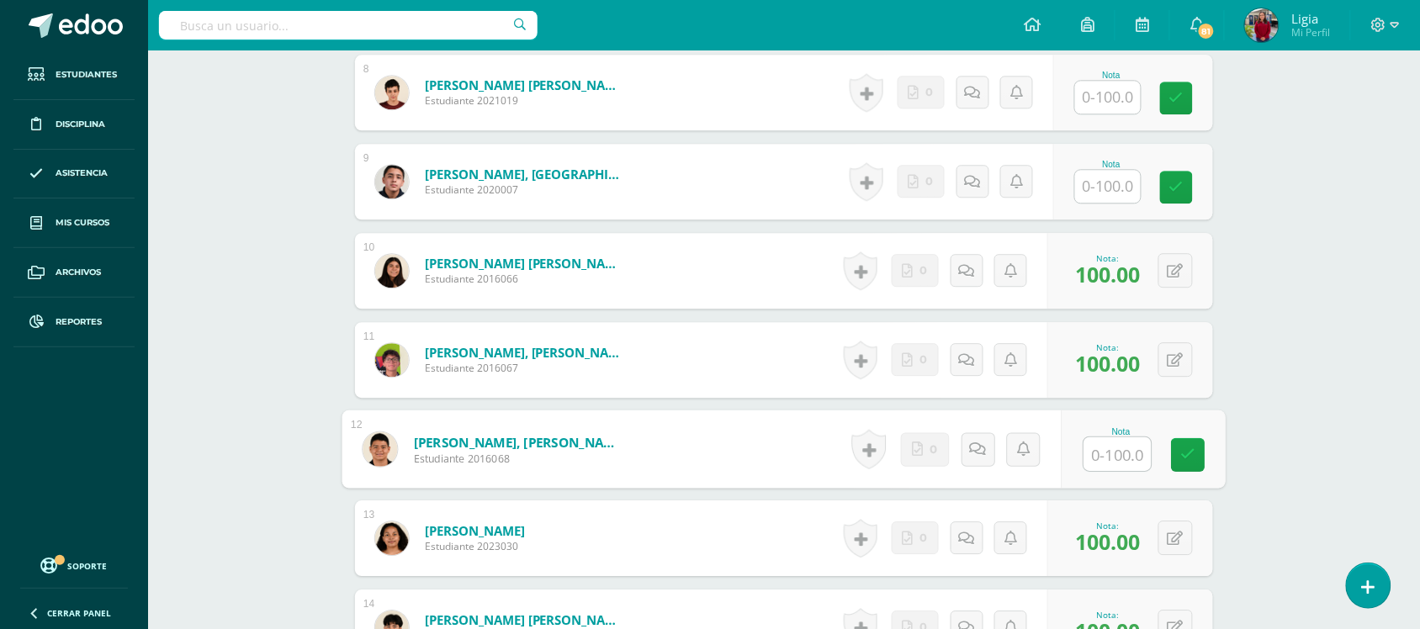
scroll to position [1180, 0]
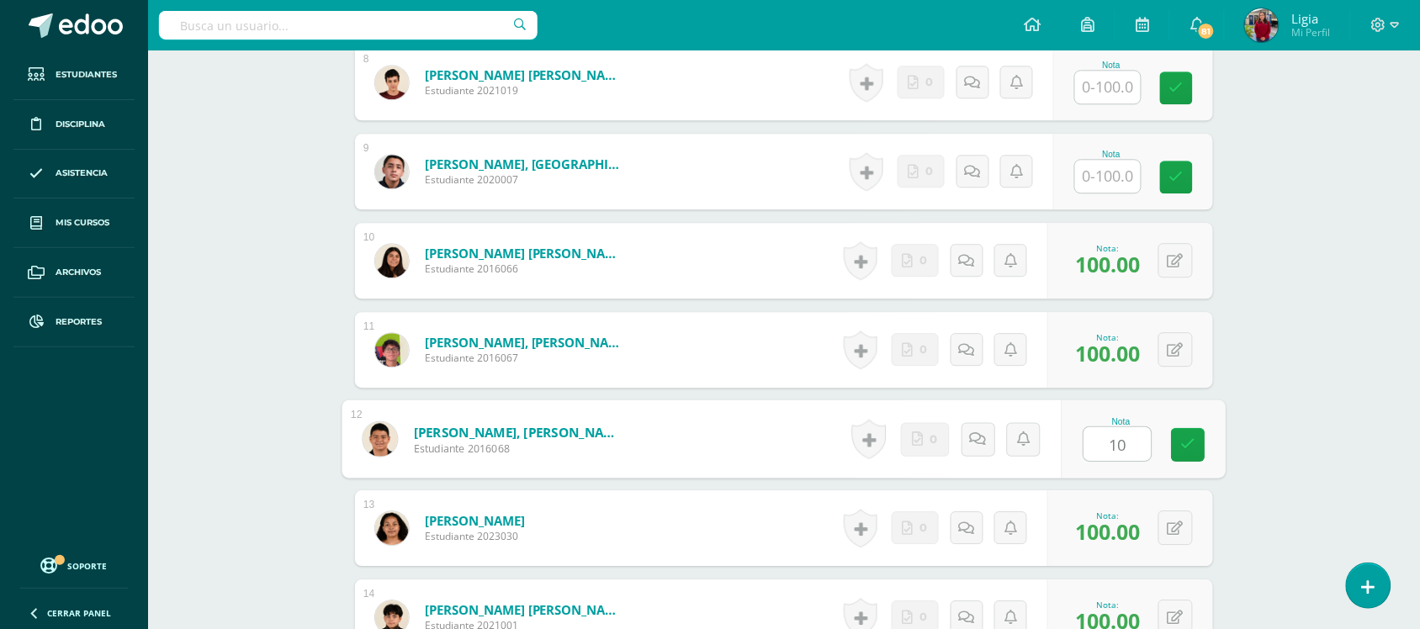
type input "100"
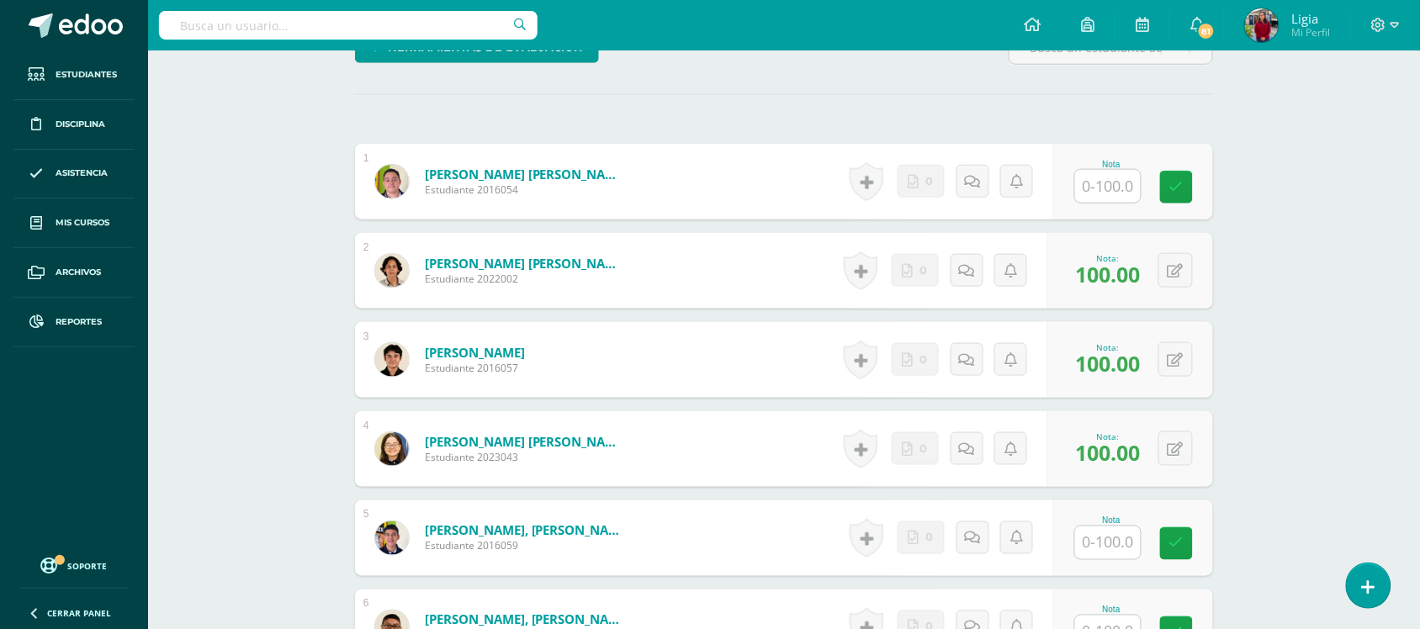
scroll to position [495, 0]
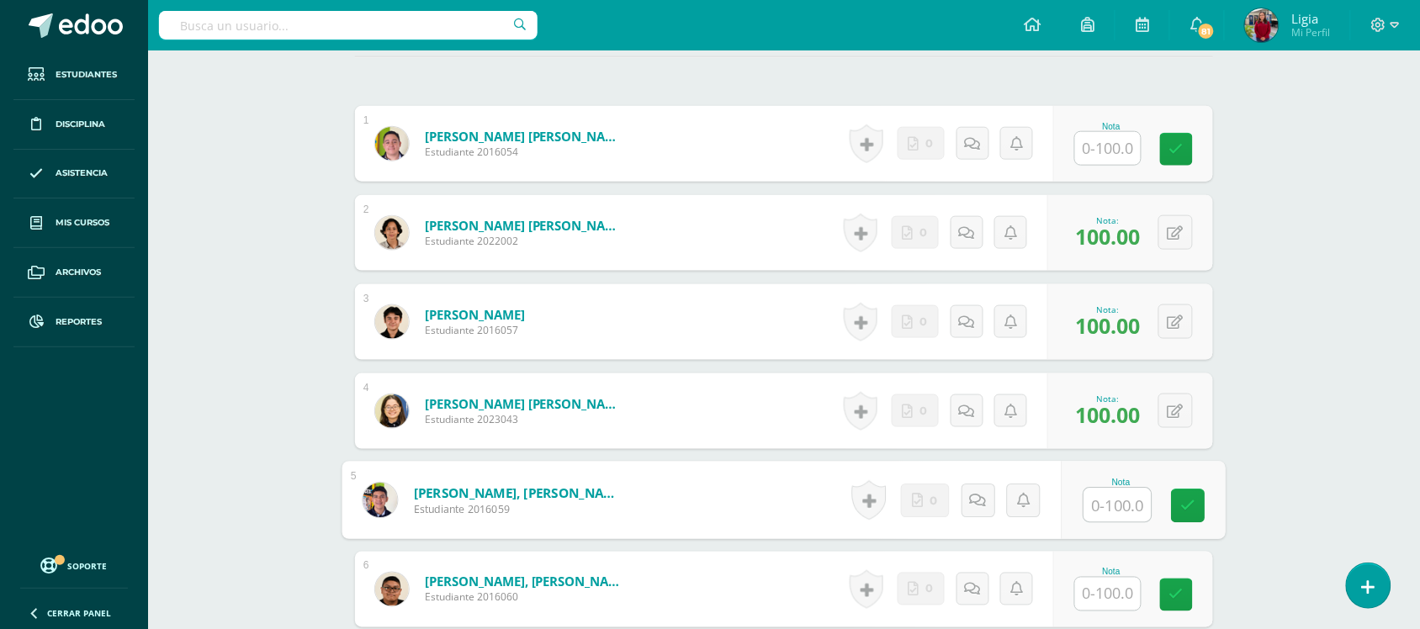
click at [1104, 512] on input "text" at bounding box center [1117, 506] width 67 height 34
type input "100"
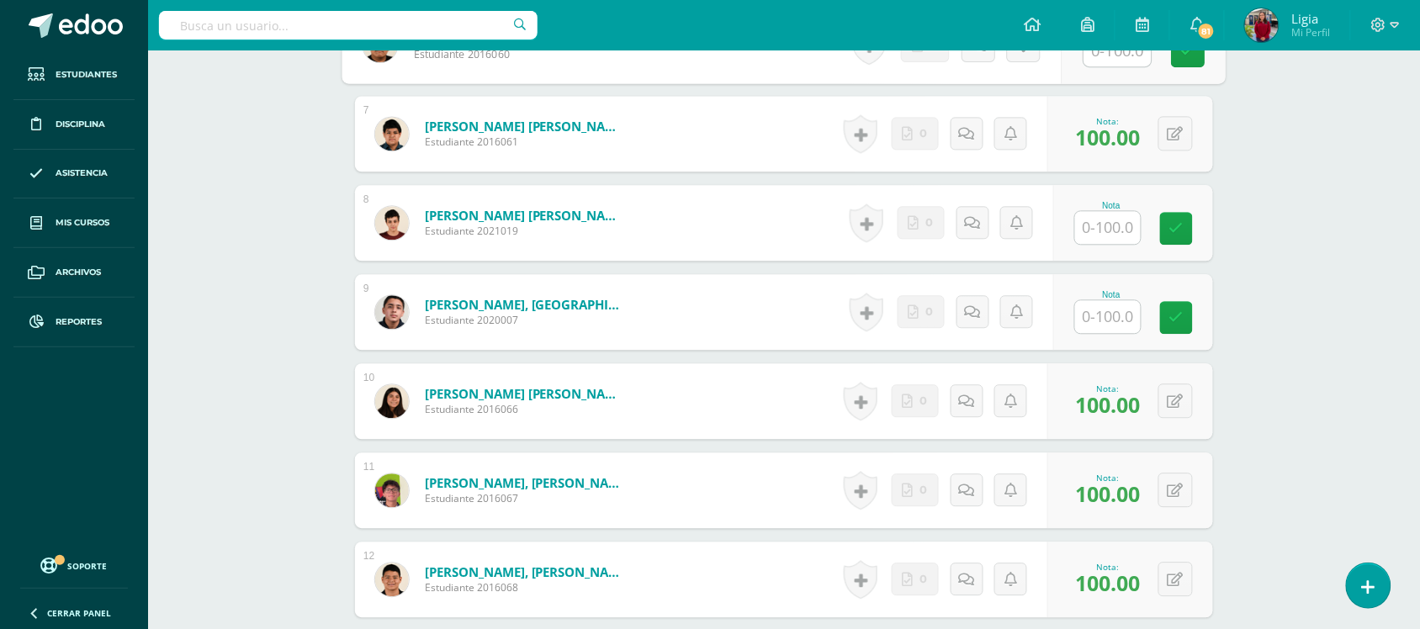
scroll to position [1039, 0]
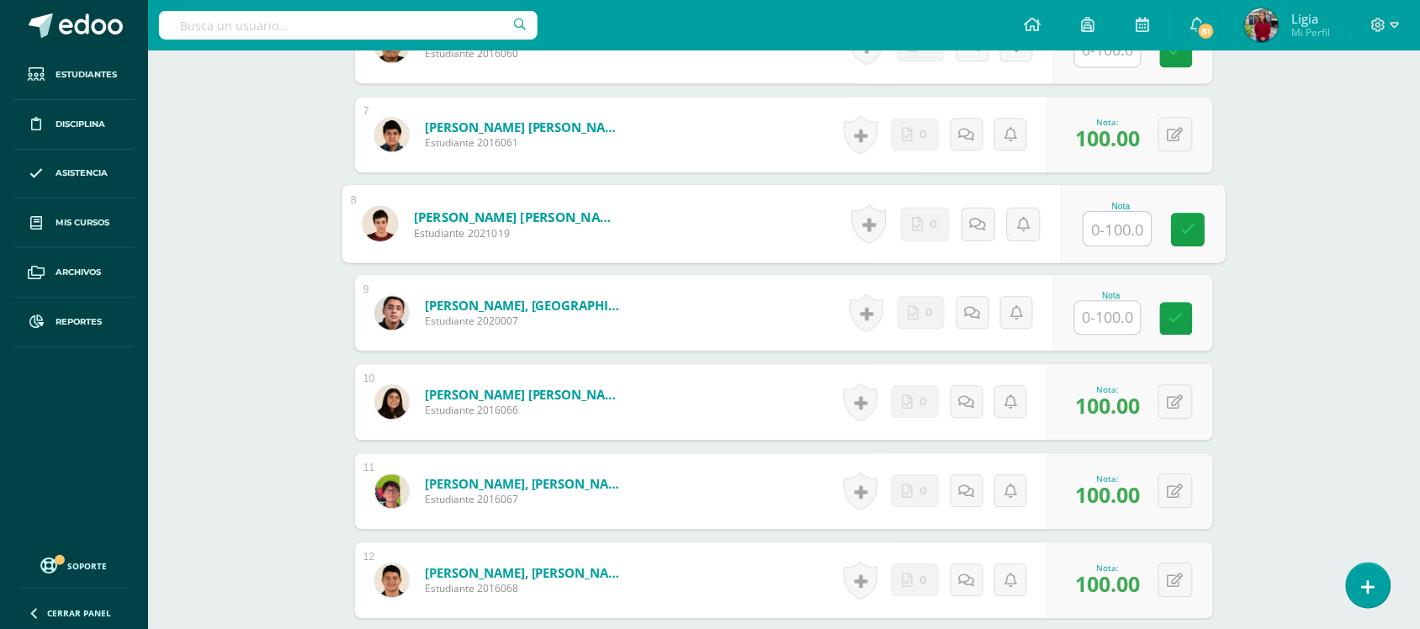
click at [1125, 215] on input "text" at bounding box center [1117, 229] width 67 height 34
type input "100"
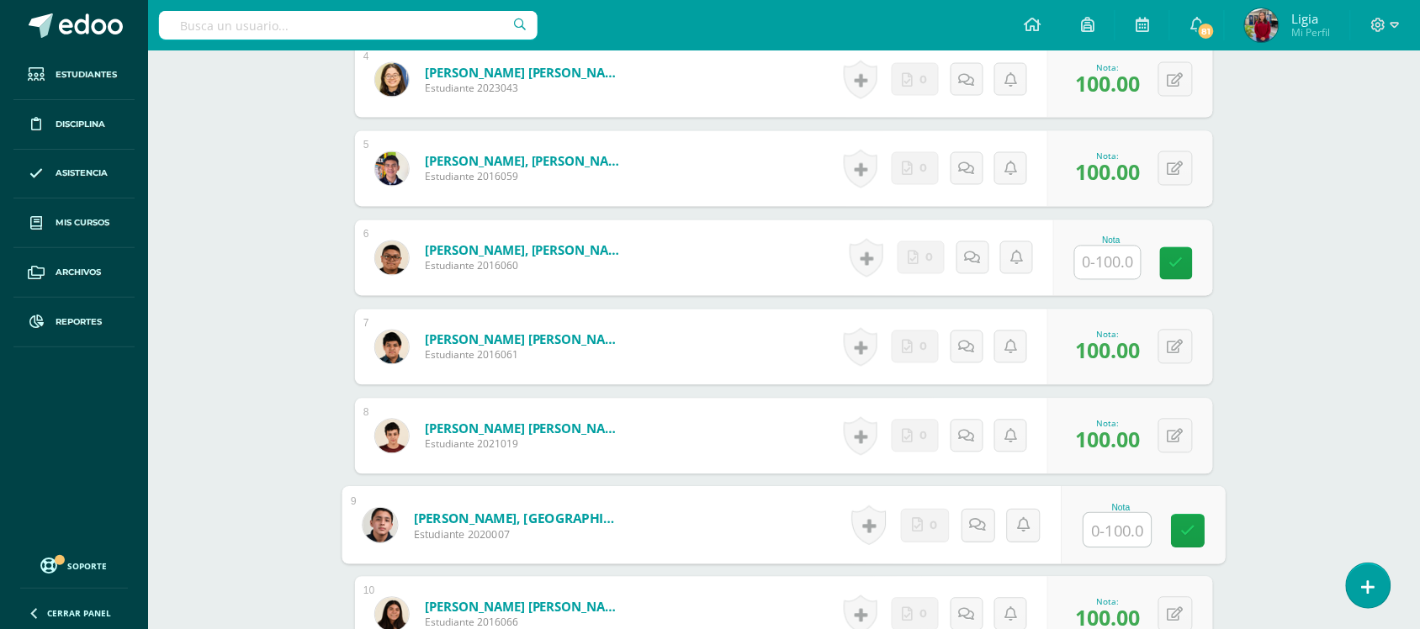
scroll to position [825, 0]
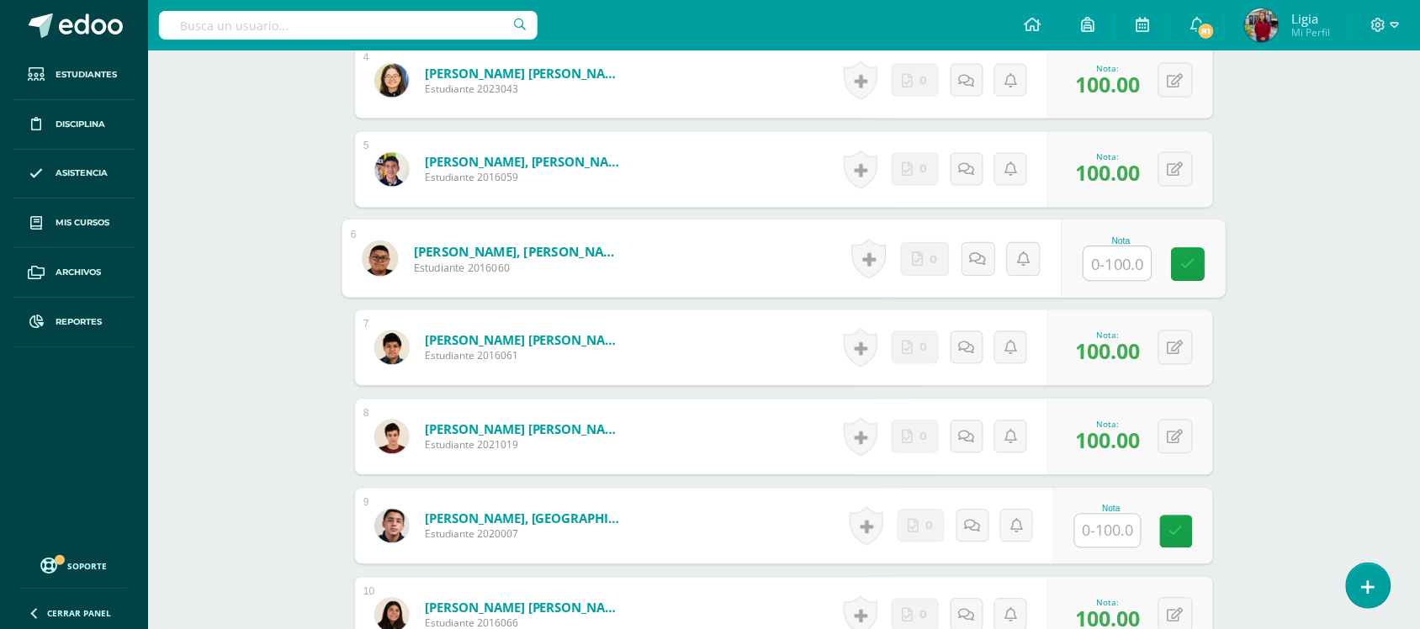
click at [1100, 266] on input "text" at bounding box center [1117, 264] width 67 height 34
type input "100"
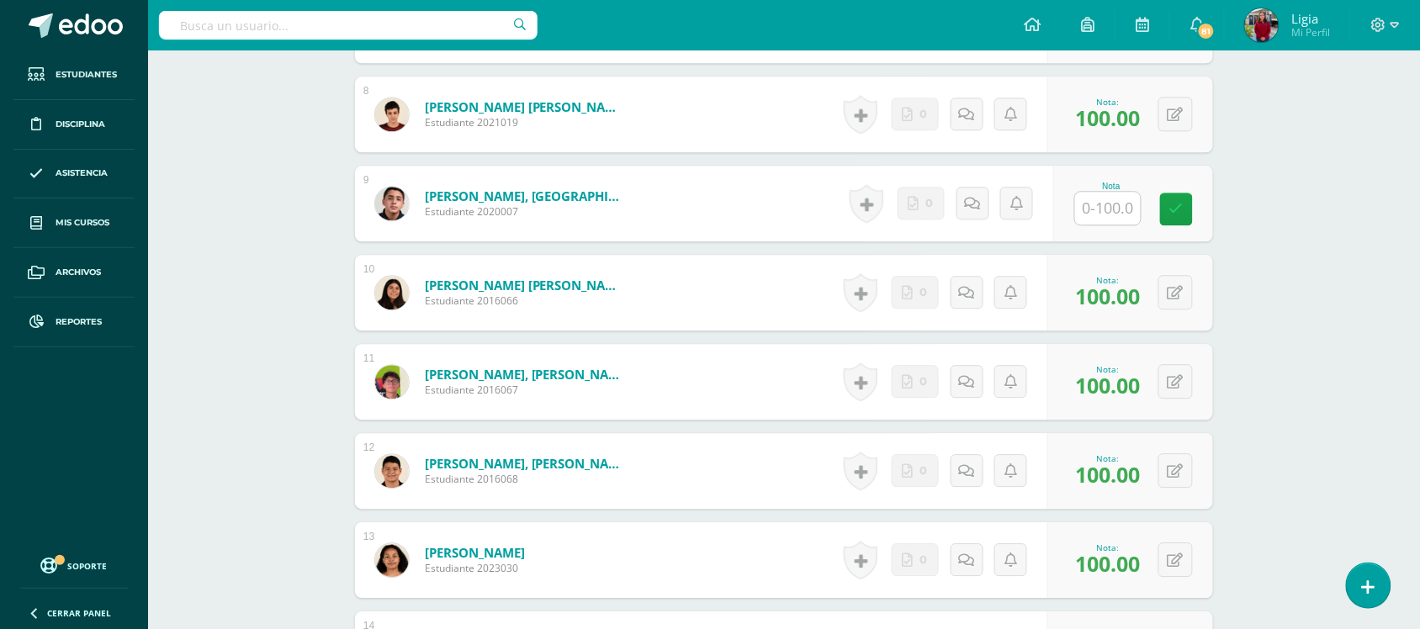
scroll to position [1138, 0]
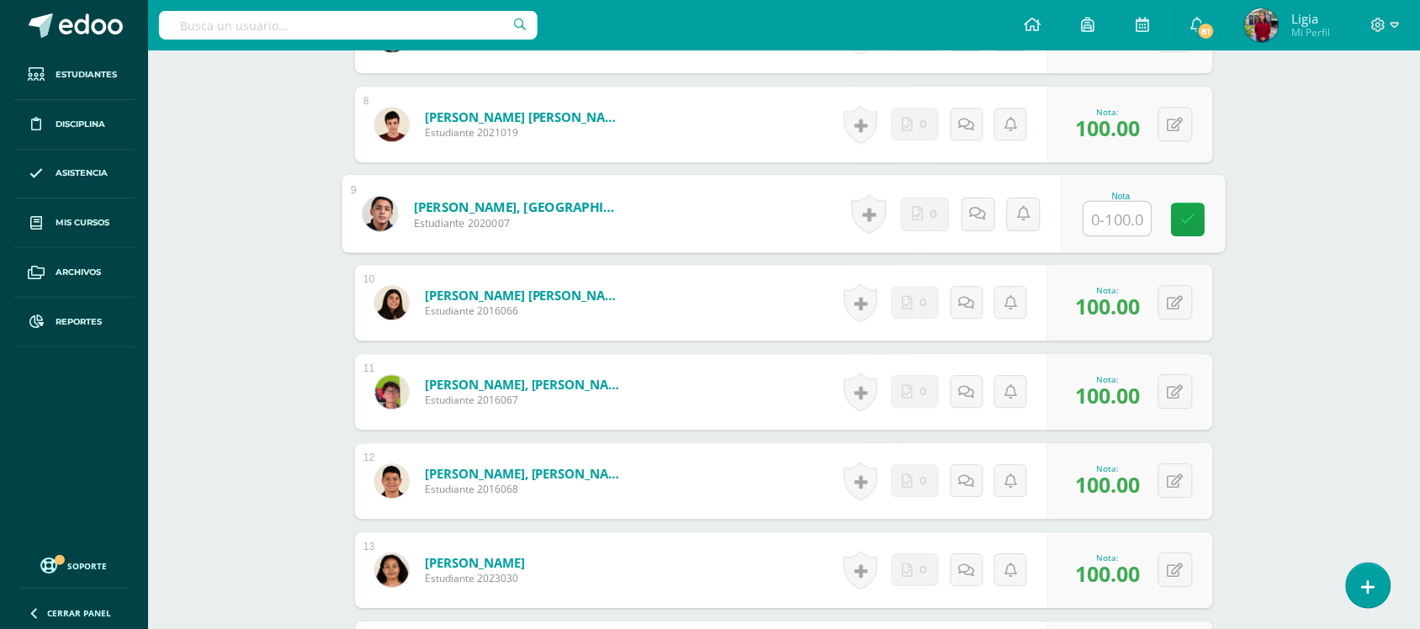
click at [1108, 220] on input "text" at bounding box center [1117, 219] width 67 height 34
type input "100"
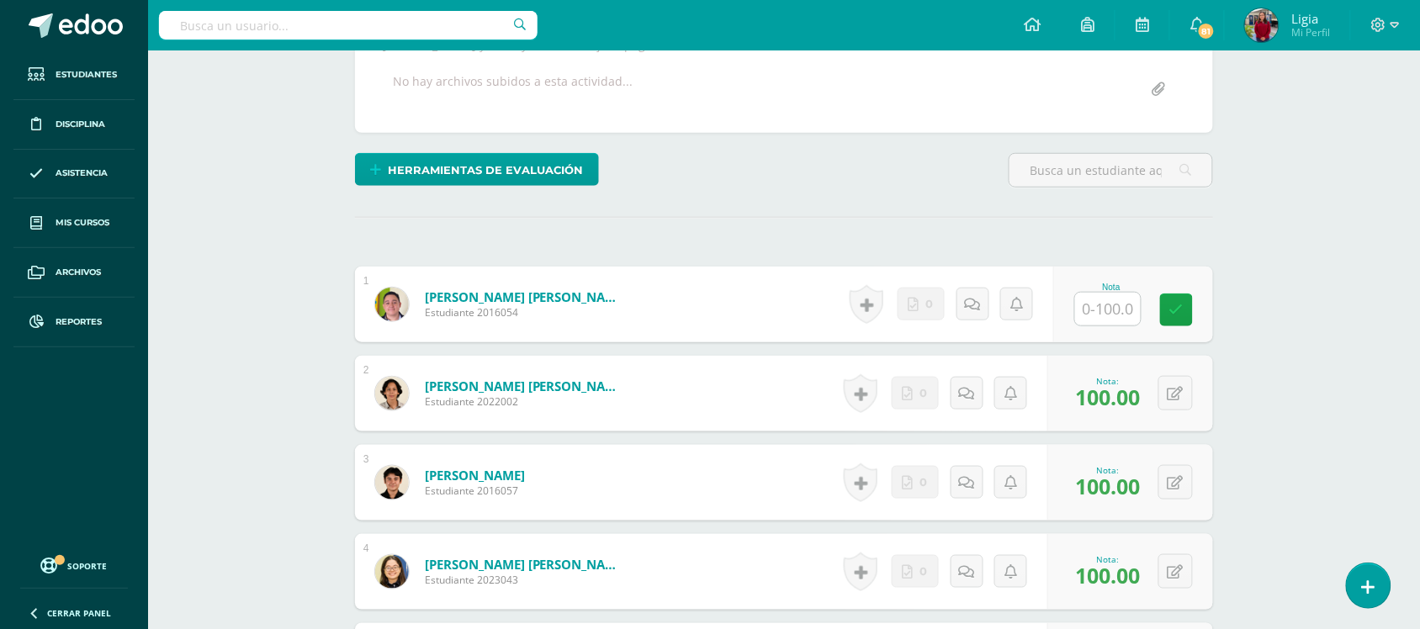
scroll to position [284, 0]
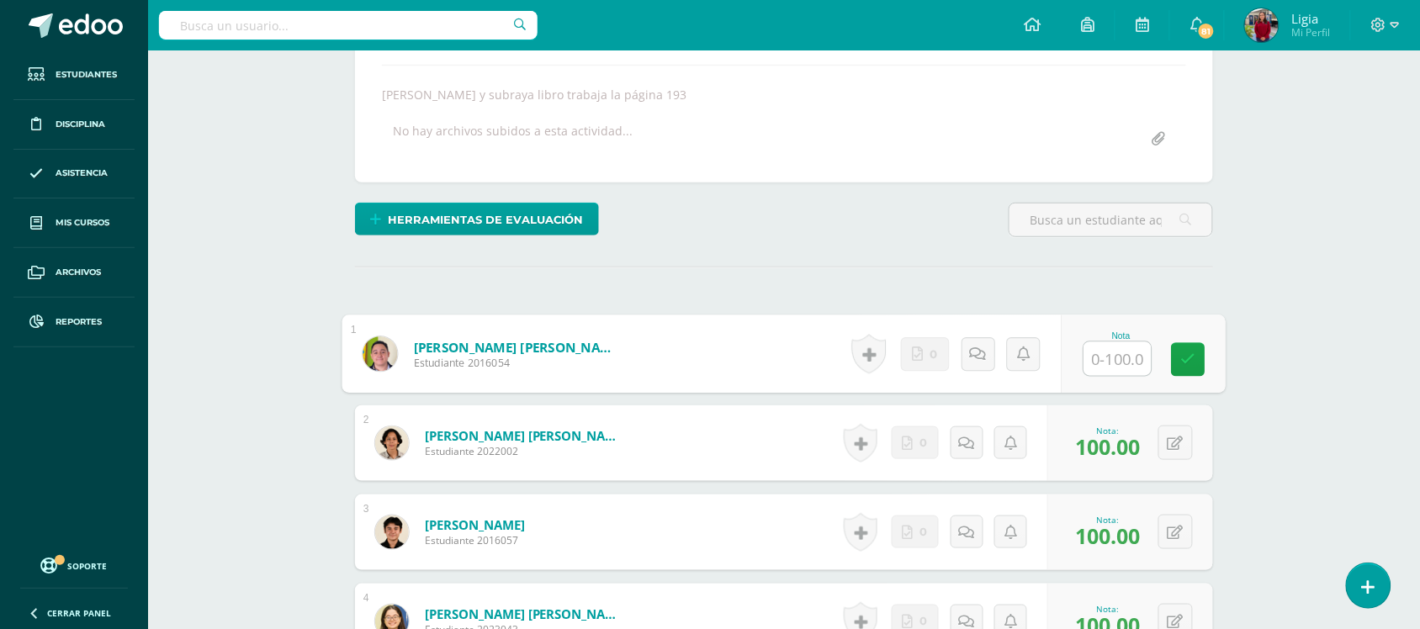
click at [1100, 372] on input "text" at bounding box center [1117, 359] width 67 height 34
type input "100"
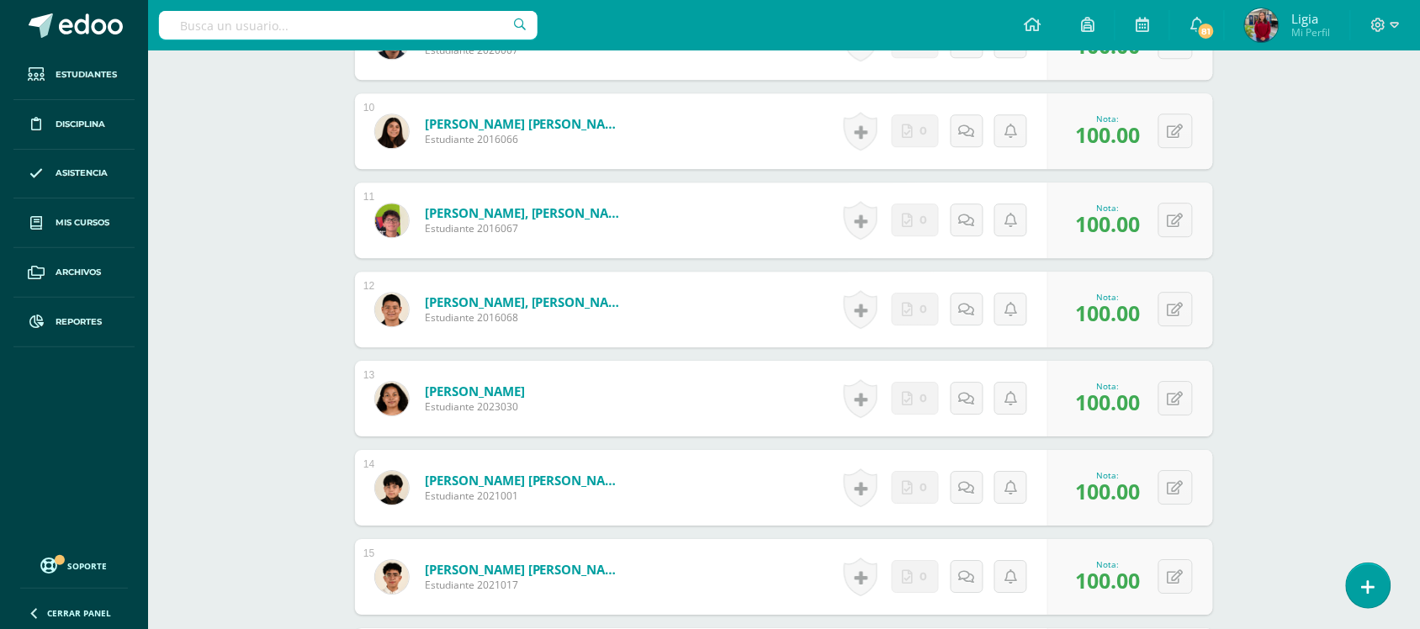
scroll to position [1667, 0]
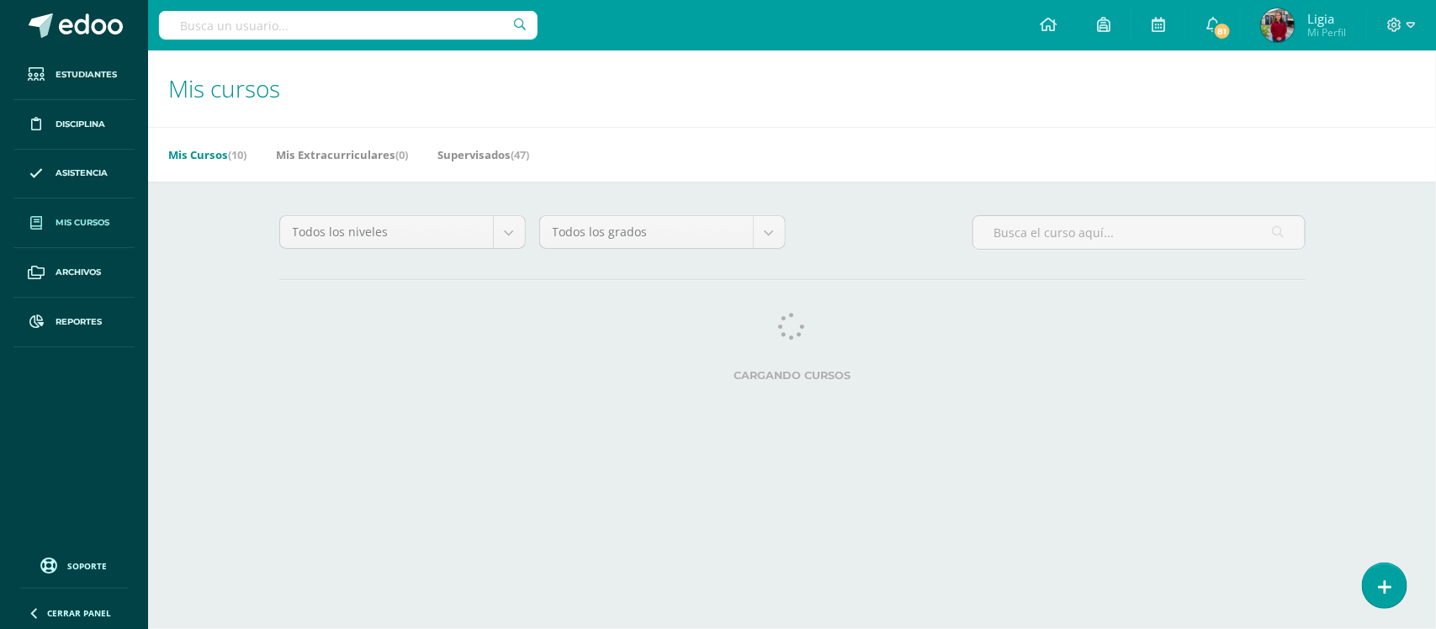
click at [831, 122] on h1 "Mis cursos" at bounding box center [792, 88] width 1248 height 77
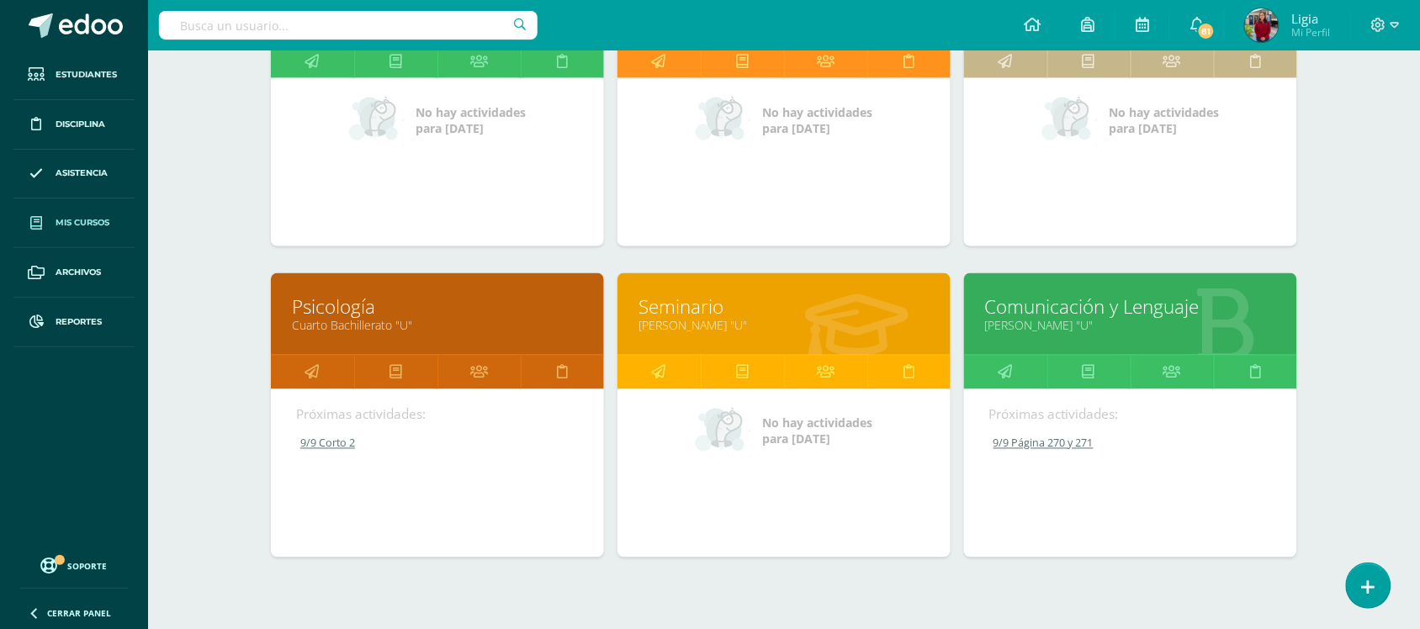
scroll to position [720, 0]
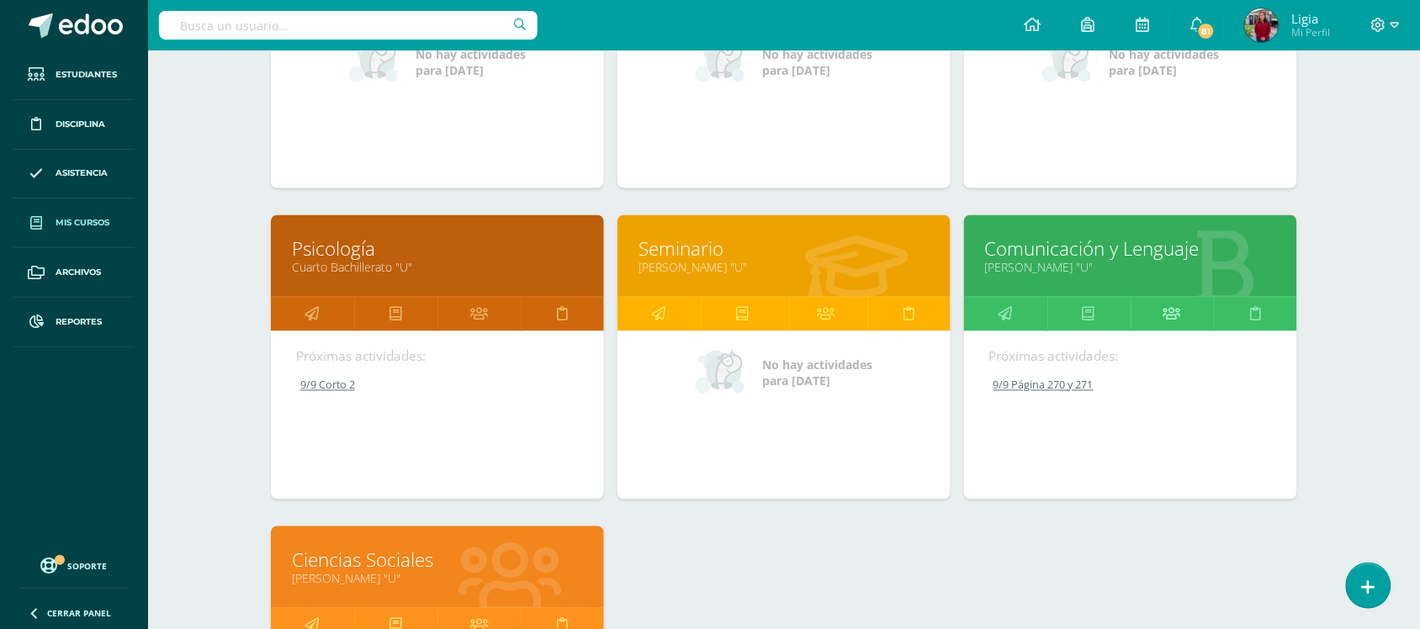
click at [1151, 308] on link at bounding box center [1172, 315] width 83 height 34
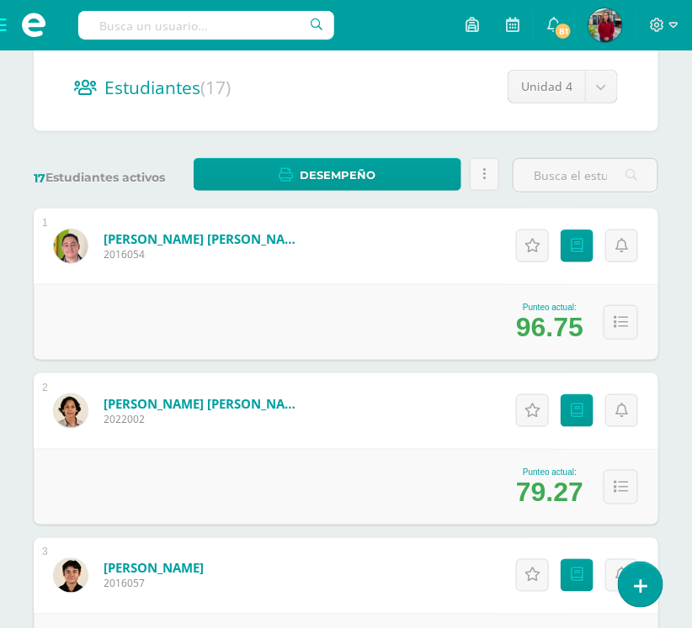
scroll to position [186, 0]
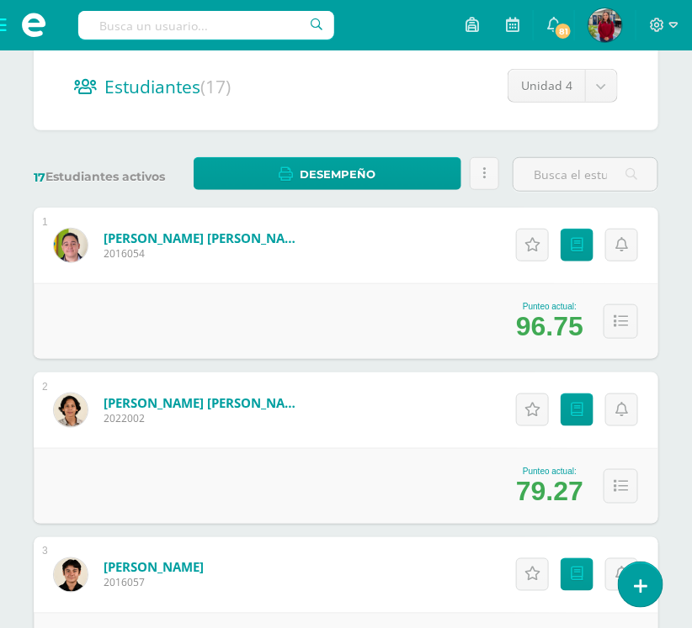
click at [257, 402] on link "[PERSON_NAME] [PERSON_NAME]" at bounding box center [204, 403] width 202 height 17
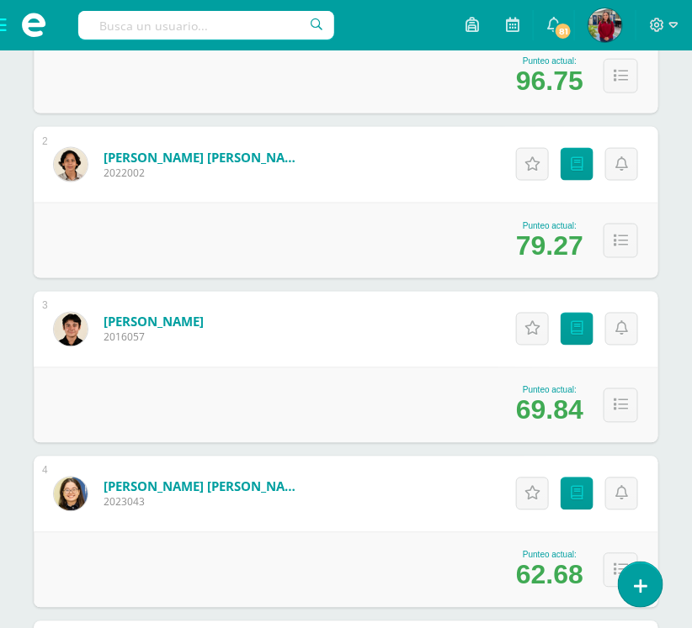
scroll to position [433, 0]
